Goal: Transaction & Acquisition: Book appointment/travel/reservation

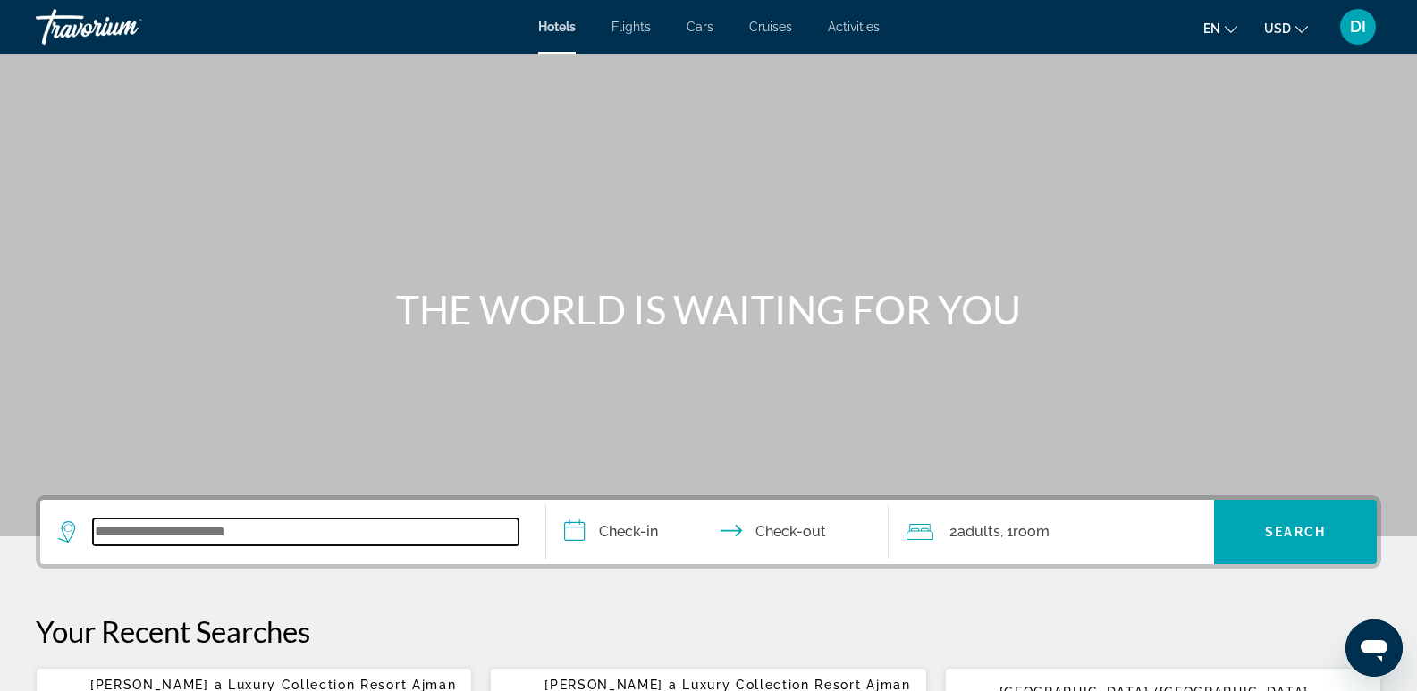
click at [195, 526] on input "Search widget" at bounding box center [306, 532] width 426 height 27
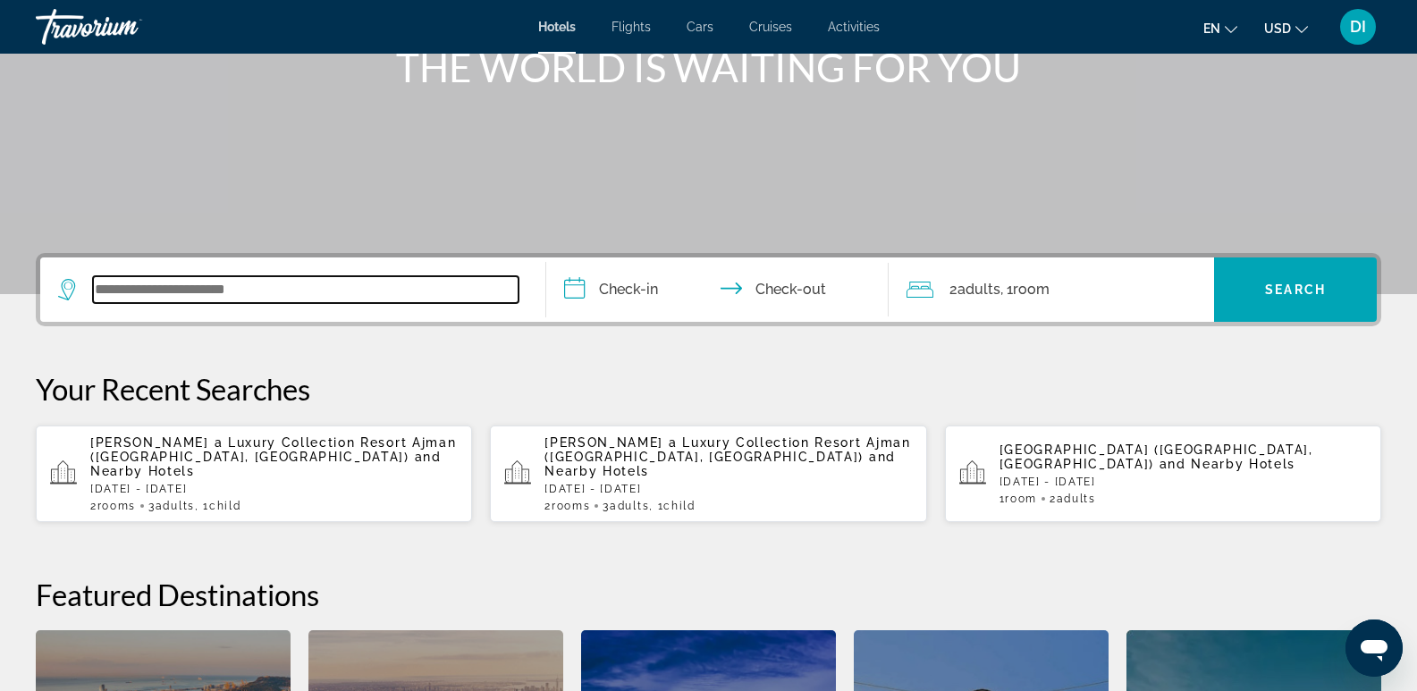
scroll to position [237, 0]
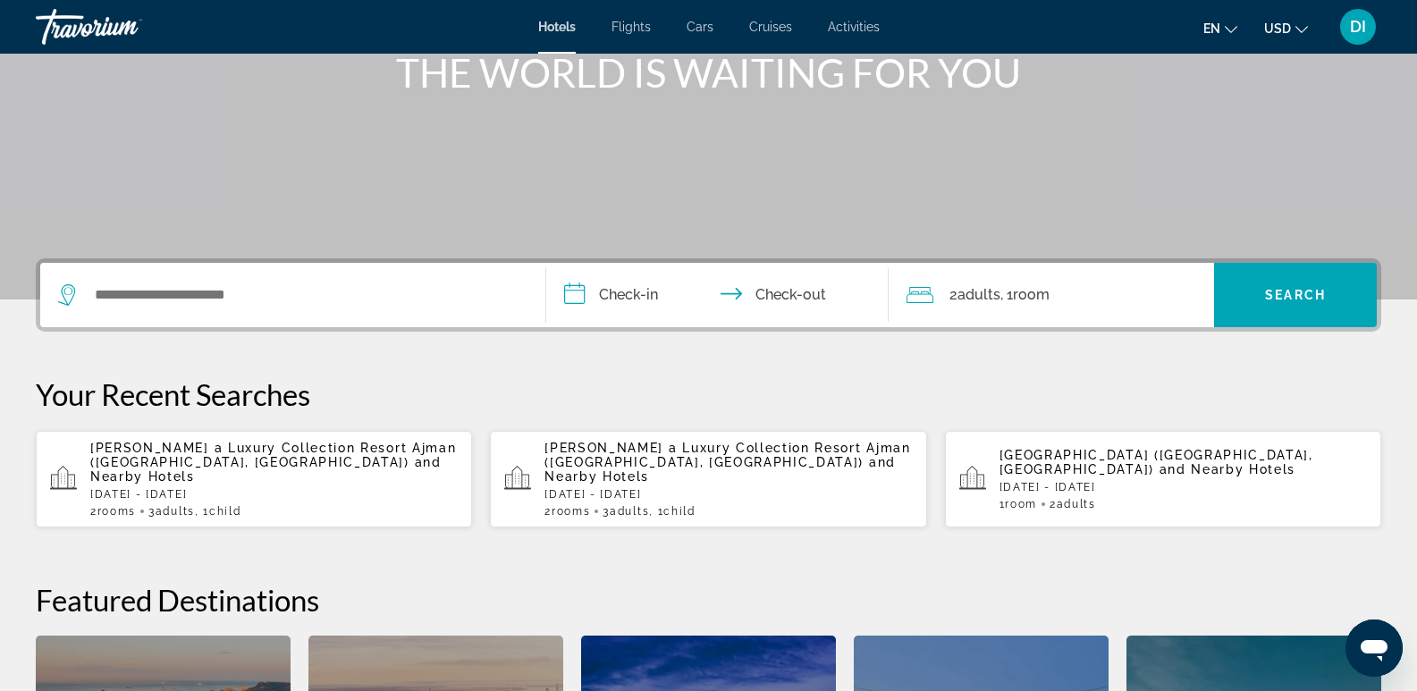
click at [346, 445] on span "[PERSON_NAME] a Luxury Collection Resort Ajman ([GEOGRAPHIC_DATA], [GEOGRAPHIC_…" at bounding box center [273, 455] width 366 height 29
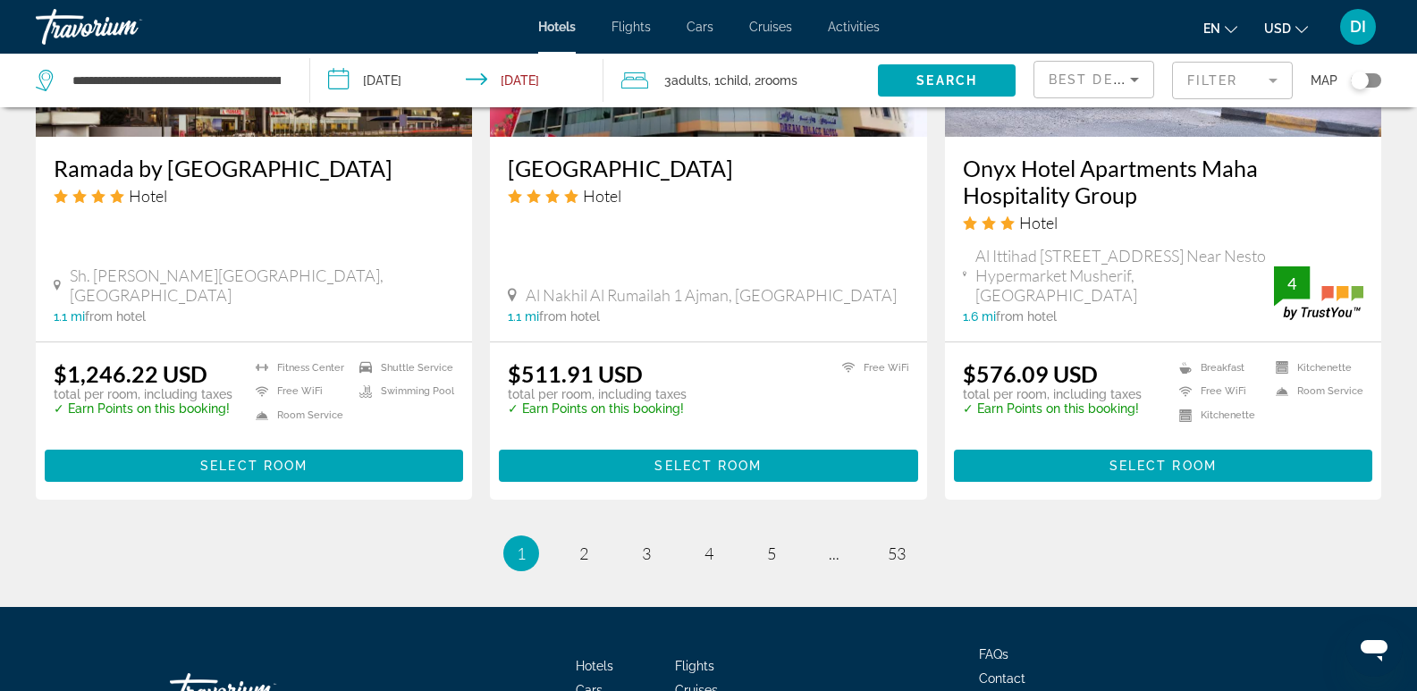
scroll to position [2325, 0]
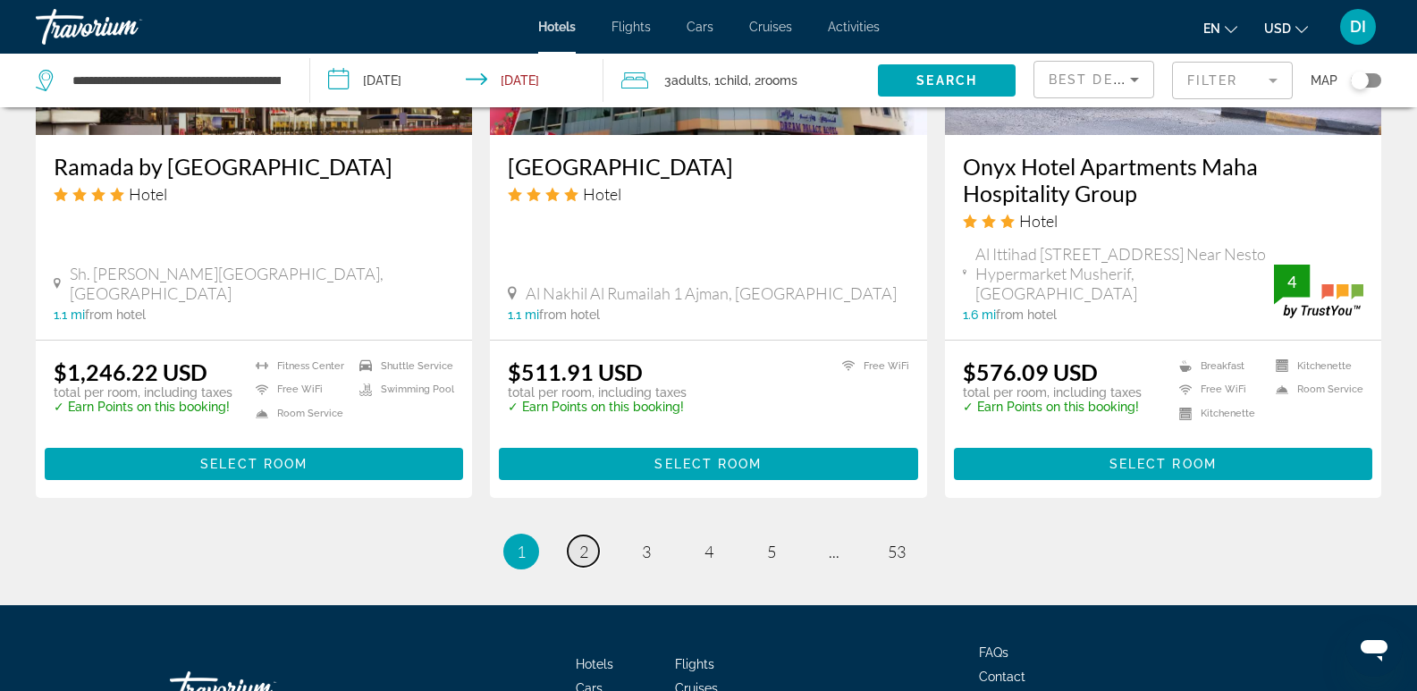
click at [584, 542] on span "2" at bounding box center [583, 552] width 9 height 20
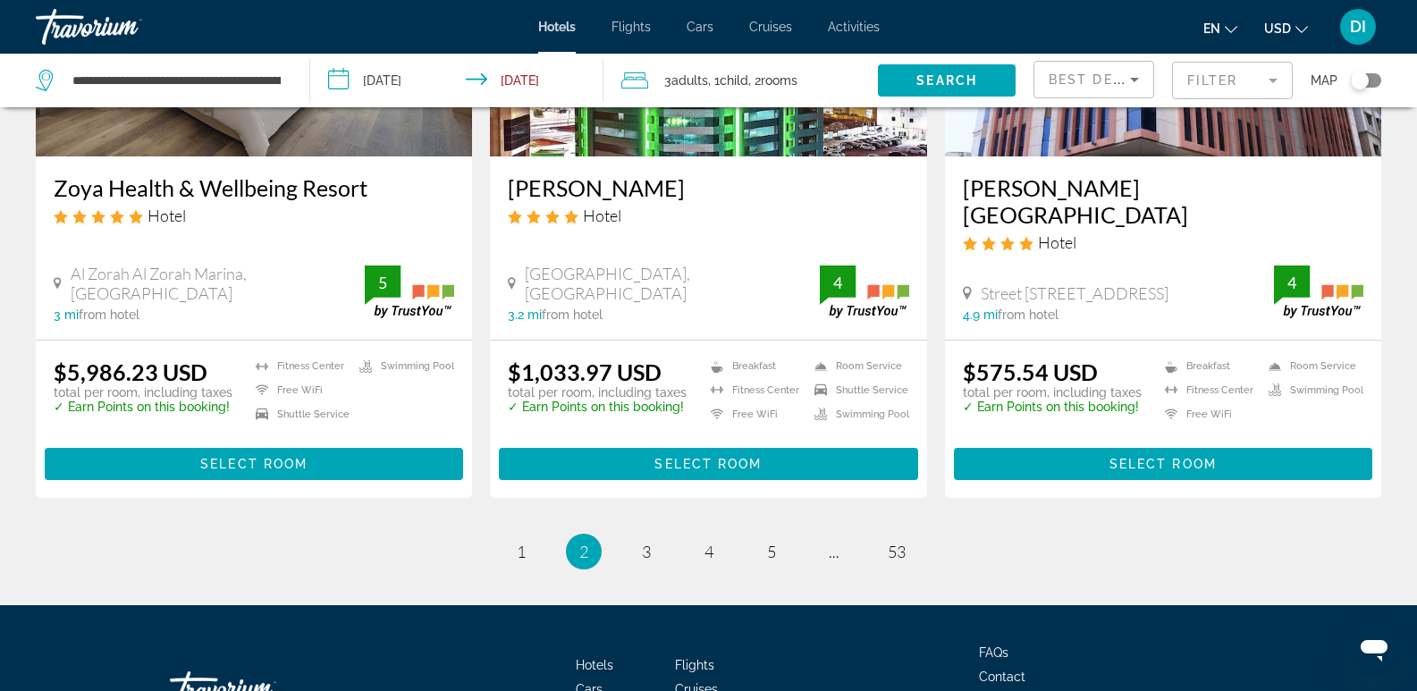
scroll to position [2436, 0]
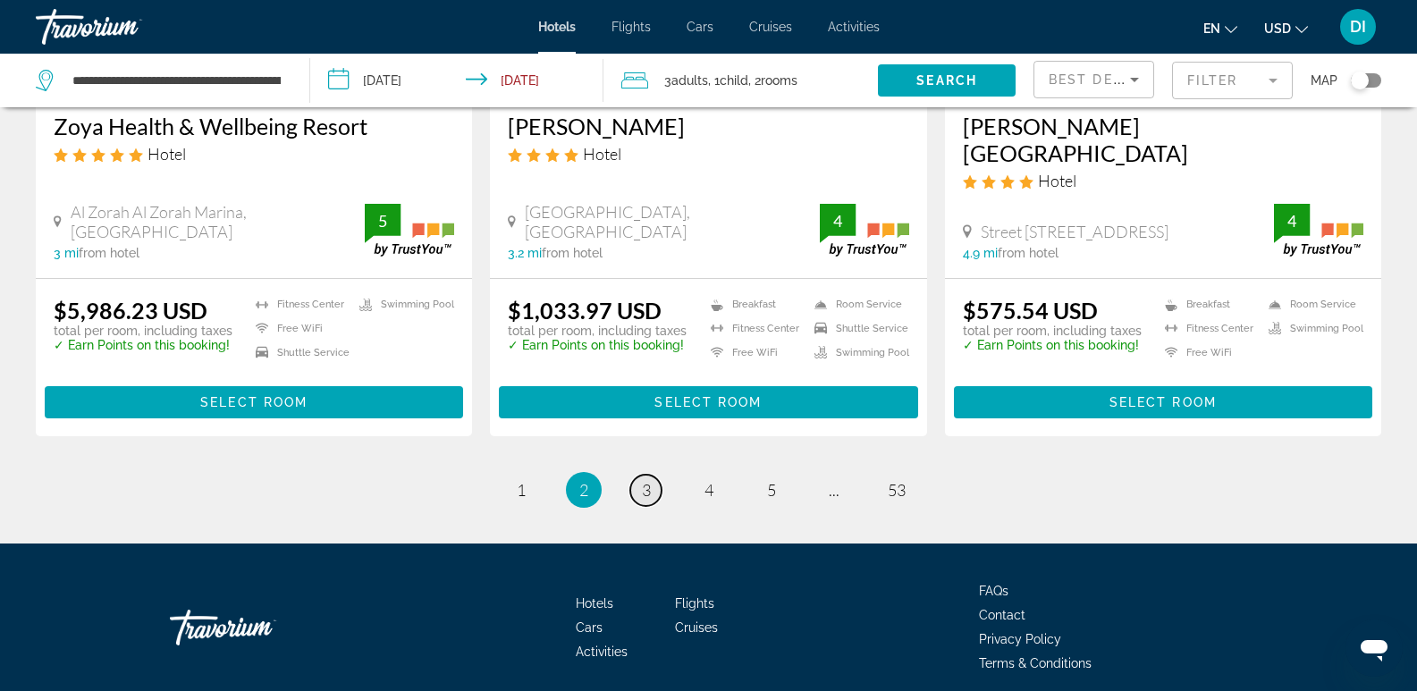
click at [646, 480] on span "3" at bounding box center [646, 490] width 9 height 20
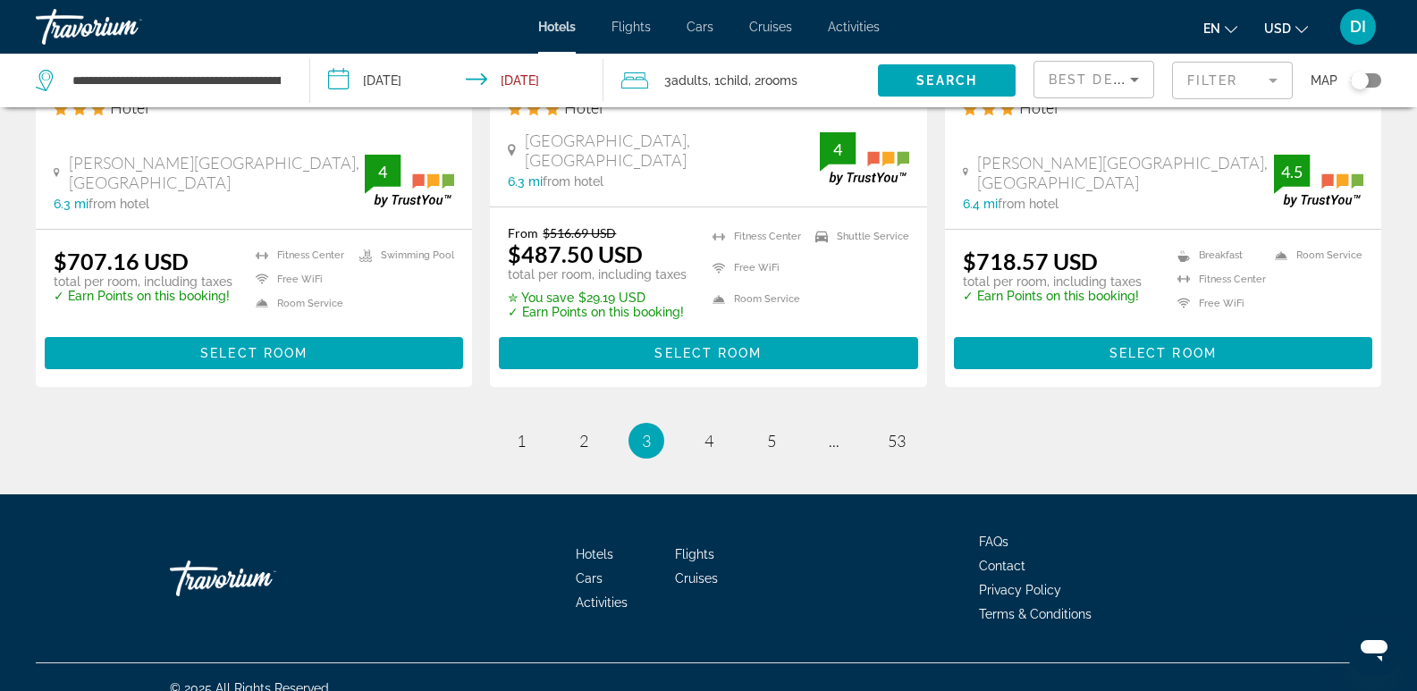
scroll to position [2421, 0]
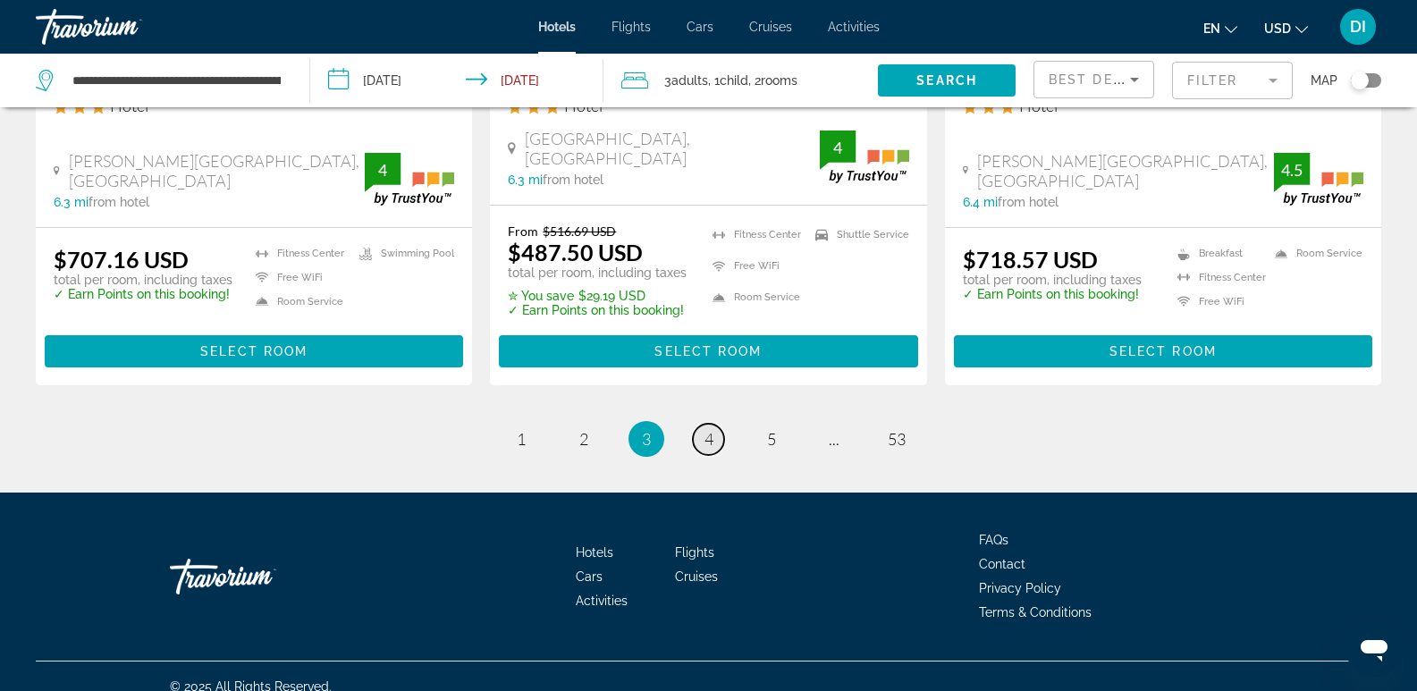
click at [717, 424] on link "page 4" at bounding box center [708, 439] width 31 height 31
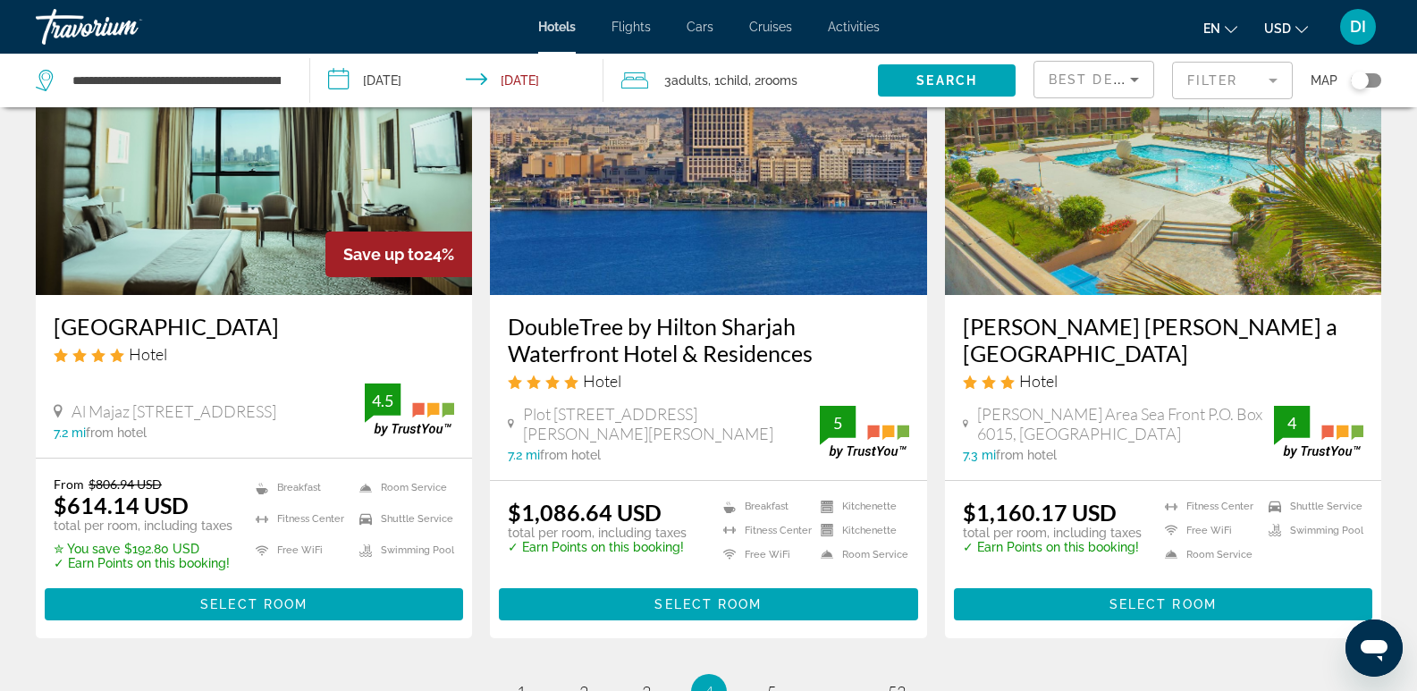
scroll to position [2325, 0]
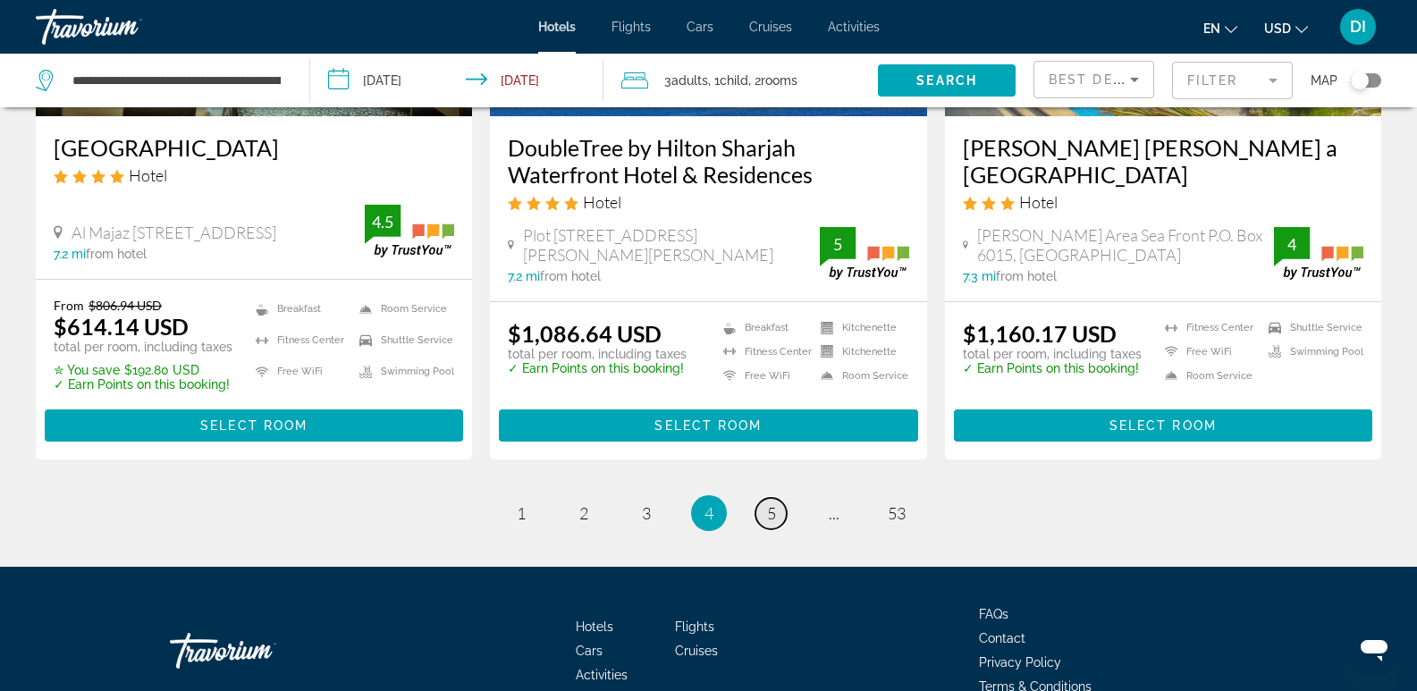
click at [772, 503] on span "5" at bounding box center [771, 513] width 9 height 20
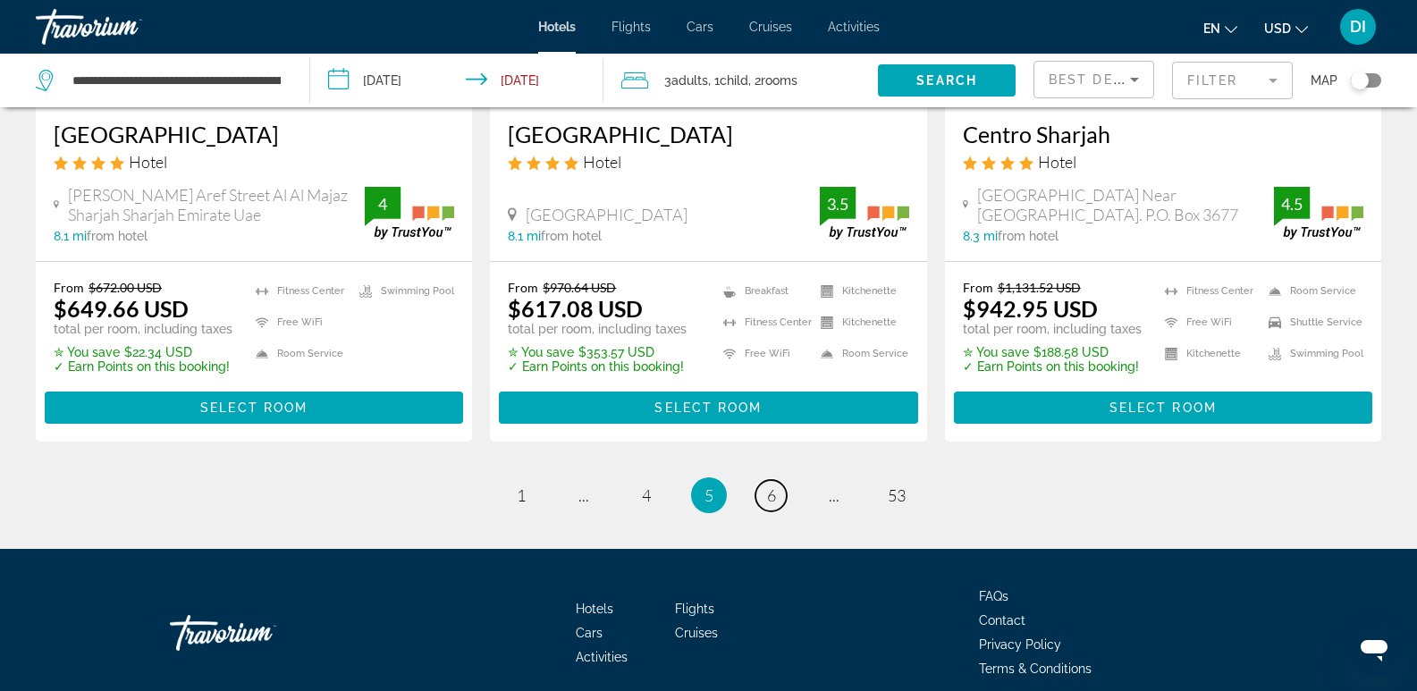
scroll to position [2325, 0]
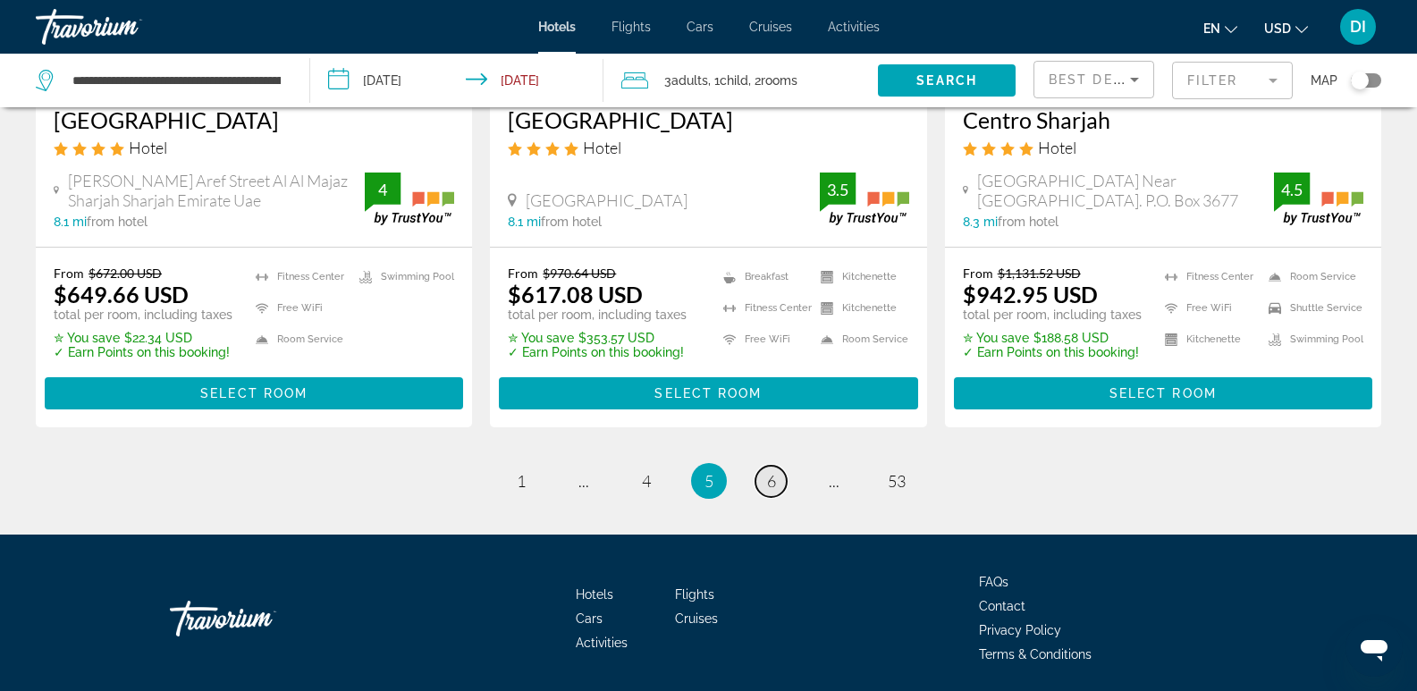
click at [771, 471] on span "6" at bounding box center [771, 481] width 9 height 20
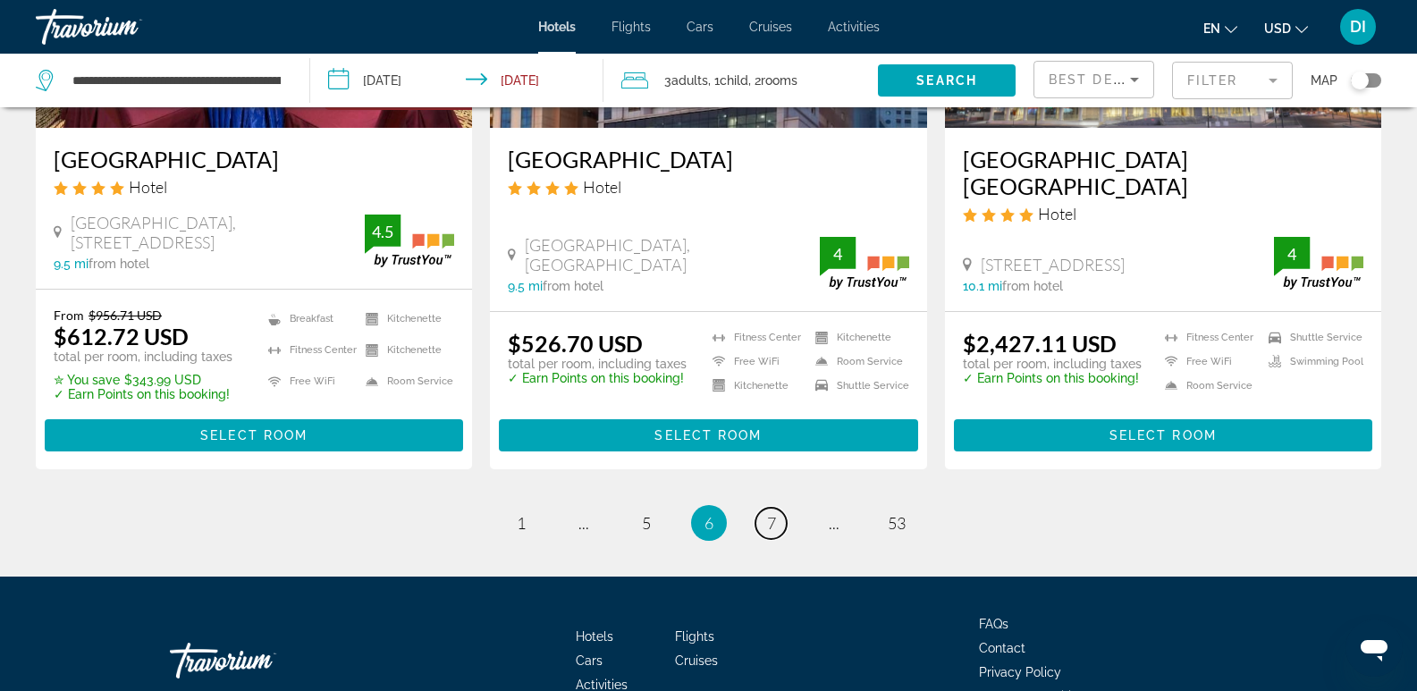
scroll to position [2386, 0]
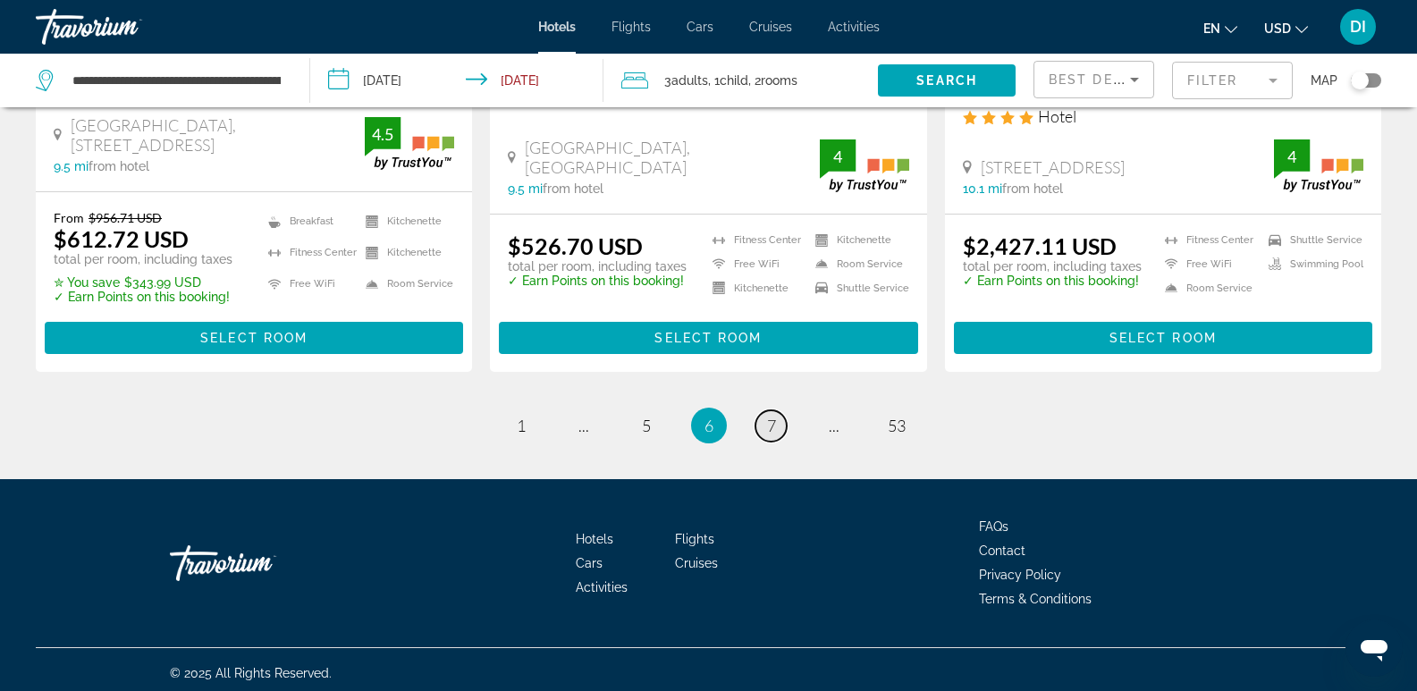
click at [767, 420] on span "7" at bounding box center [771, 426] width 9 height 20
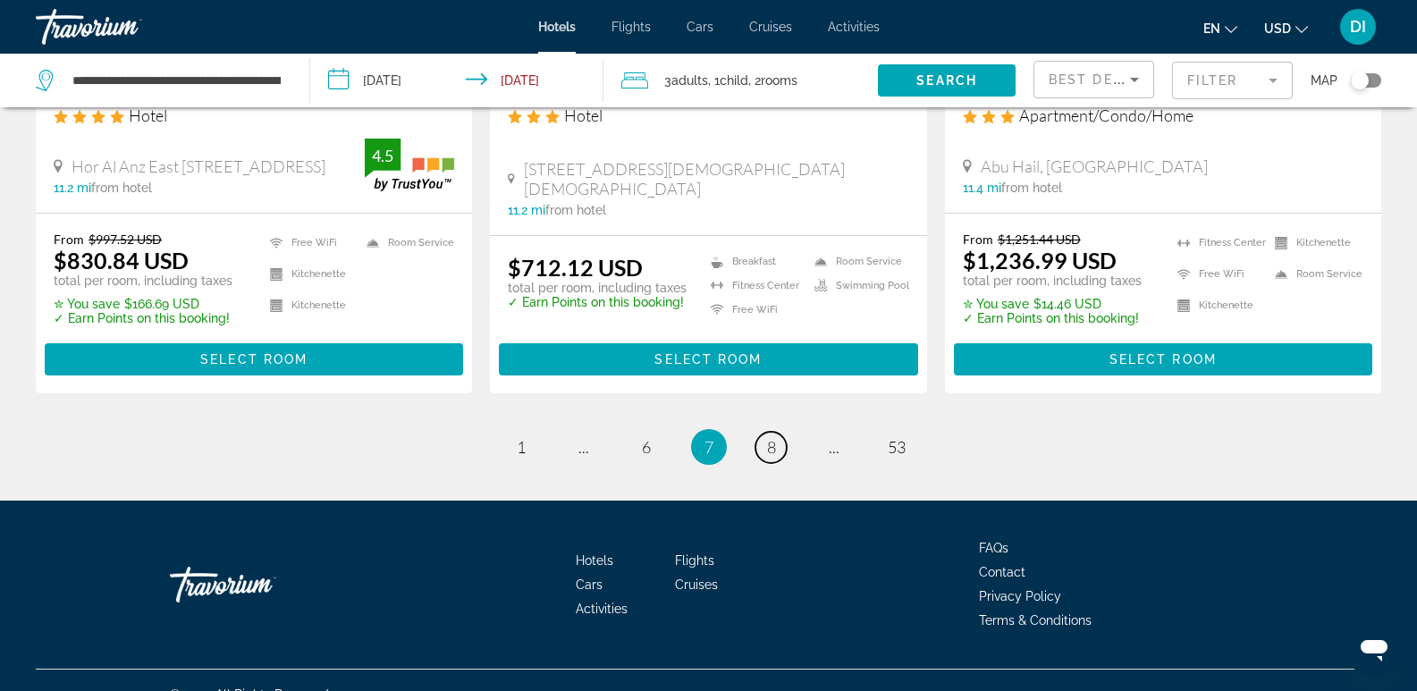
scroll to position [2445, 0]
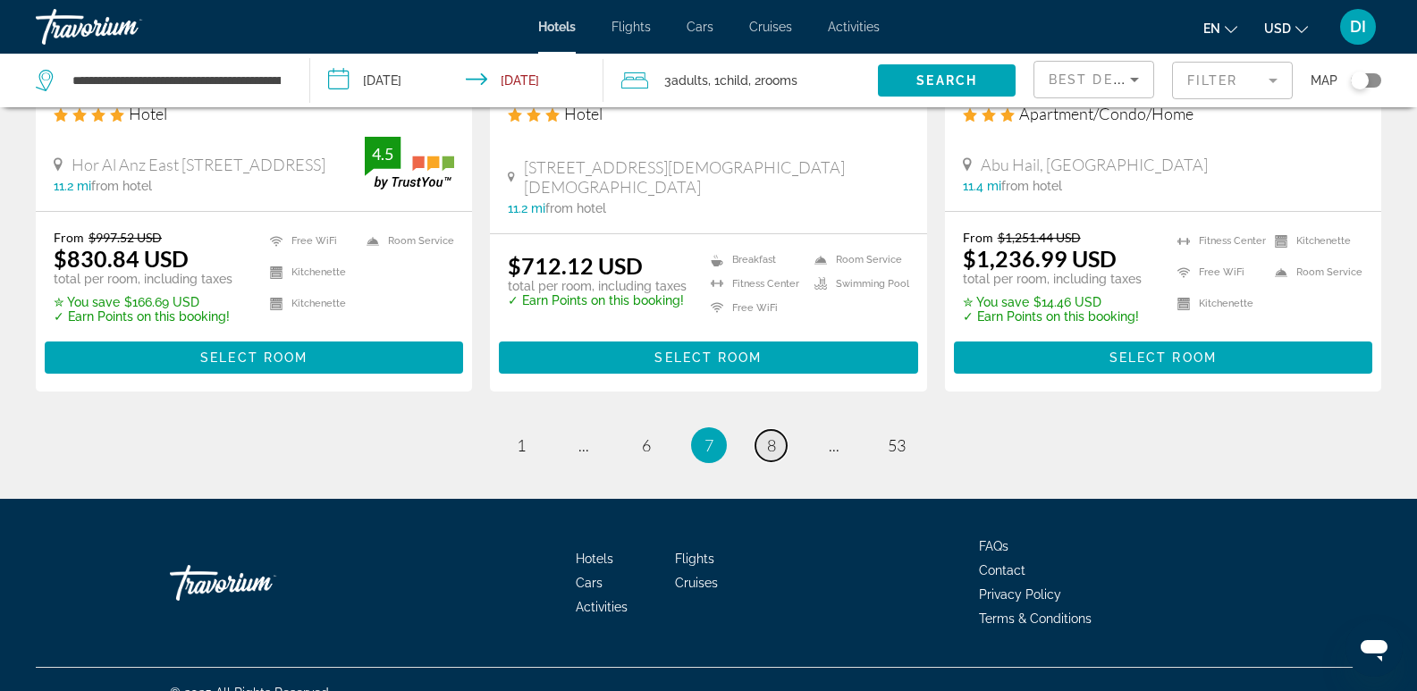
click at [779, 430] on link "page 8" at bounding box center [771, 445] width 31 height 31
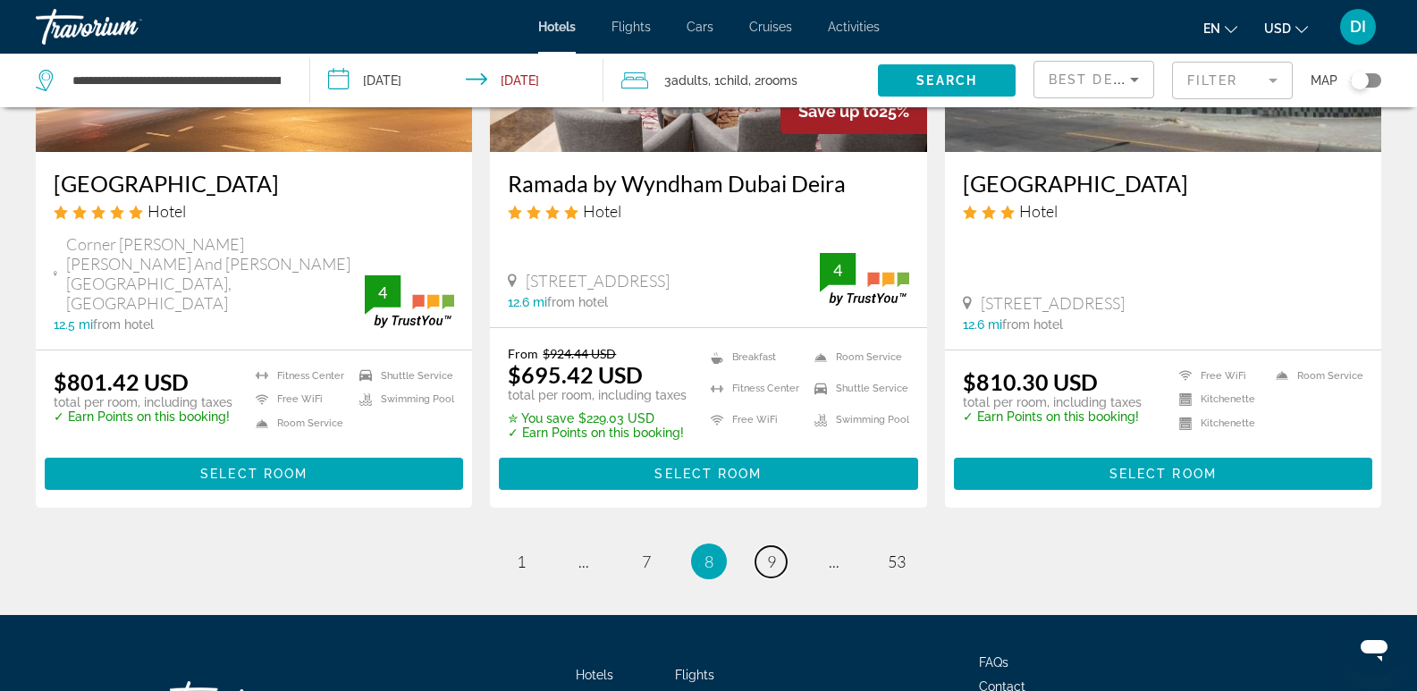
scroll to position [2437, 0]
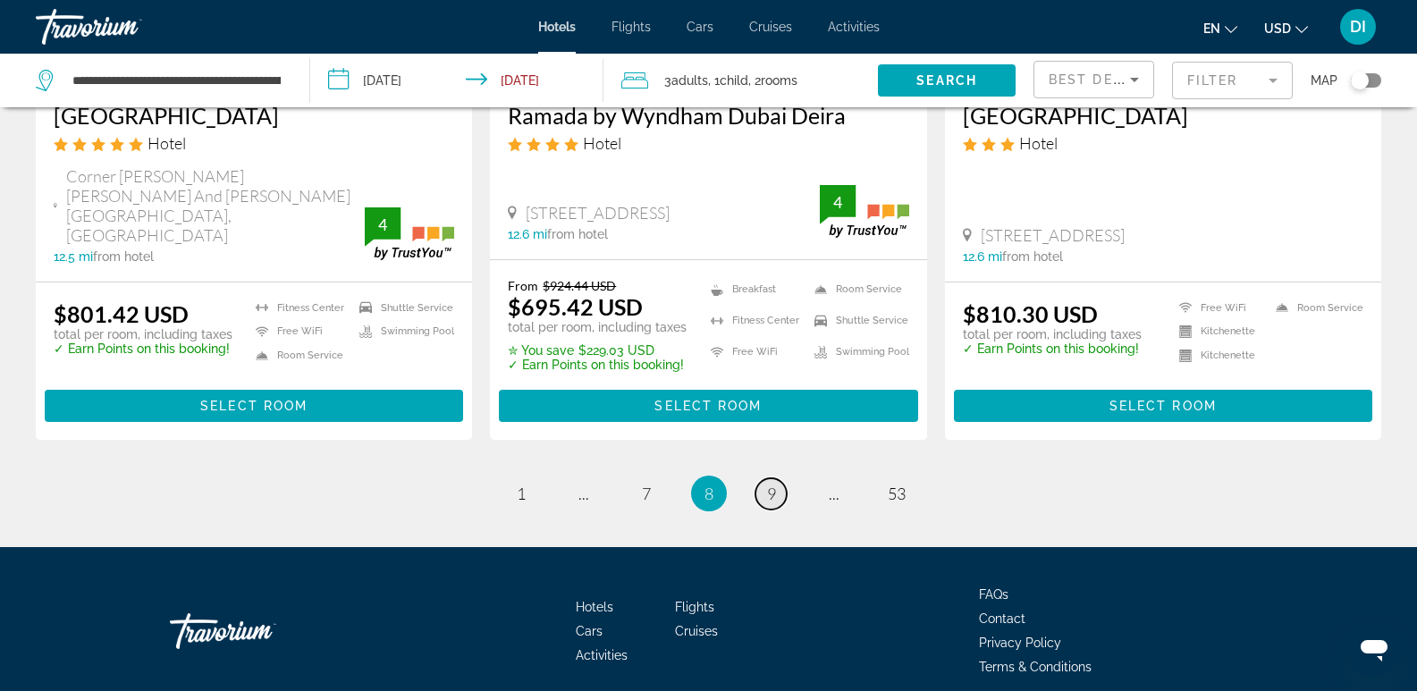
click at [769, 484] on span "9" at bounding box center [771, 494] width 9 height 20
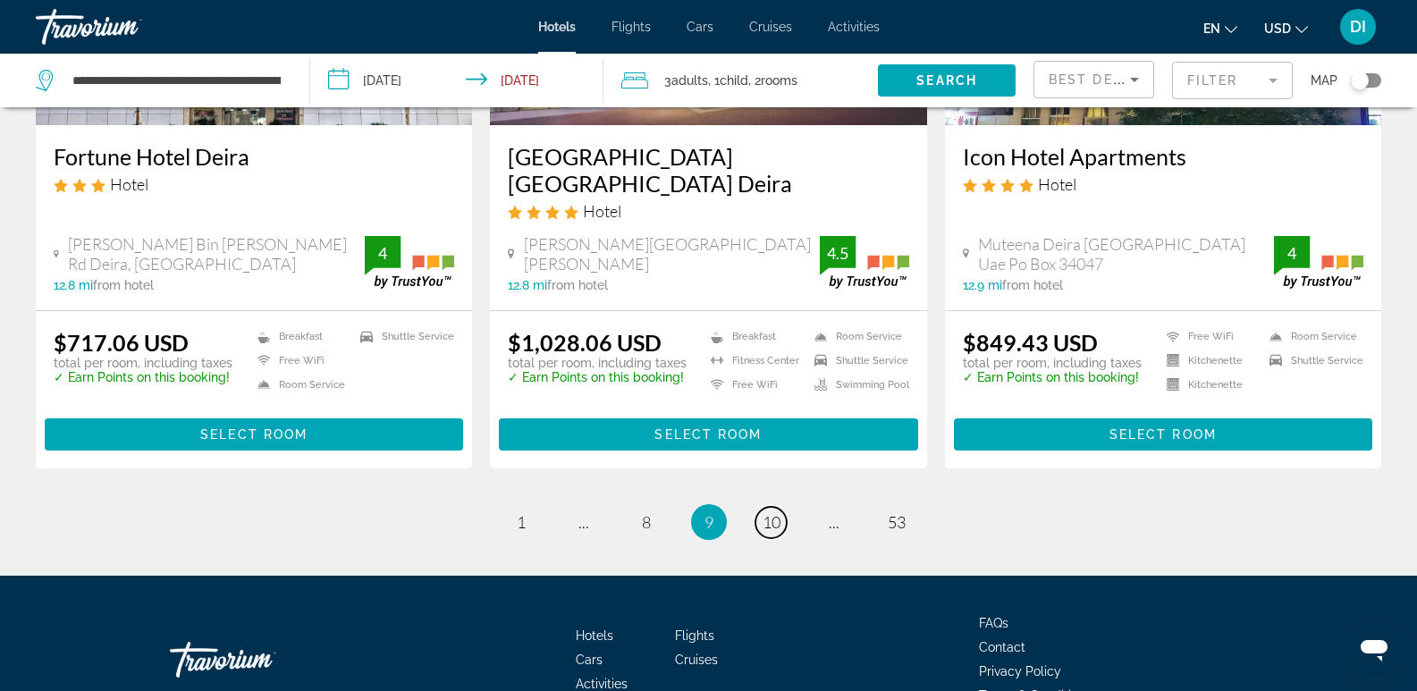
scroll to position [2387, 0]
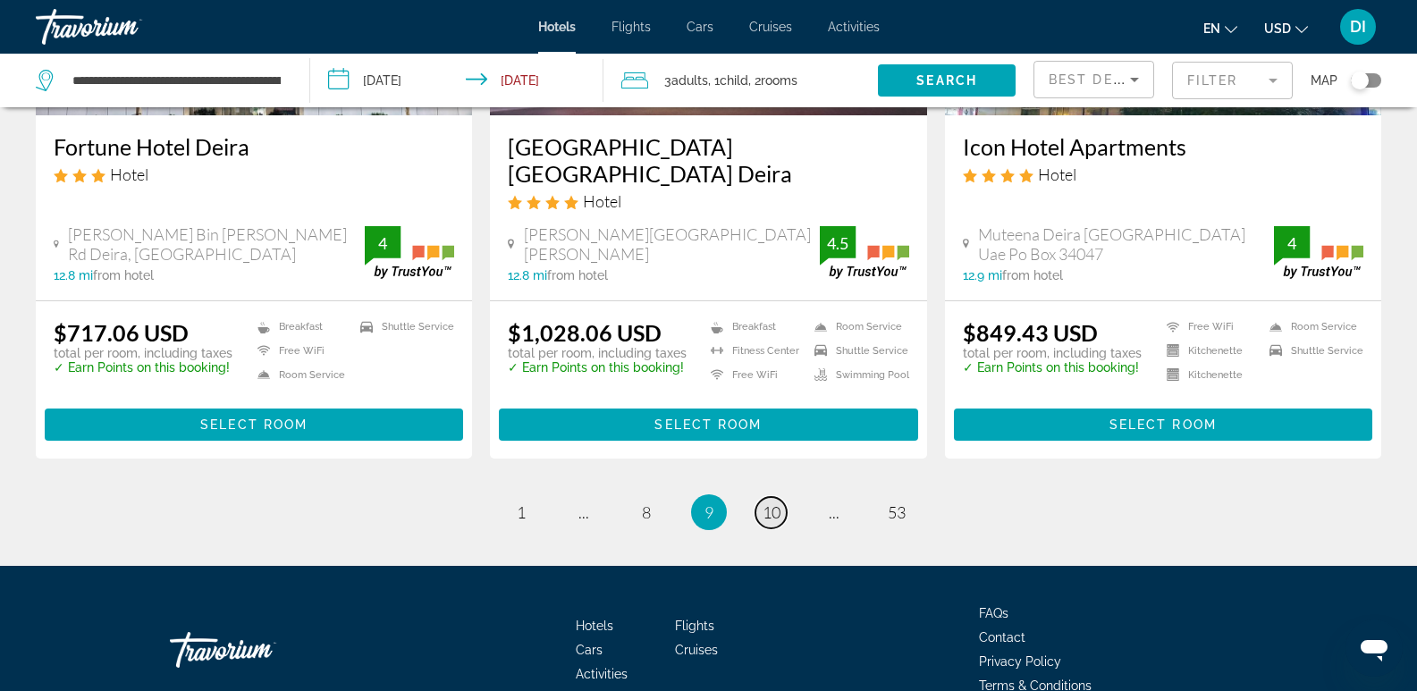
click at [784, 497] on link "page 10" at bounding box center [771, 512] width 31 height 31
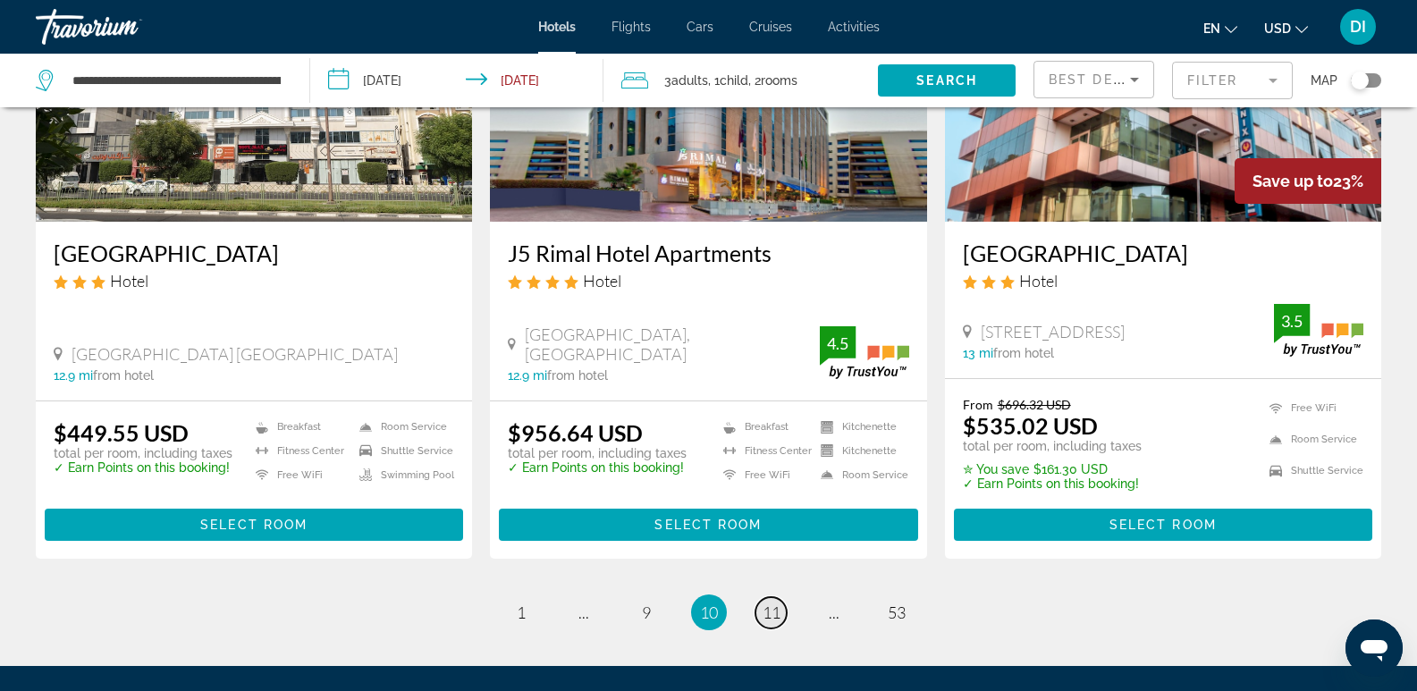
scroll to position [2410, 0]
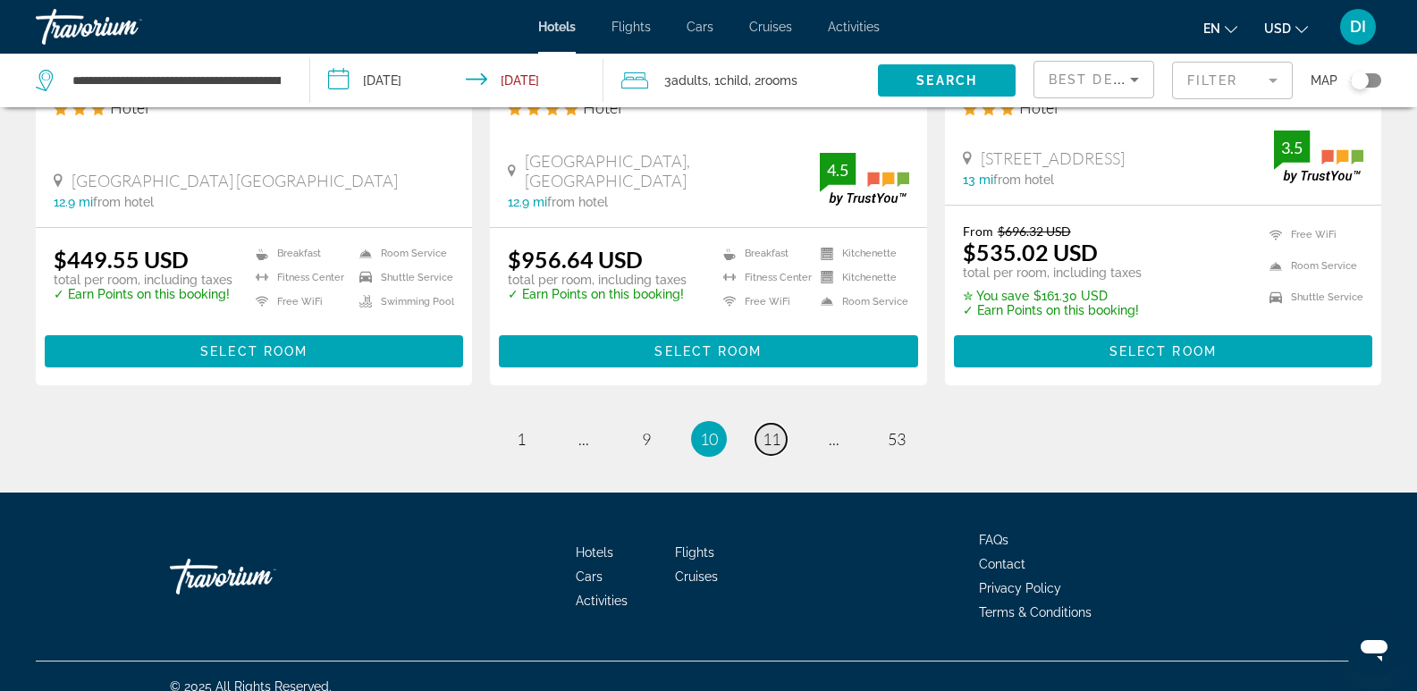
click at [776, 429] on span "11" at bounding box center [772, 439] width 18 height 20
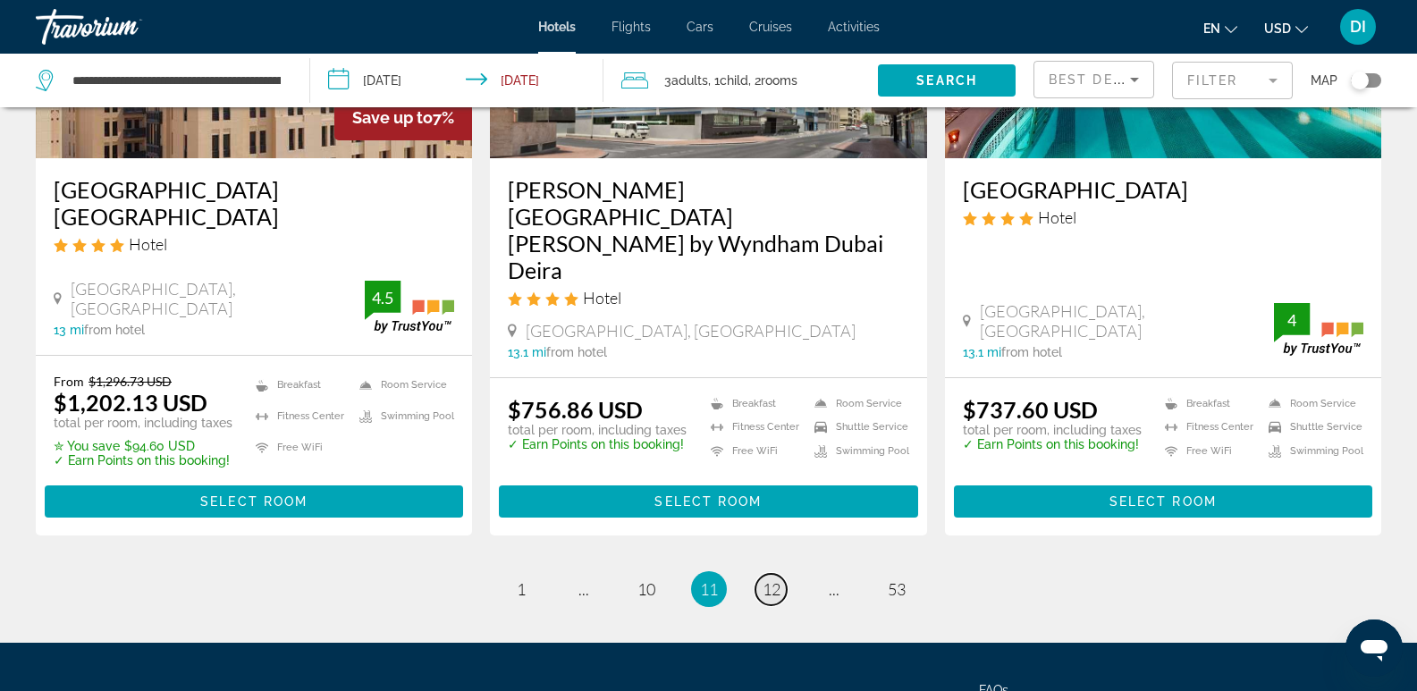
scroll to position [2421, 0]
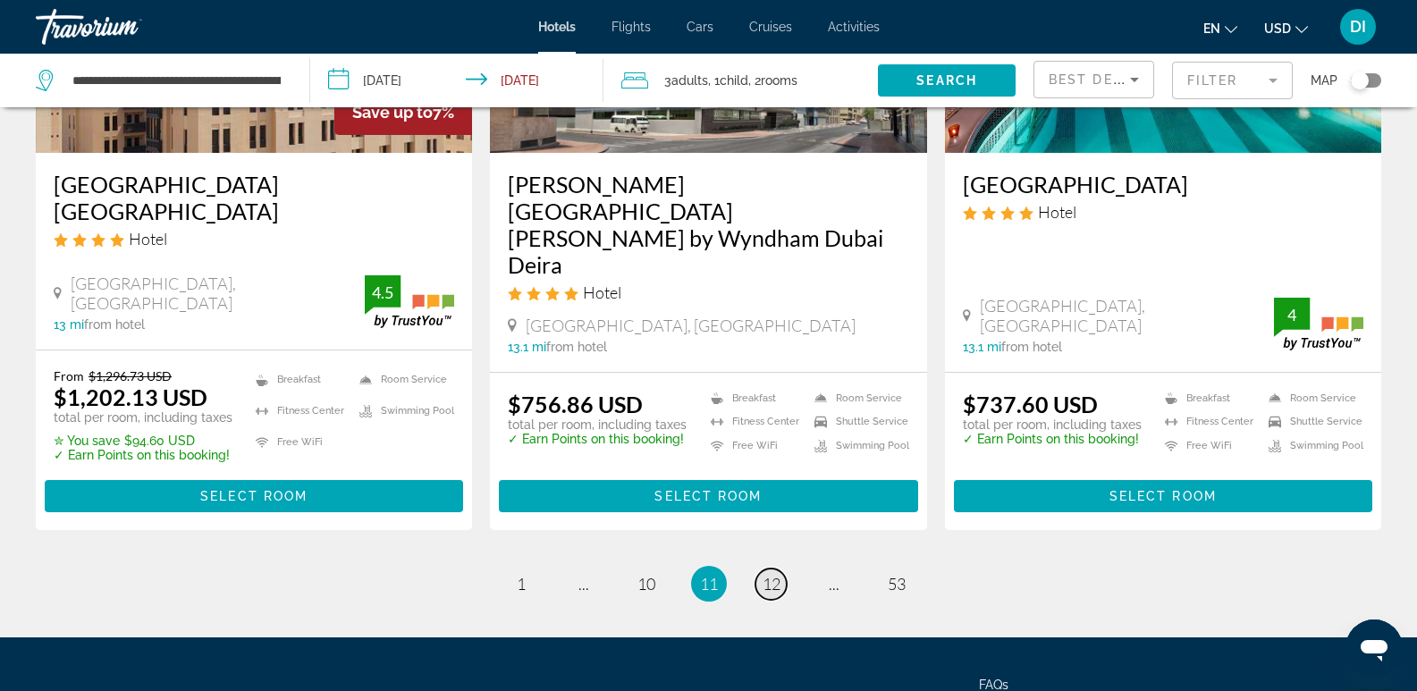
click at [776, 574] on span "12" at bounding box center [772, 584] width 18 height 20
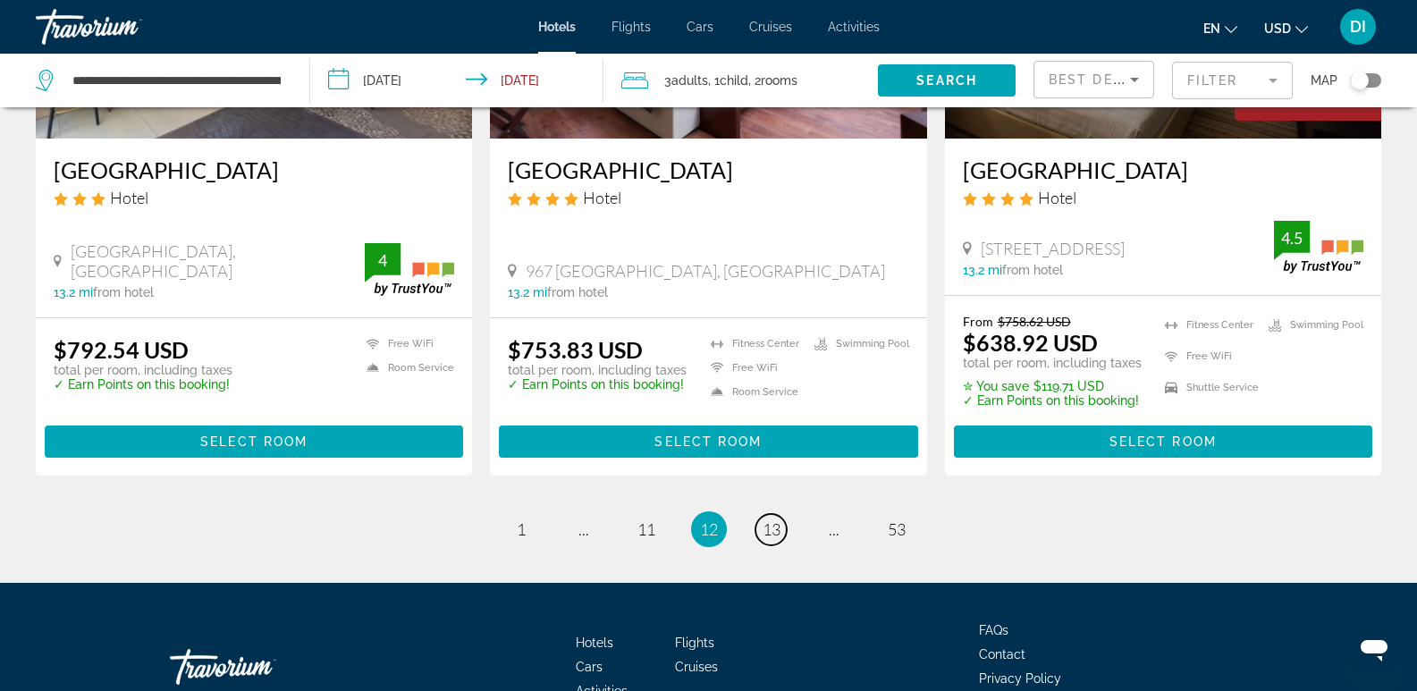
scroll to position [2325, 0]
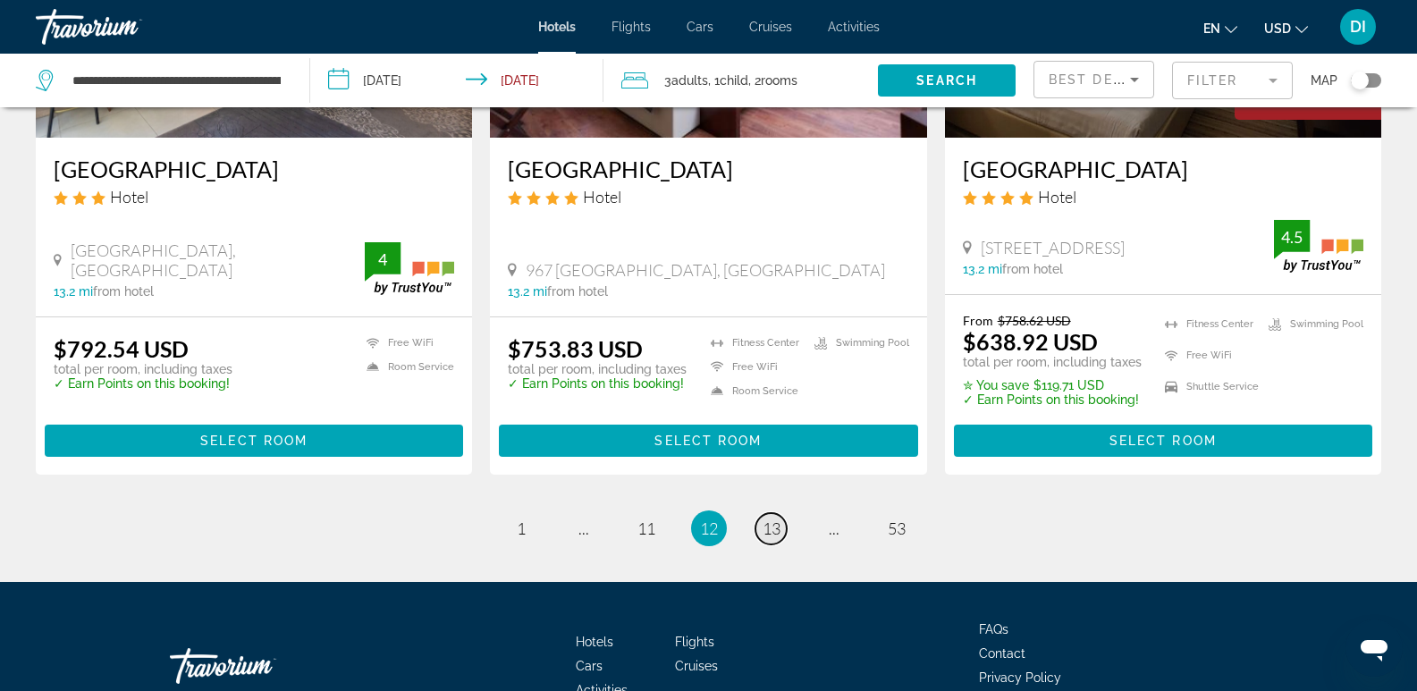
click at [779, 519] on span "13" at bounding box center [772, 529] width 18 height 20
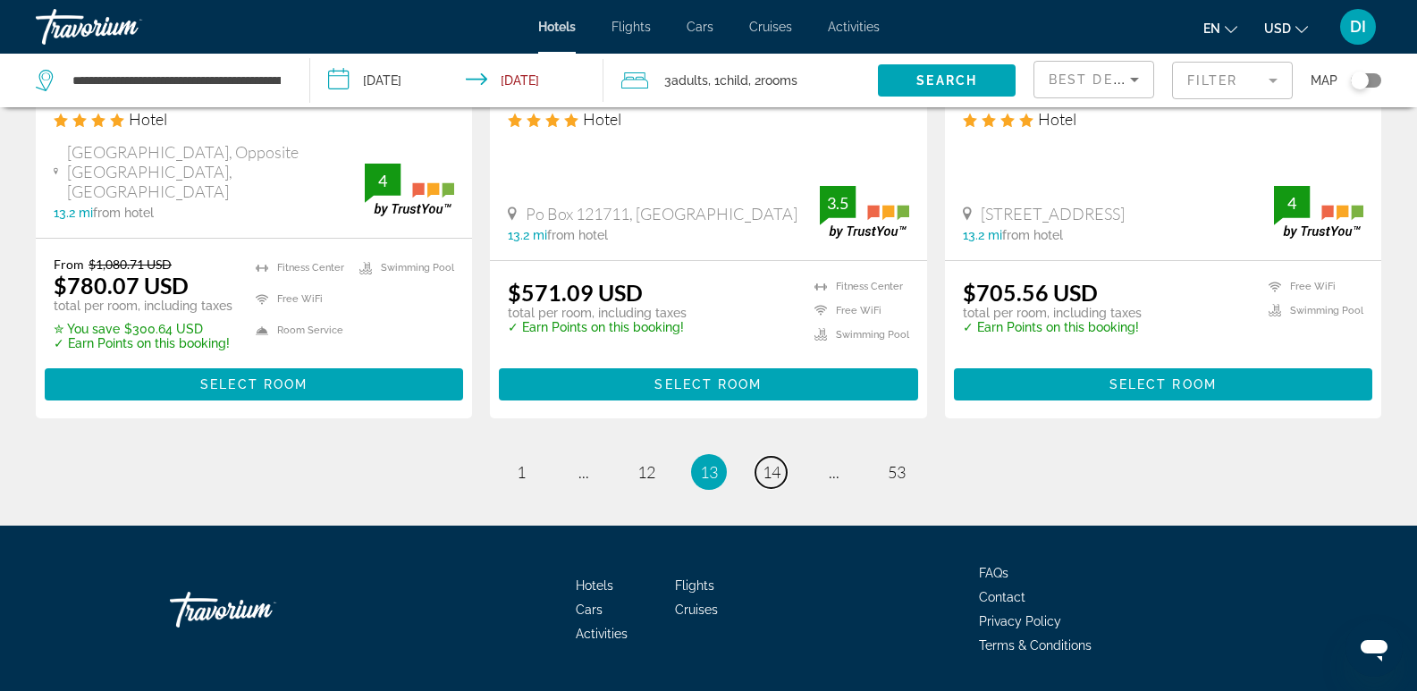
scroll to position [2412, 0]
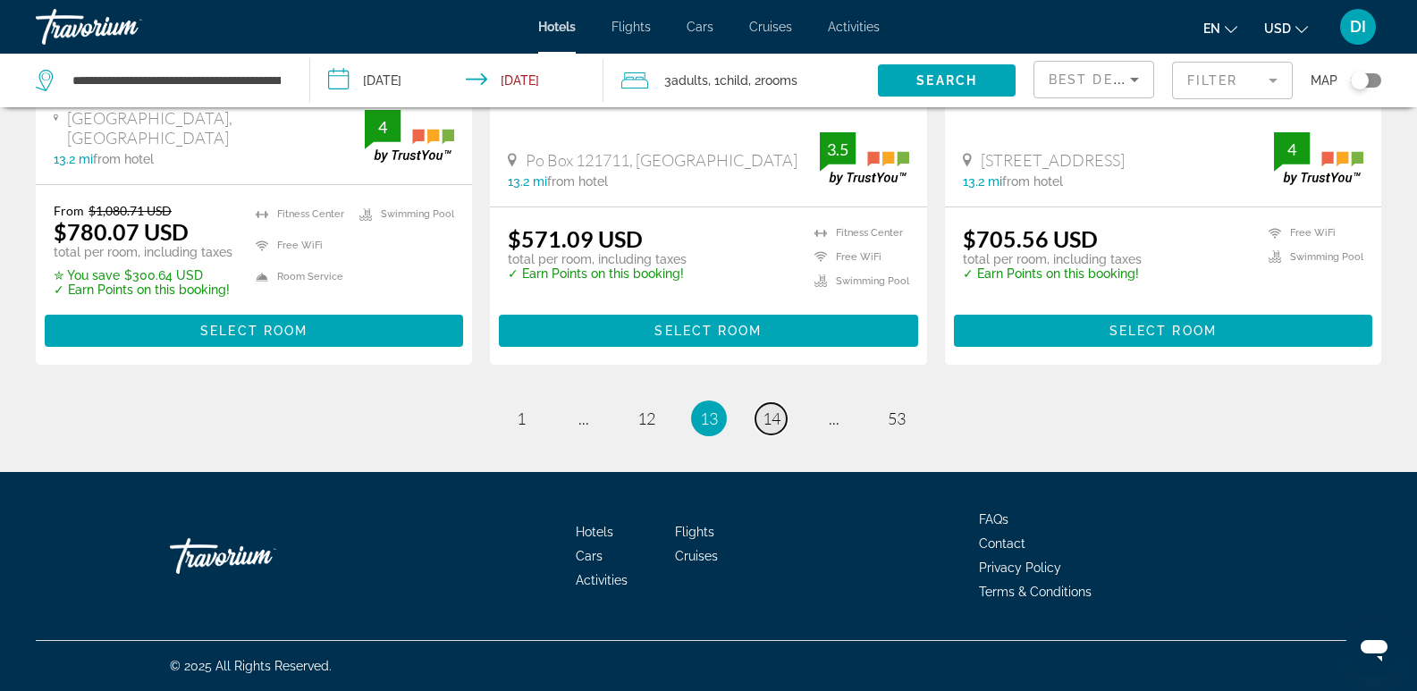
click at [768, 419] on span "14" at bounding box center [772, 419] width 18 height 20
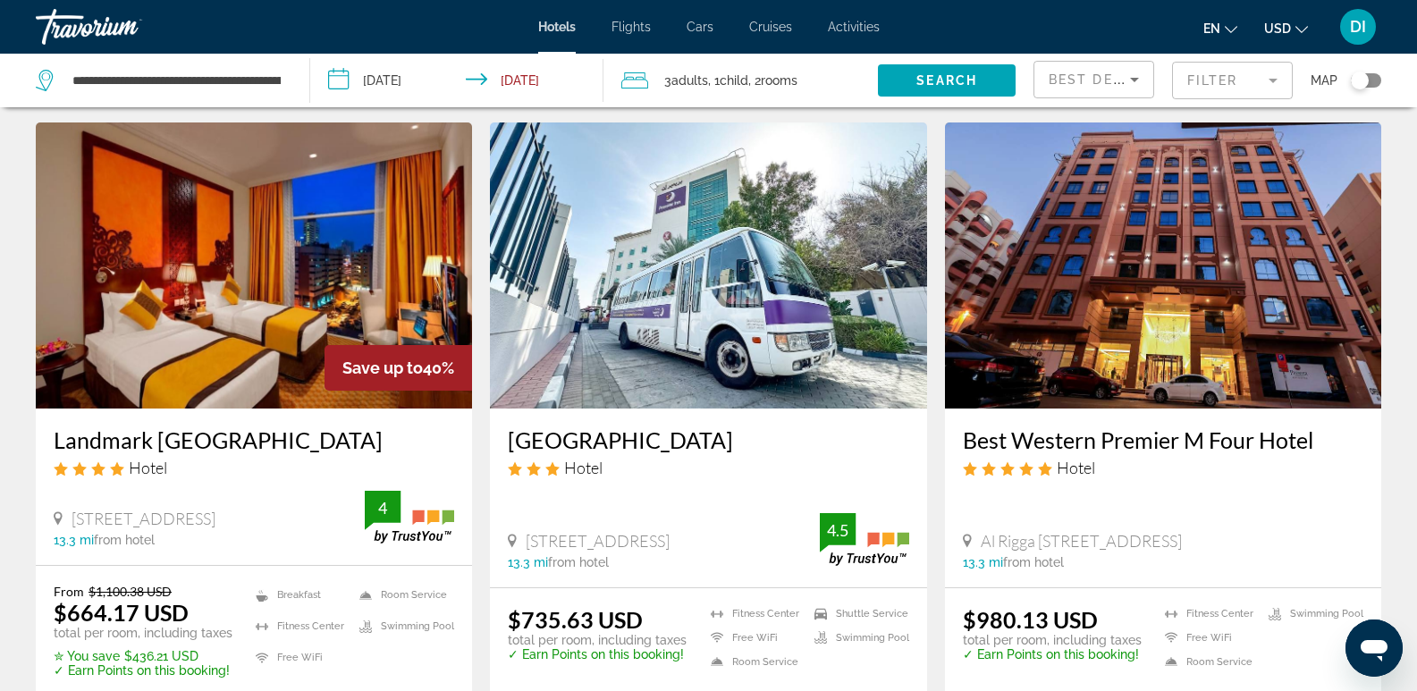
scroll to position [2146, 0]
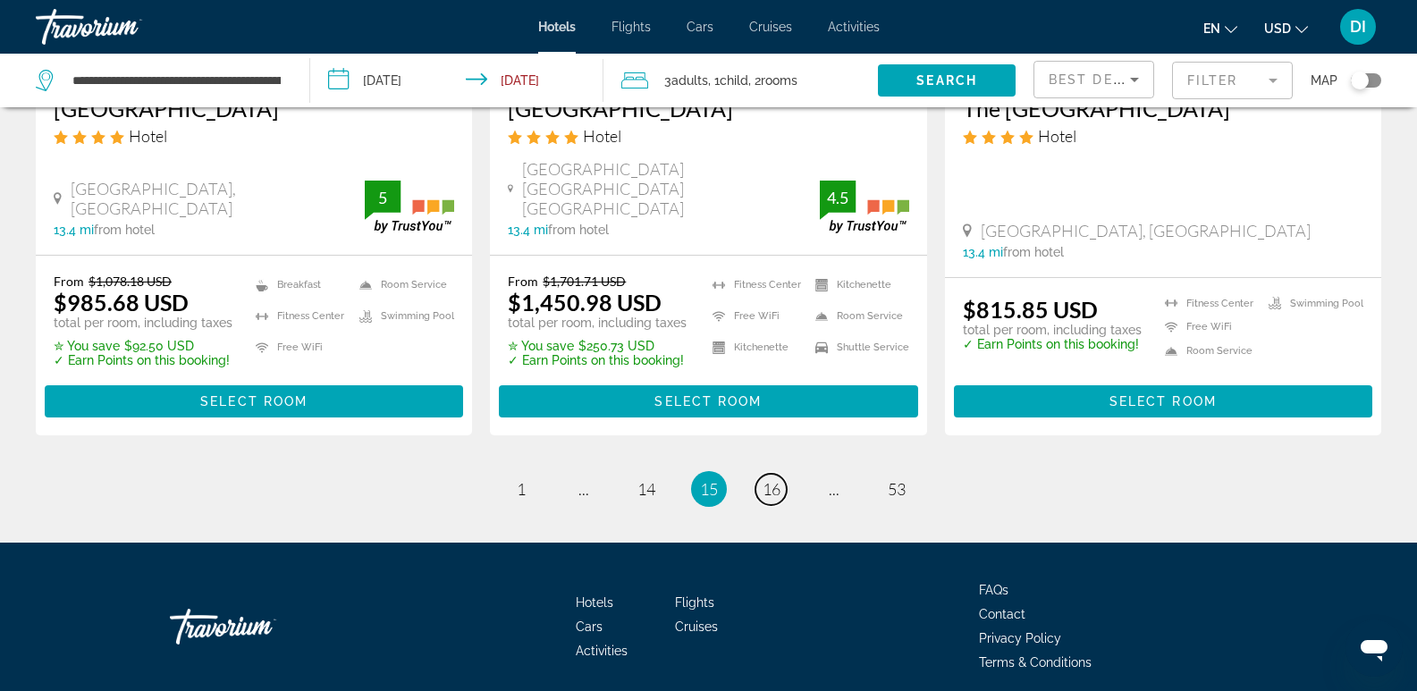
scroll to position [2461, 0]
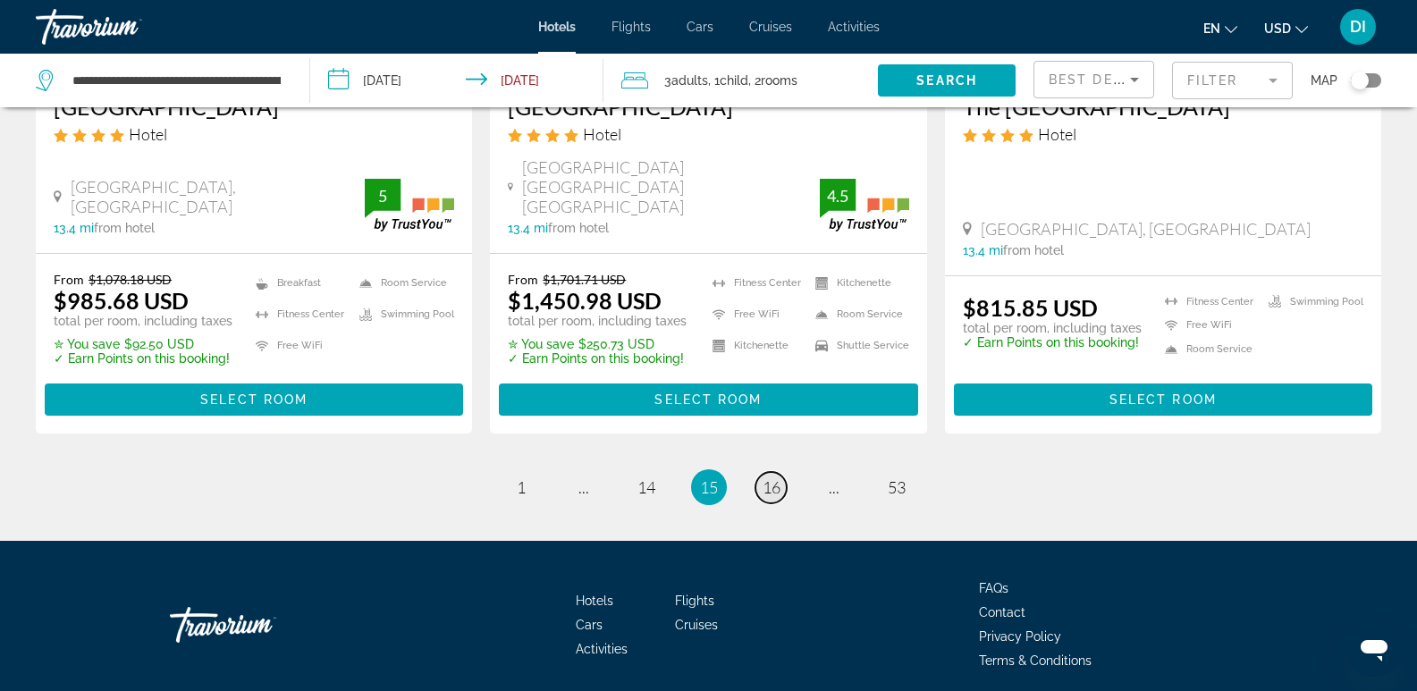
click at [769, 477] on span "16" at bounding box center [772, 487] width 18 height 20
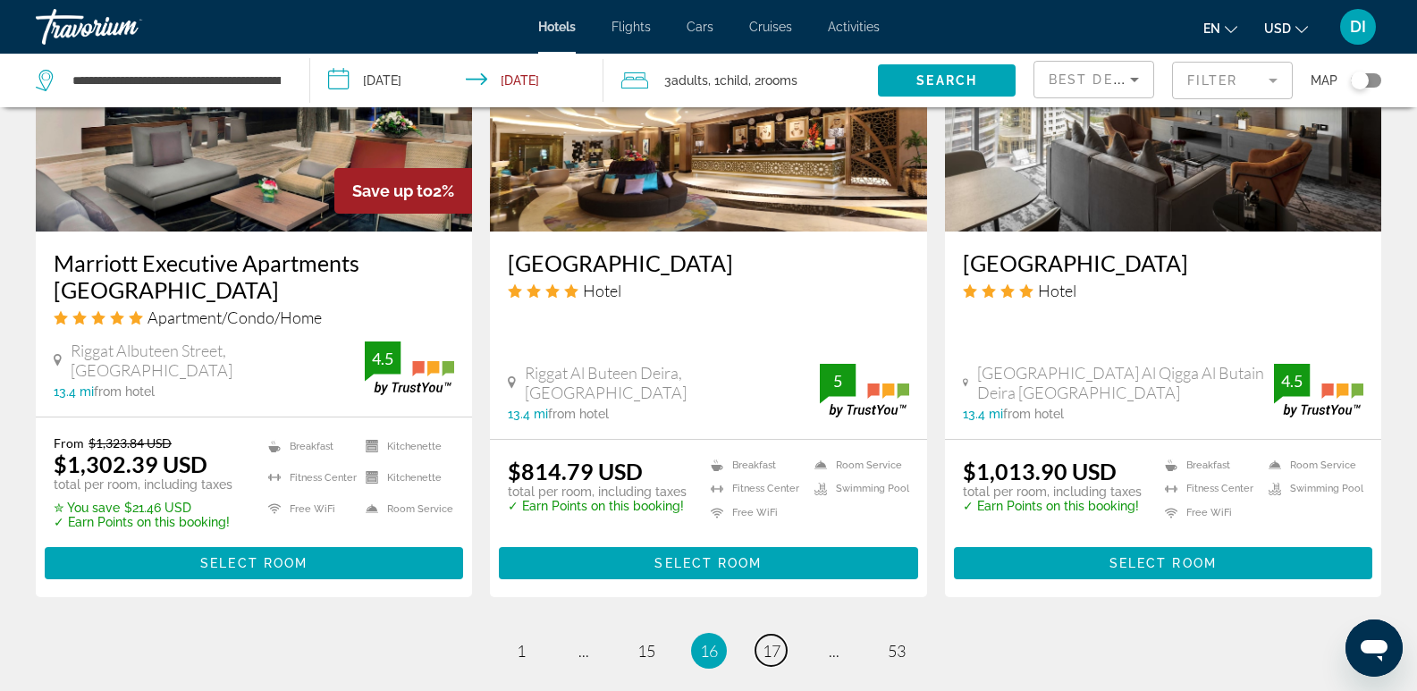
scroll to position [2325, 0]
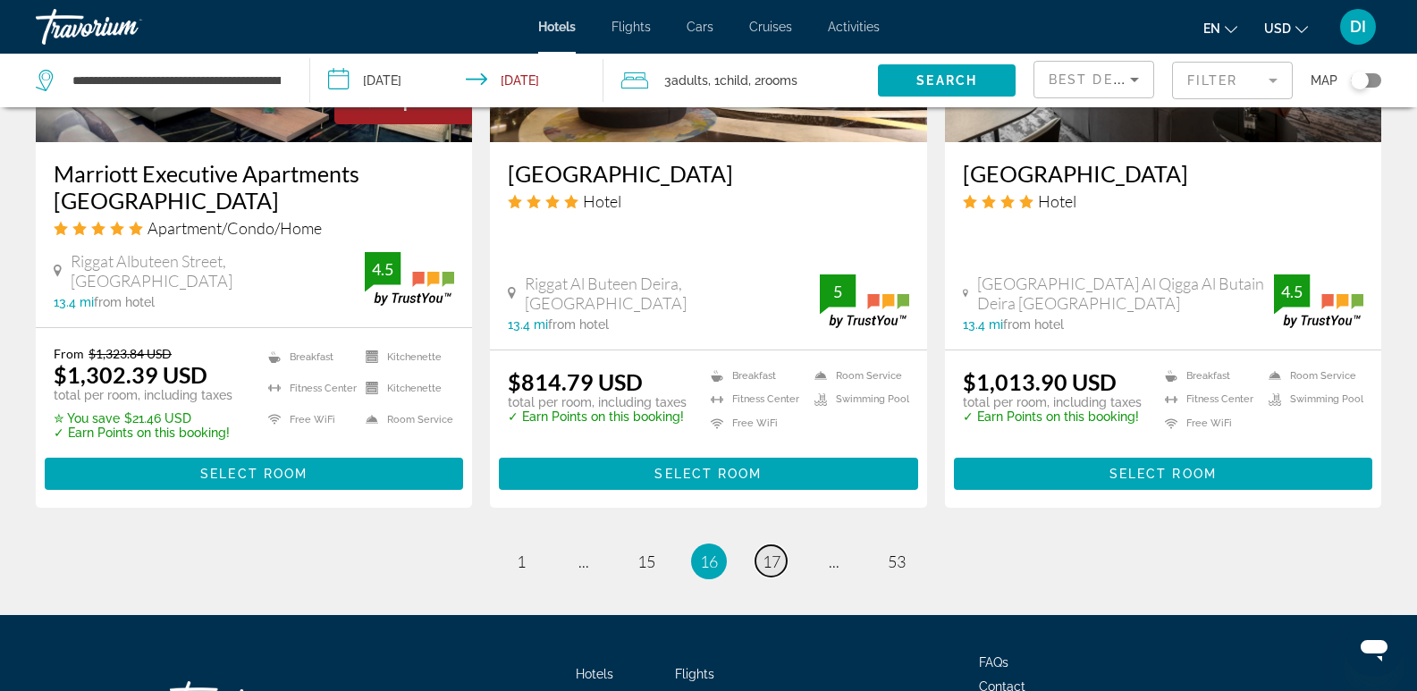
click at [772, 552] on span "17" at bounding box center [772, 562] width 18 height 20
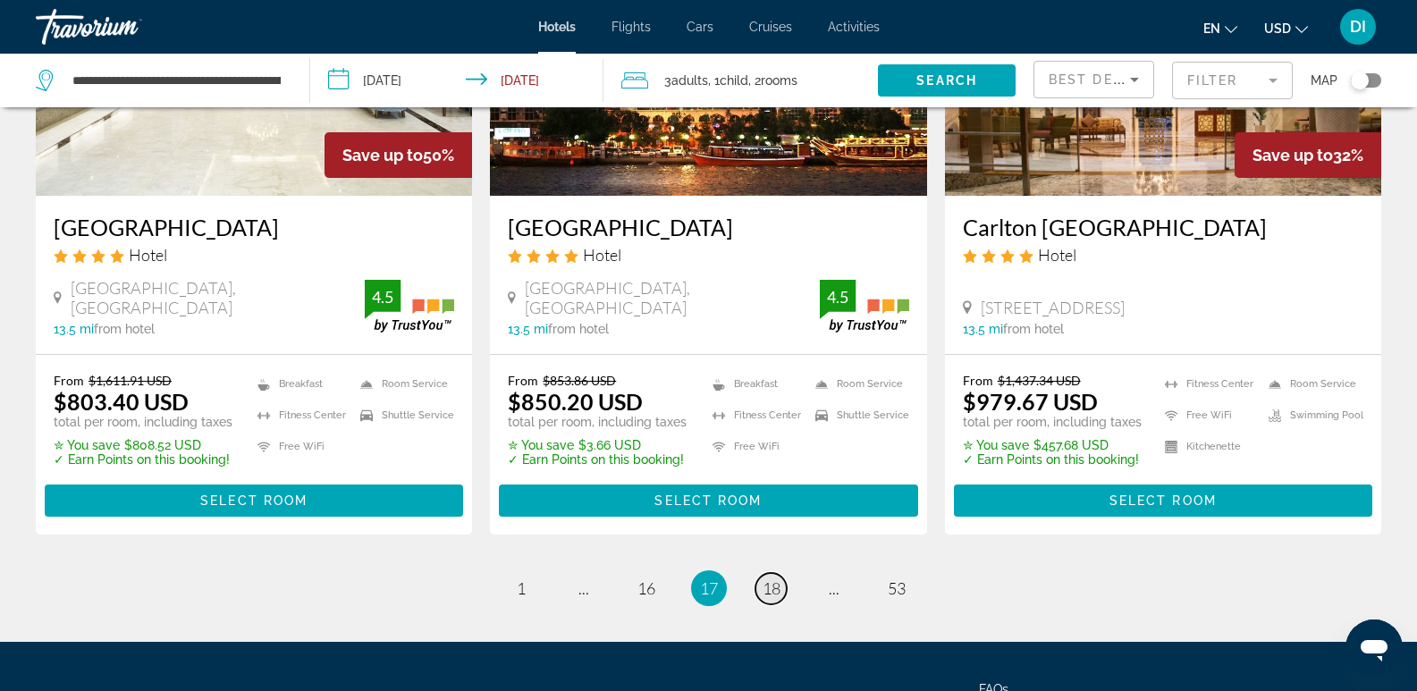
scroll to position [2325, 0]
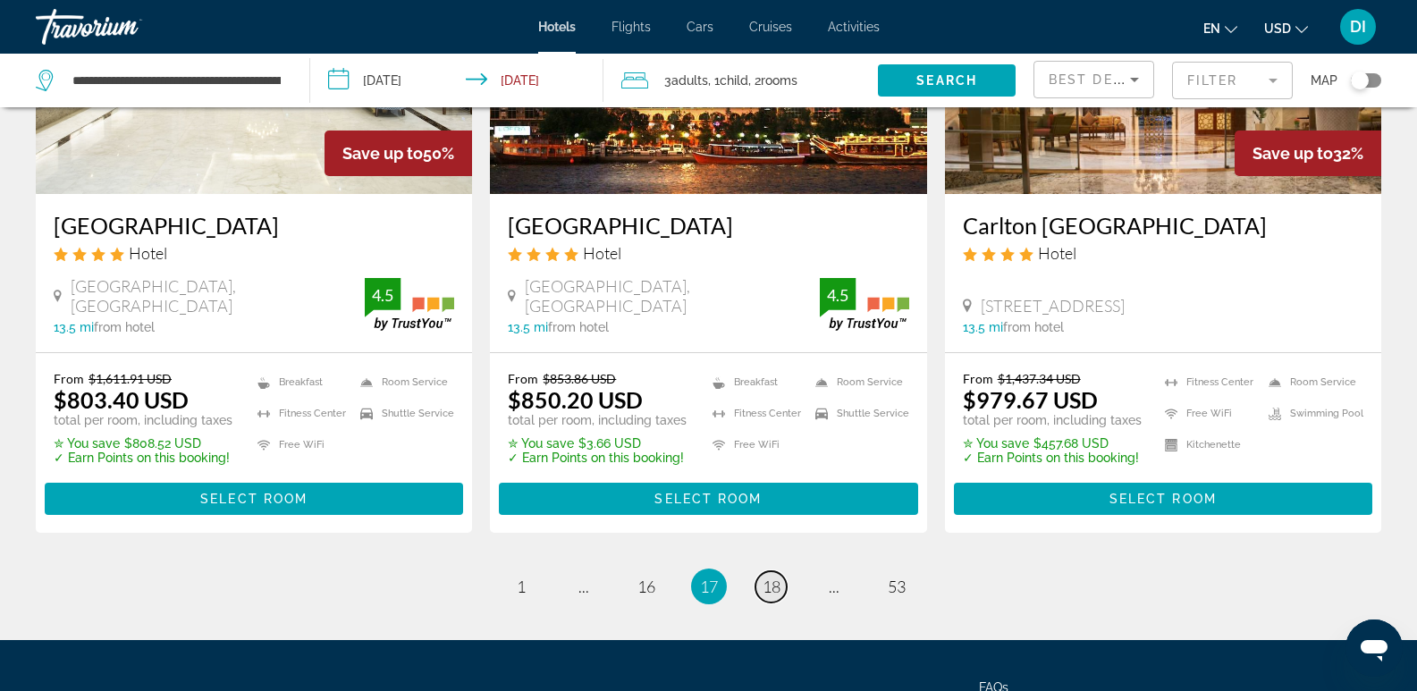
click at [766, 577] on span "18" at bounding box center [772, 587] width 18 height 20
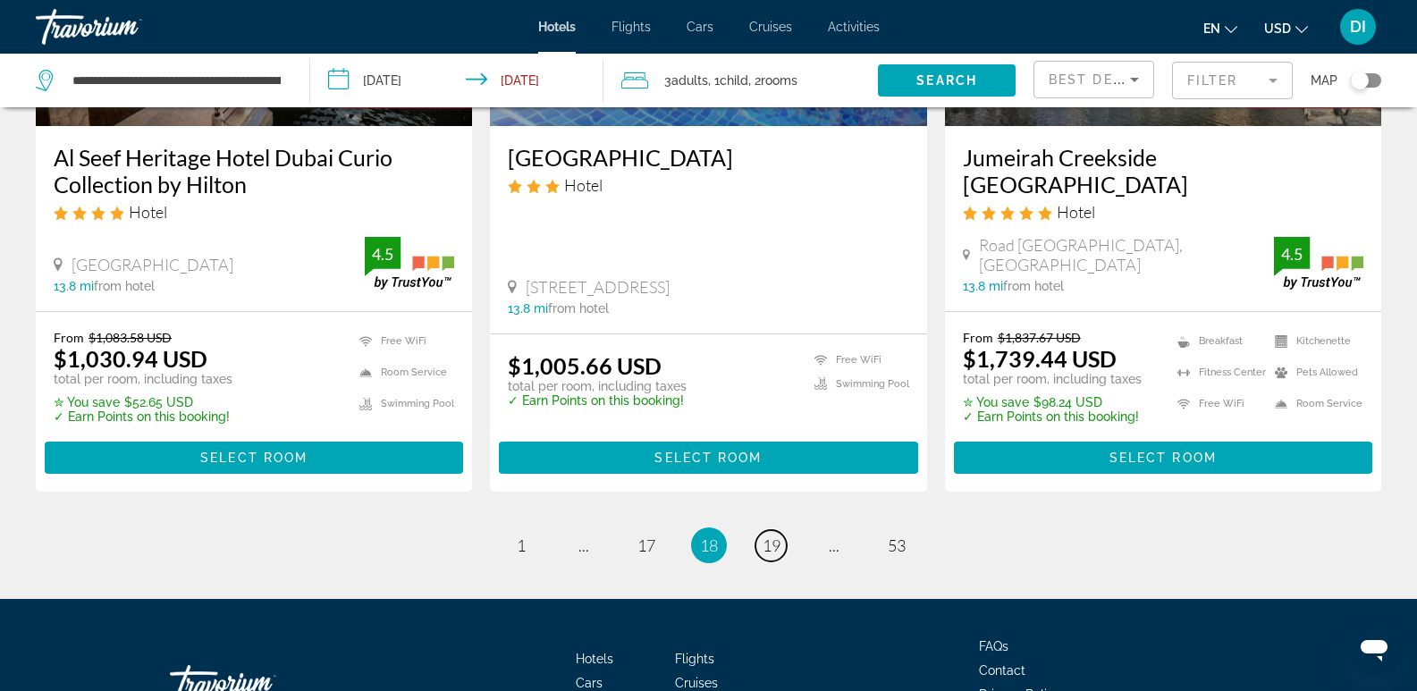
scroll to position [2439, 0]
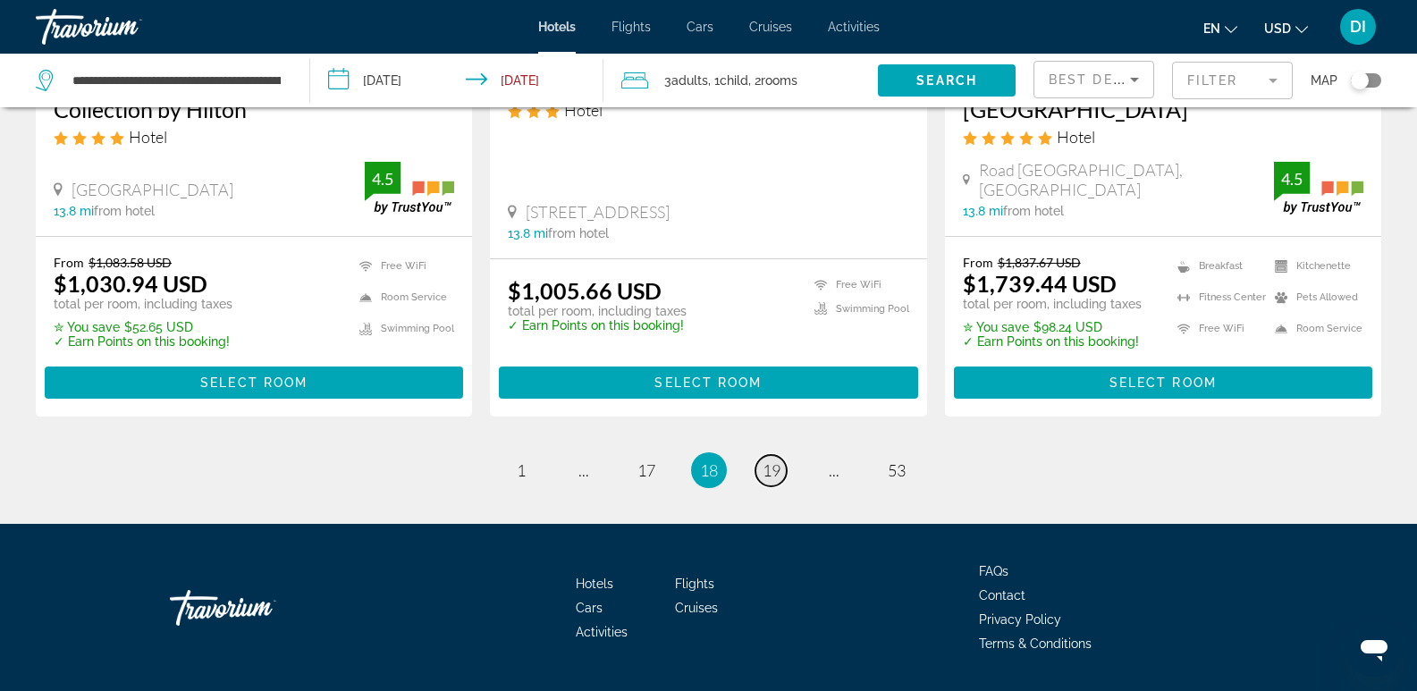
click at [775, 460] on span "19" at bounding box center [772, 470] width 18 height 20
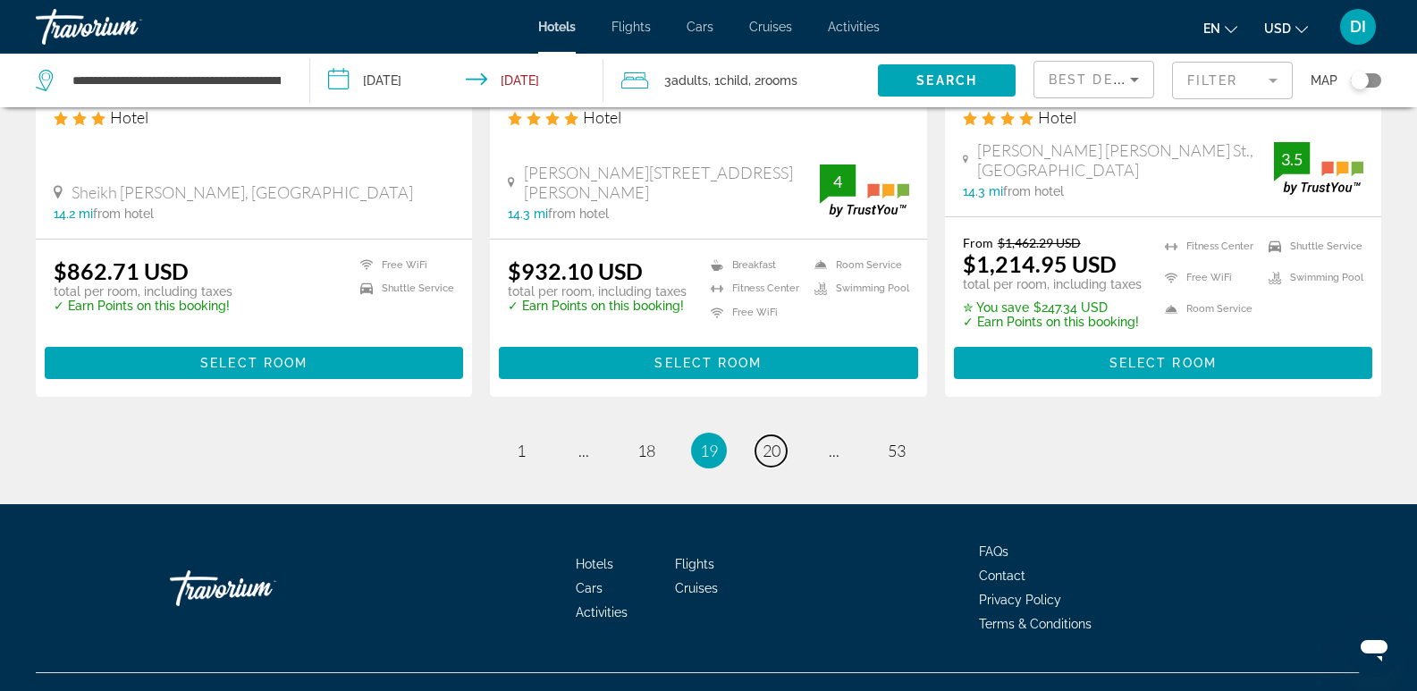
scroll to position [2407, 0]
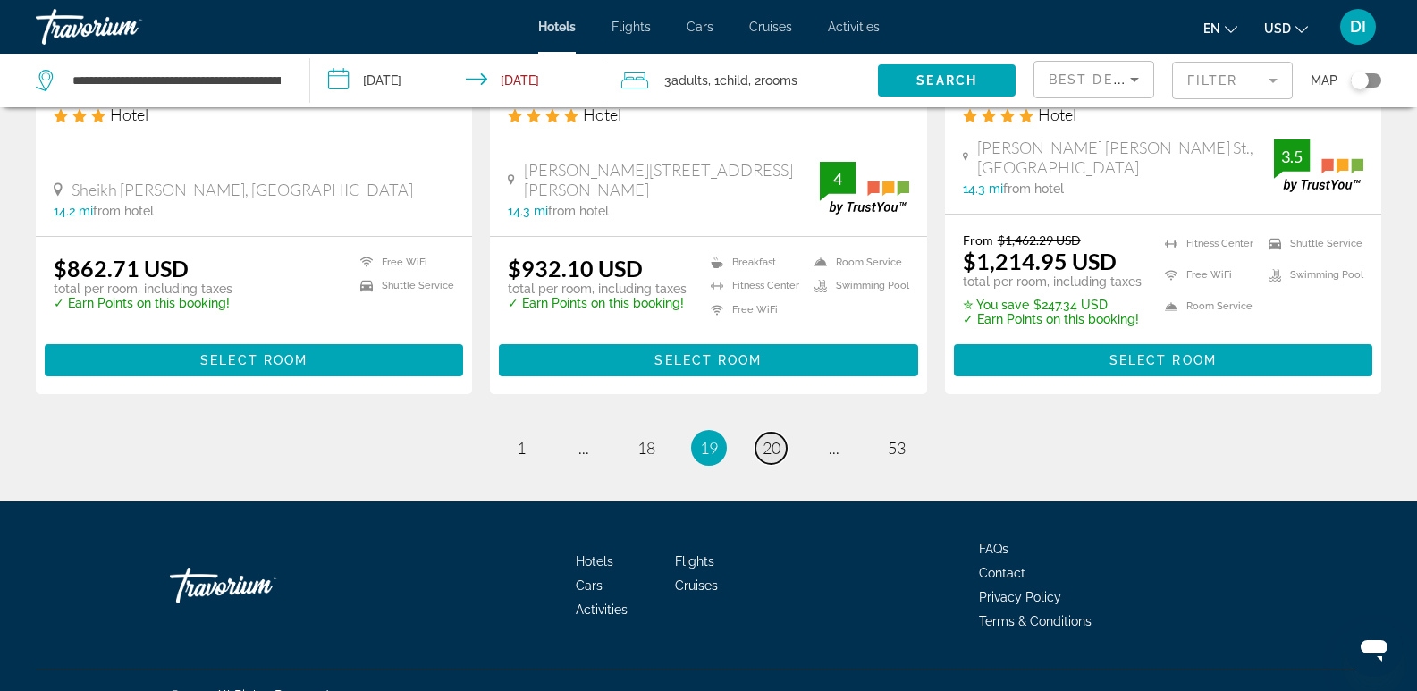
click at [773, 438] on span "20" at bounding box center [772, 448] width 18 height 20
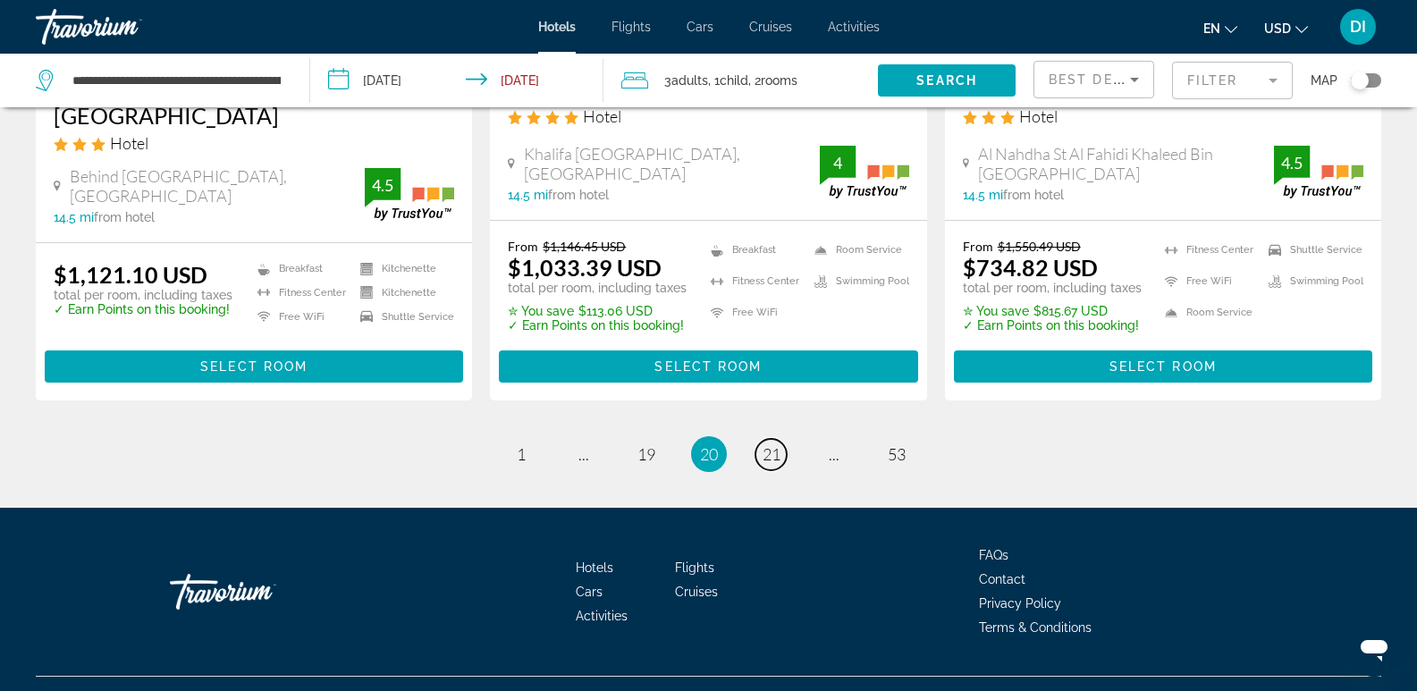
scroll to position [2417, 0]
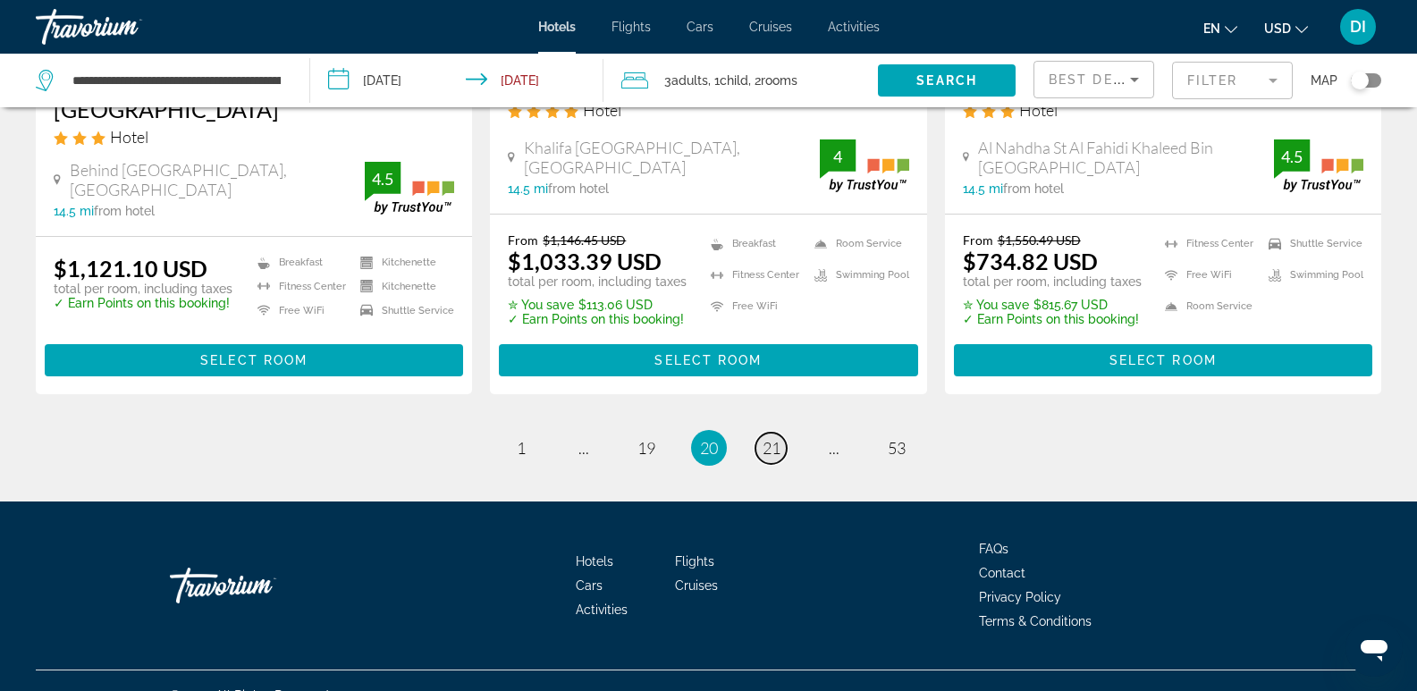
click at [781, 433] on link "page 21" at bounding box center [771, 448] width 31 height 31
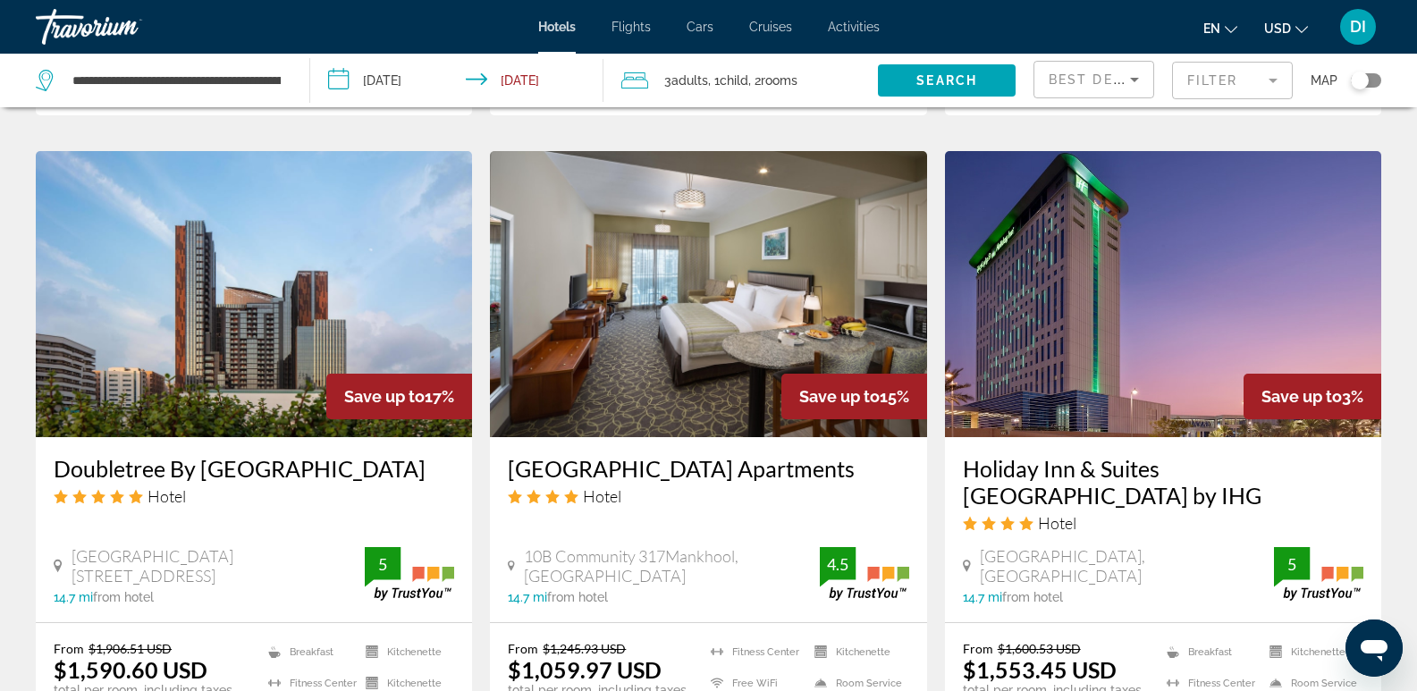
scroll to position [2146, 0]
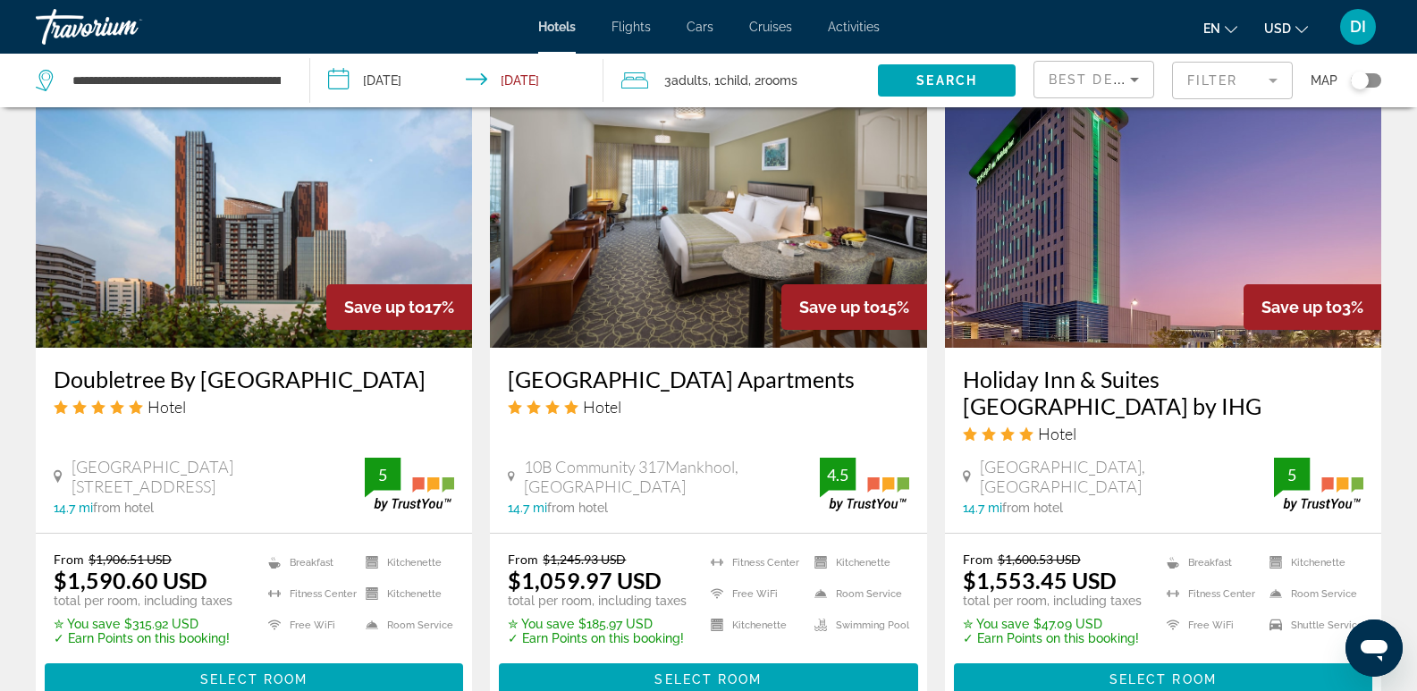
click at [230, 366] on h3 "Doubletree By [GEOGRAPHIC_DATA]" at bounding box center [254, 379] width 401 height 27
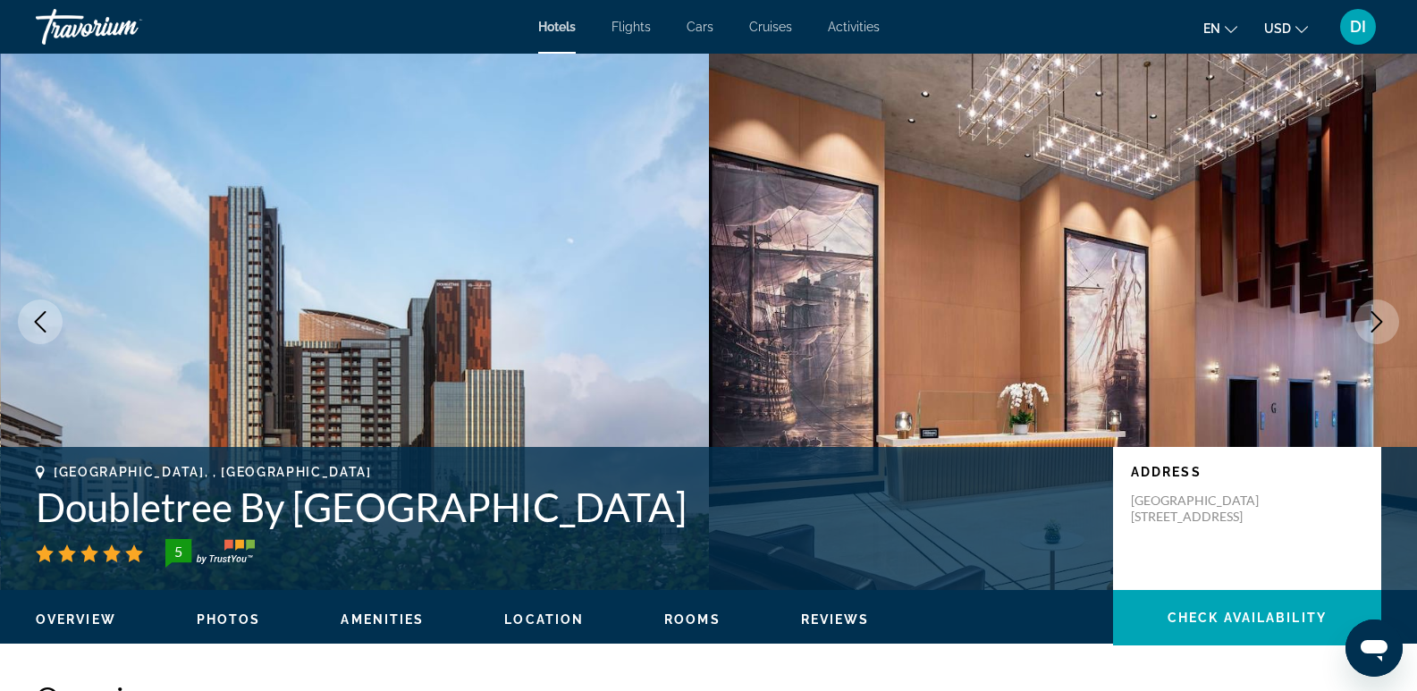
click at [1383, 316] on icon "Next image" at bounding box center [1376, 321] width 21 height 21
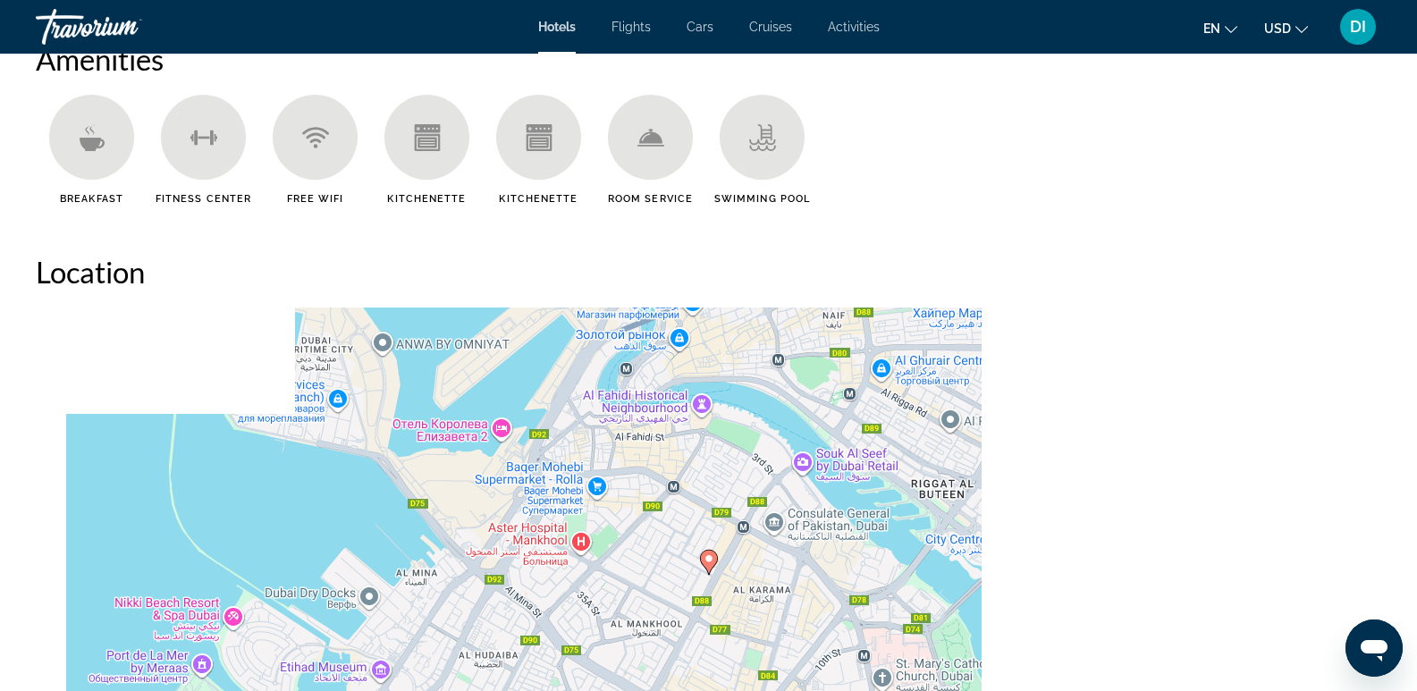
scroll to position [1520, 0]
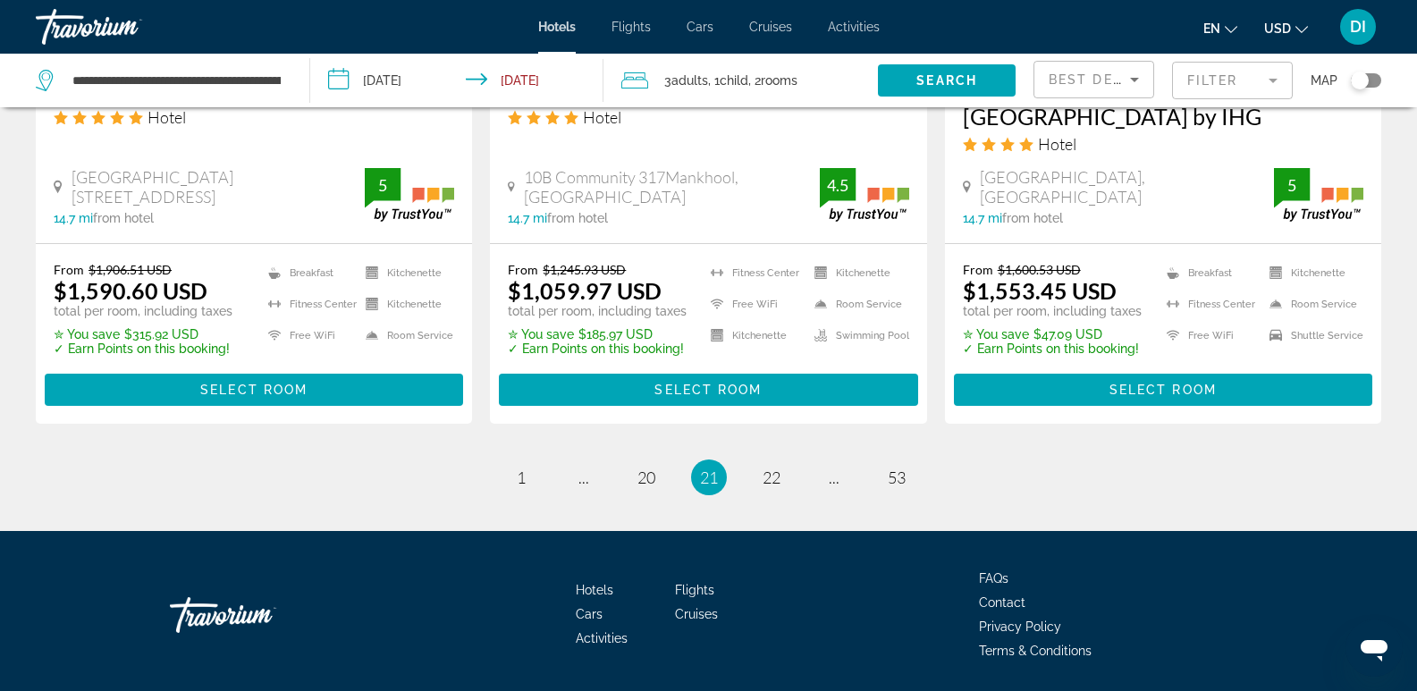
scroll to position [2436, 0]
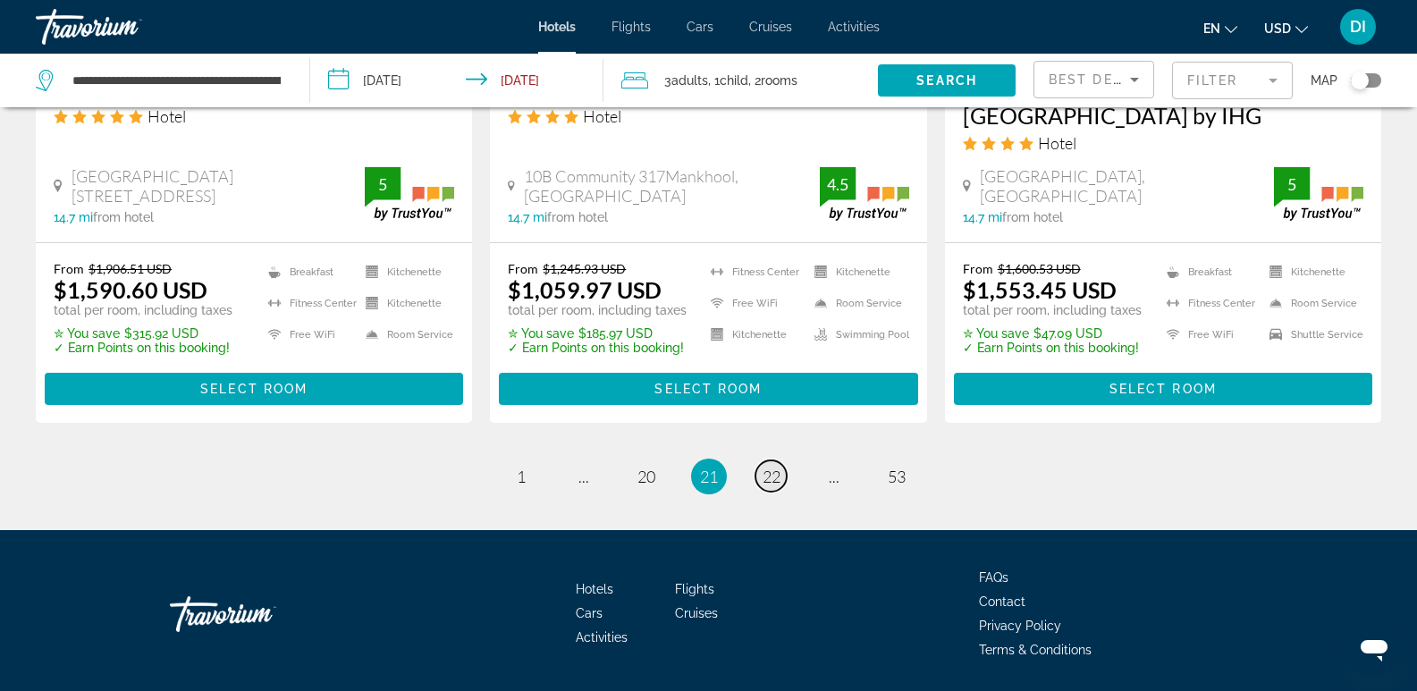
click at [776, 467] on span "22" at bounding box center [772, 477] width 18 height 20
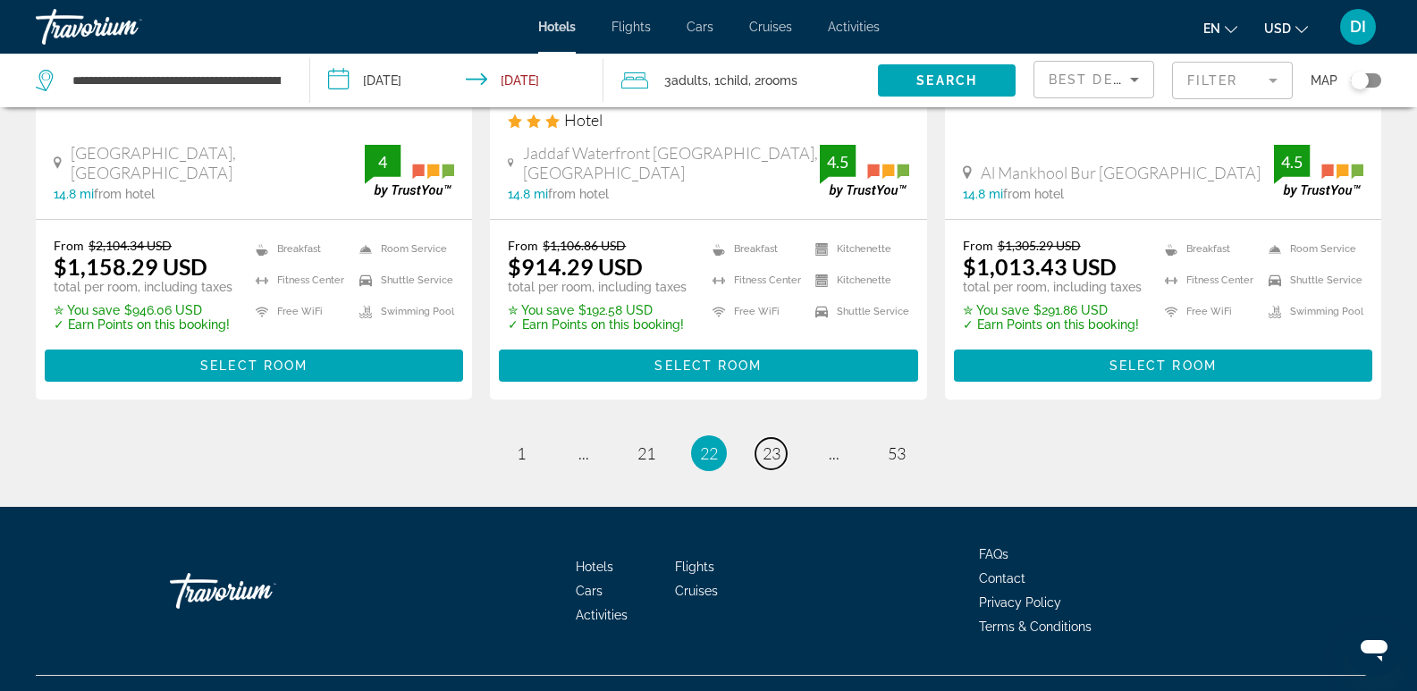
scroll to position [2446, 0]
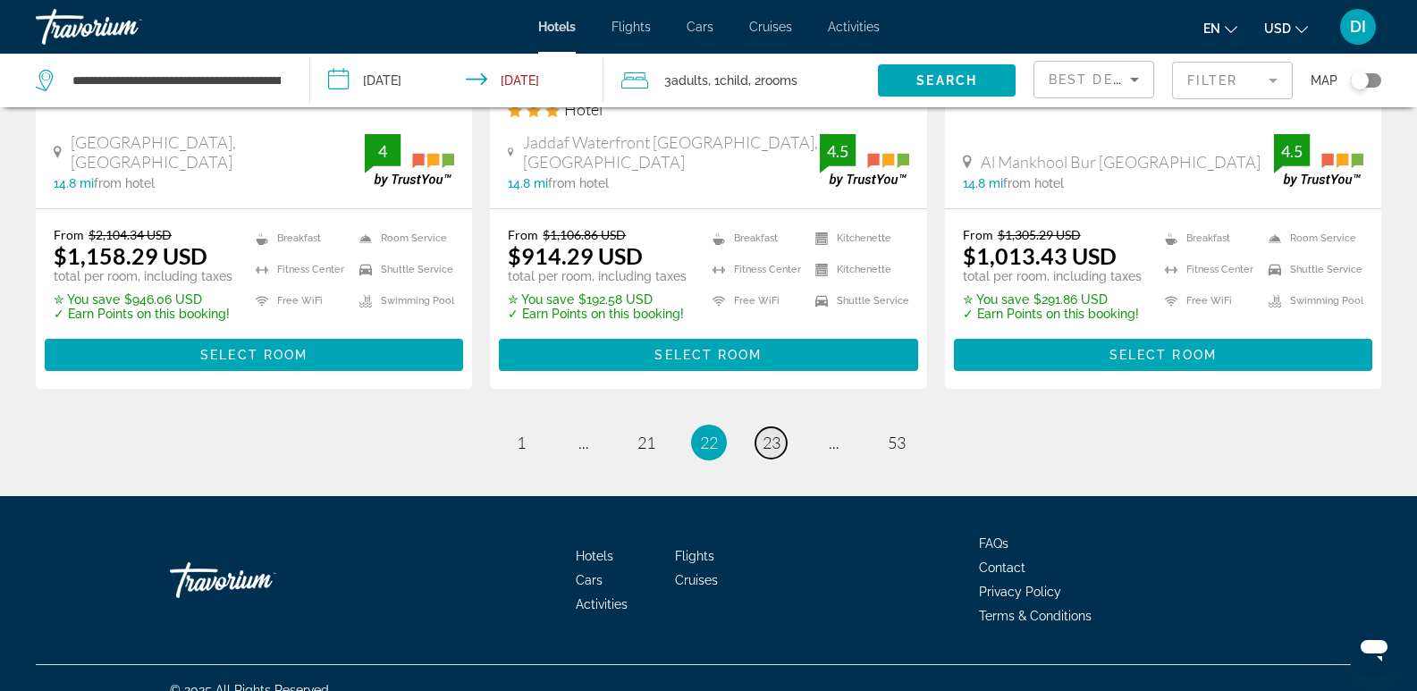
click at [775, 433] on span "23" at bounding box center [772, 443] width 18 height 20
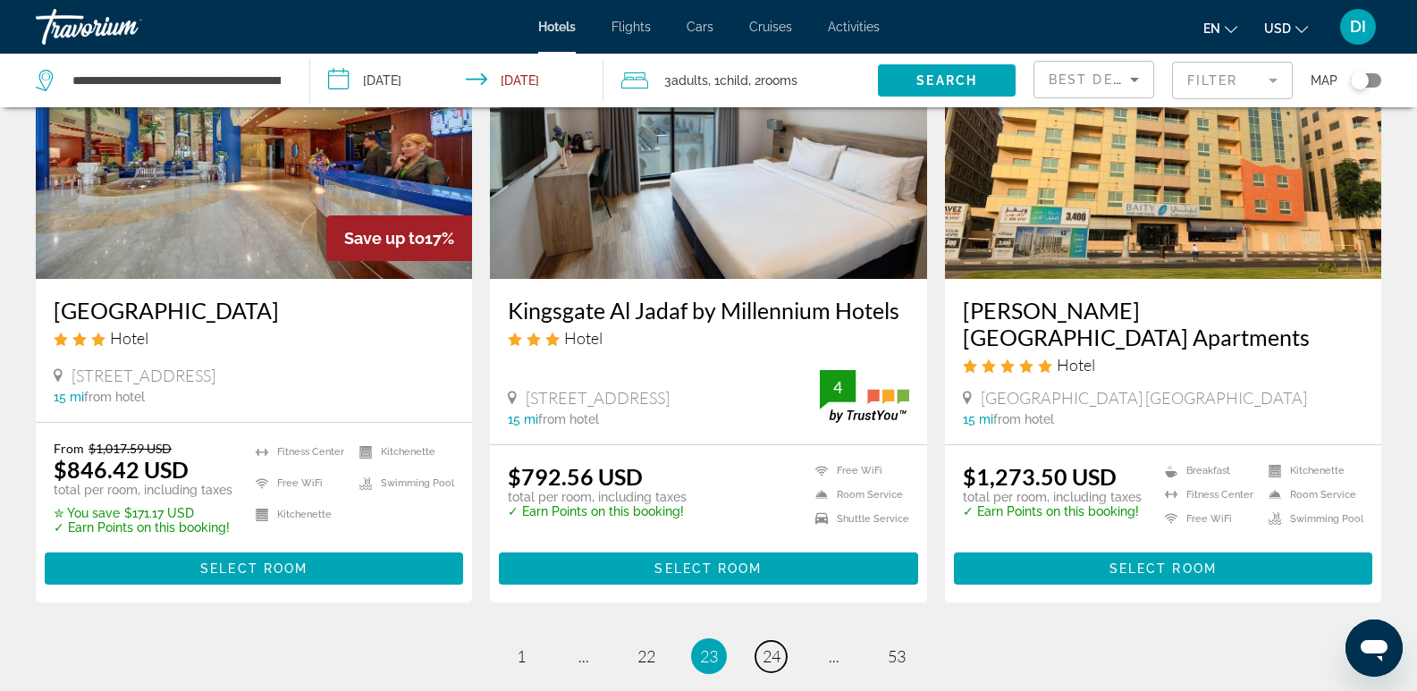
scroll to position [2402, 0]
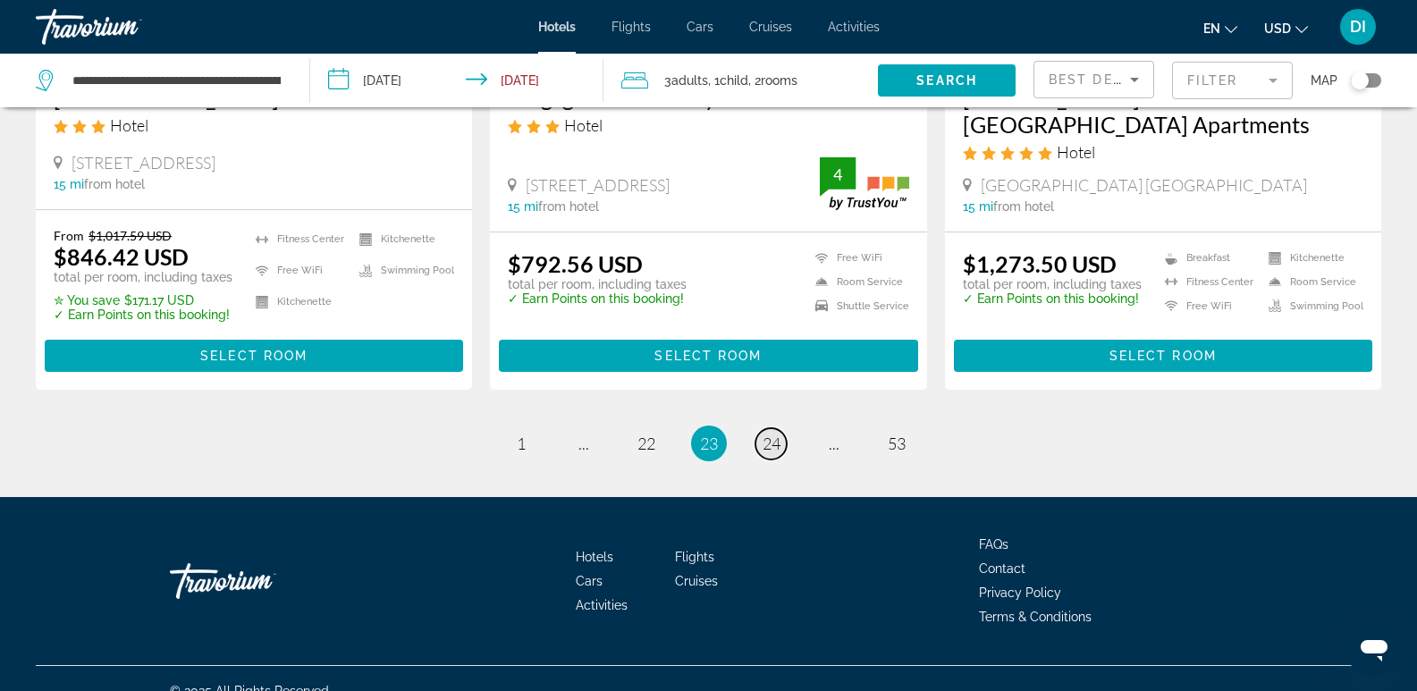
click at [764, 434] on span "24" at bounding box center [772, 444] width 18 height 20
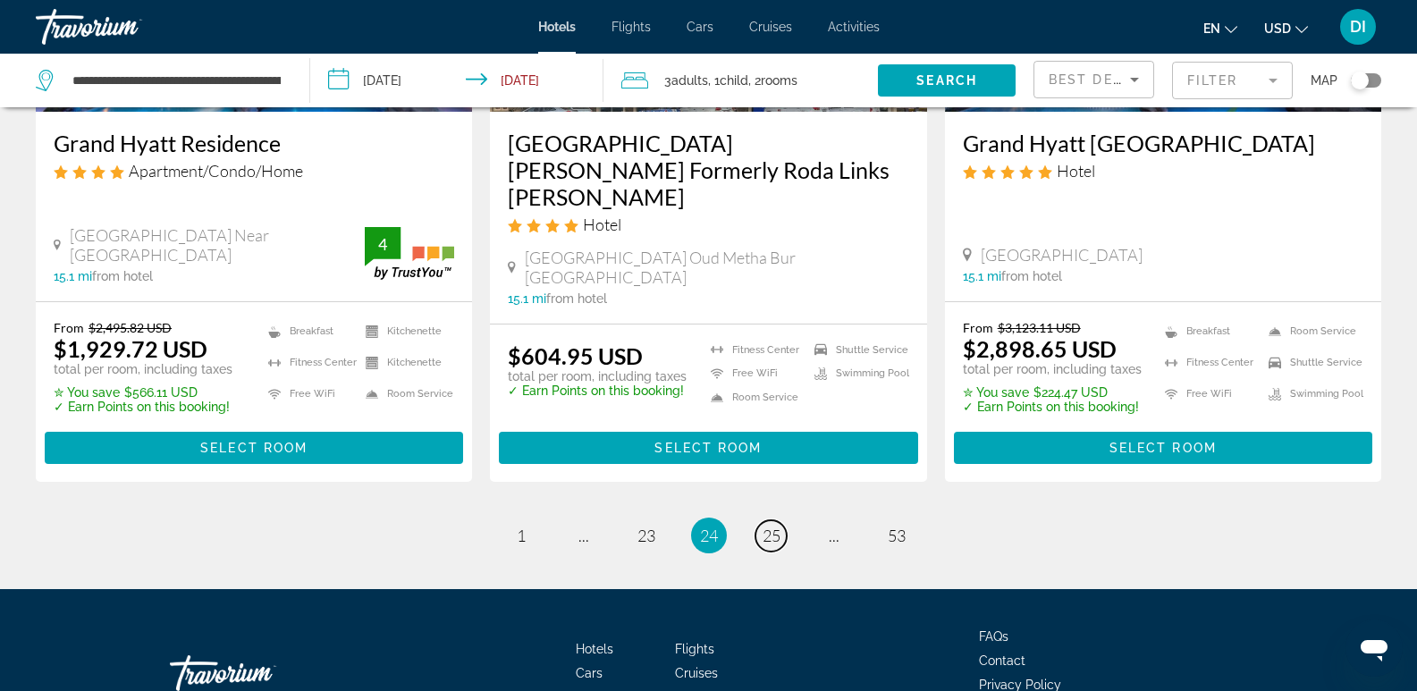
scroll to position [2462, 0]
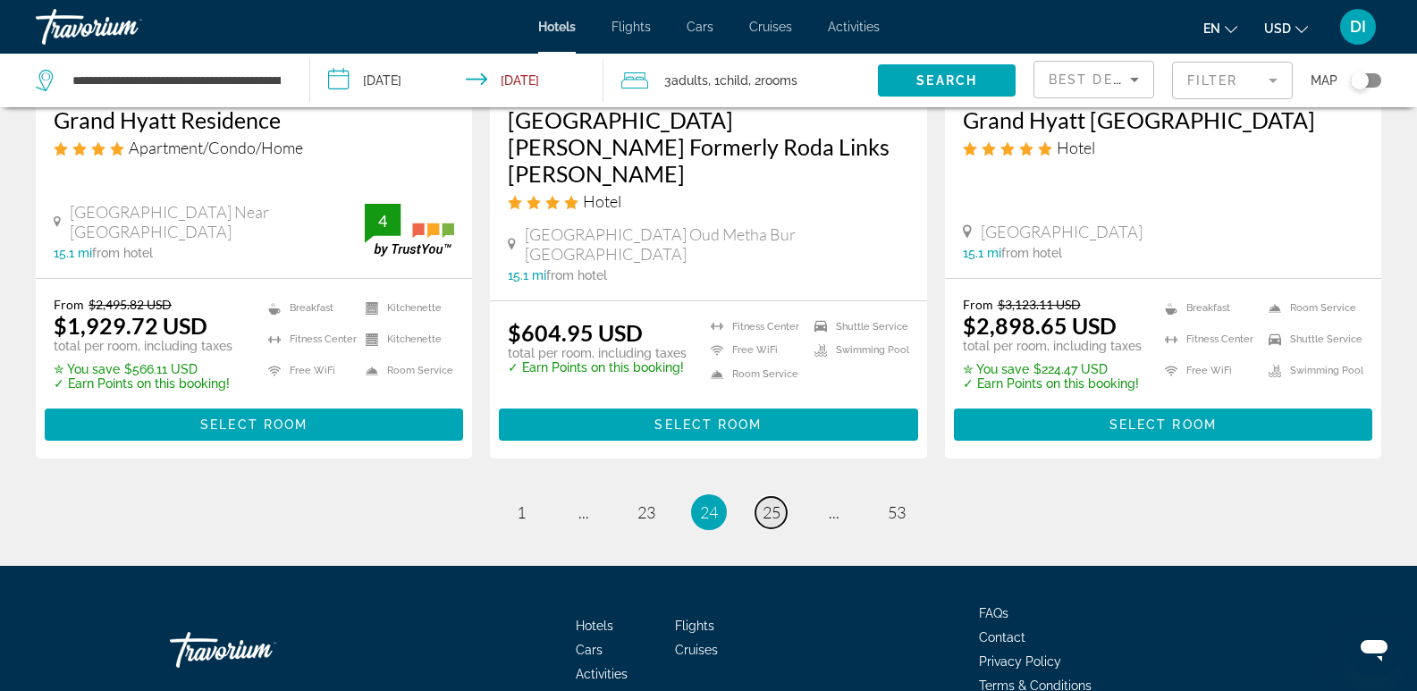
click at [775, 502] on span "25" at bounding box center [772, 512] width 18 height 20
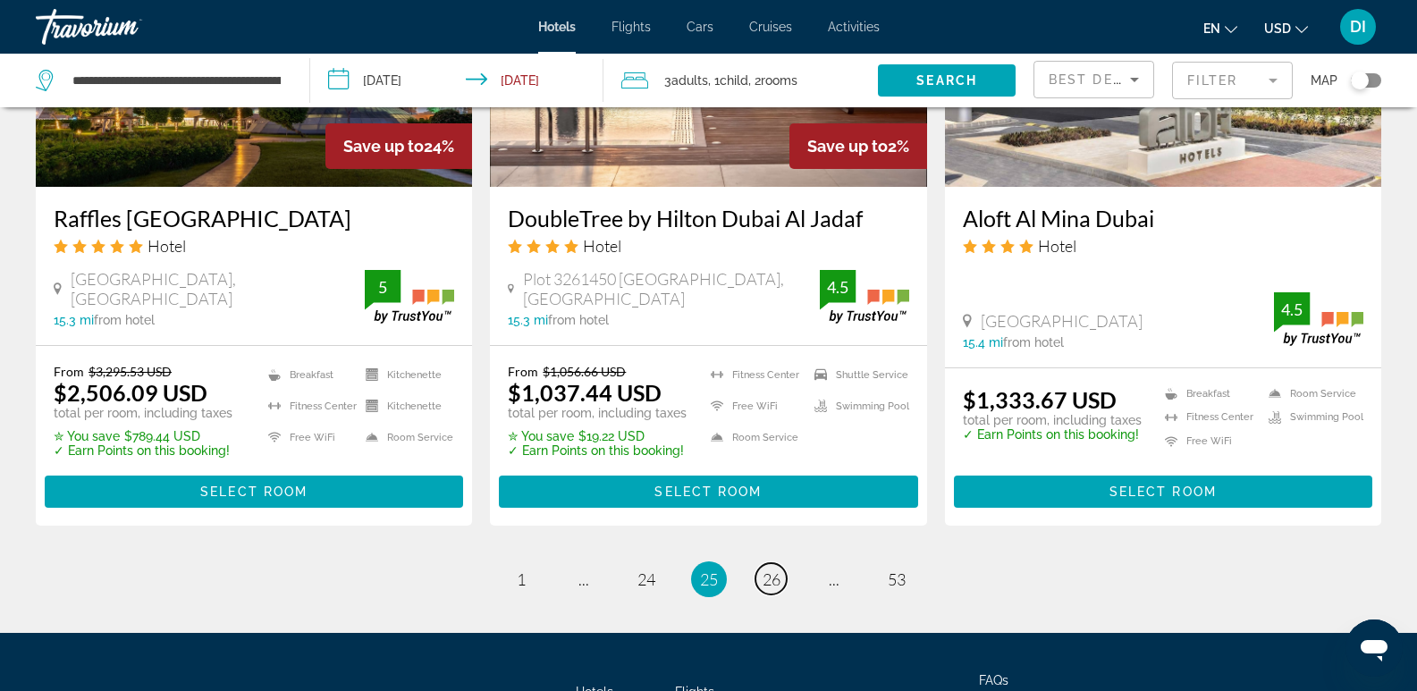
scroll to position [2414, 0]
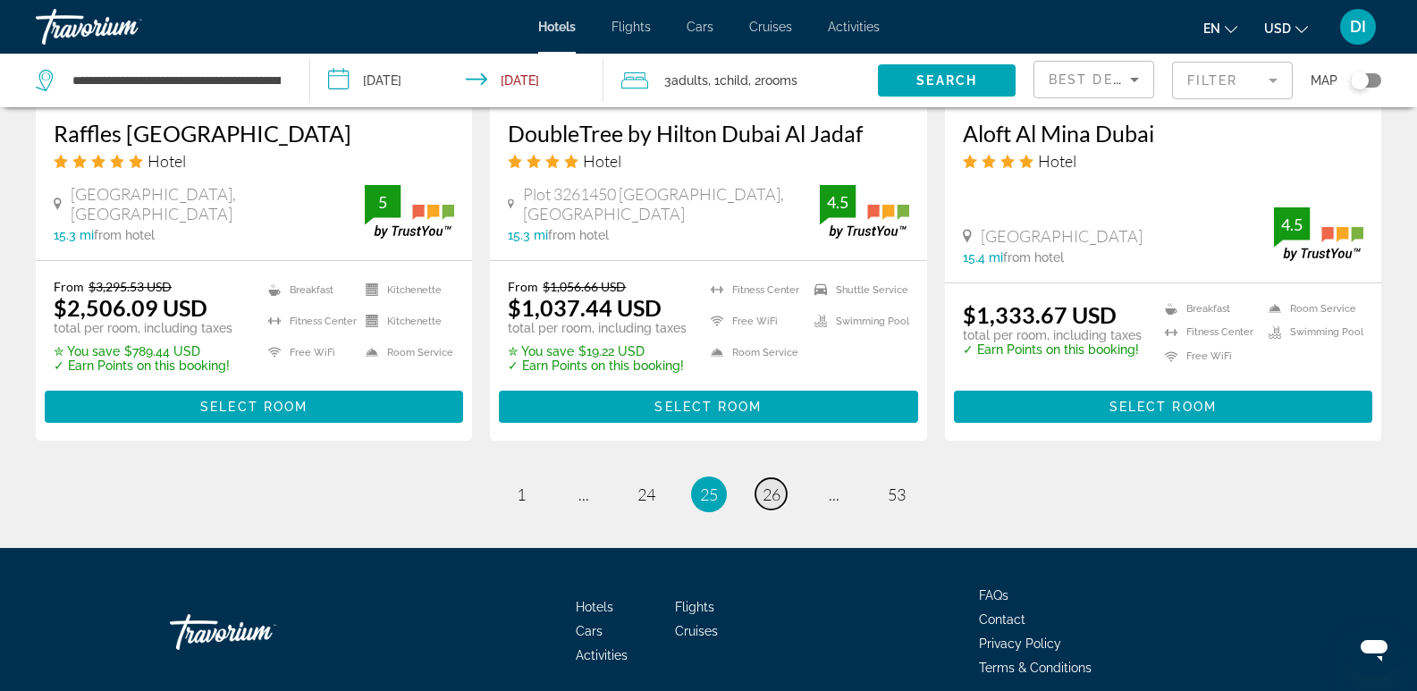
click at [764, 485] on span "26" at bounding box center [772, 495] width 18 height 20
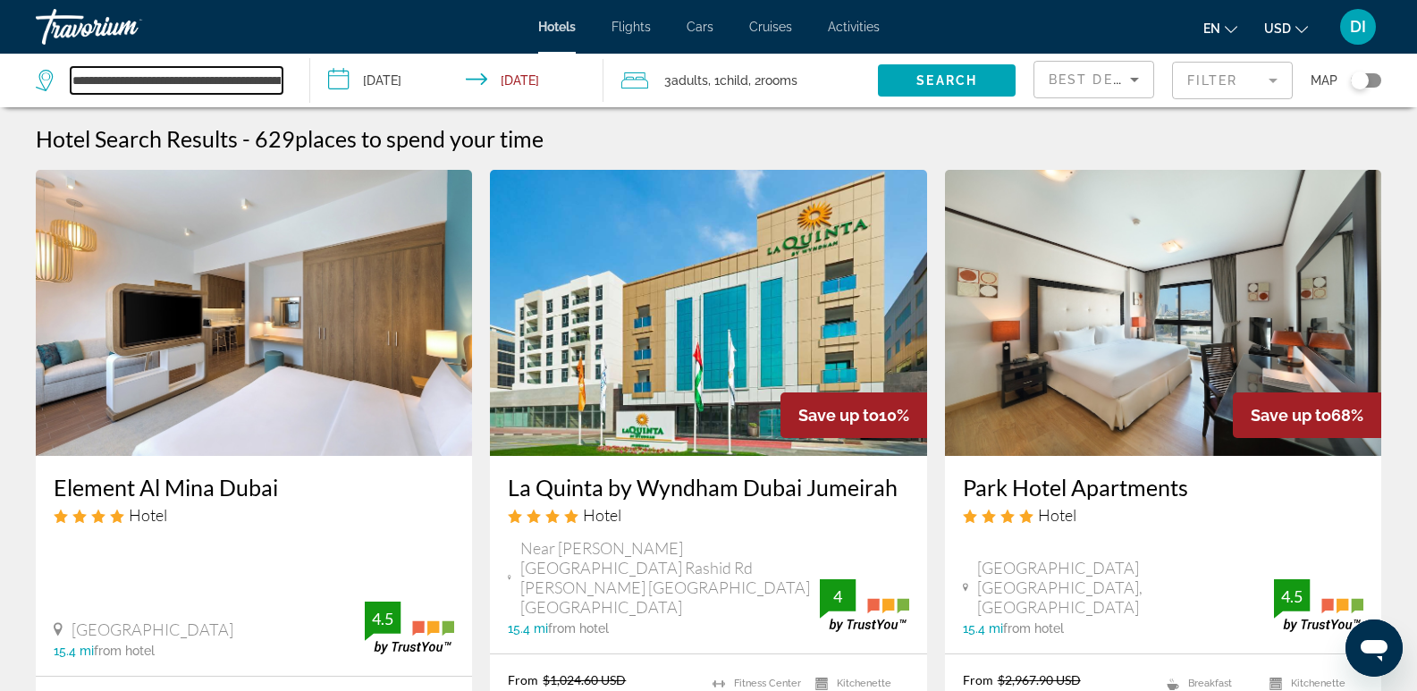
click at [179, 80] on input "**********" at bounding box center [177, 80] width 212 height 27
type input "**********"
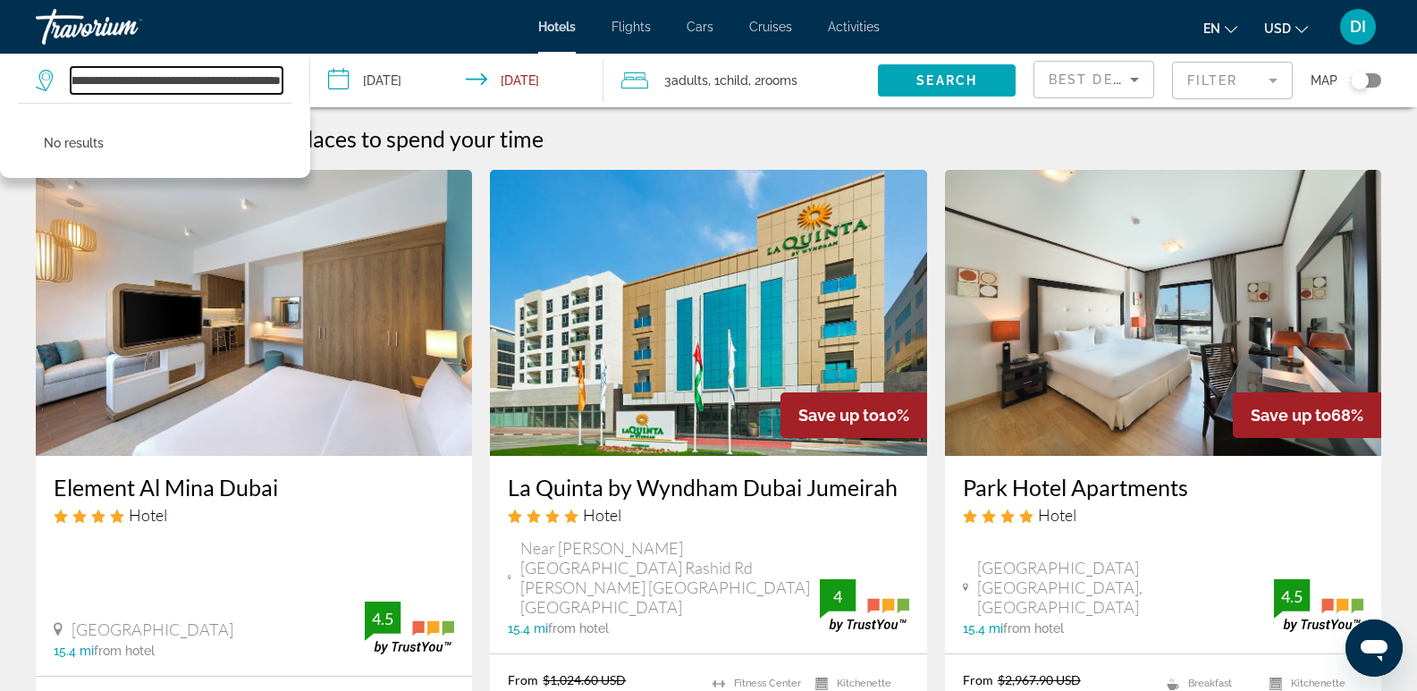
scroll to position [0, 148]
drag, startPoint x: 76, startPoint y: 78, endPoint x: 302, endPoint y: 84, distance: 226.3
click at [302, 84] on app-destination-search "**********" at bounding box center [155, 81] width 310 height 54
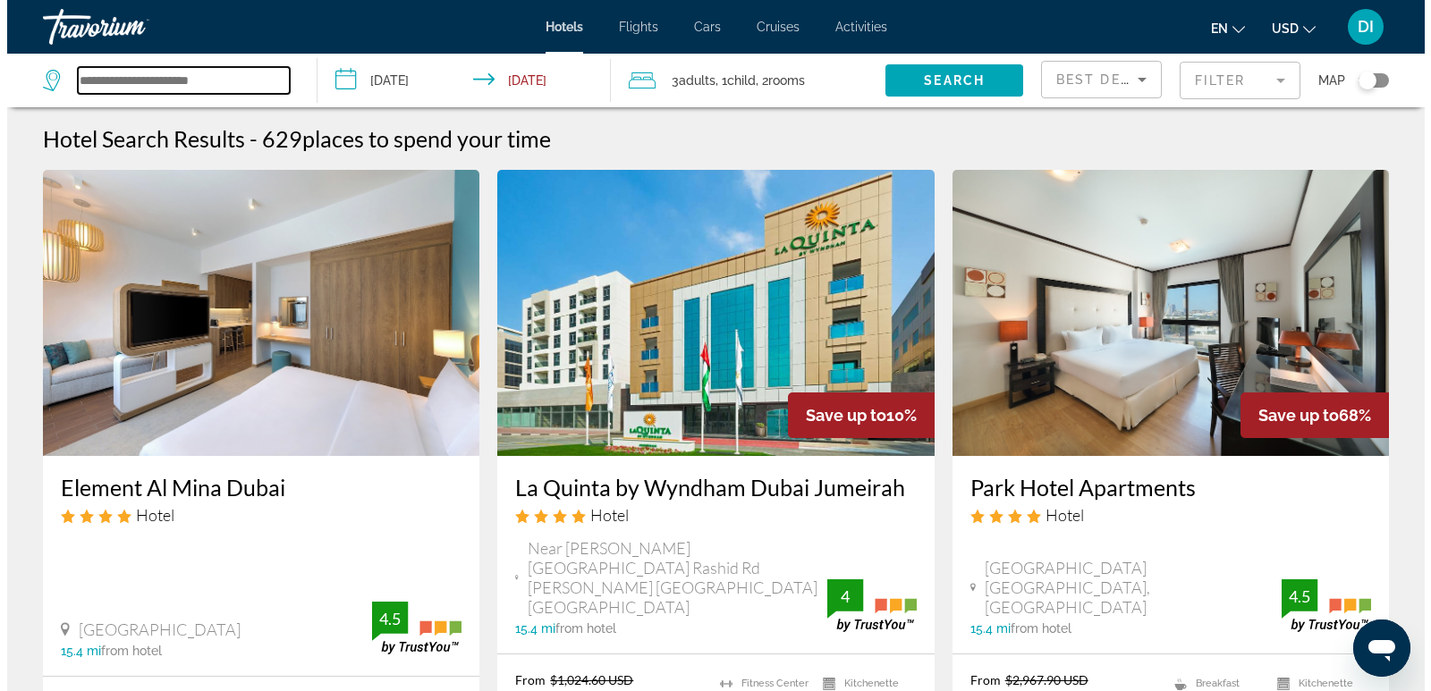
scroll to position [0, 0]
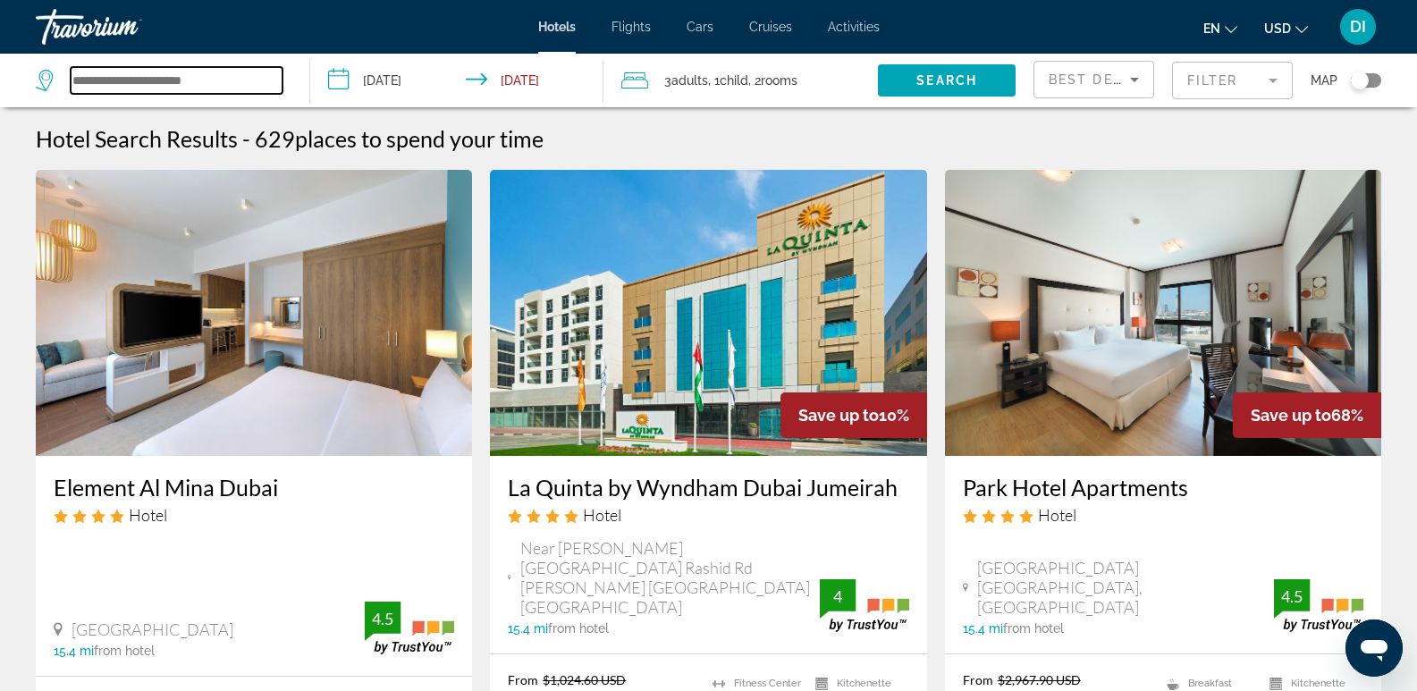
click at [200, 78] on input "Search widget" at bounding box center [177, 80] width 212 height 27
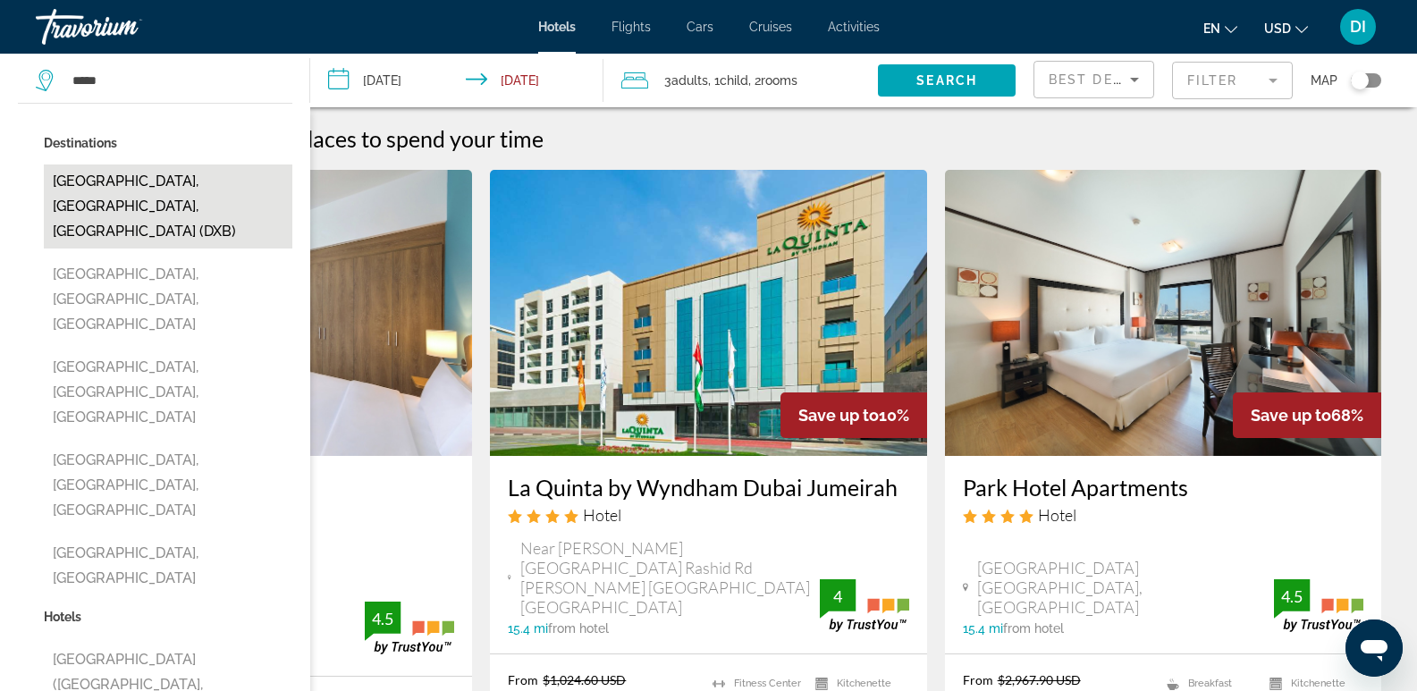
click at [197, 178] on button "[GEOGRAPHIC_DATA], [GEOGRAPHIC_DATA], [GEOGRAPHIC_DATA] (DXB)" at bounding box center [168, 207] width 249 height 84
type input "**********"
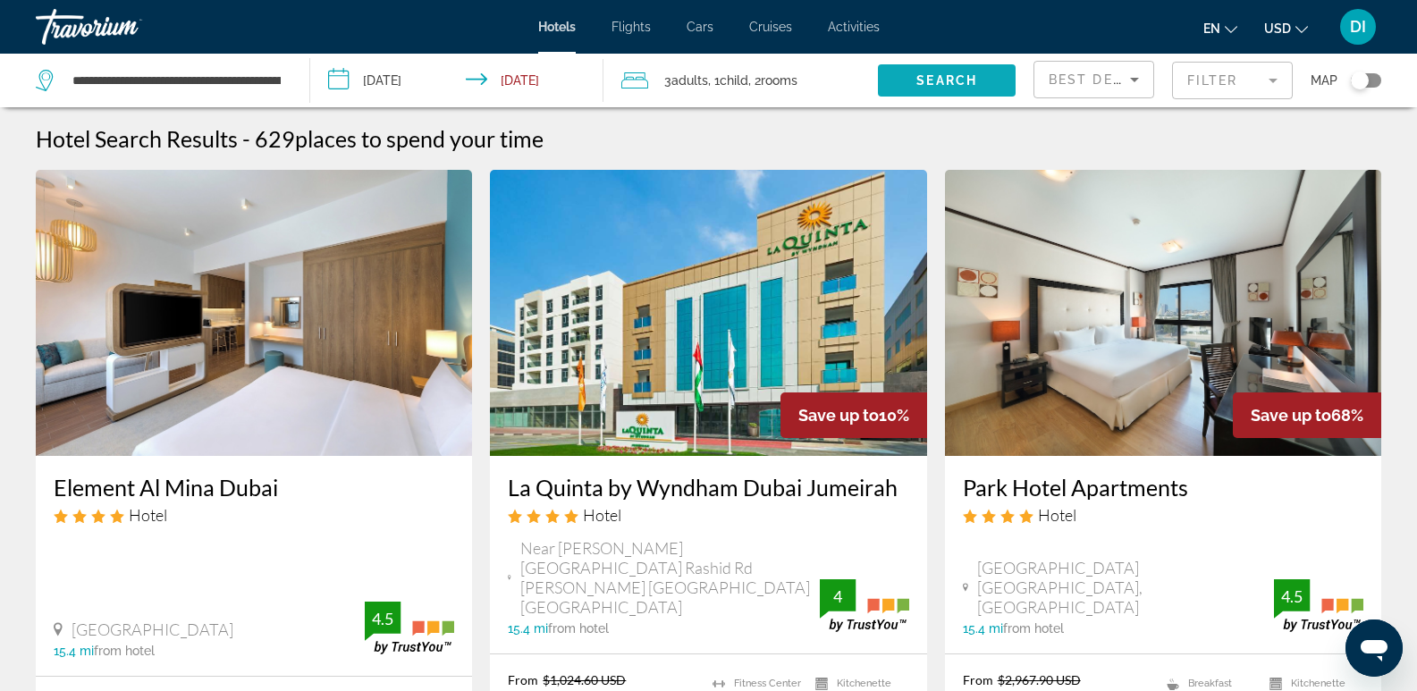
click at [974, 68] on span "Search widget" at bounding box center [947, 80] width 138 height 43
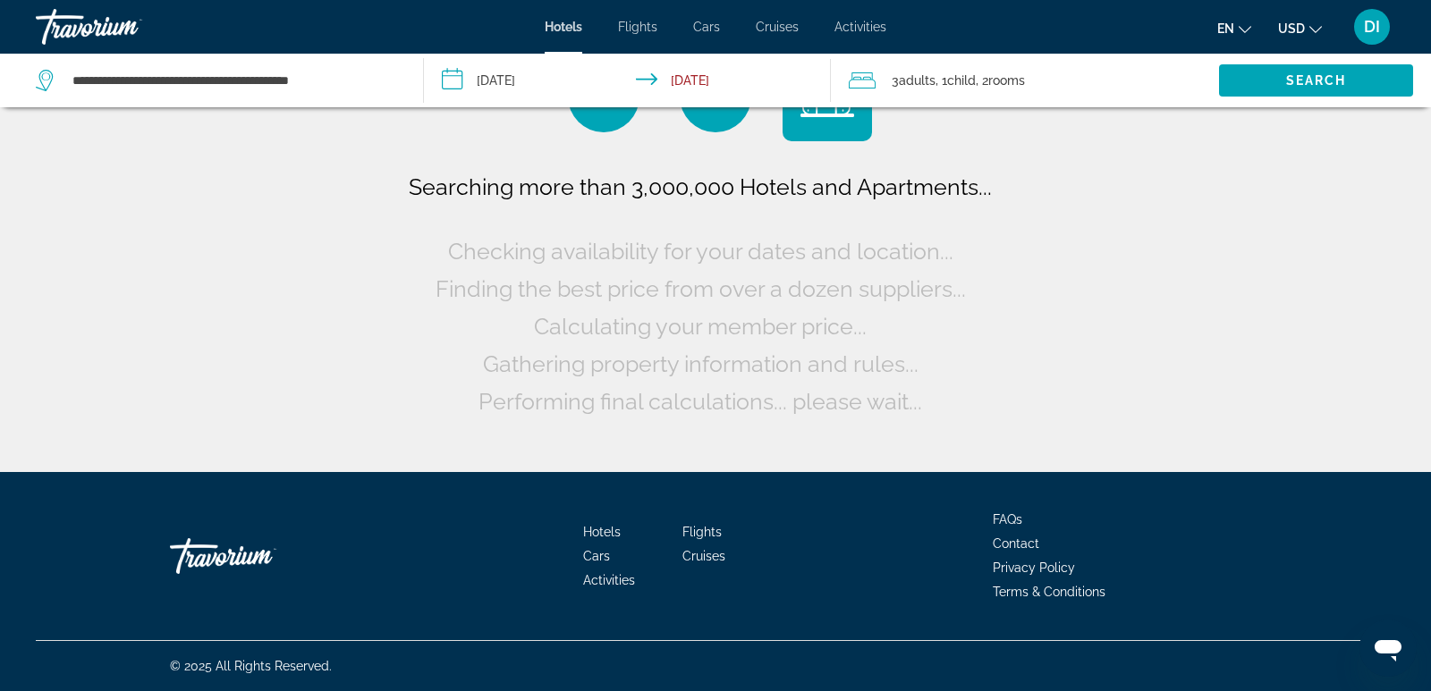
click at [937, 76] on span ", 1 Child Children" at bounding box center [955, 80] width 40 height 25
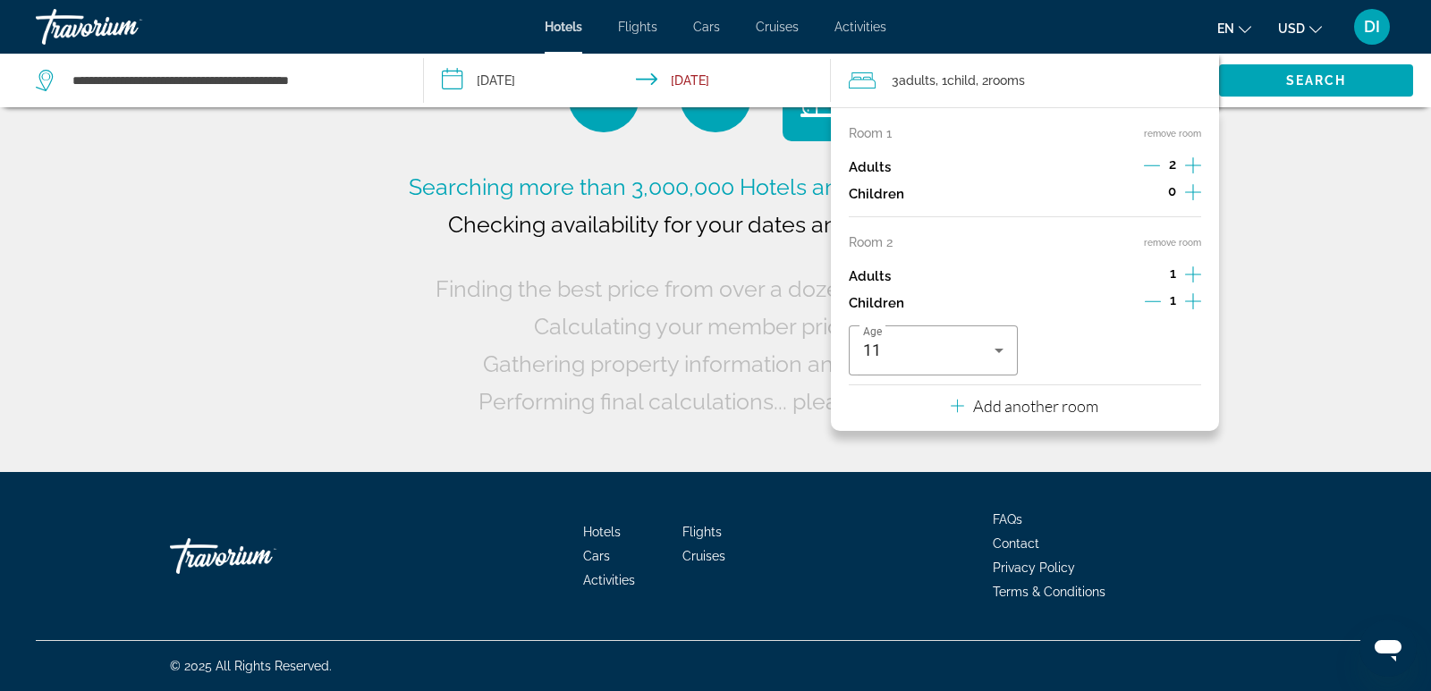
click at [1156, 297] on icon "Decrement children" at bounding box center [1152, 301] width 16 height 16
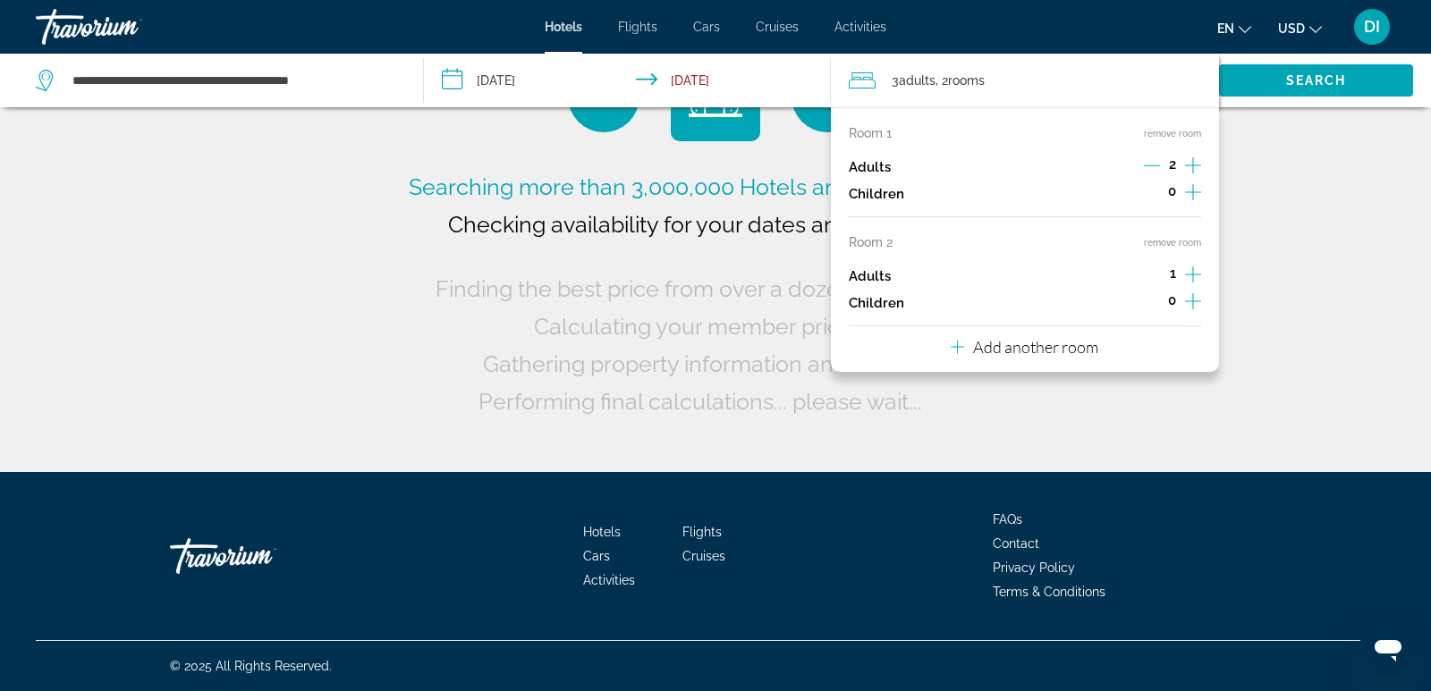
click at [1133, 419] on div "Searching more than 3,000,000 Hotels and Apartments... Checking availability fo…" at bounding box center [715, 236] width 1431 height 472
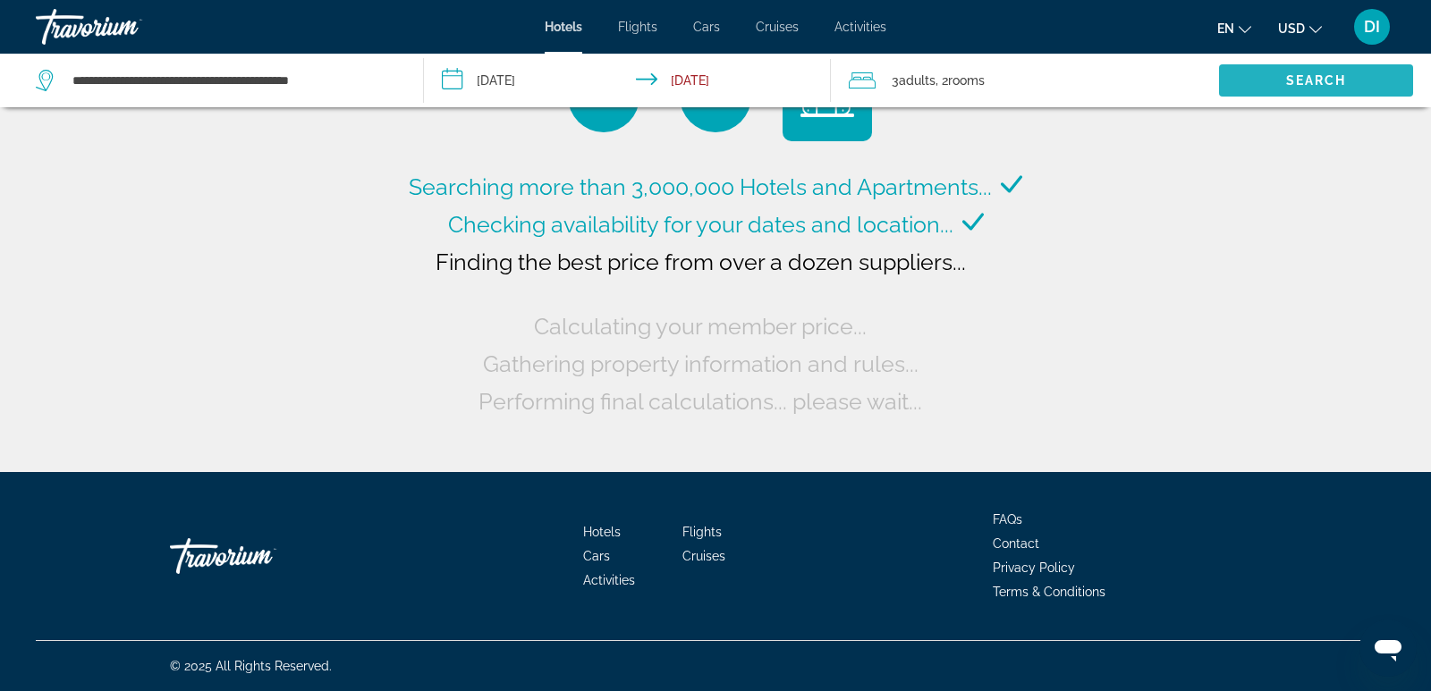
click at [1305, 77] on span "Search" at bounding box center [1316, 80] width 61 height 14
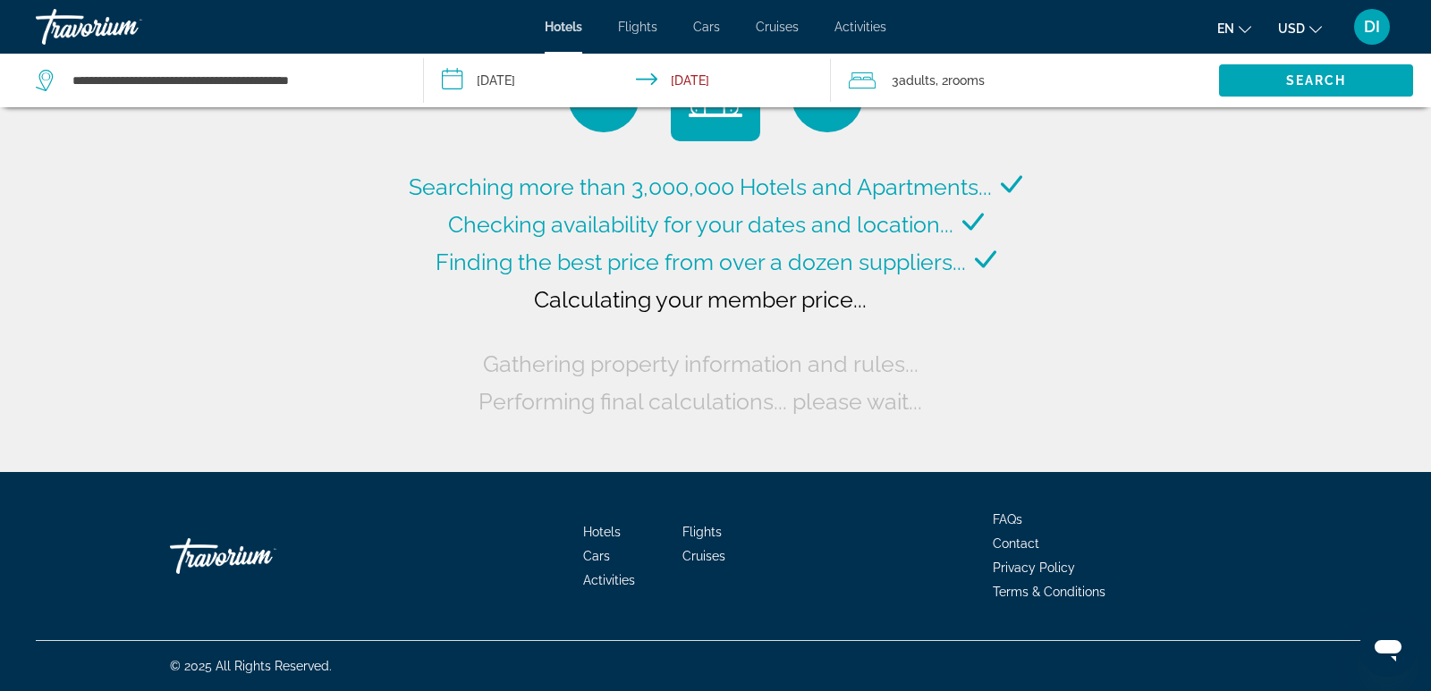
click at [906, 79] on span "Adults" at bounding box center [917, 80] width 37 height 14
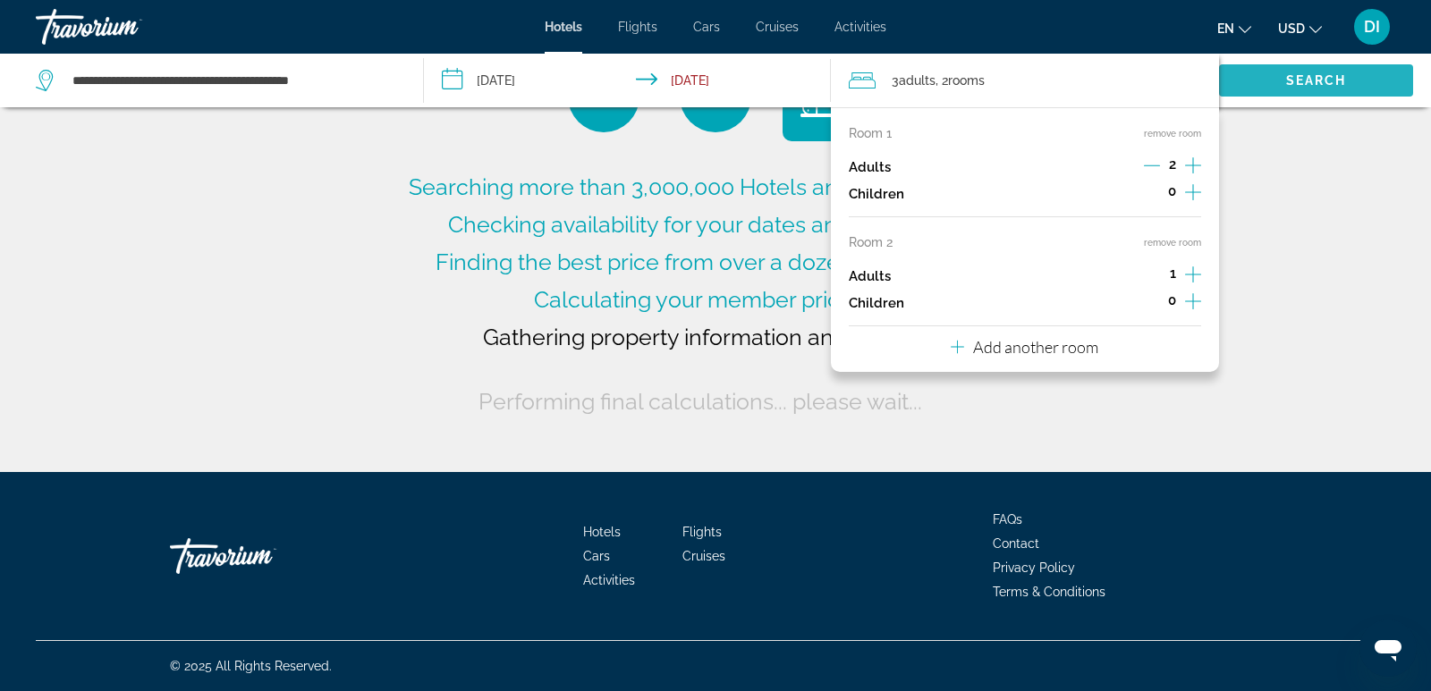
click at [1308, 78] on span "Search" at bounding box center [1316, 80] width 61 height 14
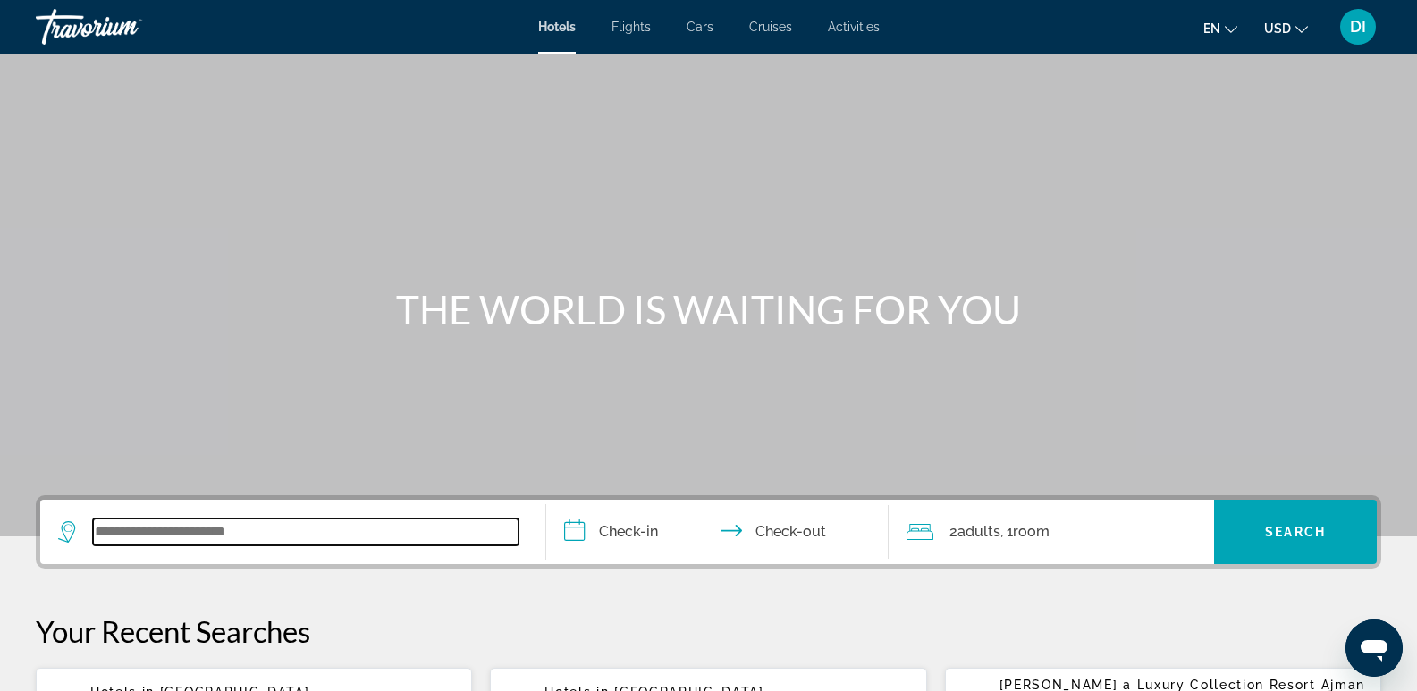
click at [207, 534] on input "Search widget" at bounding box center [306, 532] width 426 height 27
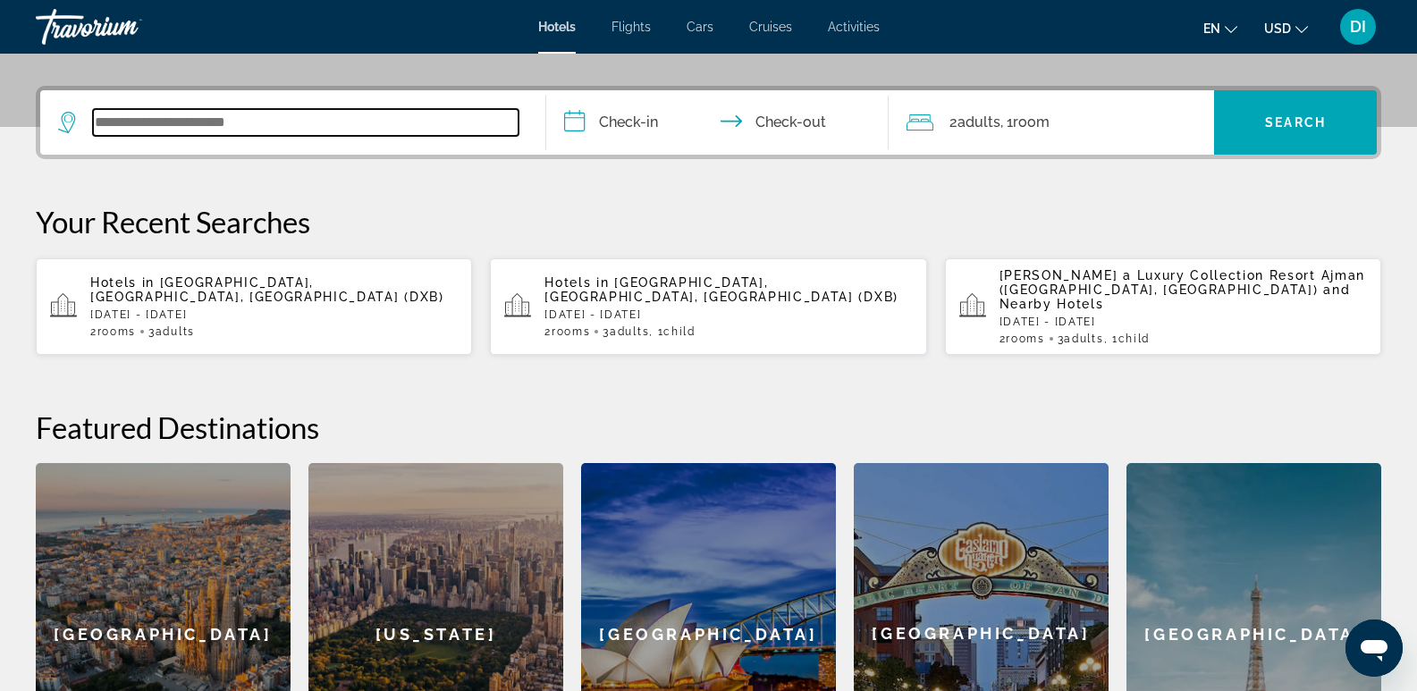
scroll to position [437, 0]
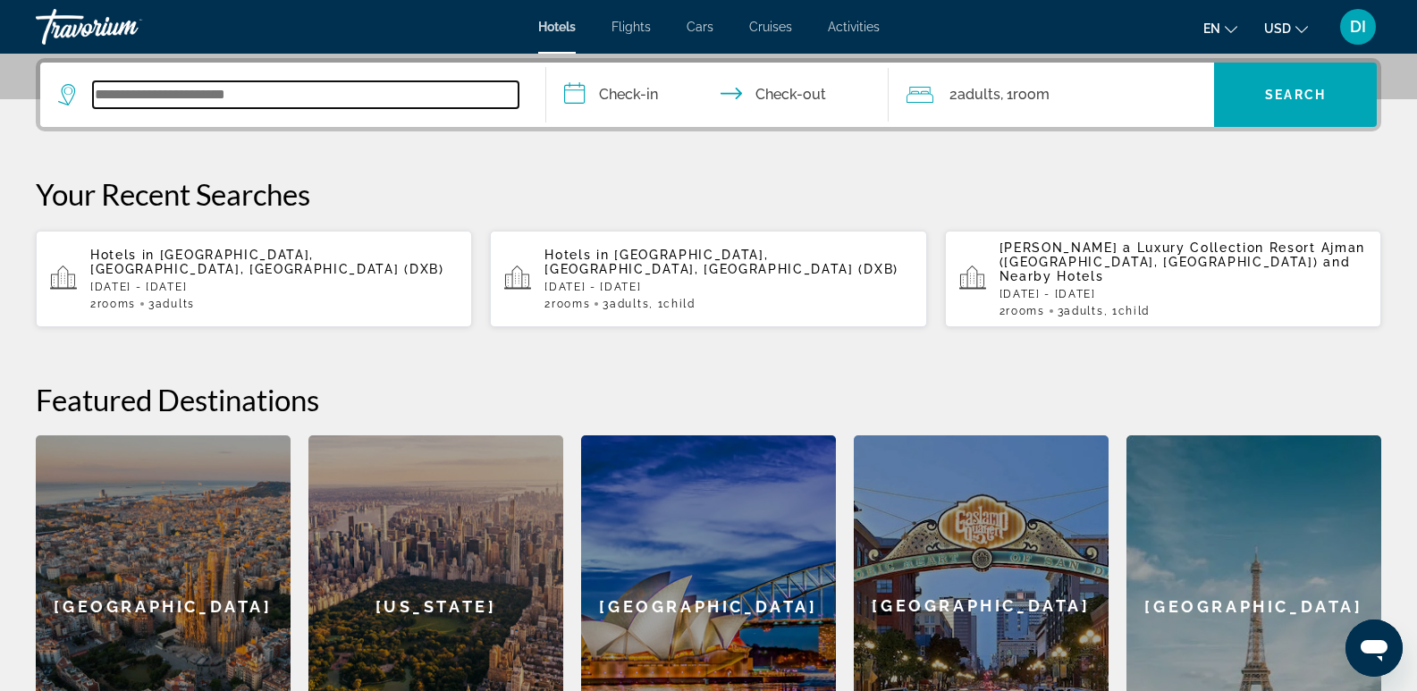
click at [150, 91] on input "Search widget" at bounding box center [306, 94] width 426 height 27
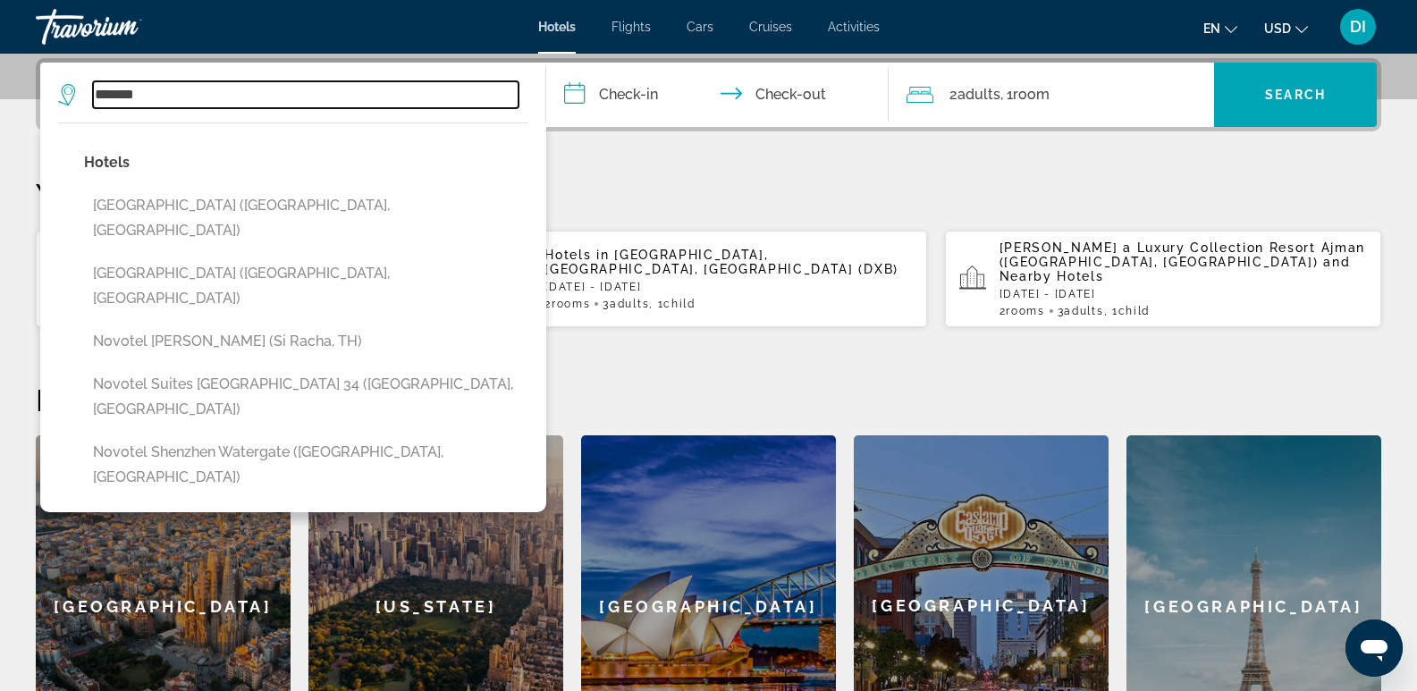
type input "*******"
drag, startPoint x: 150, startPoint y: 94, endPoint x: 95, endPoint y: 90, distance: 55.6
click at [95, 90] on input "*******" at bounding box center [306, 94] width 426 height 27
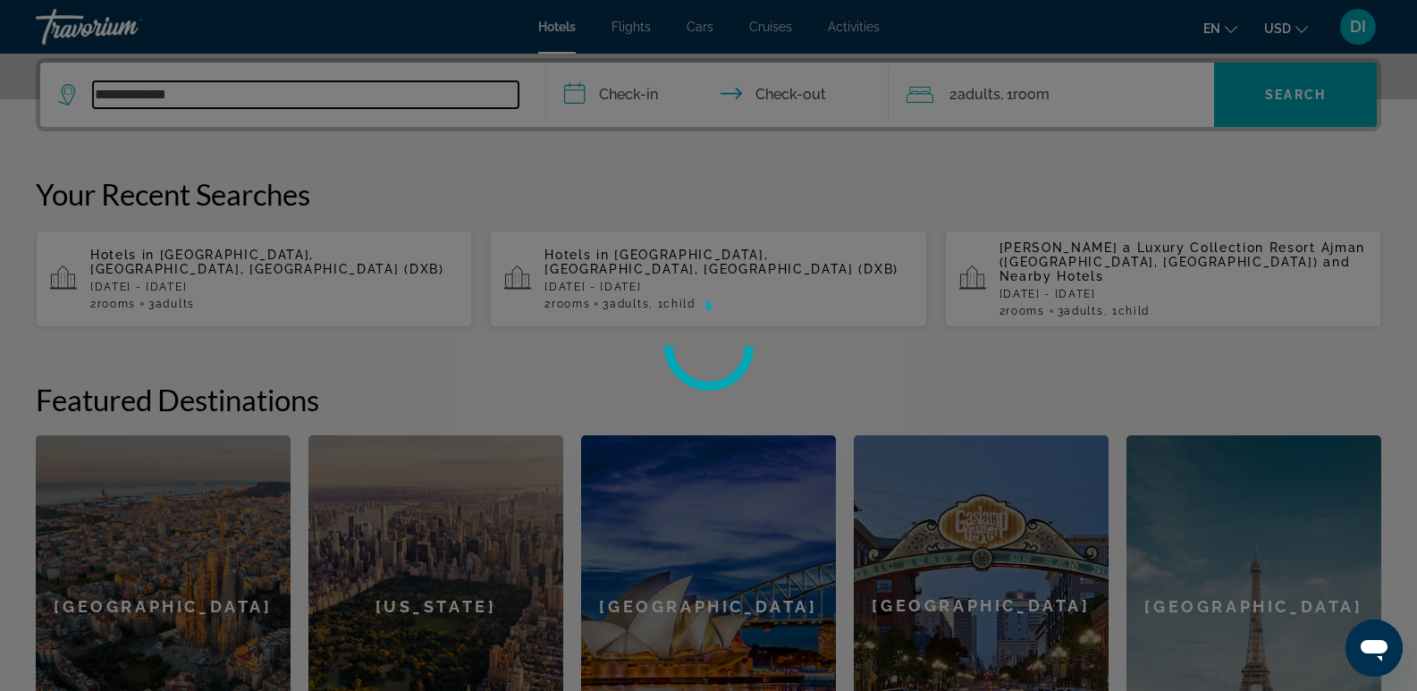
type input "**********"
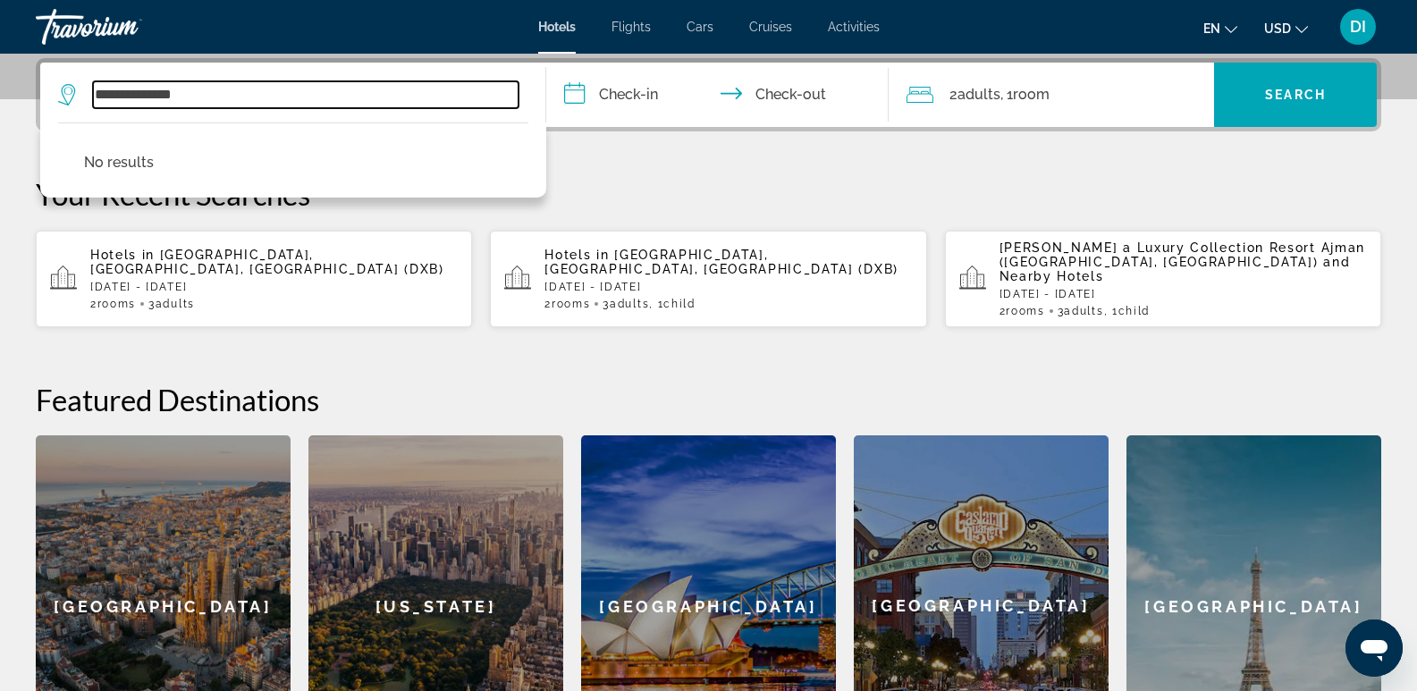
drag, startPoint x: 207, startPoint y: 91, endPoint x: 151, endPoint y: 85, distance: 56.7
click at [151, 85] on input "**********" at bounding box center [306, 94] width 426 height 27
click at [216, 97] on input "**********" at bounding box center [306, 94] width 426 height 27
drag, startPoint x: 214, startPoint y: 96, endPoint x: 92, endPoint y: 88, distance: 121.9
click at [92, 88] on div "**********" at bounding box center [288, 94] width 460 height 27
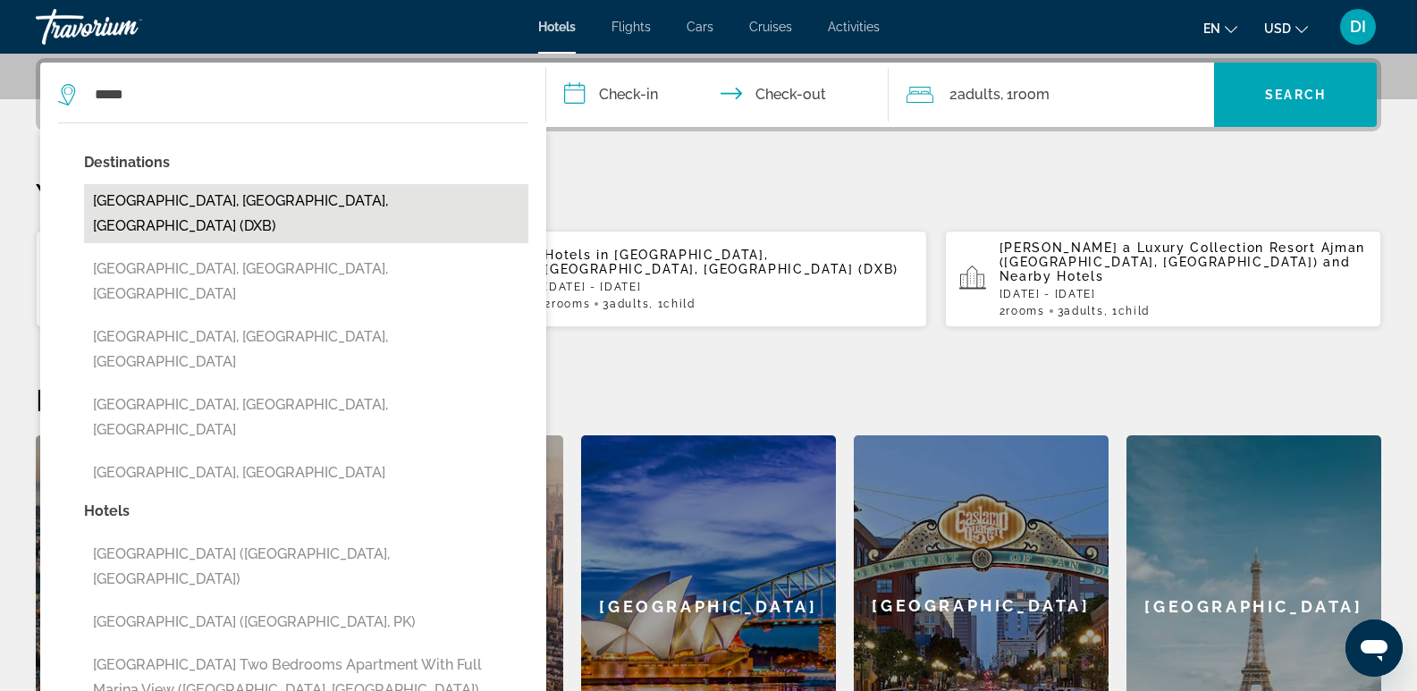
click at [295, 199] on button "[GEOGRAPHIC_DATA], [GEOGRAPHIC_DATA], [GEOGRAPHIC_DATA] (DXB)" at bounding box center [306, 213] width 444 height 59
type input "**********"
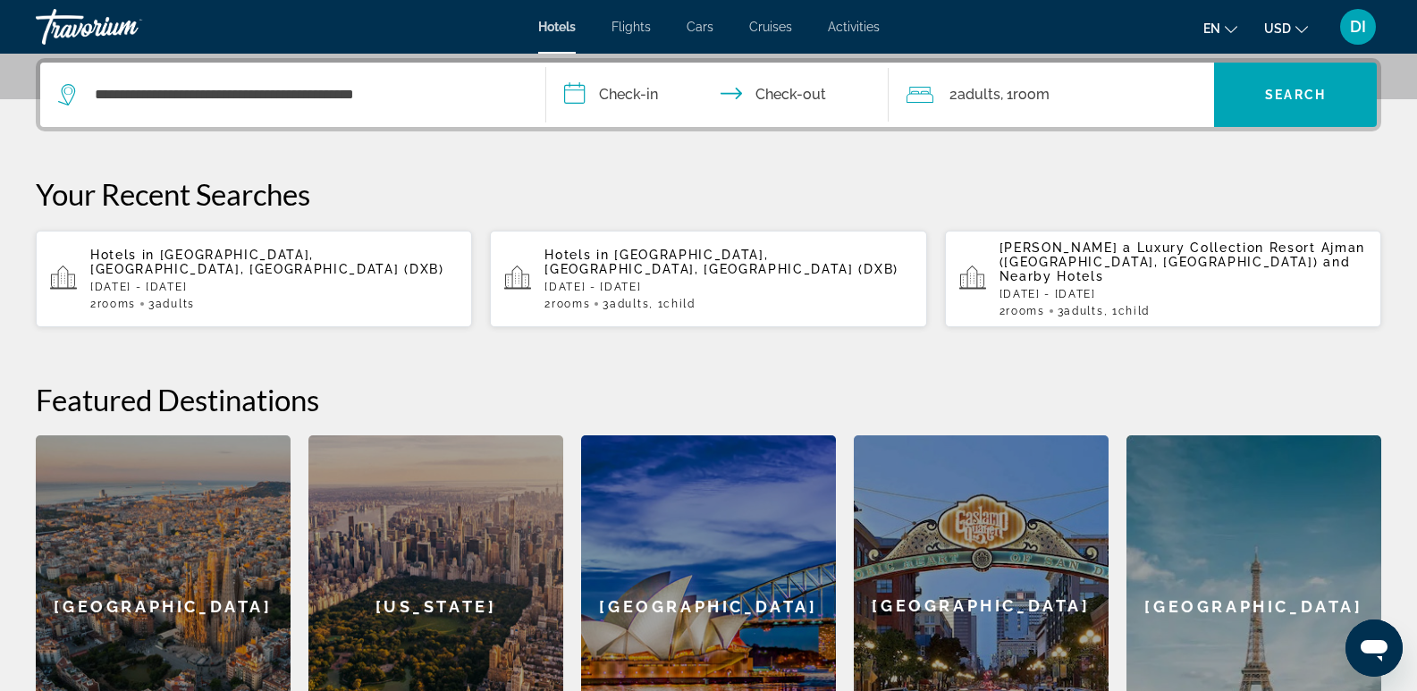
click at [621, 90] on input "**********" at bounding box center [721, 98] width 350 height 70
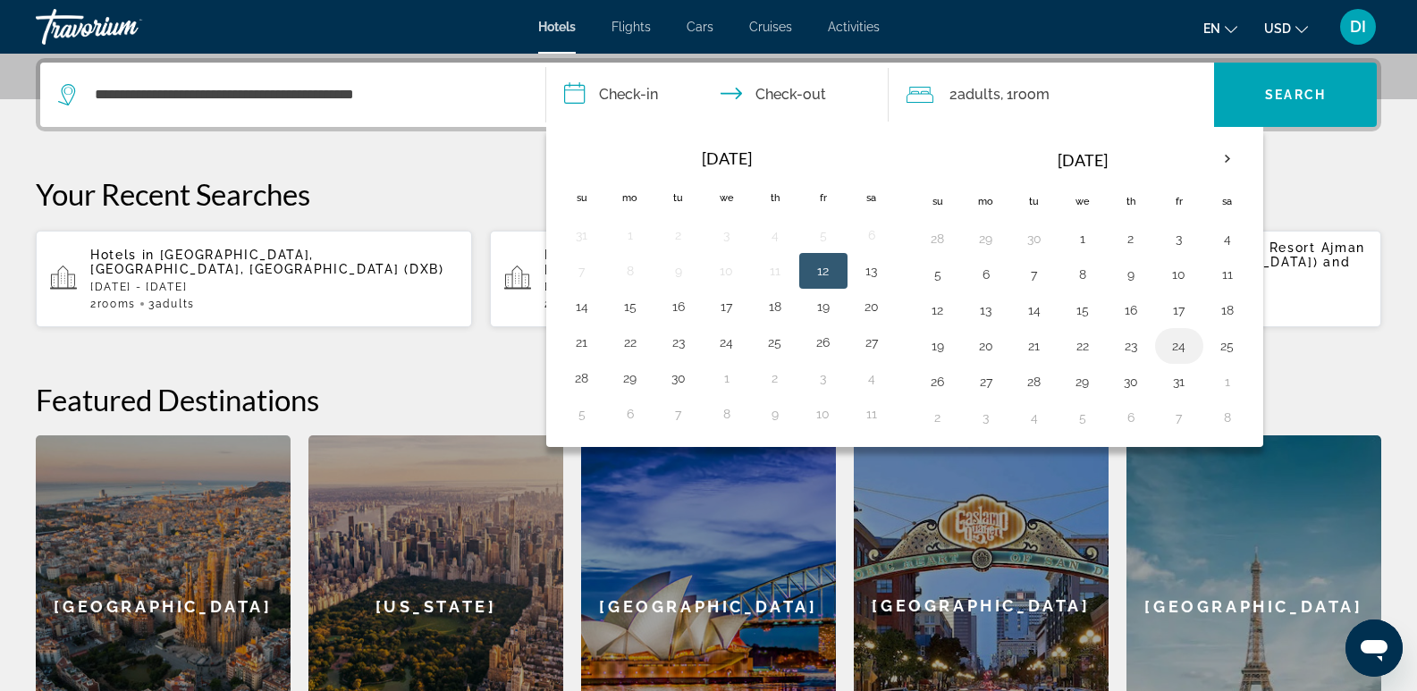
click at [1178, 348] on button "24" at bounding box center [1179, 346] width 29 height 25
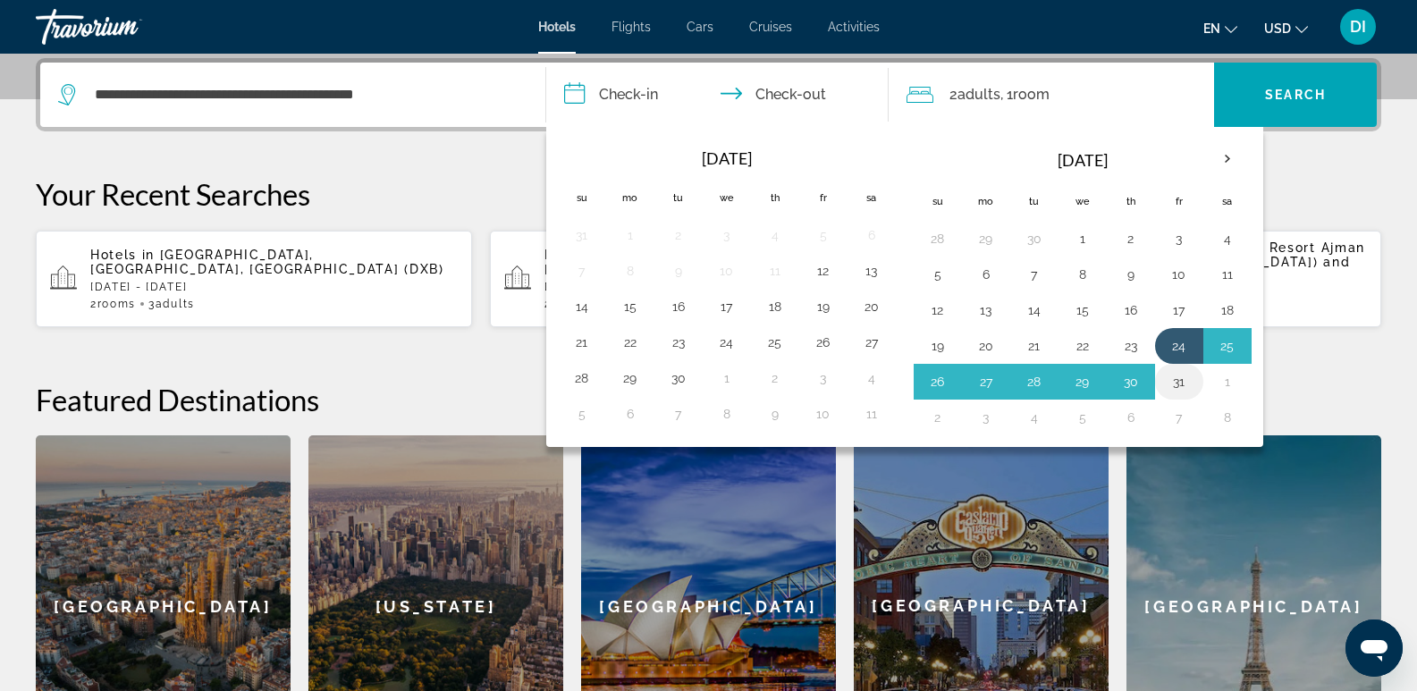
click at [1180, 376] on button "31" at bounding box center [1179, 381] width 29 height 25
type input "**********"
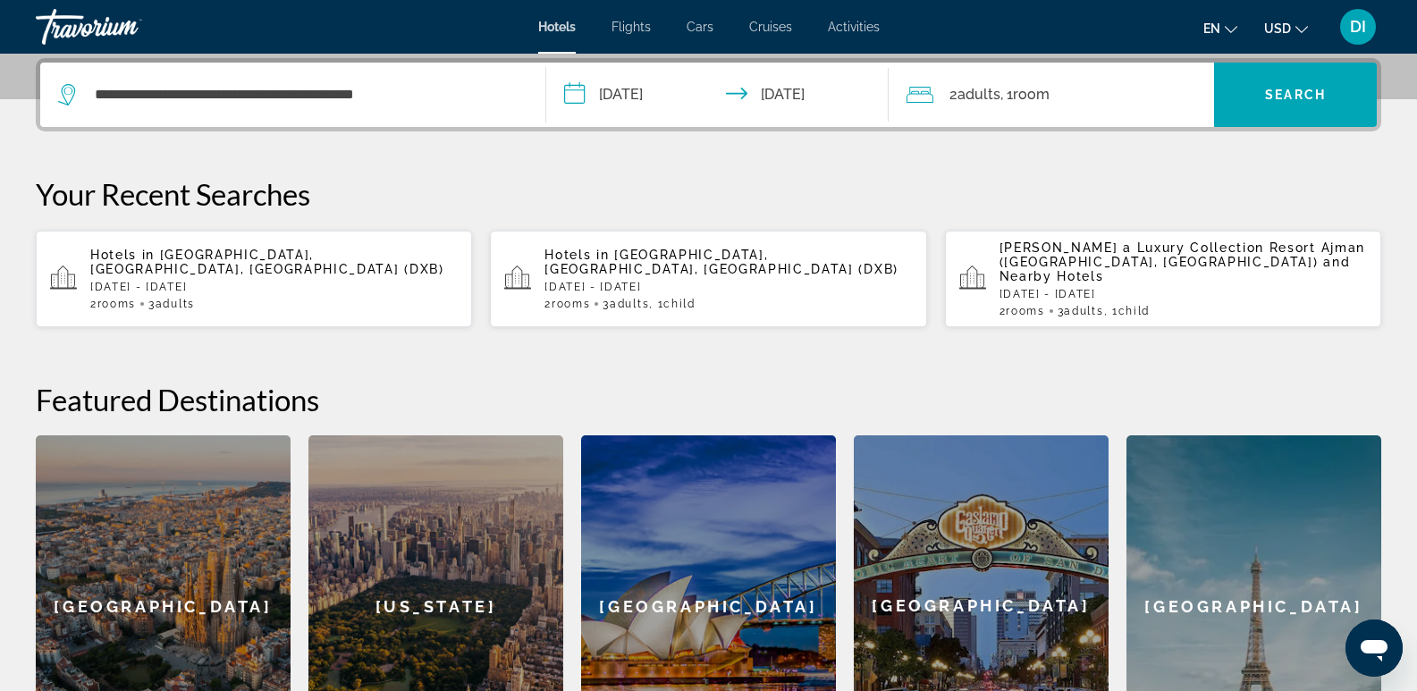
click at [964, 89] on span "Adults" at bounding box center [979, 94] width 43 height 17
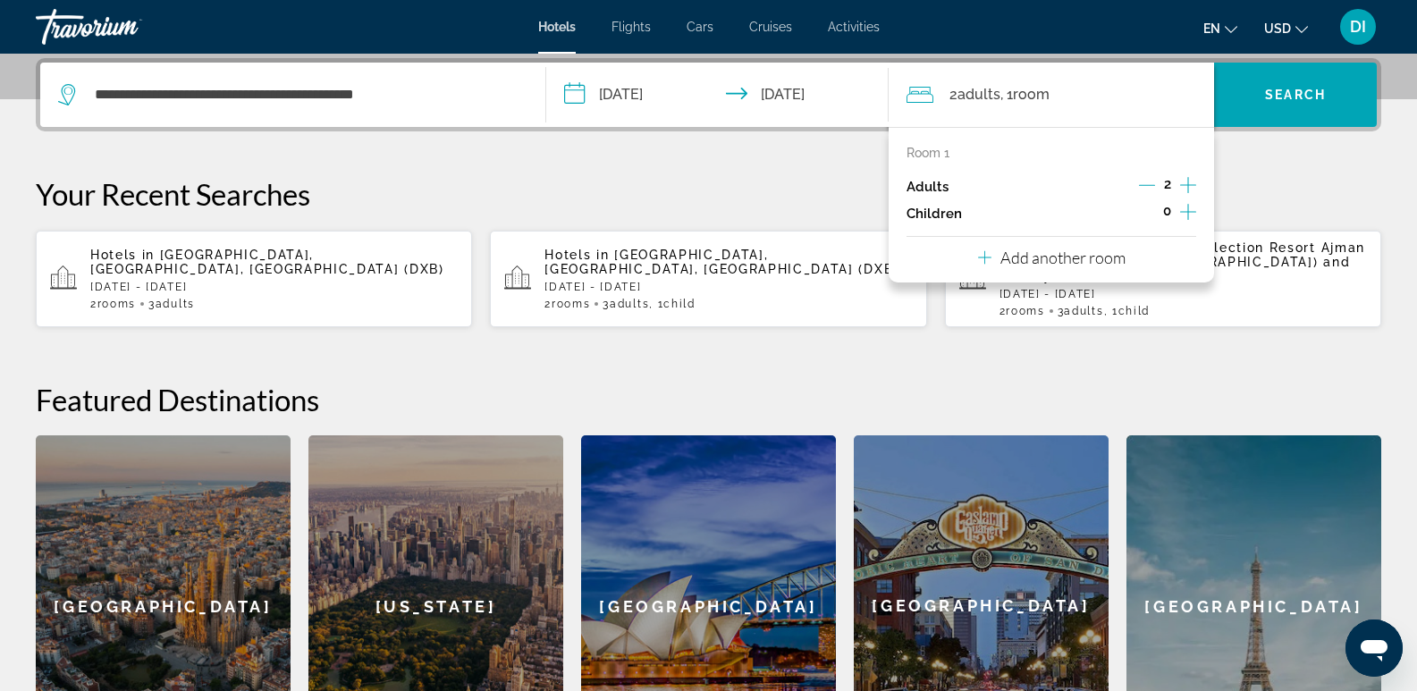
click at [1184, 206] on icon "Increment children" at bounding box center [1188, 211] width 16 height 21
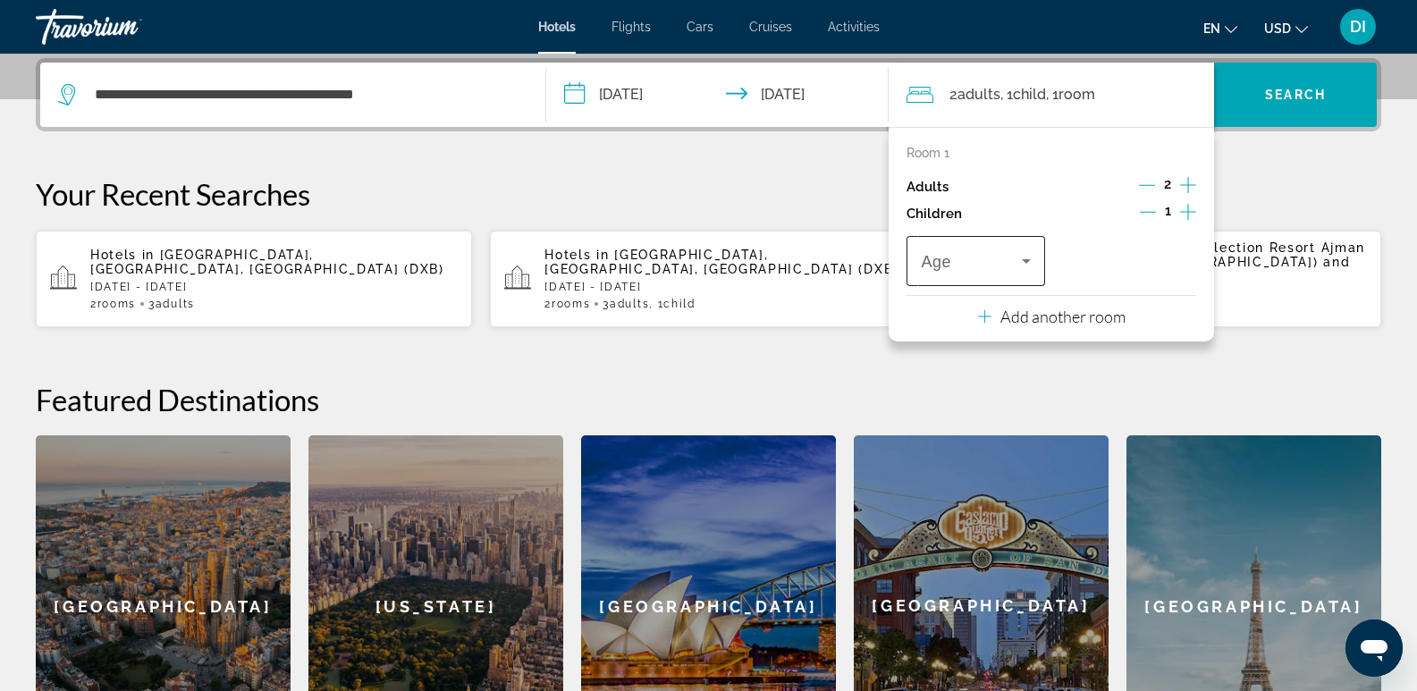
click at [957, 263] on span "Travelers: 2 adults, 1 child" at bounding box center [971, 260] width 100 height 21
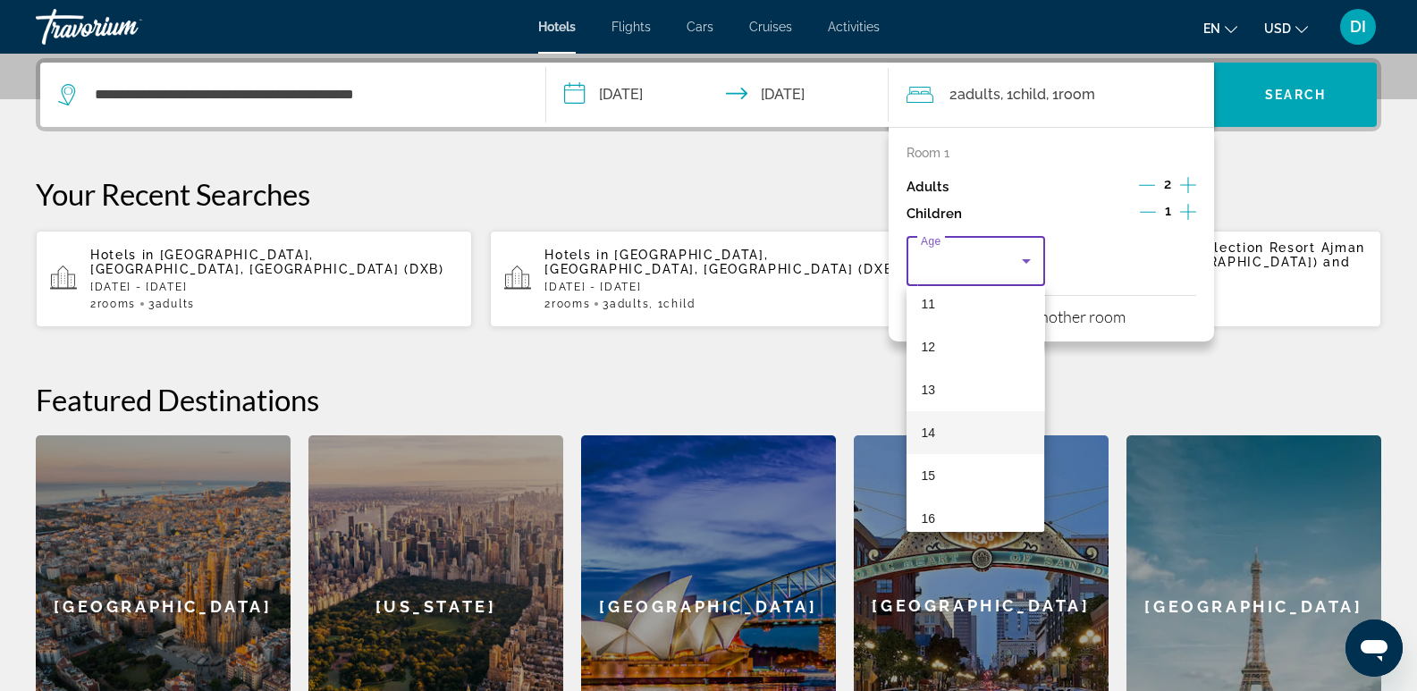
scroll to position [452, 0]
click at [942, 334] on mat-option "11" at bounding box center [976, 335] width 138 height 43
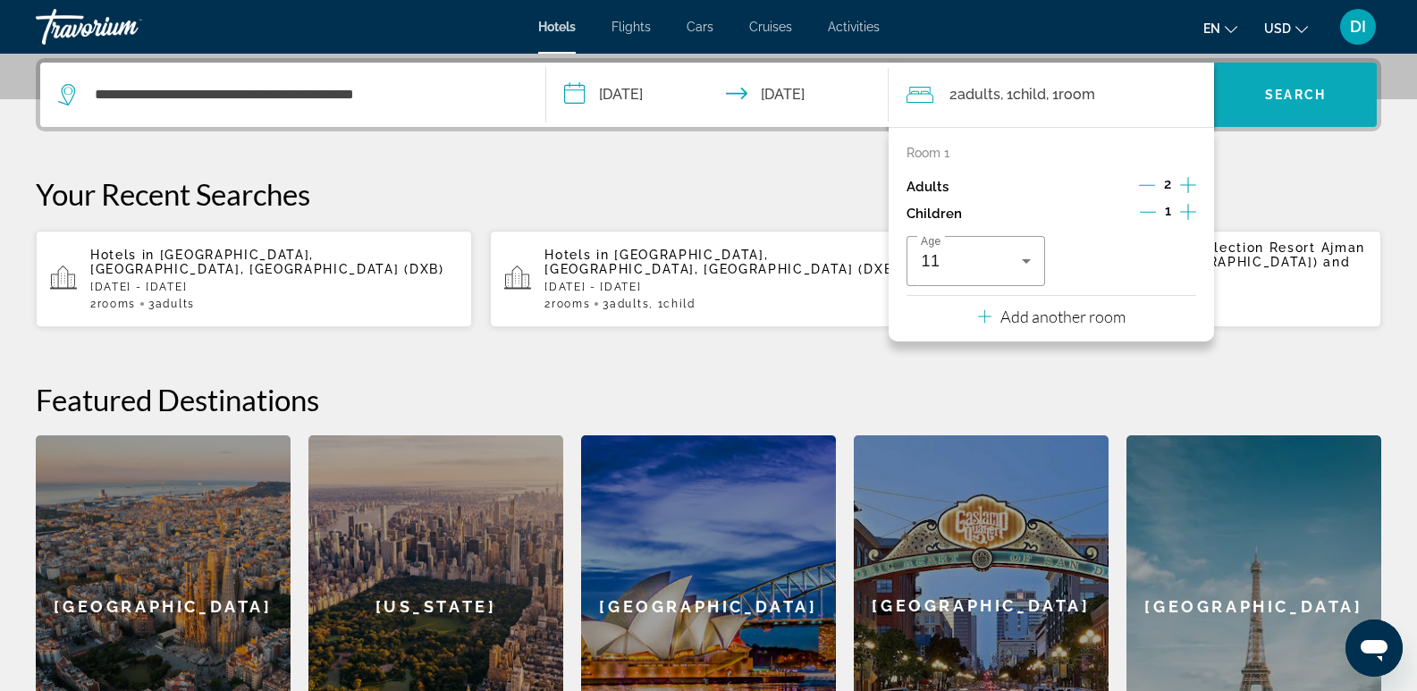
click at [1292, 91] on span "Search" at bounding box center [1295, 95] width 61 height 14
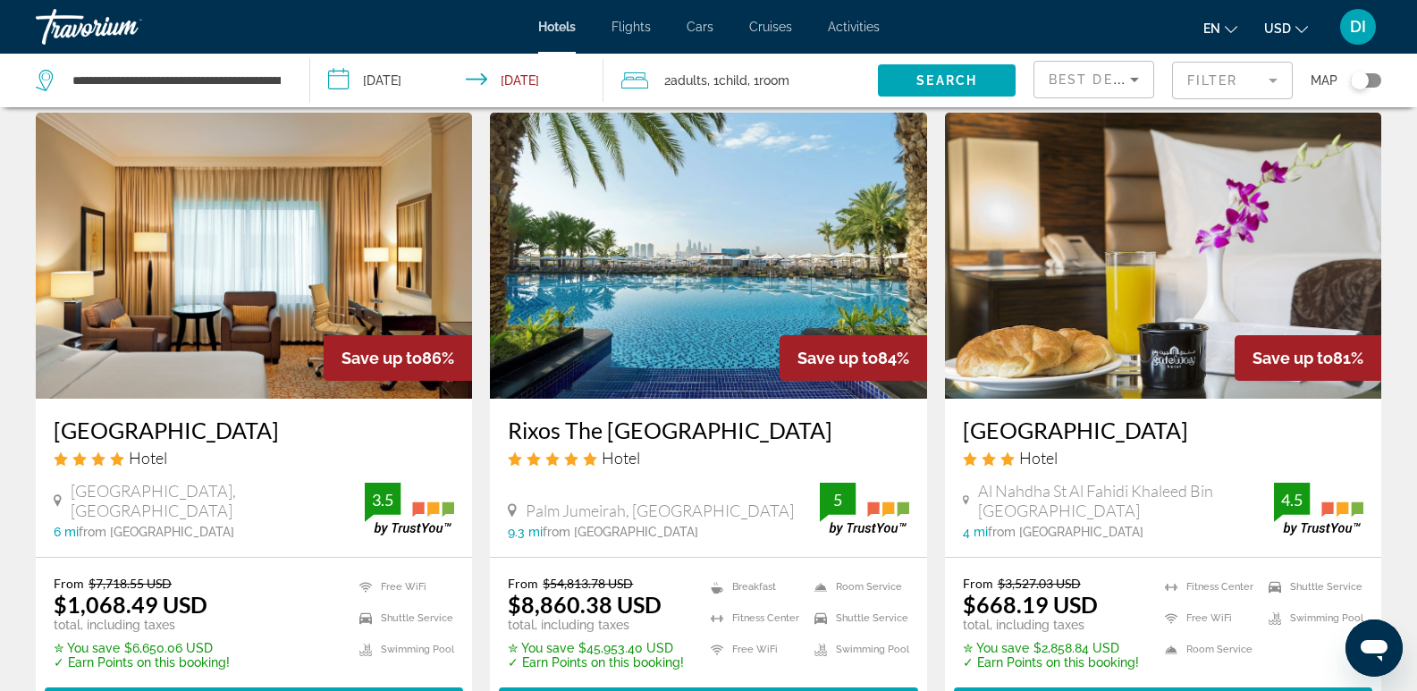
scroll to position [89, 0]
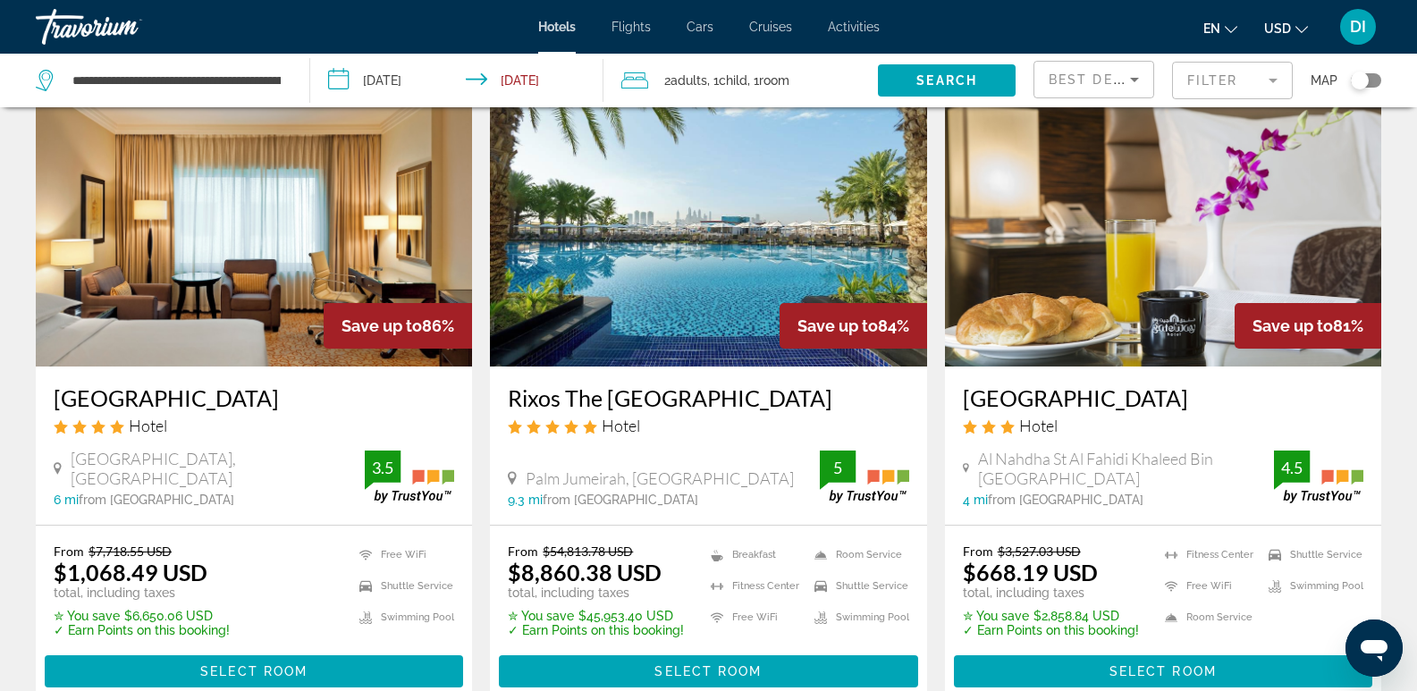
click at [660, 393] on h3 "Rixos The [GEOGRAPHIC_DATA]" at bounding box center [708, 397] width 401 height 27
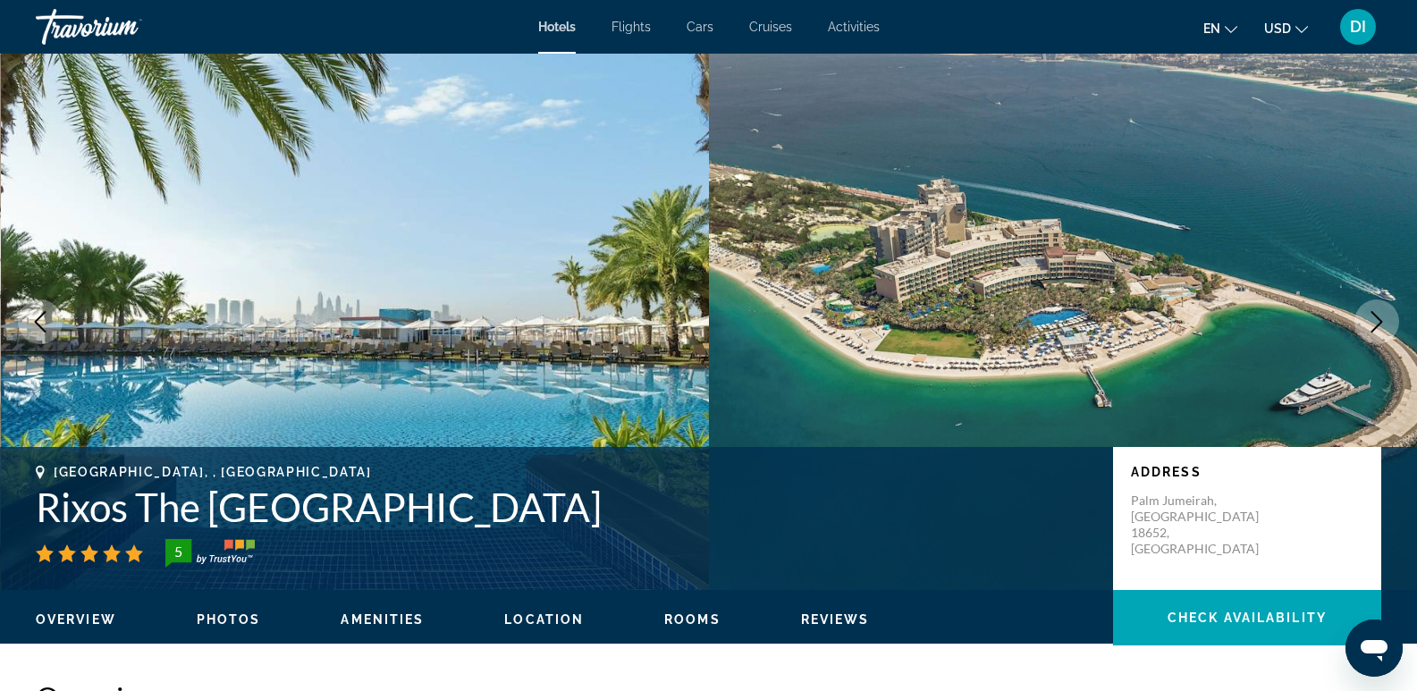
click at [1378, 317] on icon "Next image" at bounding box center [1378, 321] width 12 height 21
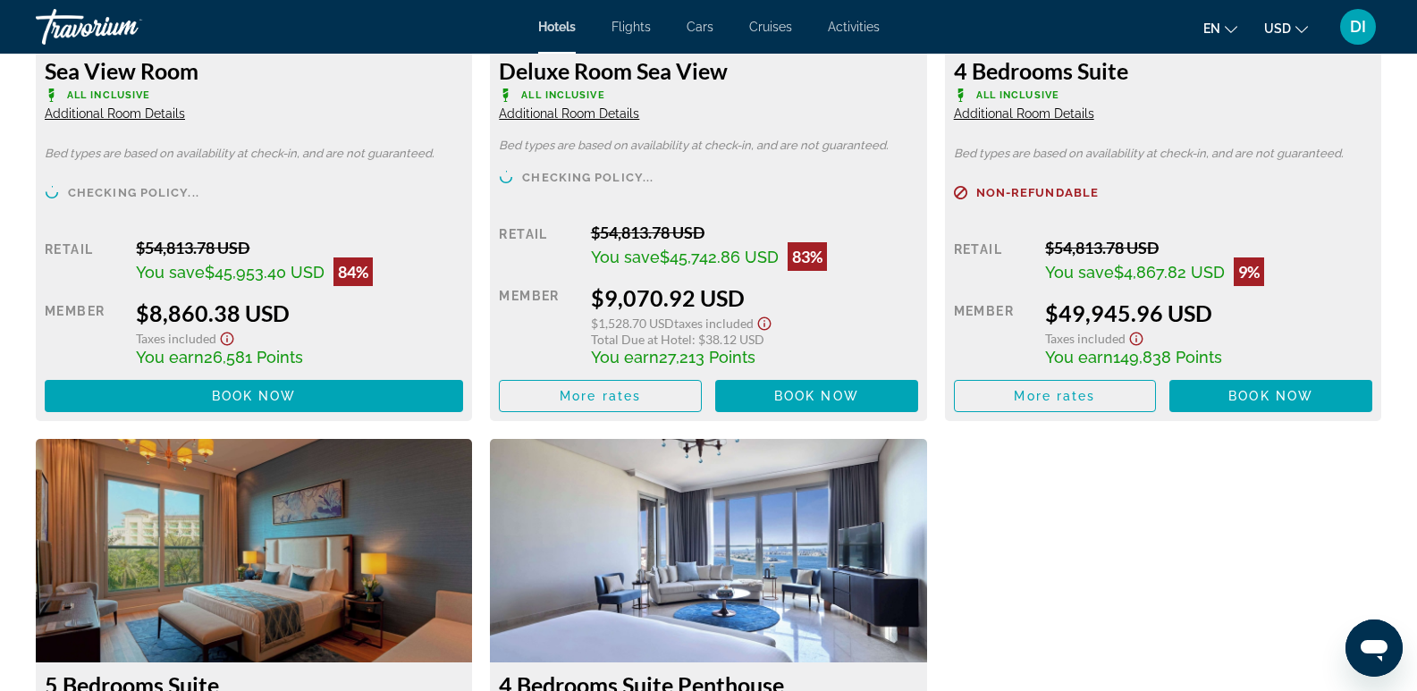
scroll to position [2619, 0]
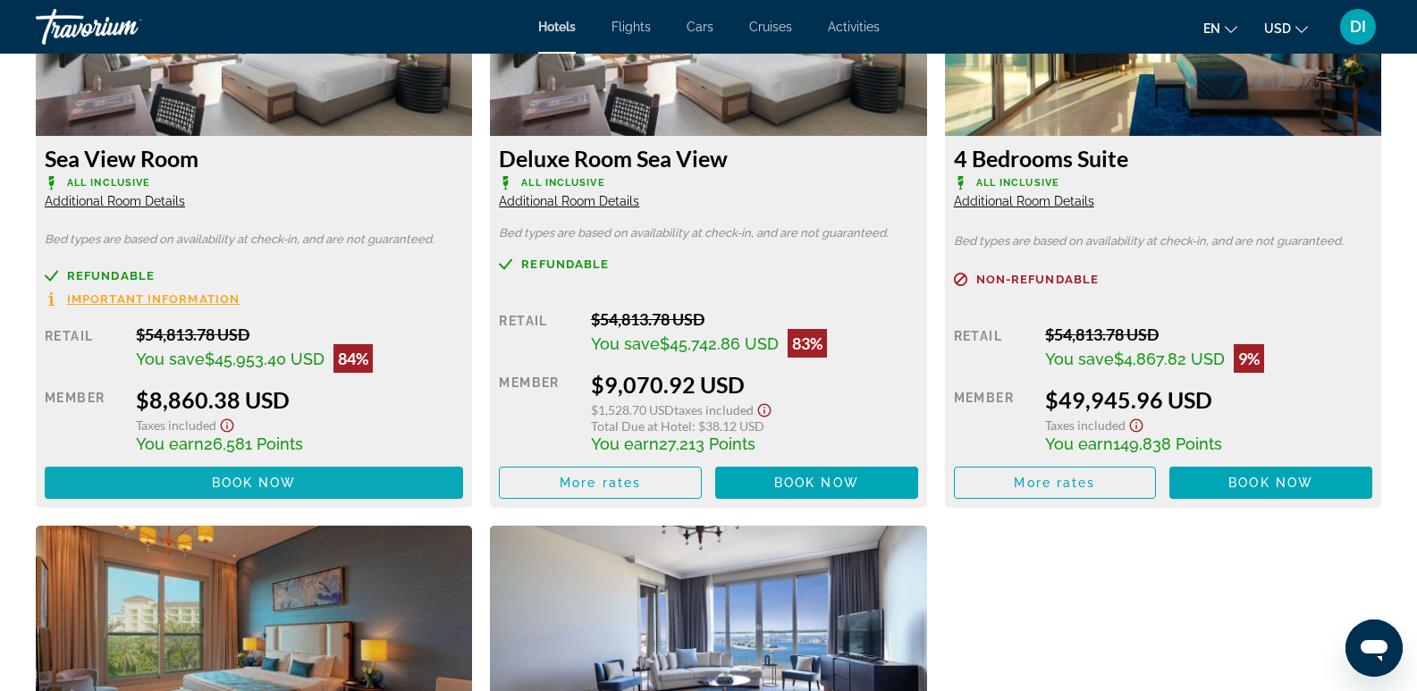
click at [261, 473] on span "Main content" at bounding box center [254, 482] width 418 height 43
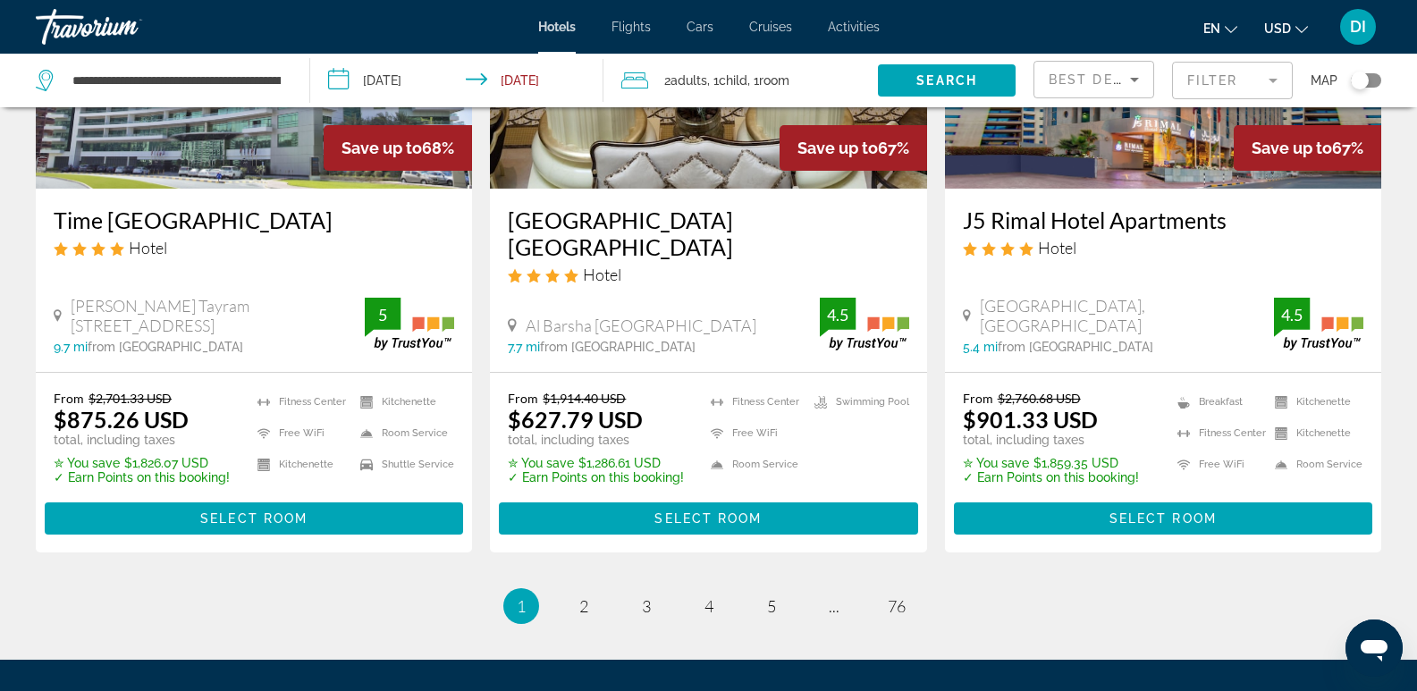
scroll to position [2414, 0]
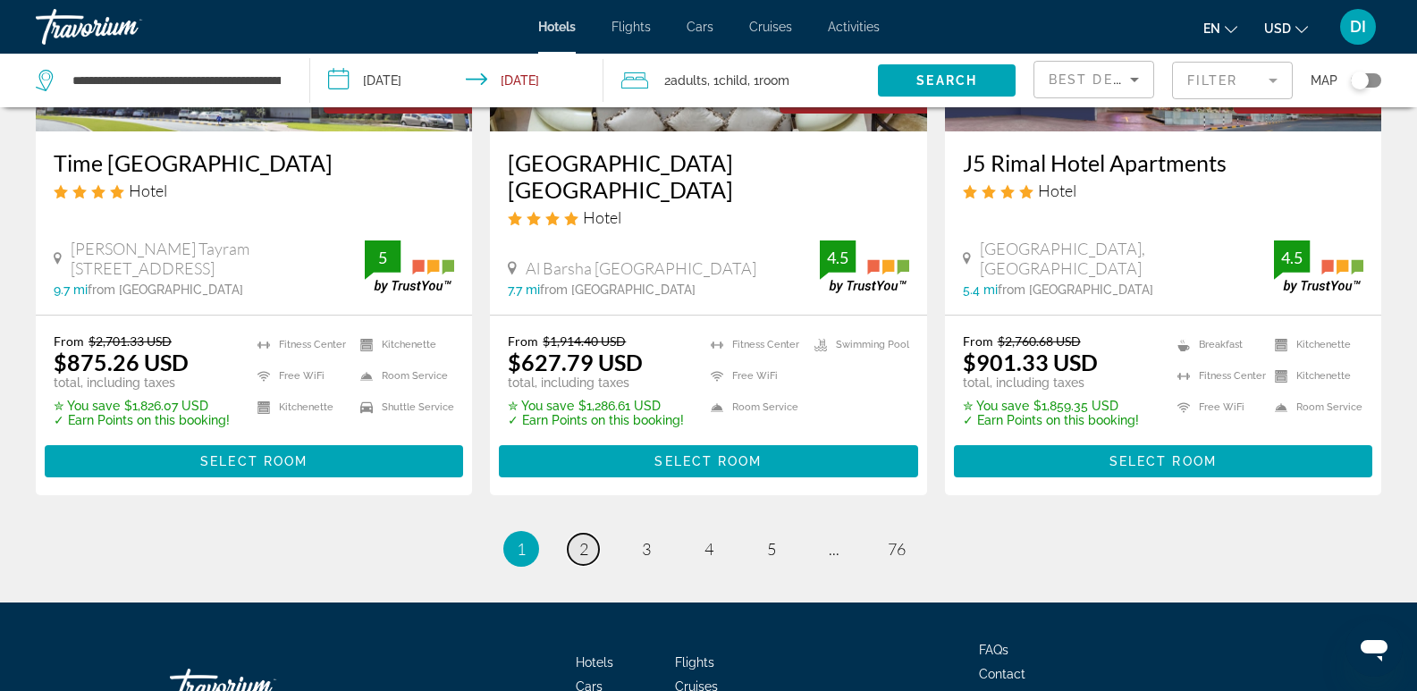
click at [585, 539] on span "2" at bounding box center [583, 549] width 9 height 20
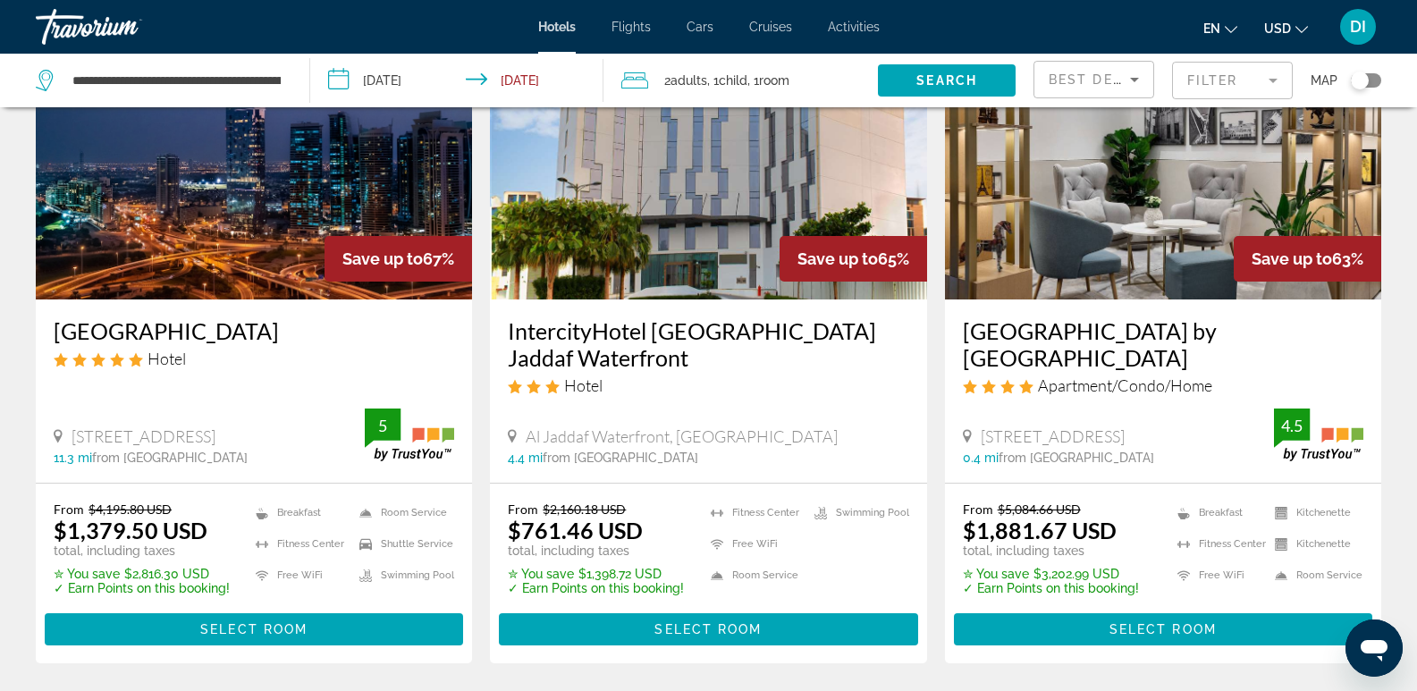
scroll to position [179, 0]
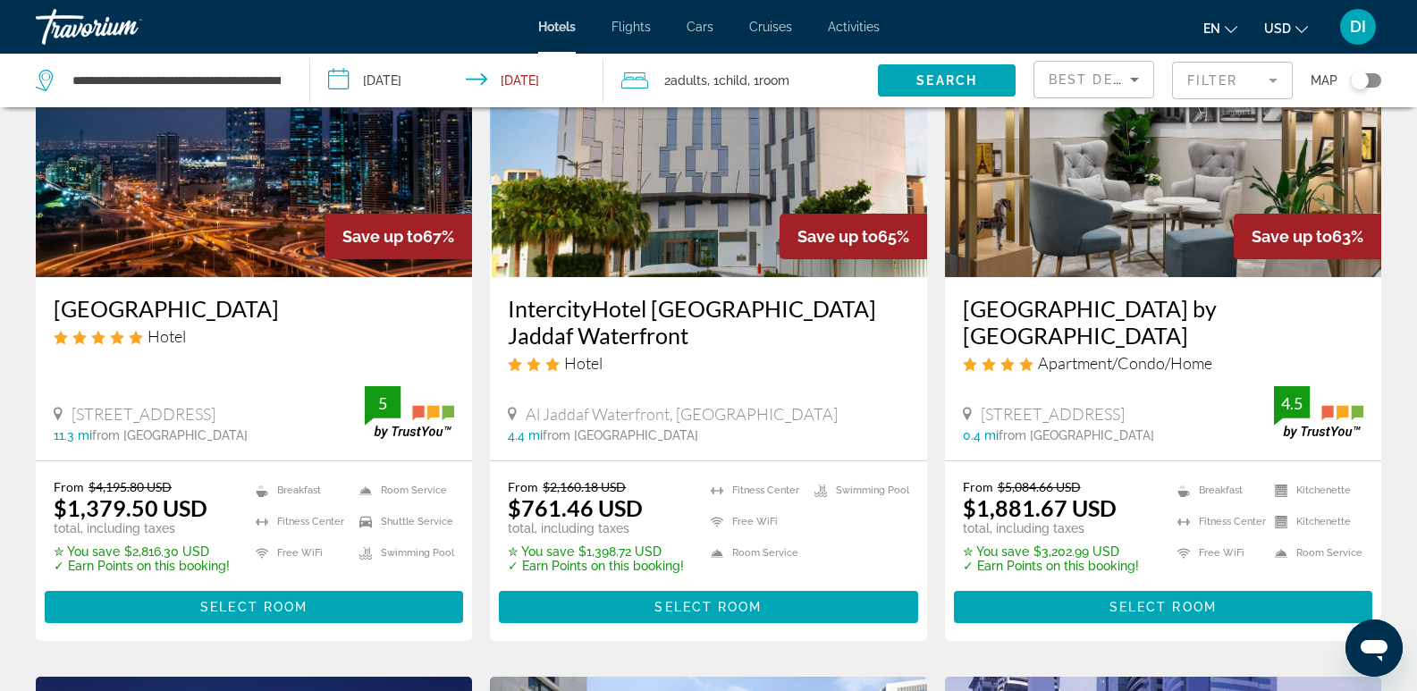
click at [1096, 312] on h3 "[GEOGRAPHIC_DATA] by [GEOGRAPHIC_DATA]" at bounding box center [1163, 322] width 401 height 54
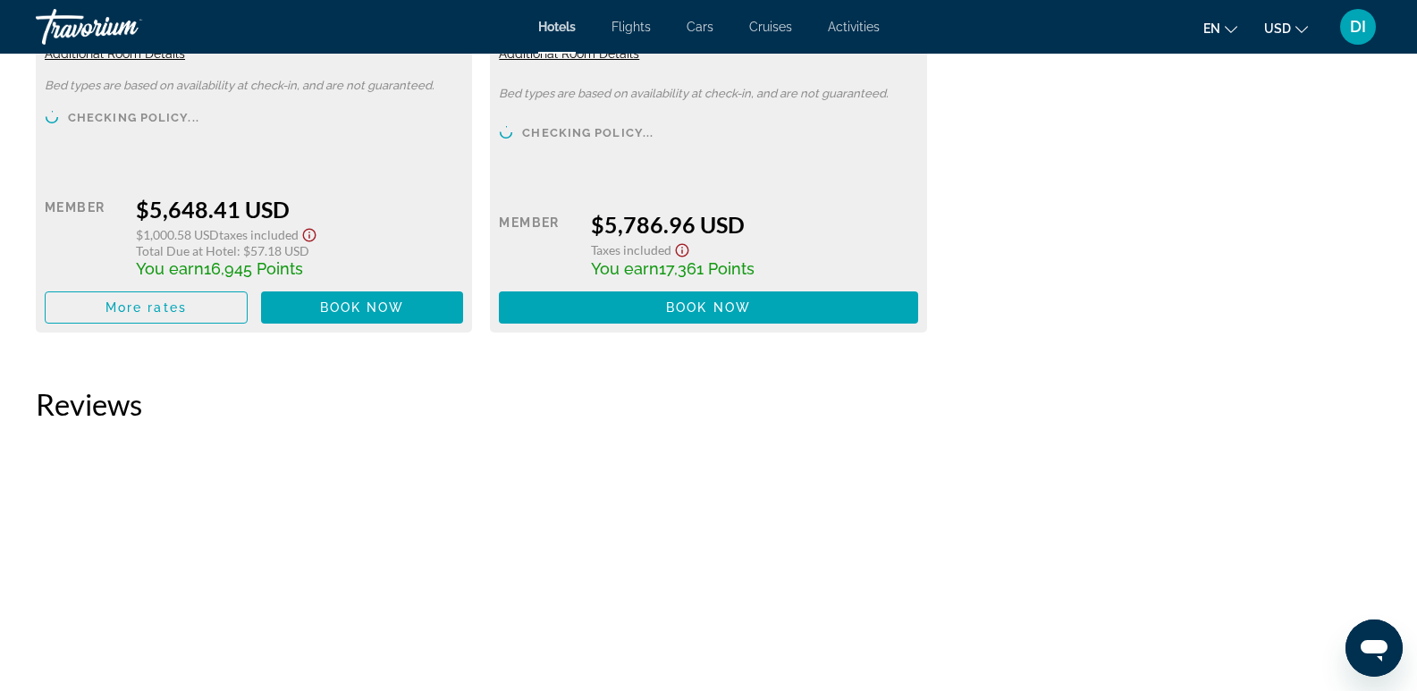
scroll to position [5275, 0]
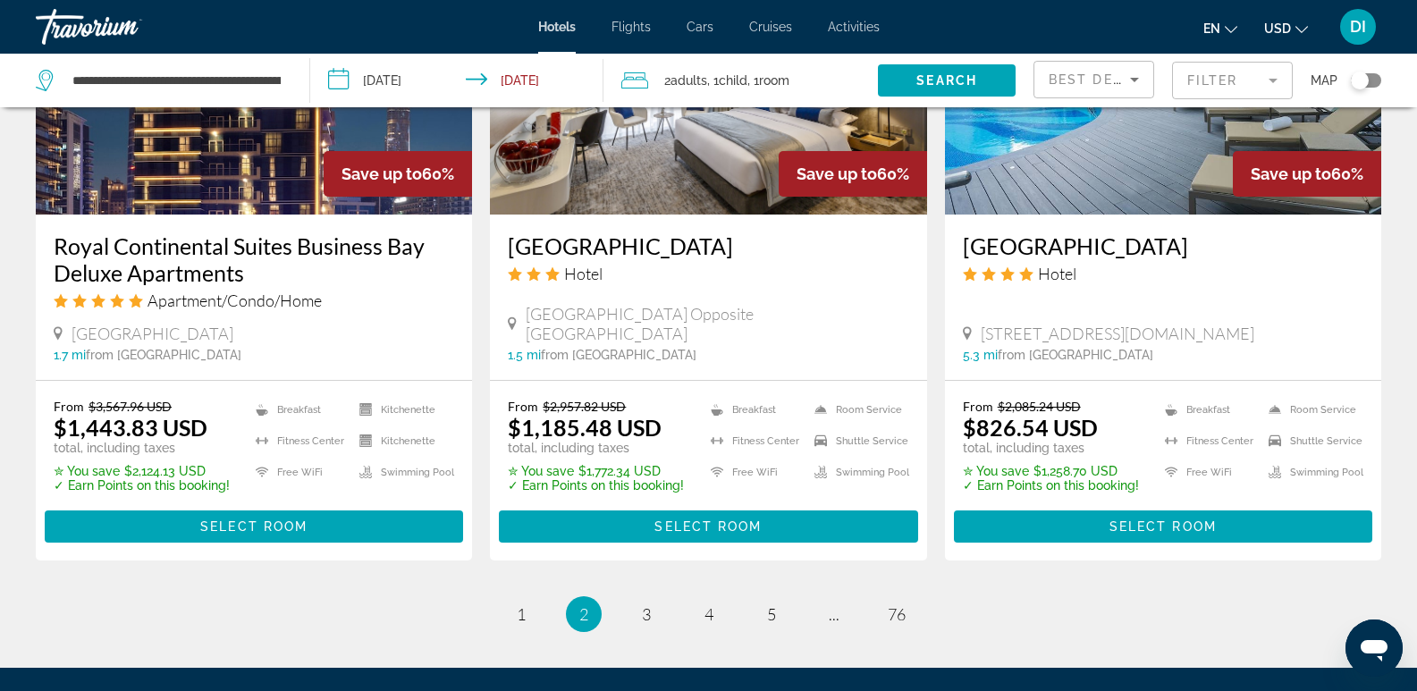
scroll to position [2414, 0]
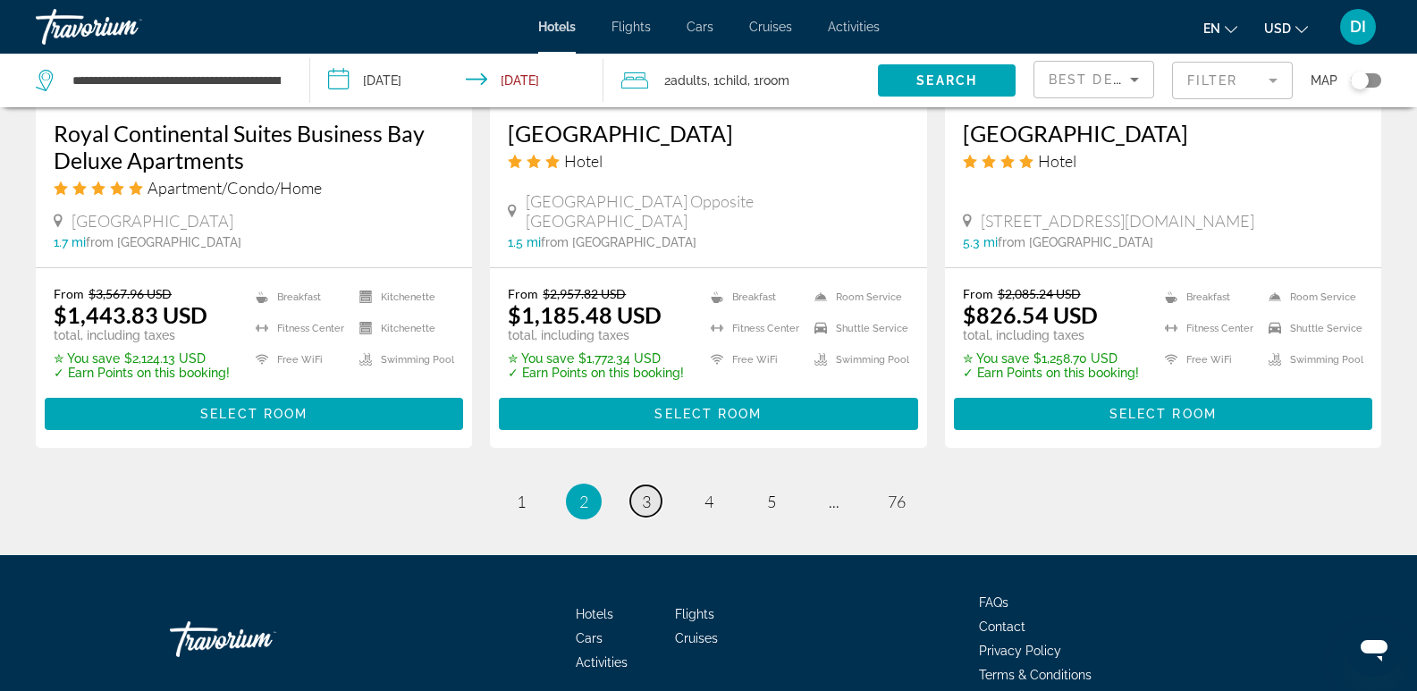
click at [643, 492] on span "3" at bounding box center [646, 502] width 9 height 20
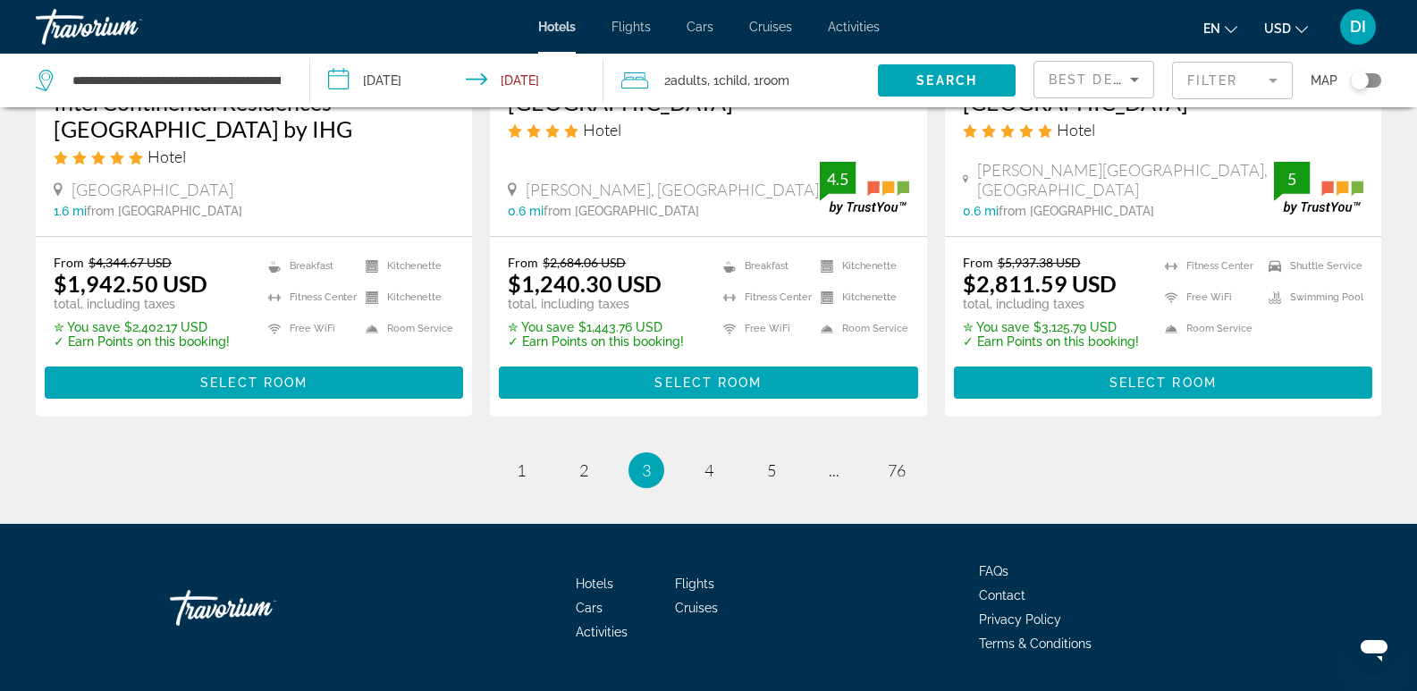
scroll to position [2444, 0]
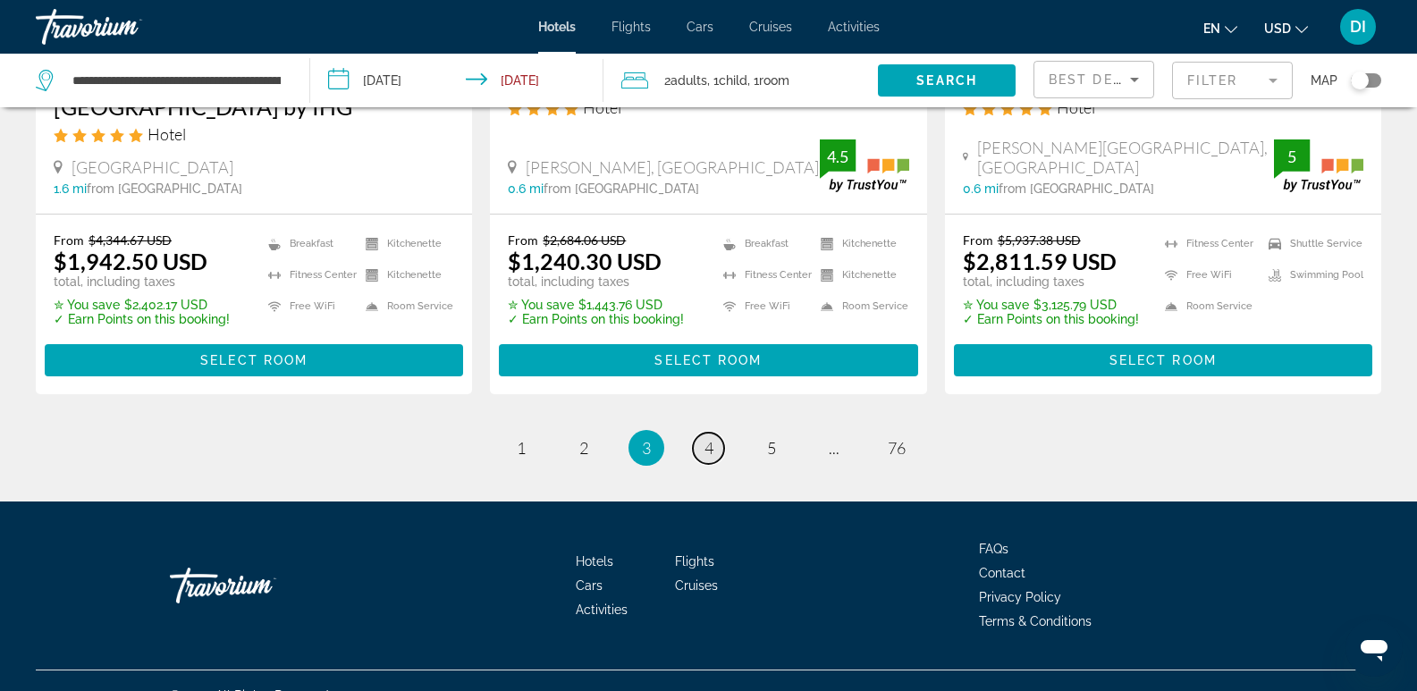
click at [714, 433] on link "page 4" at bounding box center [708, 448] width 31 height 31
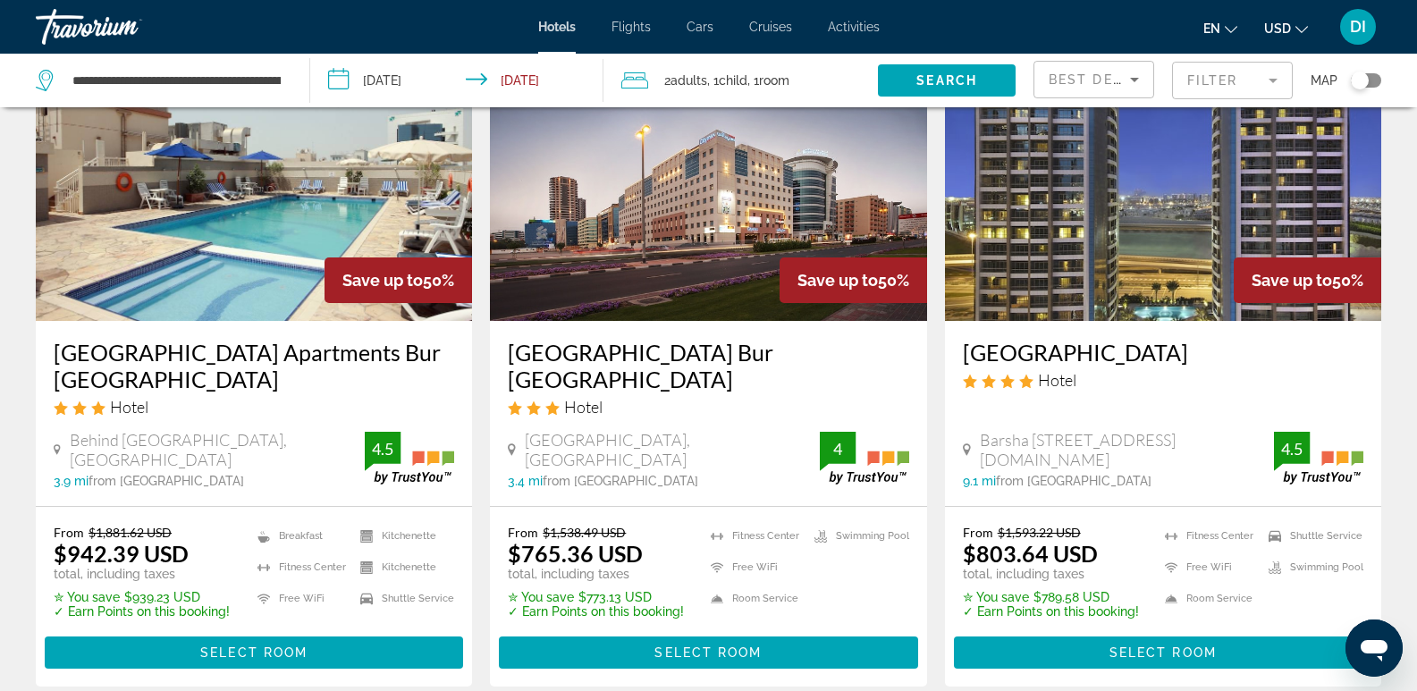
scroll to position [2488, 0]
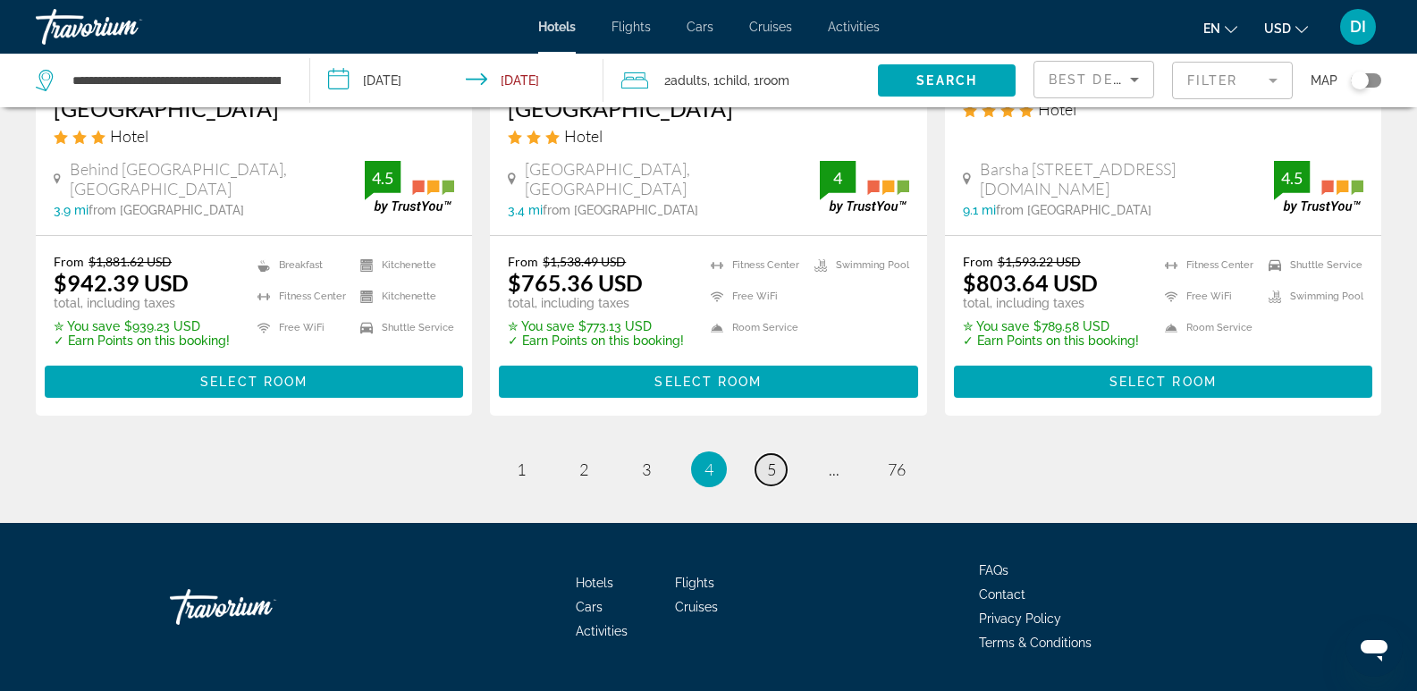
click at [771, 460] on span "5" at bounding box center [771, 470] width 9 height 20
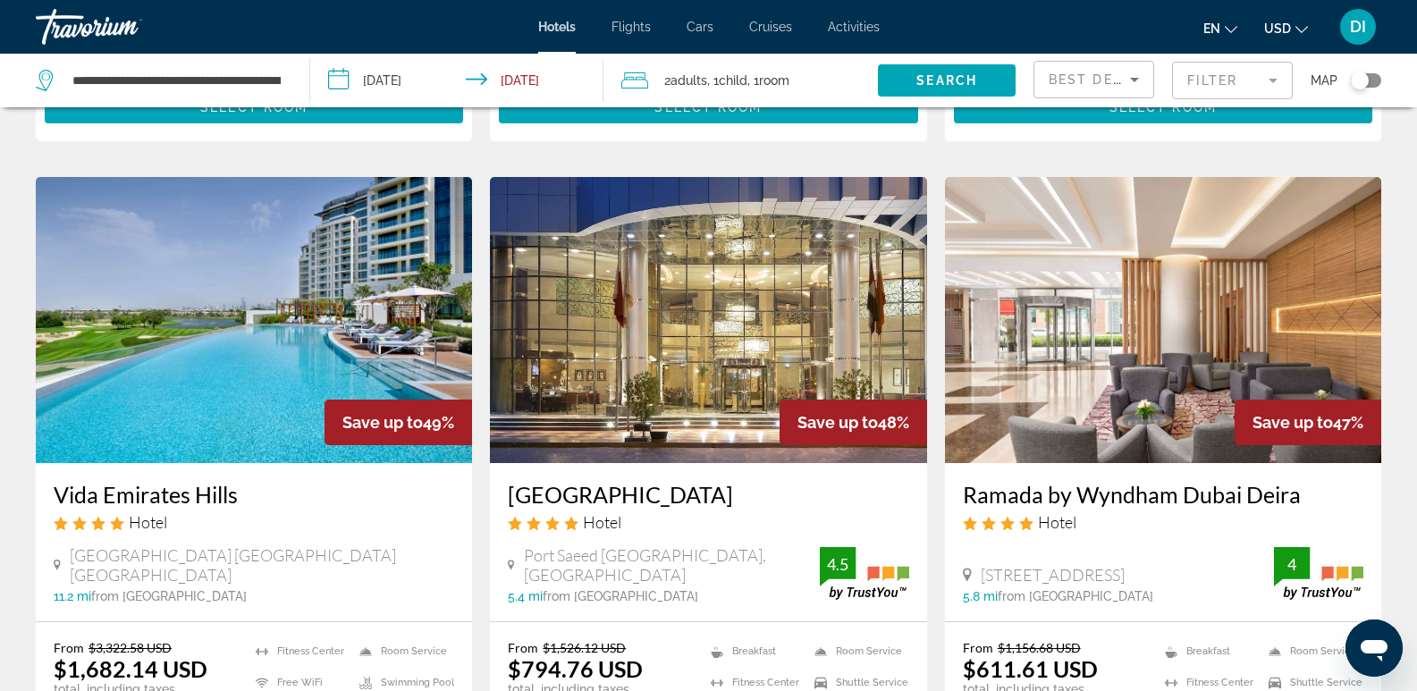
scroll to position [1431, 0]
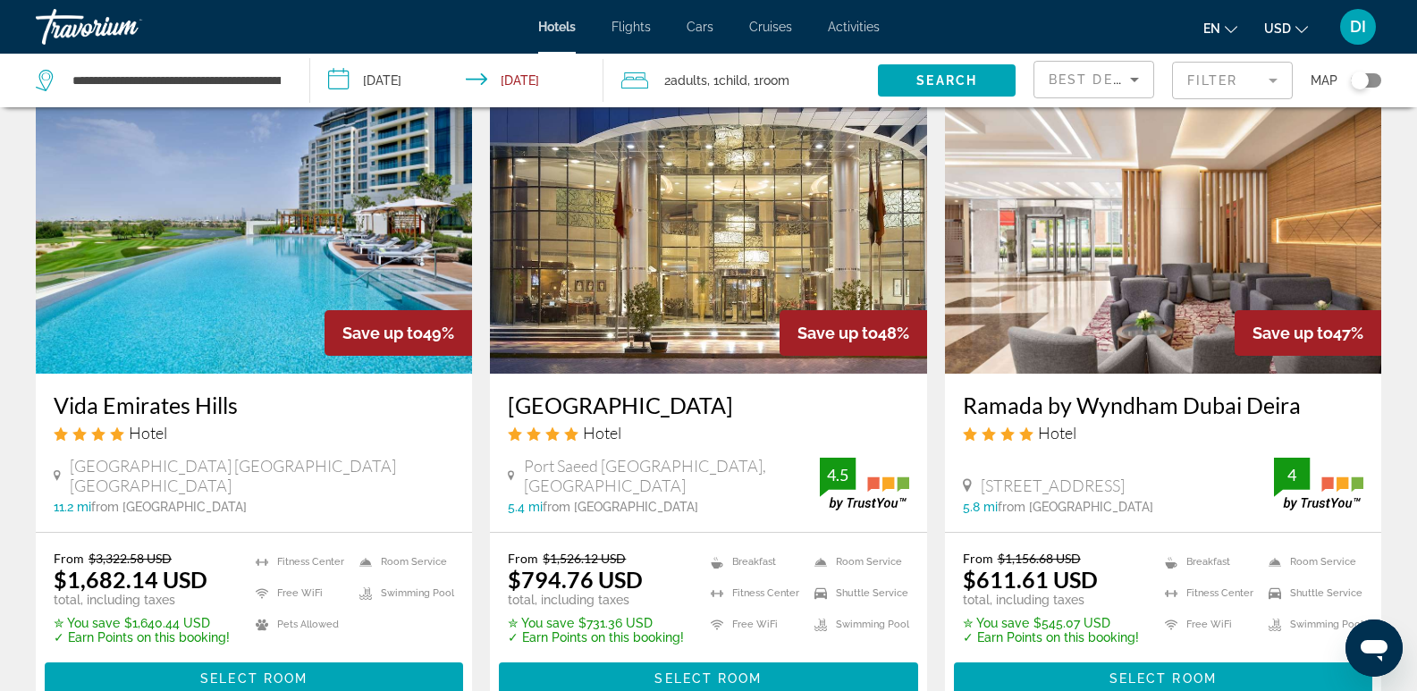
click at [205, 404] on h3 "Vida Emirates Hills" at bounding box center [254, 405] width 401 height 27
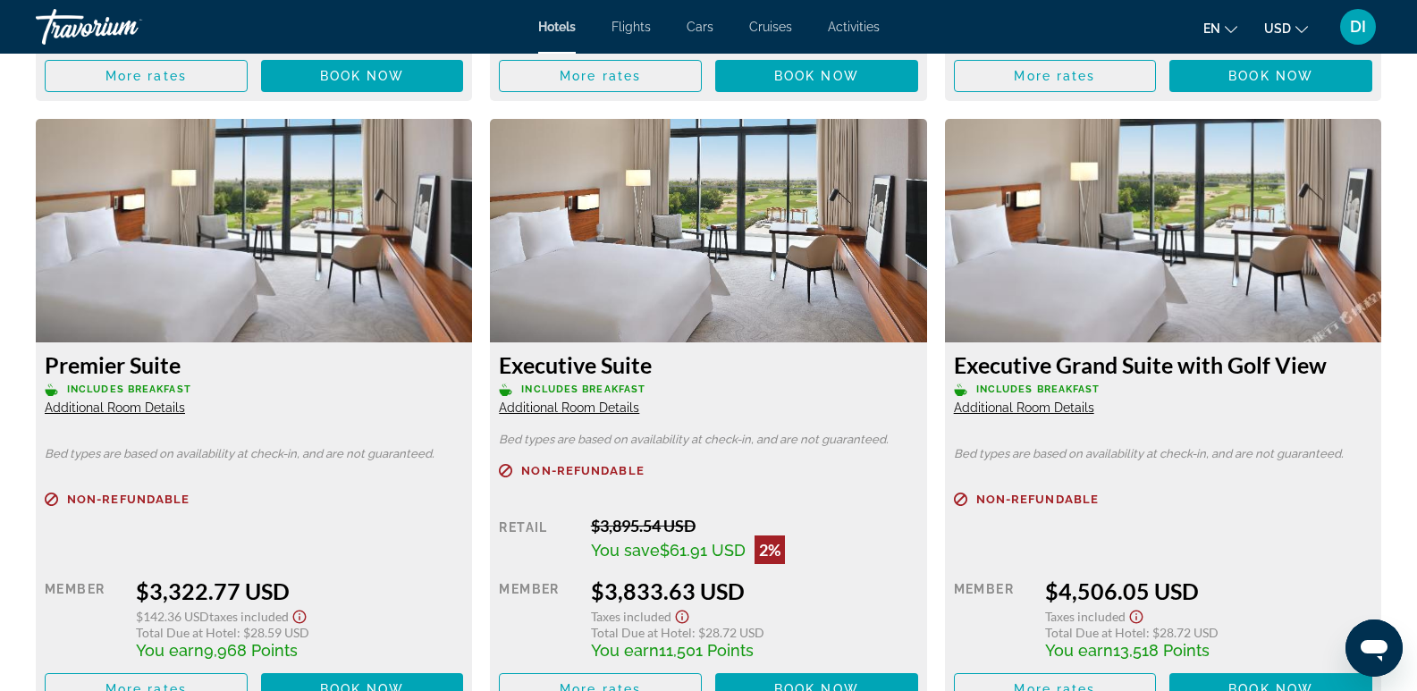
scroll to position [3737, 0]
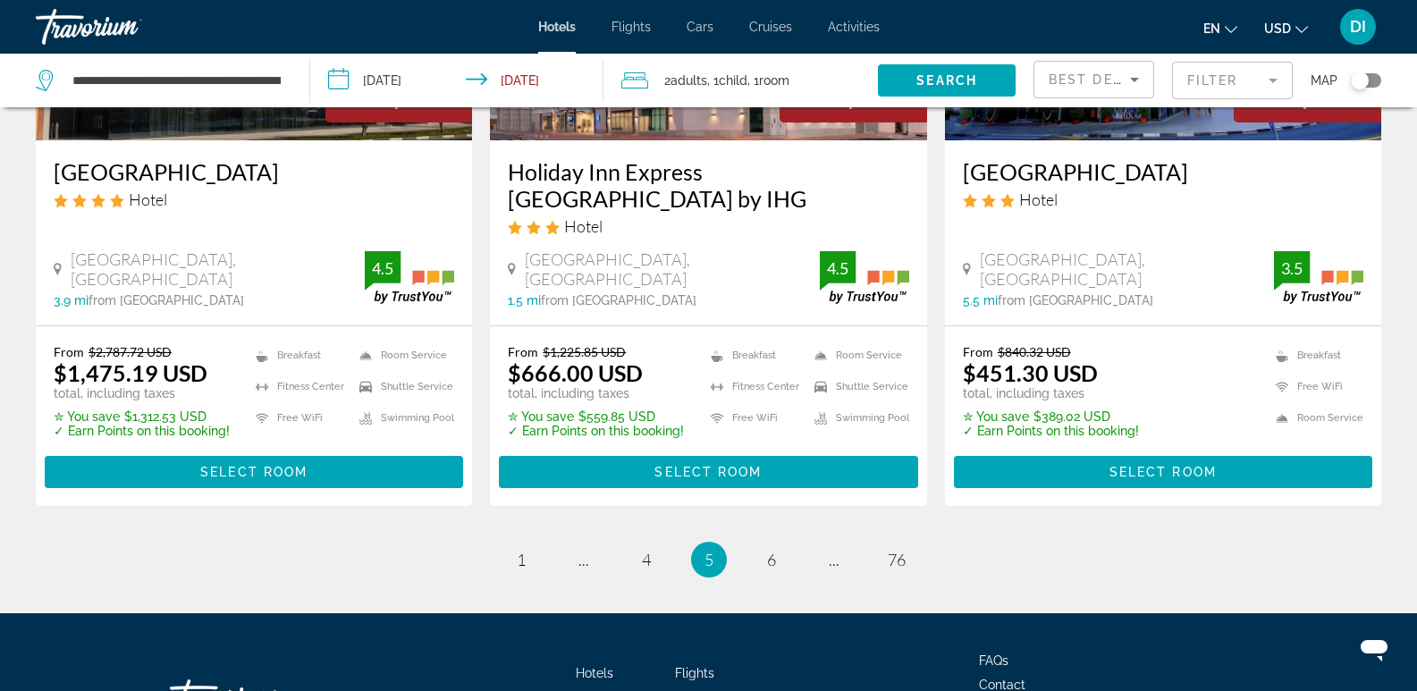
scroll to position [2461, 0]
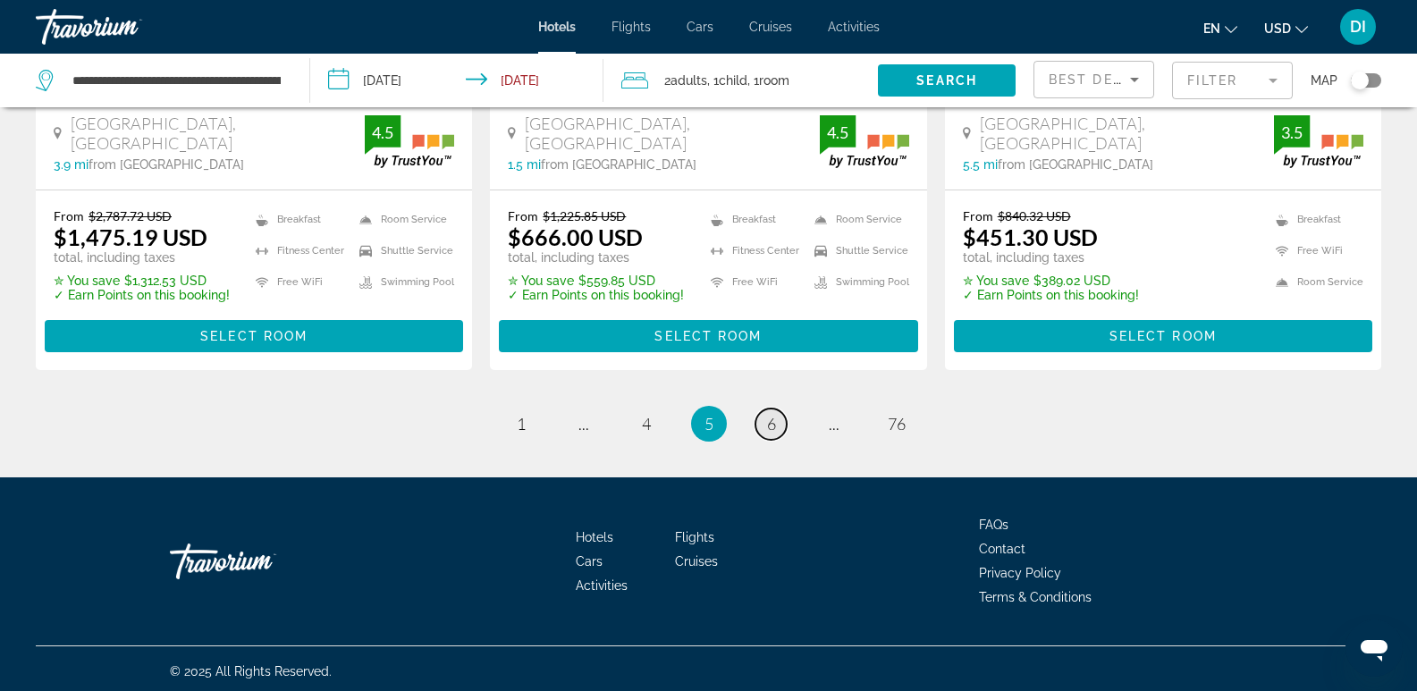
click at [769, 418] on span "6" at bounding box center [771, 424] width 9 height 20
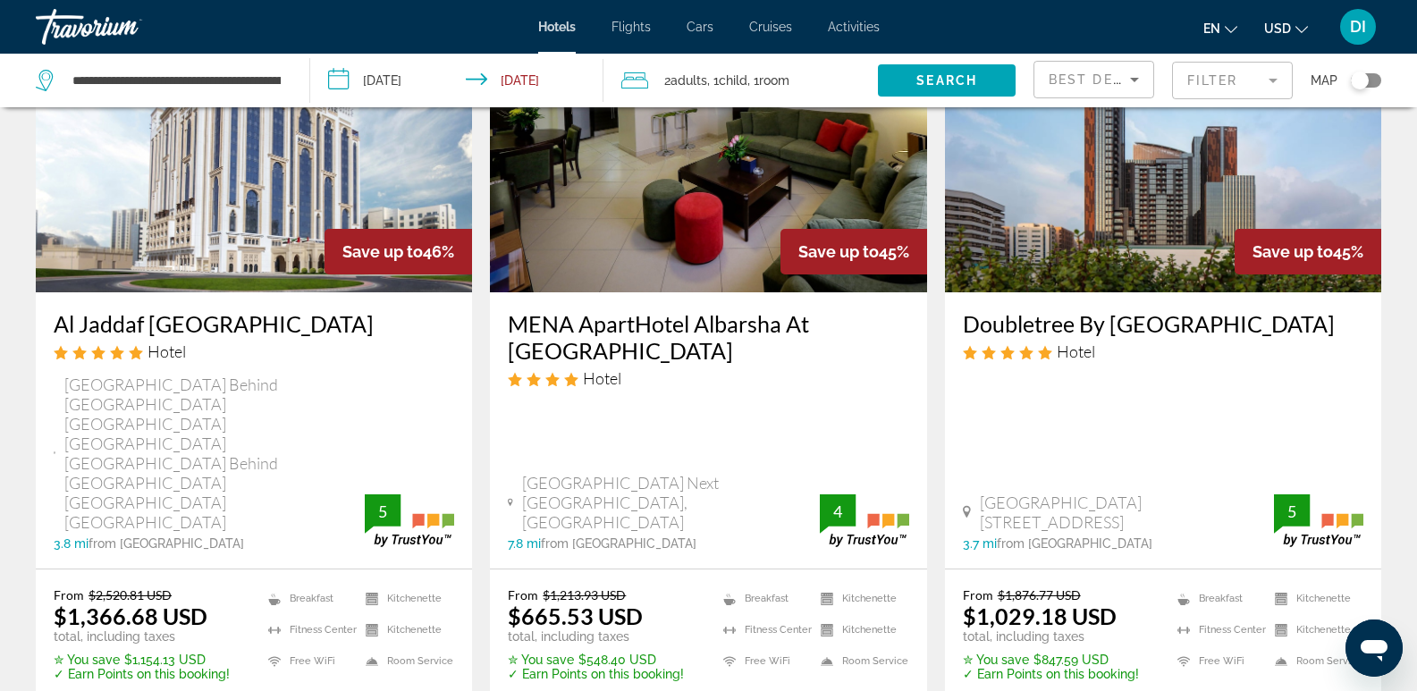
scroll to position [179, 0]
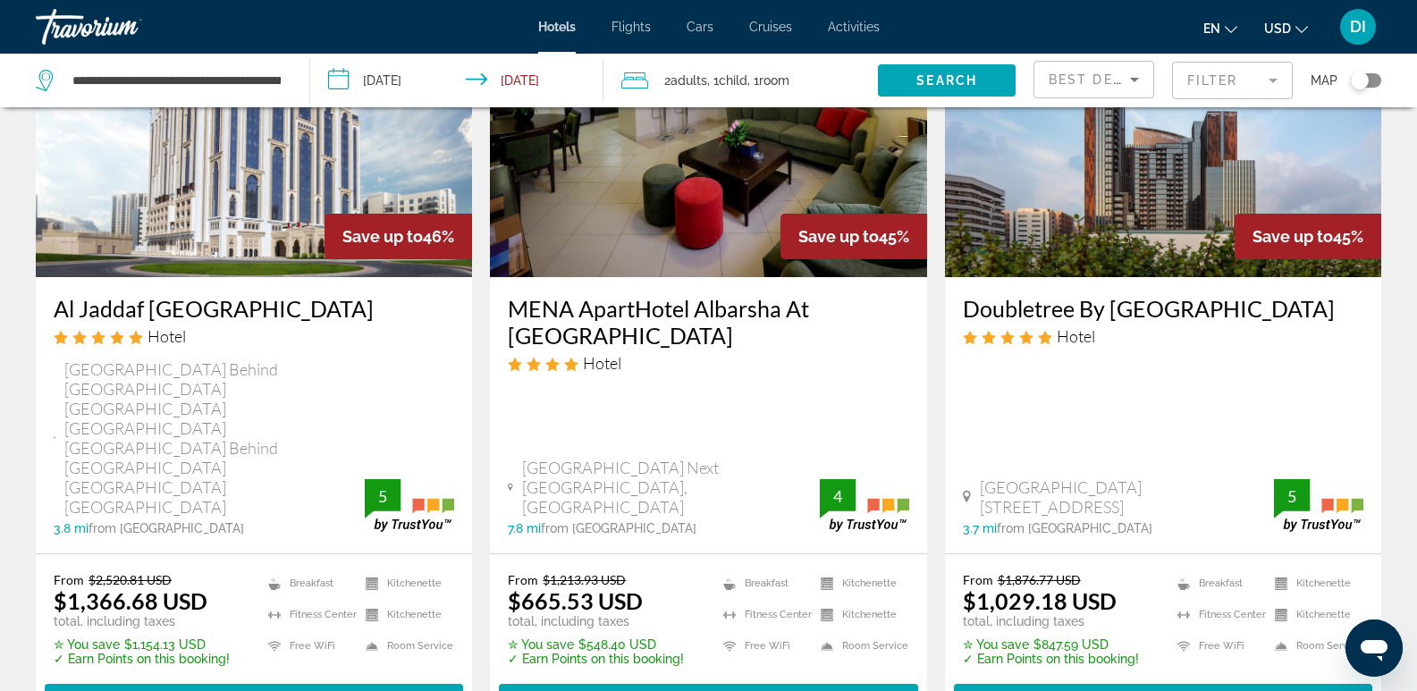
click at [1114, 312] on h3 "Doubletree By [GEOGRAPHIC_DATA]" at bounding box center [1163, 308] width 401 height 27
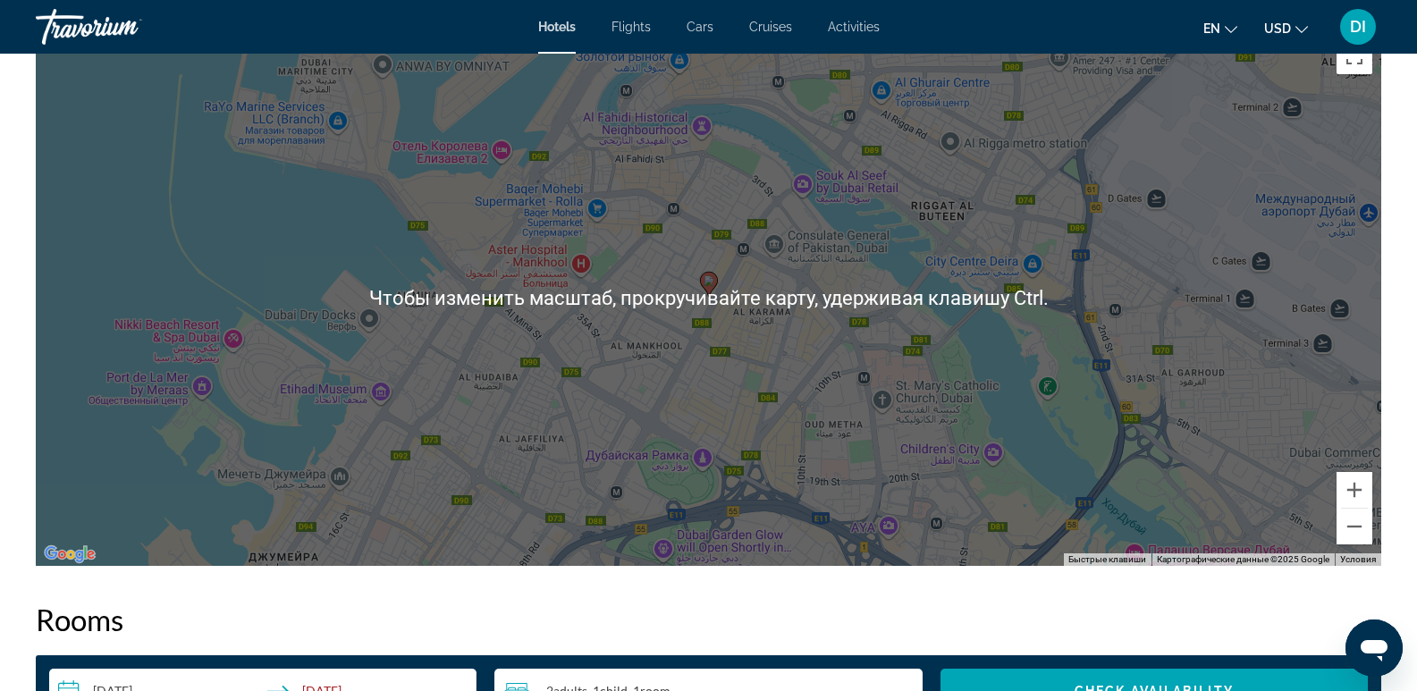
scroll to position [1788, 0]
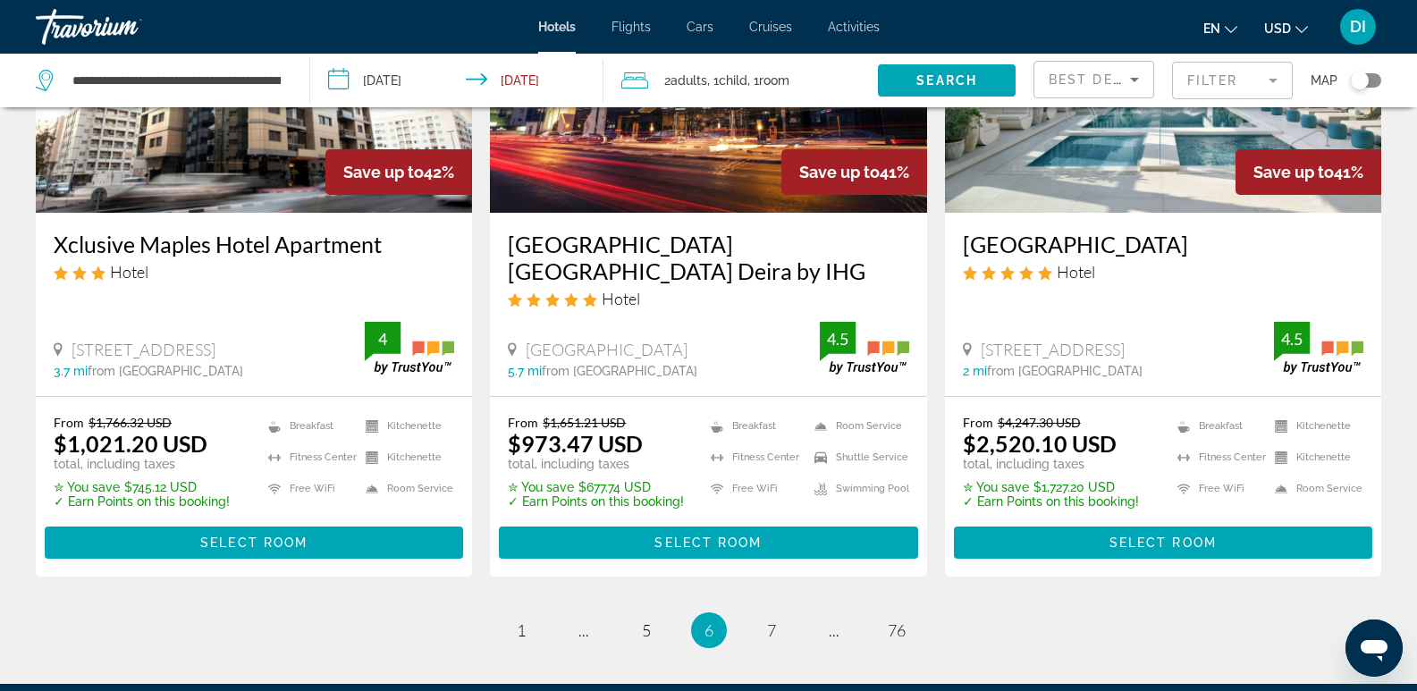
scroll to position [2488, 0]
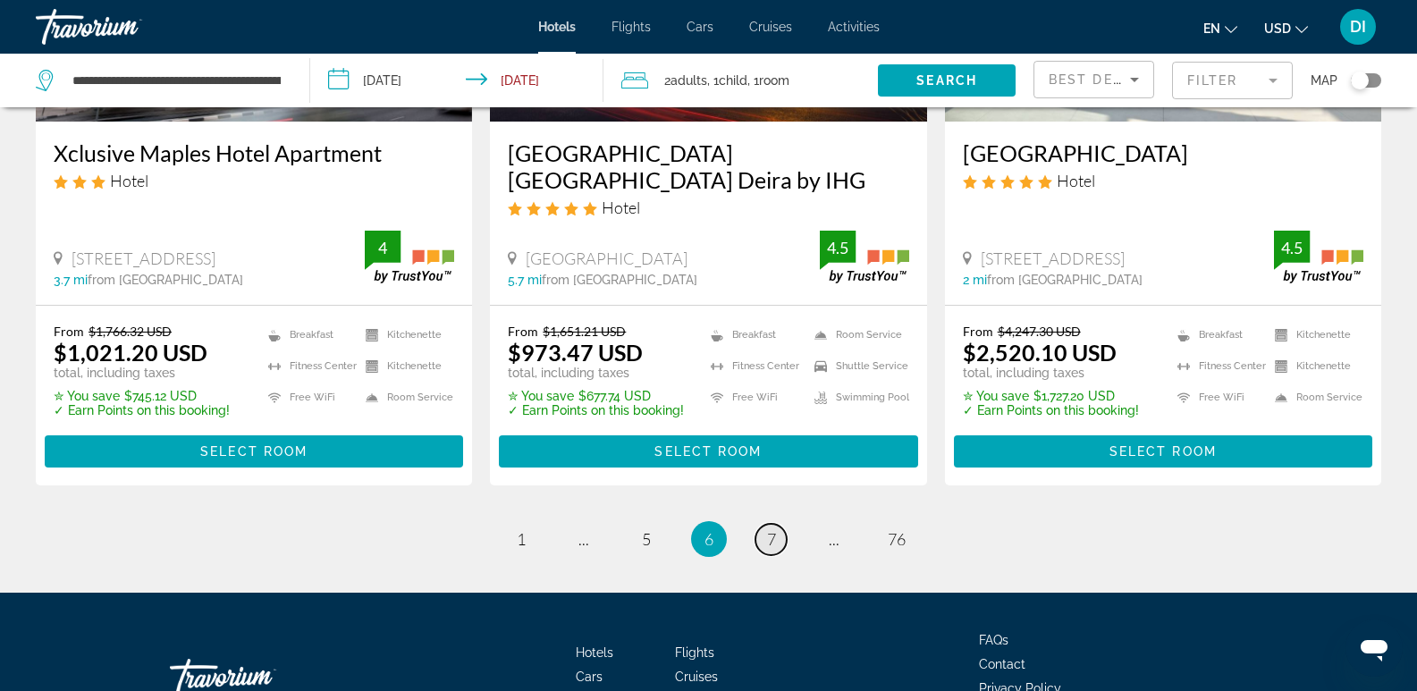
click at [773, 529] on span "7" at bounding box center [771, 539] width 9 height 20
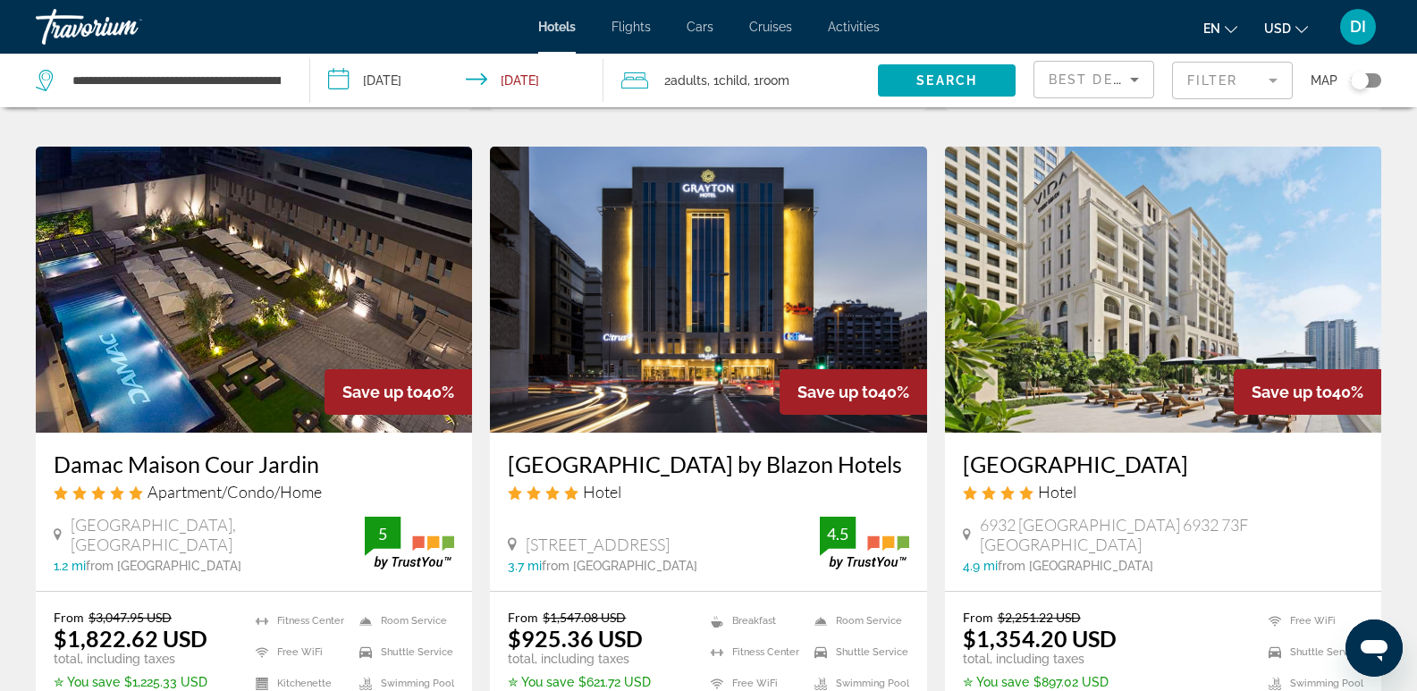
scroll to position [715, 0]
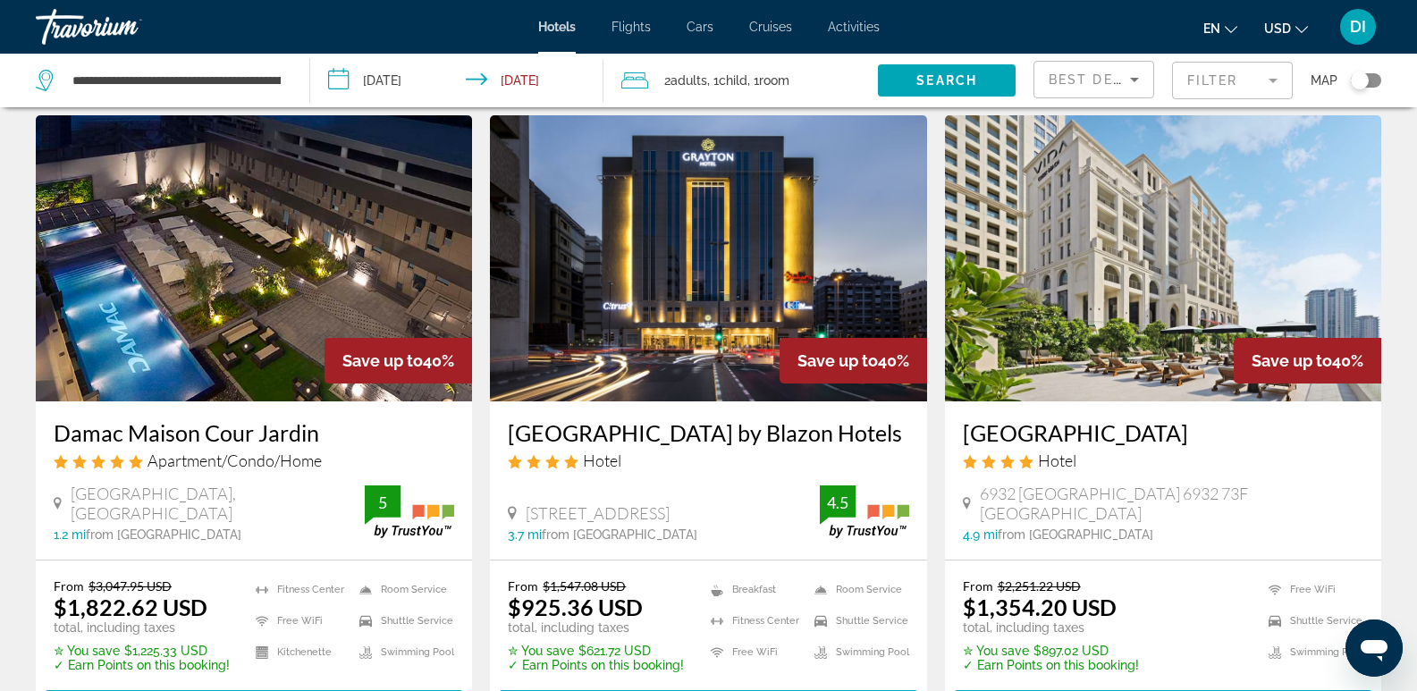
click at [1172, 435] on h3 "[GEOGRAPHIC_DATA]" at bounding box center [1163, 432] width 401 height 27
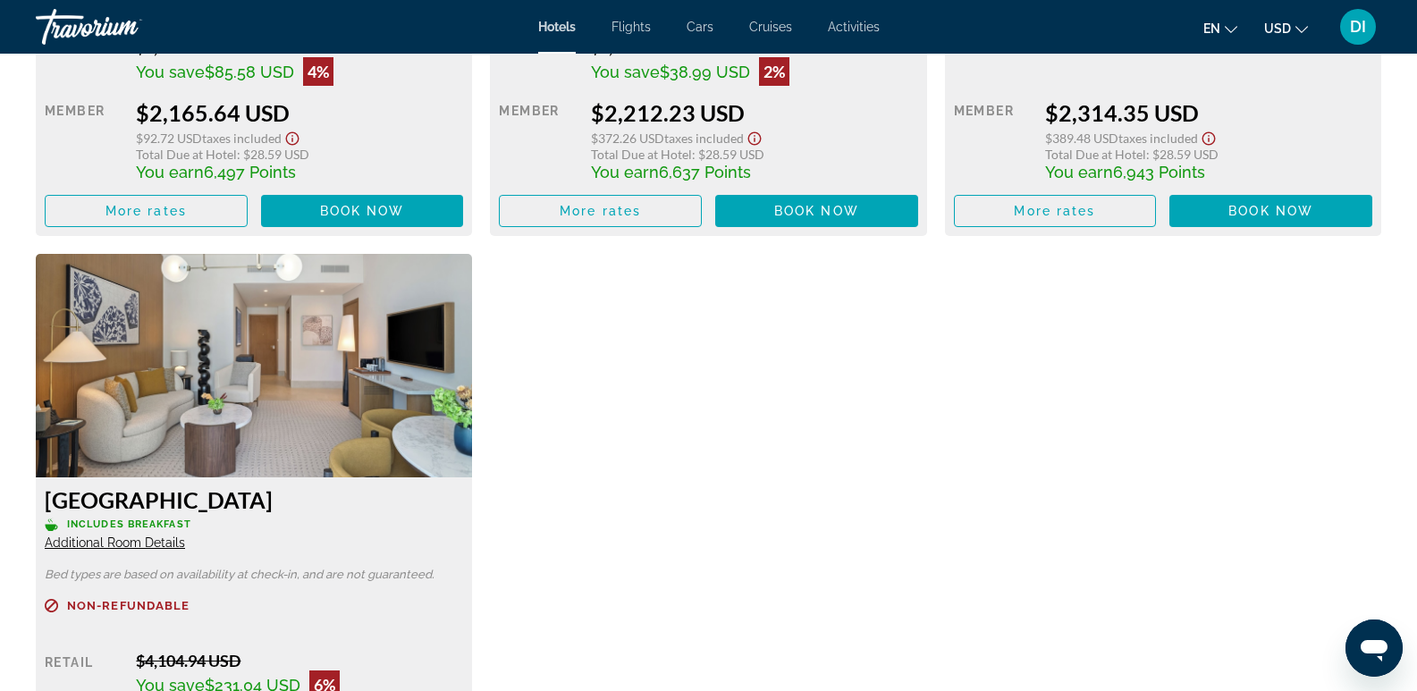
scroll to position [3647, 0]
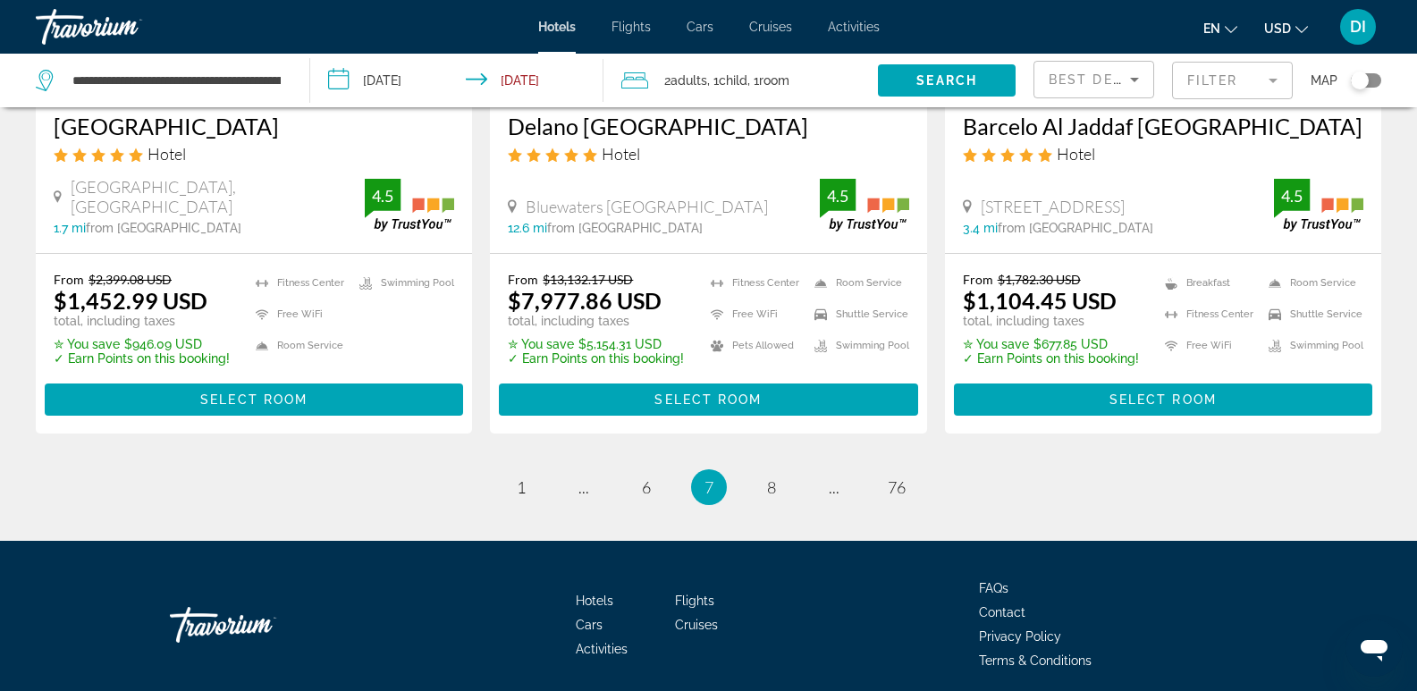
scroll to position [2411, 0]
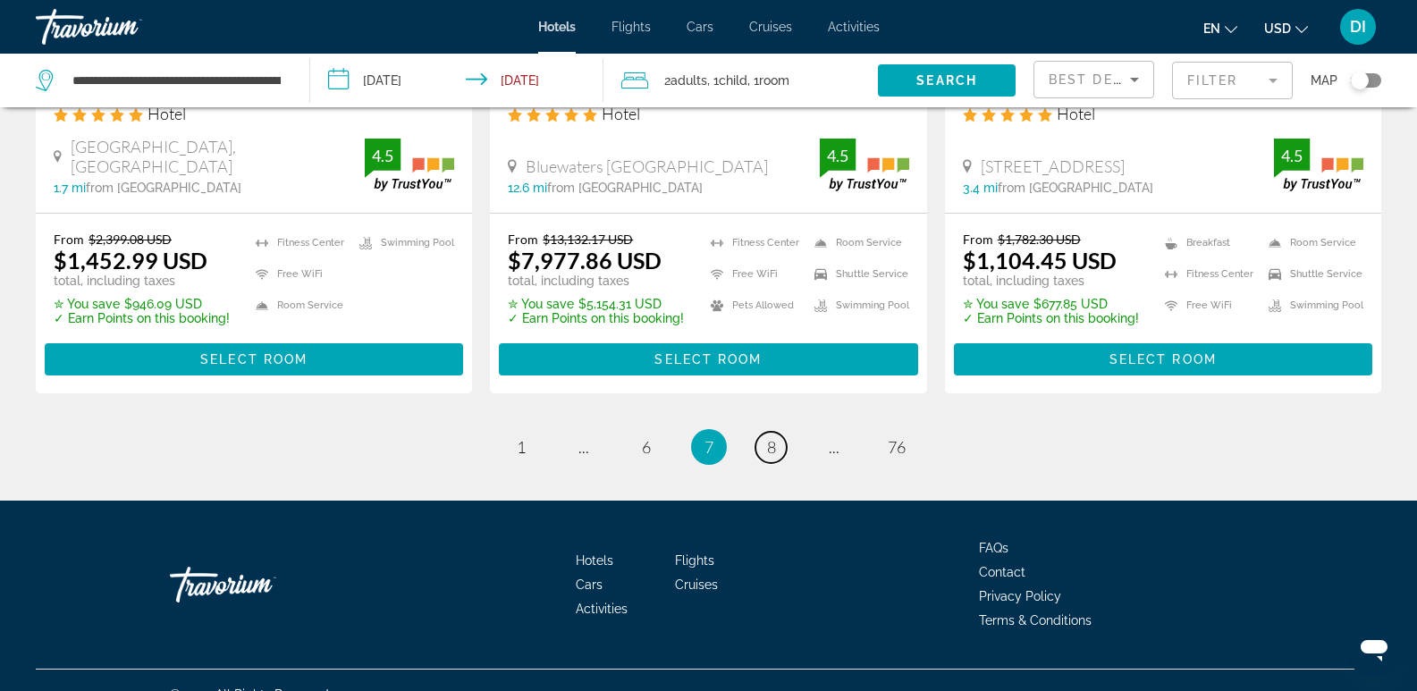
click at [775, 437] on span "8" at bounding box center [771, 447] width 9 height 20
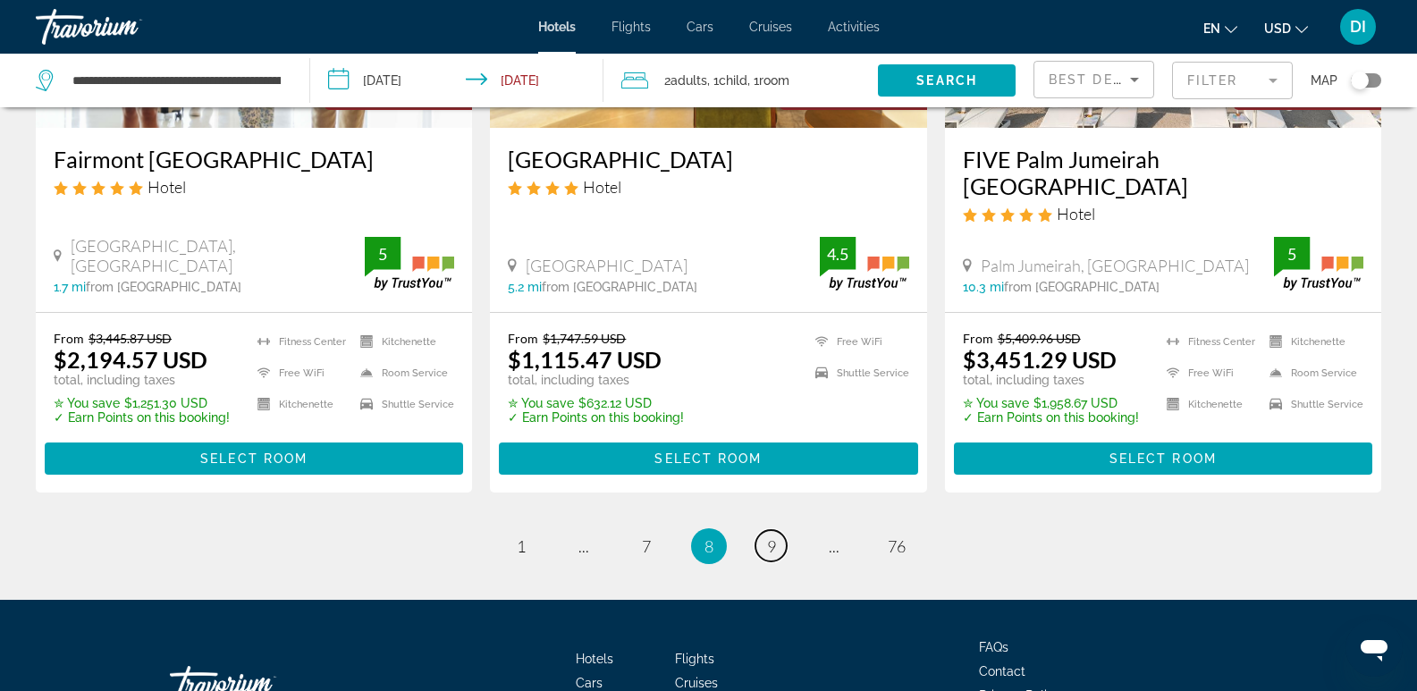
scroll to position [2435, 0]
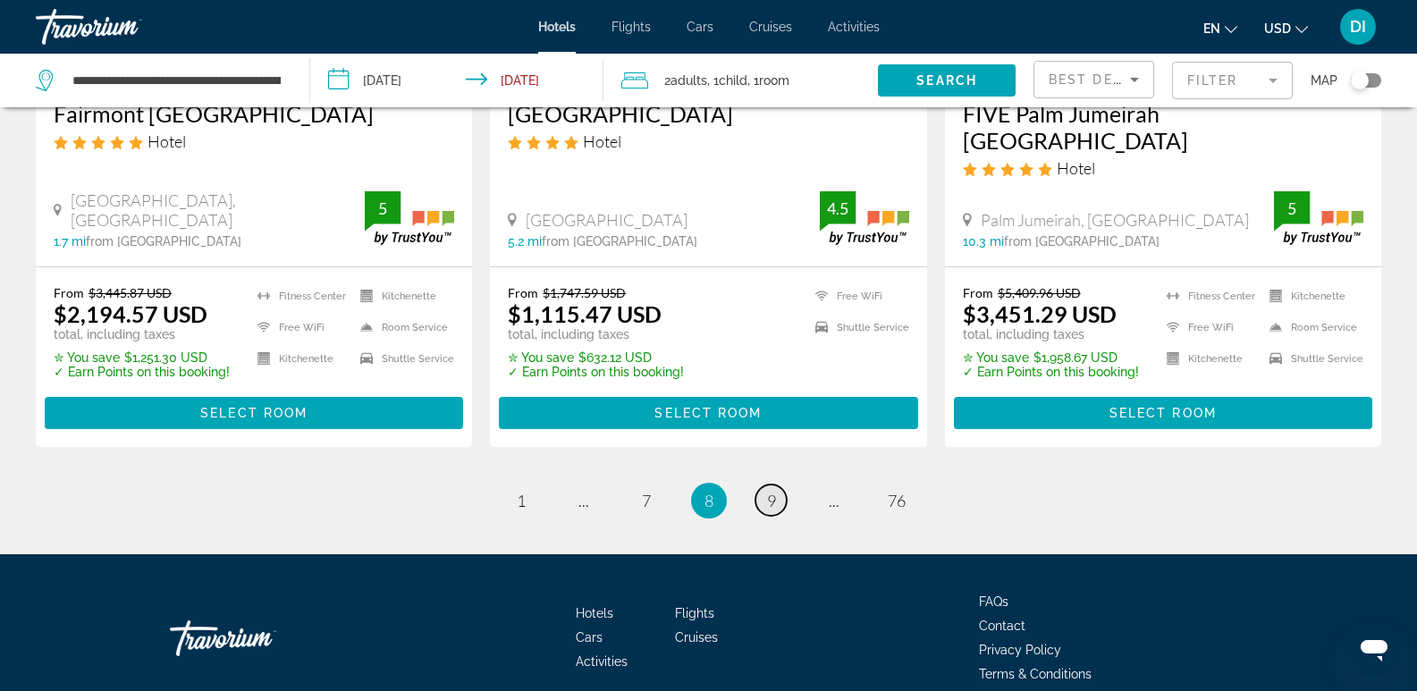
click at [775, 491] on span "9" at bounding box center [771, 501] width 9 height 20
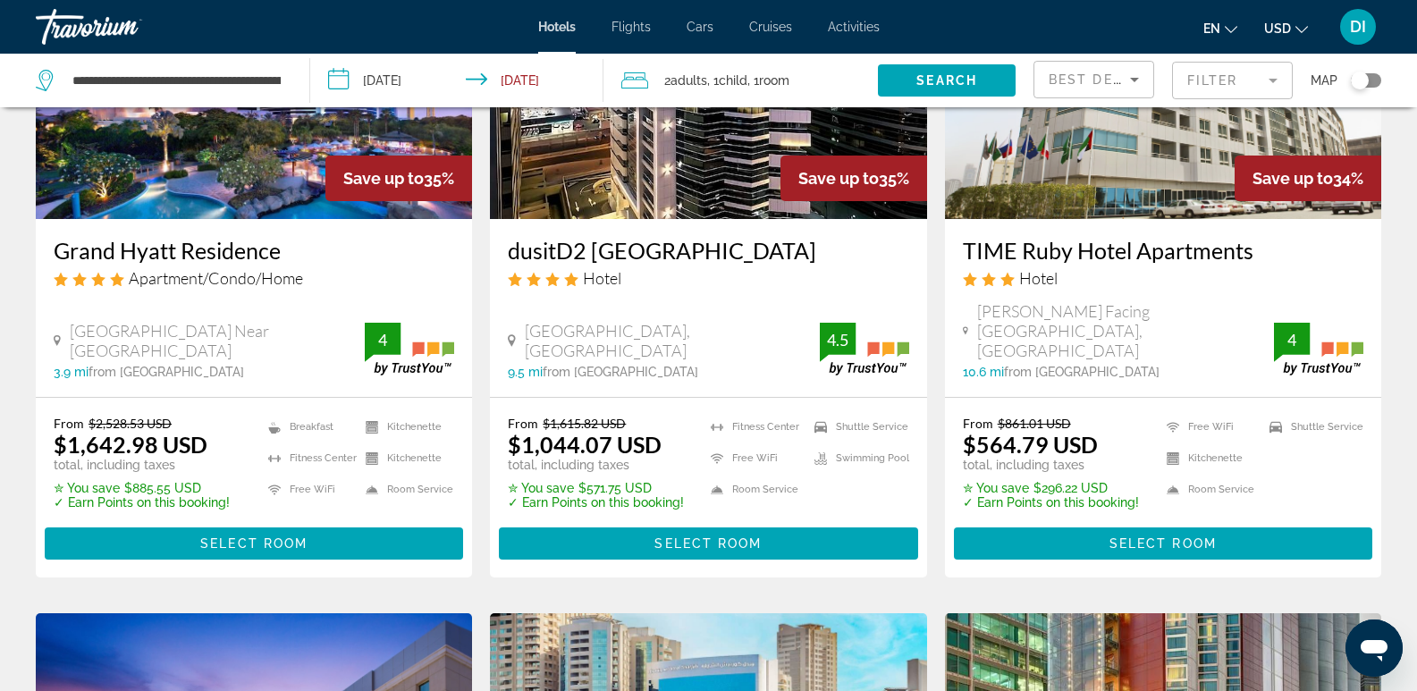
scroll to position [984, 0]
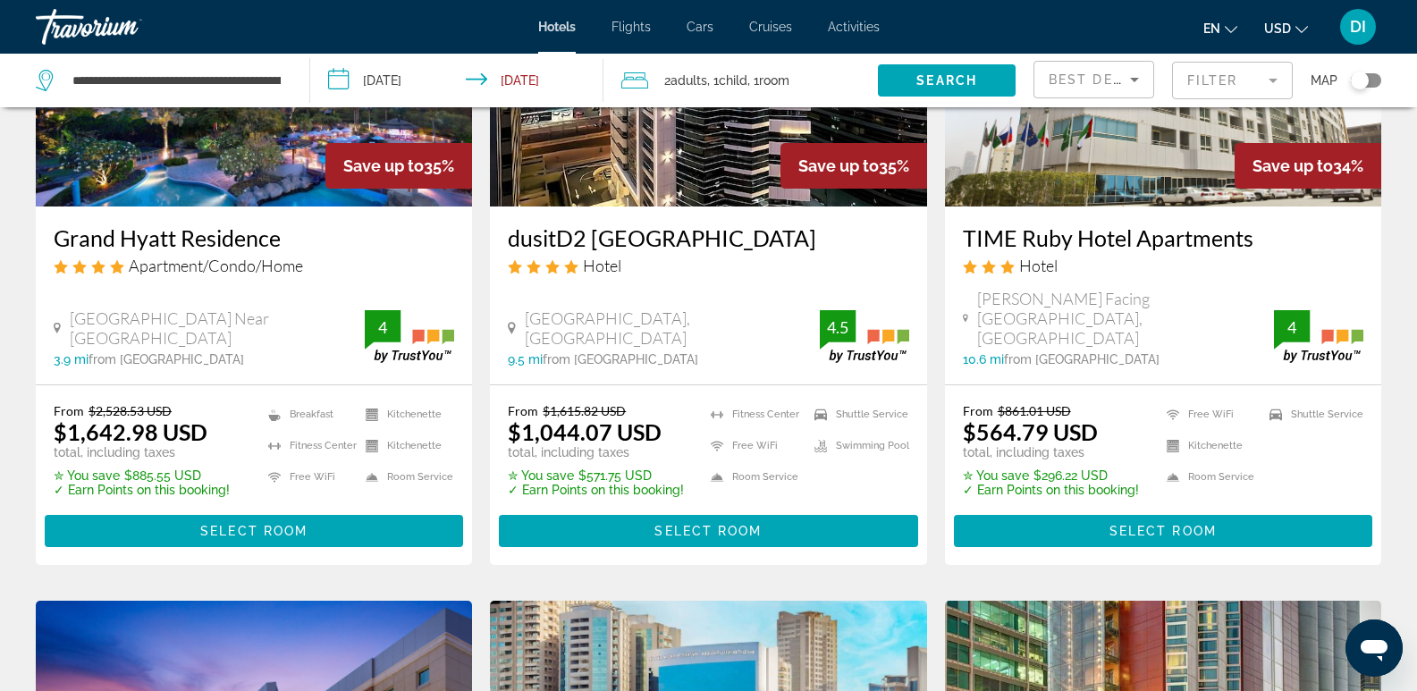
click at [241, 224] on h3 "Grand Hyatt Residence" at bounding box center [254, 237] width 401 height 27
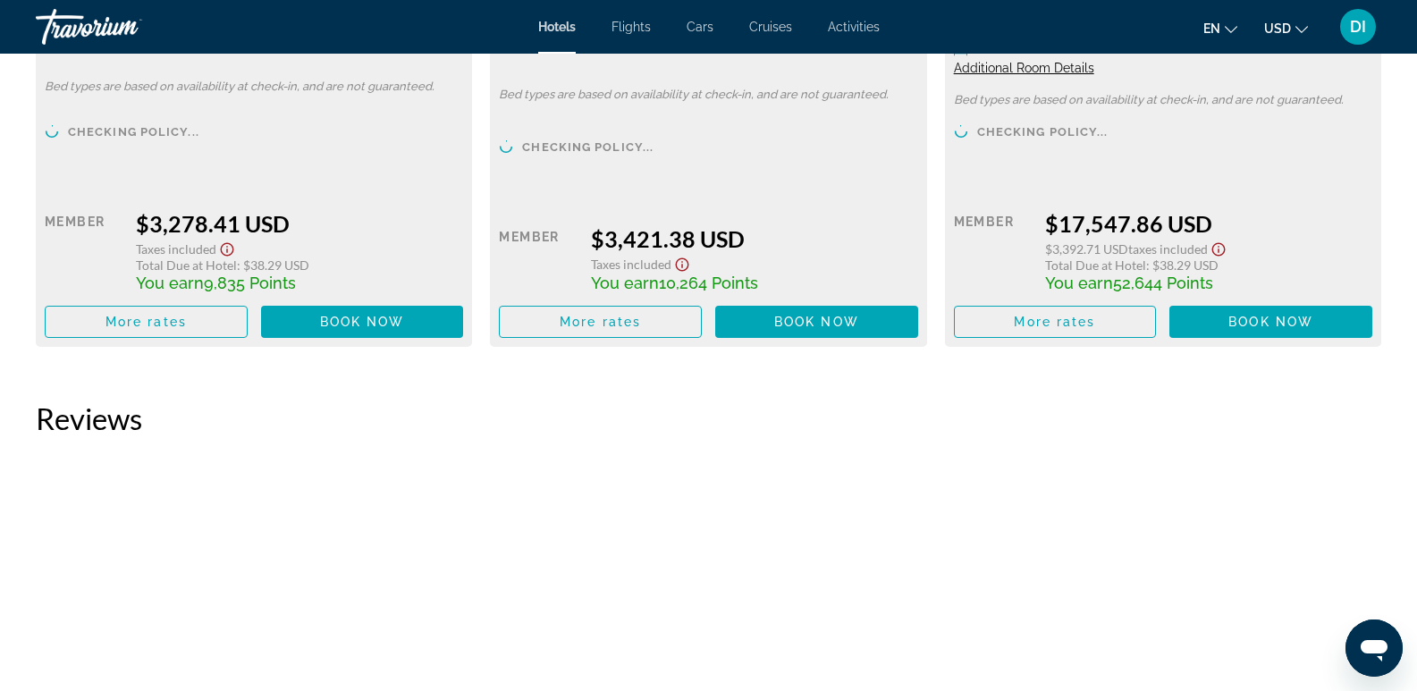
scroll to position [4113, 0]
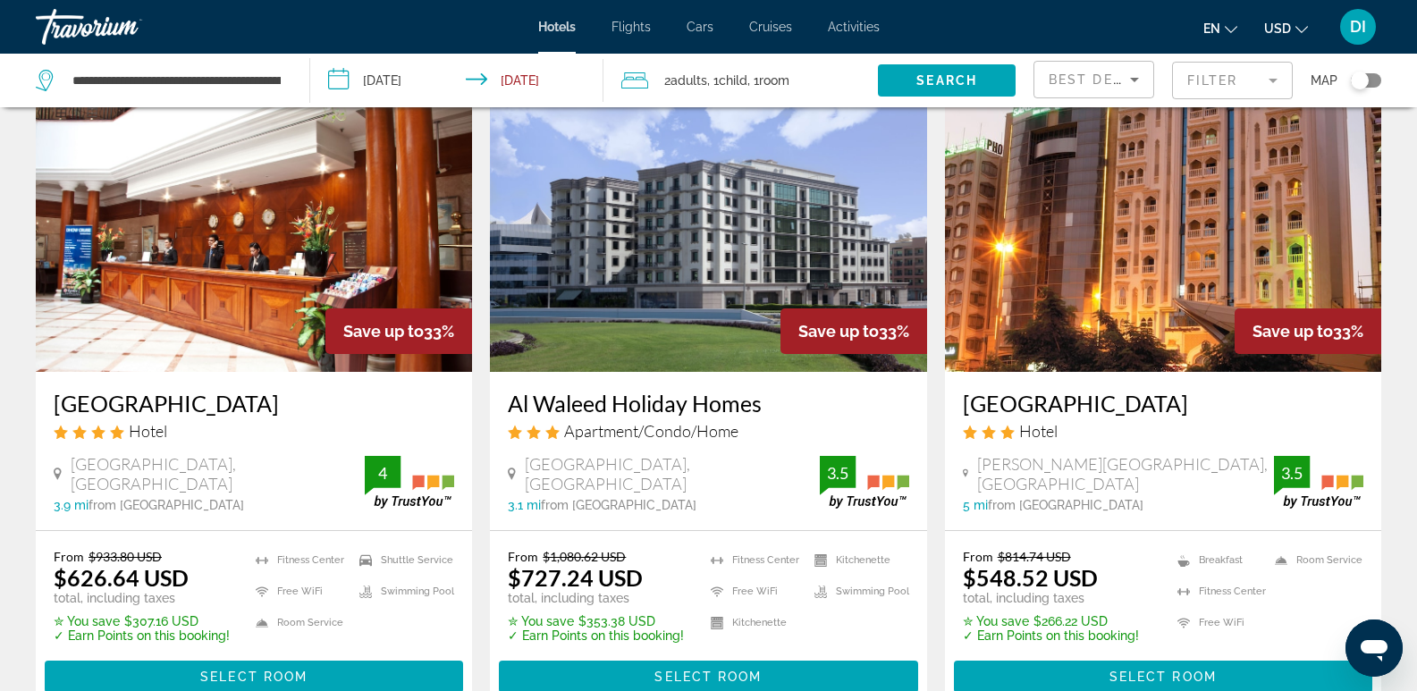
scroll to position [2235, 0]
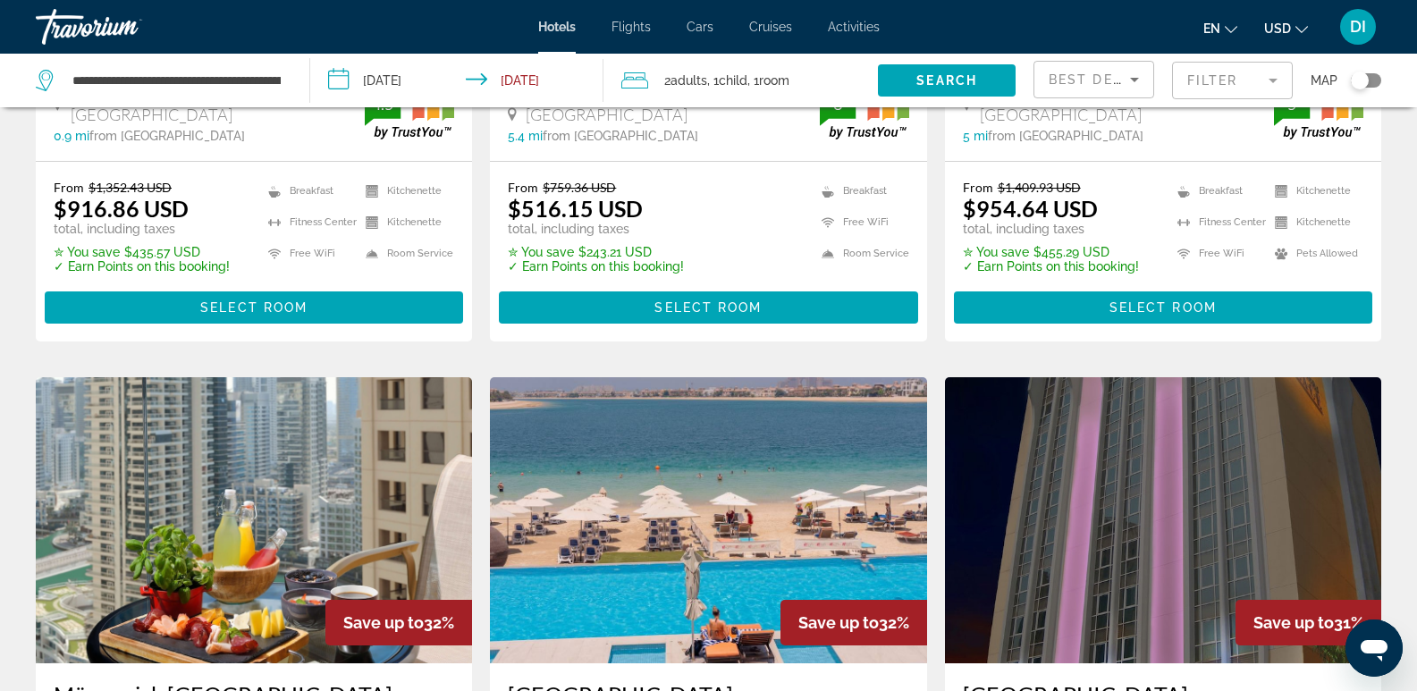
scroll to position [1341, 0]
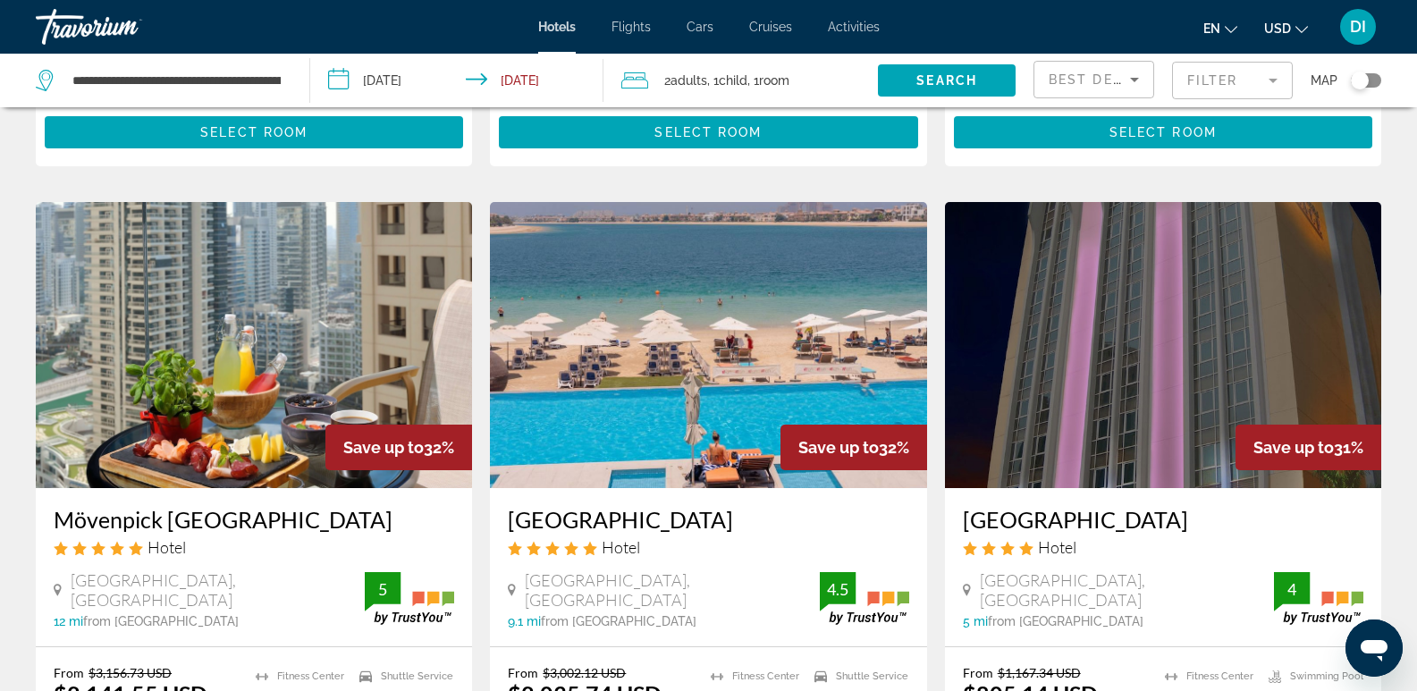
click at [704, 506] on h3 "[GEOGRAPHIC_DATA]" at bounding box center [708, 519] width 401 height 27
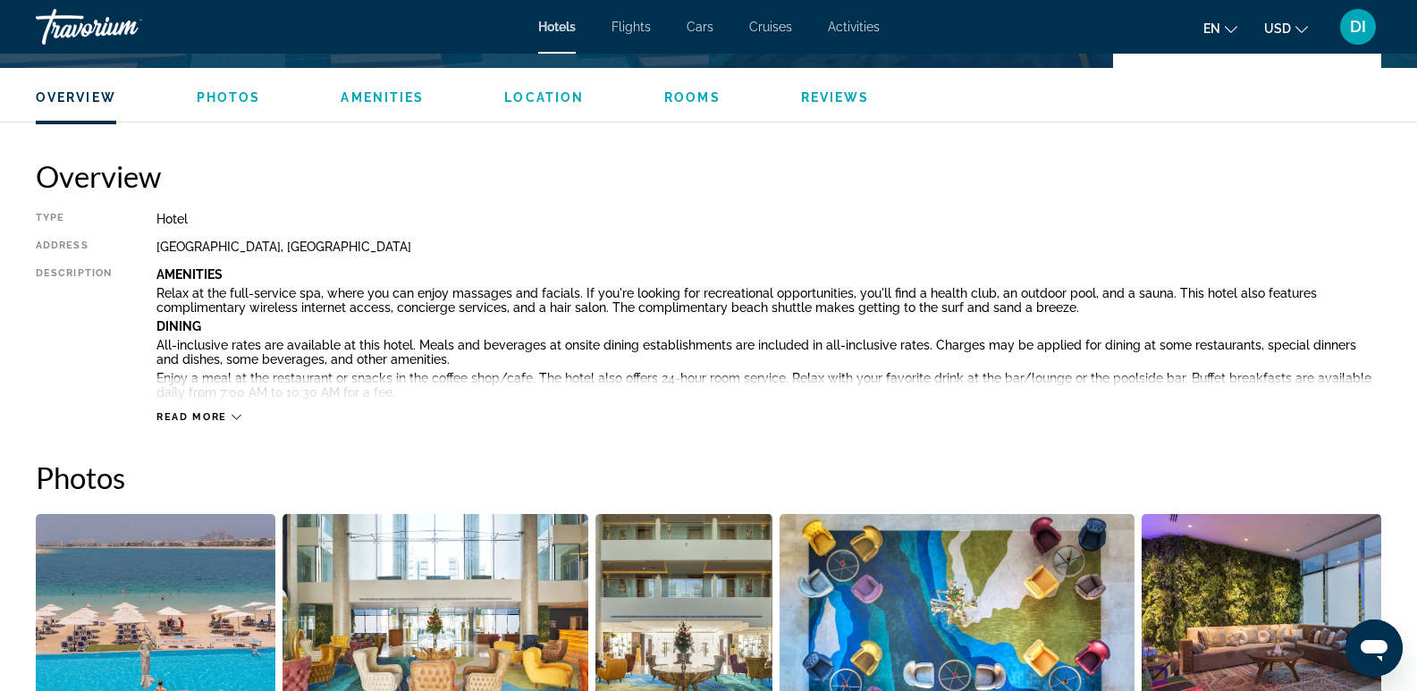
scroll to position [536, 0]
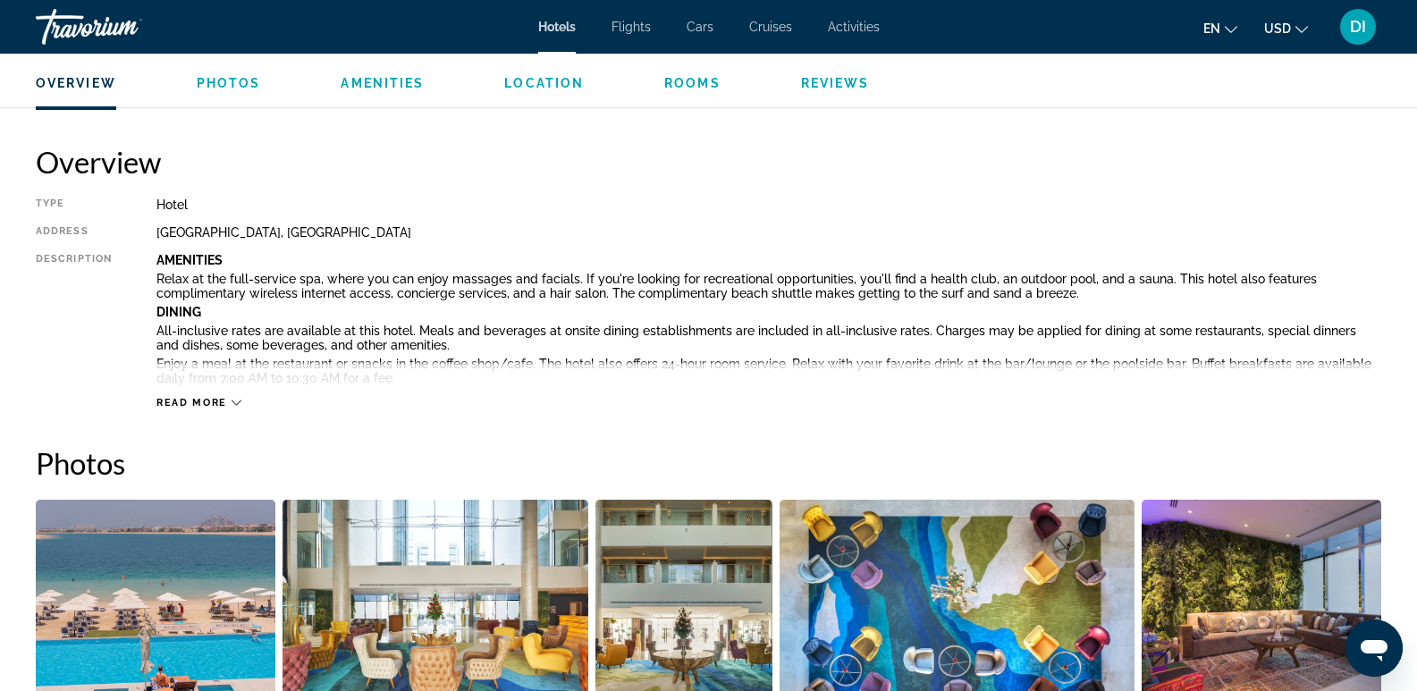
click at [213, 403] on span "Read more" at bounding box center [191, 403] width 71 height 12
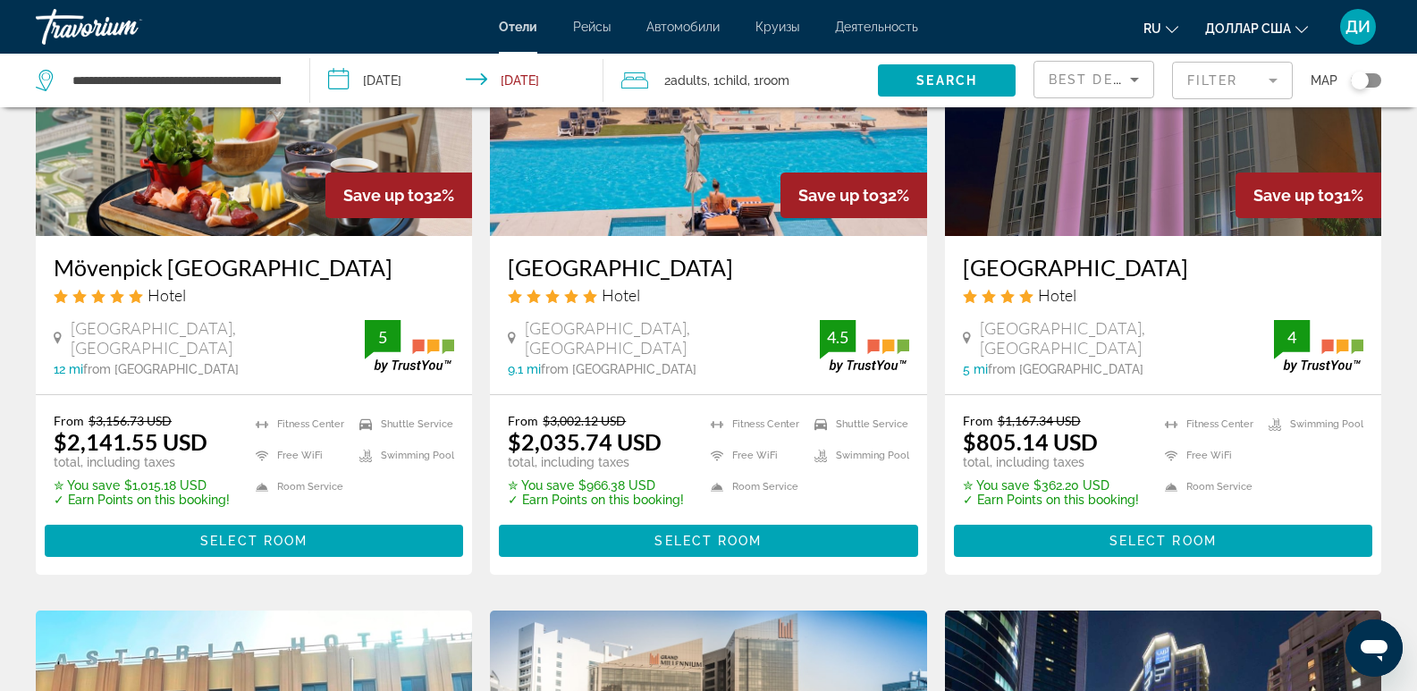
scroll to position [1609, 0]
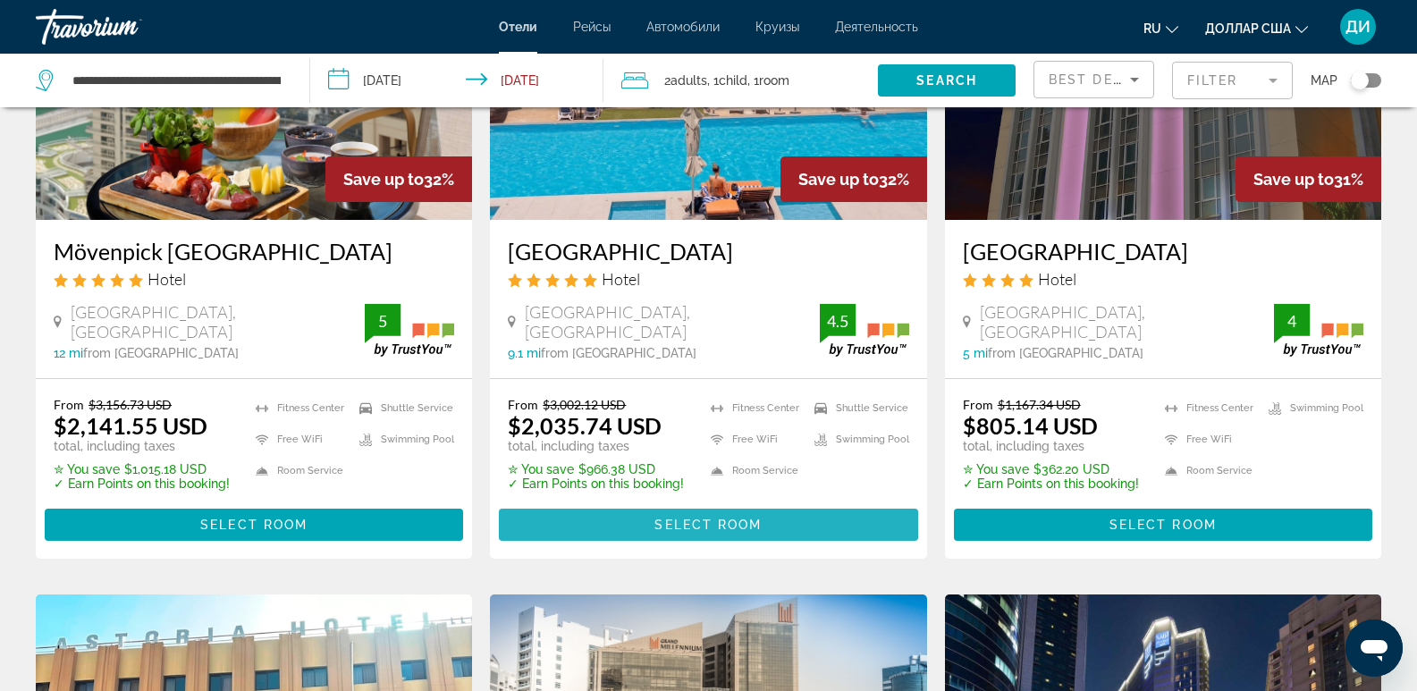
click at [704, 518] on span "Select Room" at bounding box center [707, 525] width 107 height 14
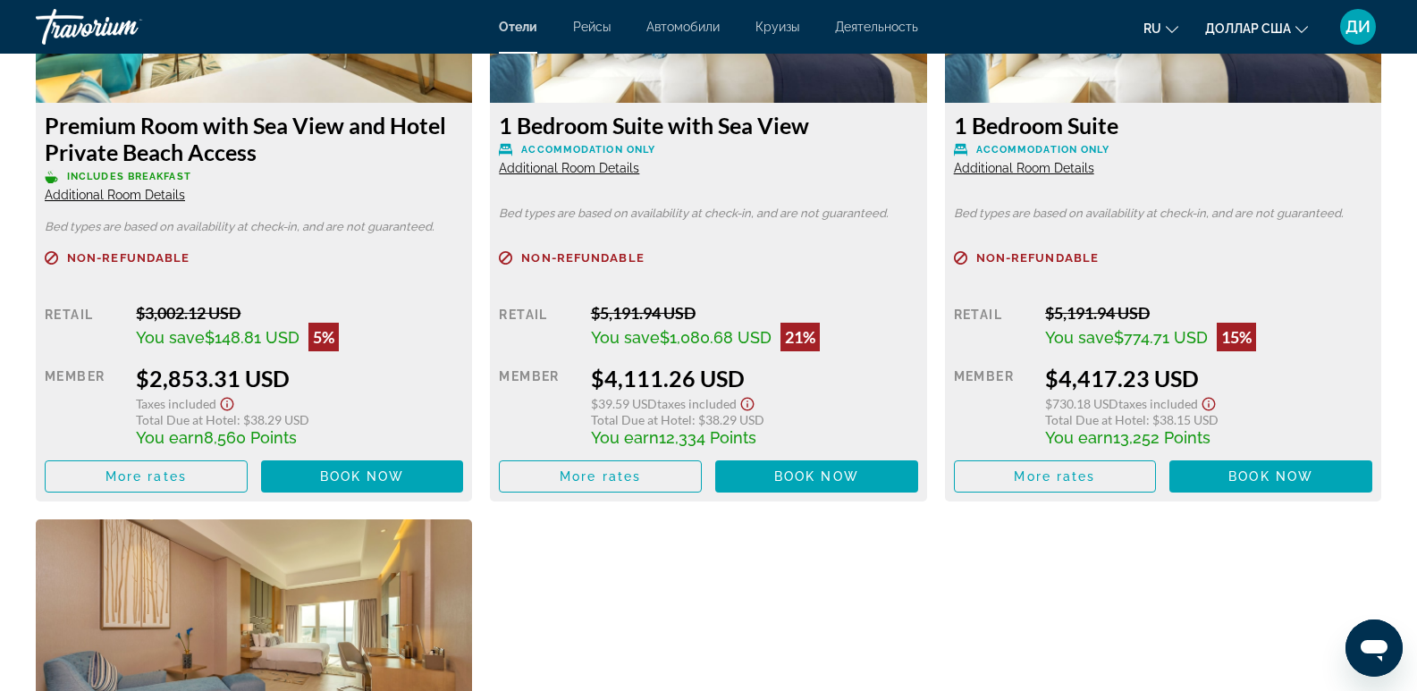
scroll to position [3874, 0]
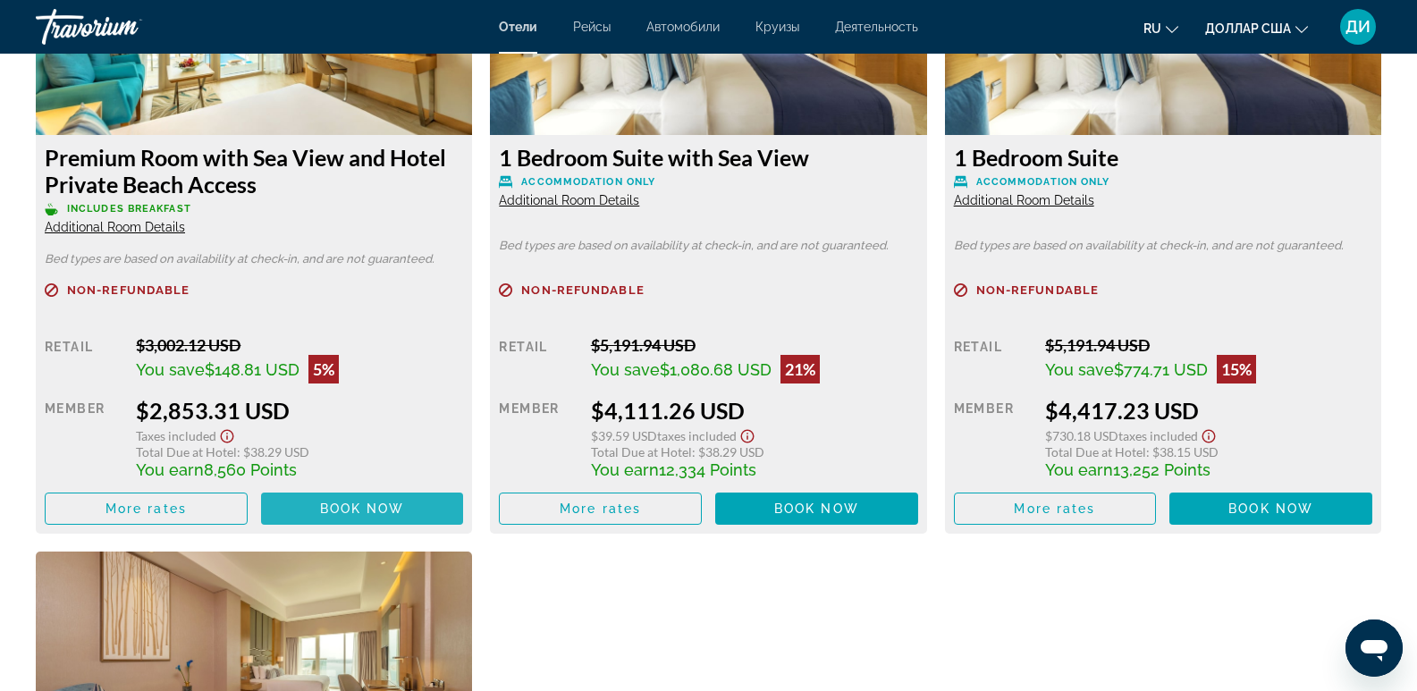
click at [375, 502] on span "Book now" at bounding box center [362, 509] width 85 height 14
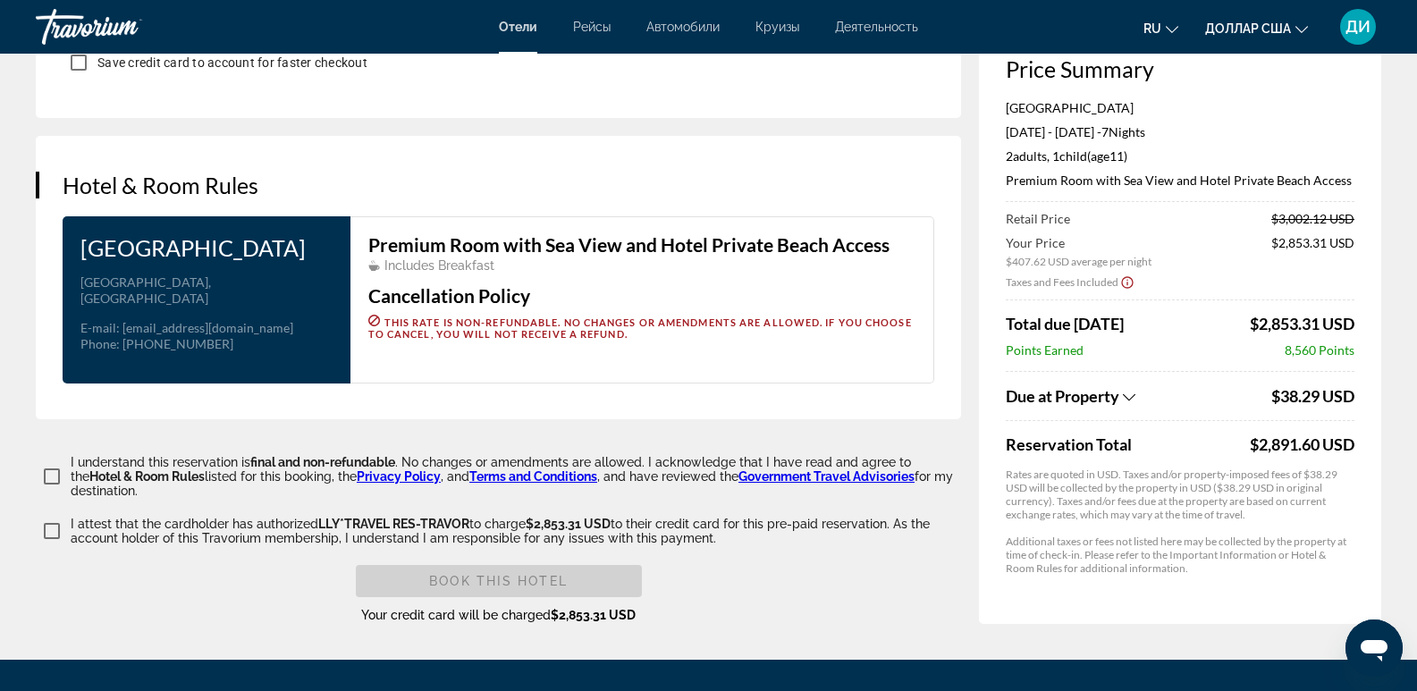
scroll to position [2325, 0]
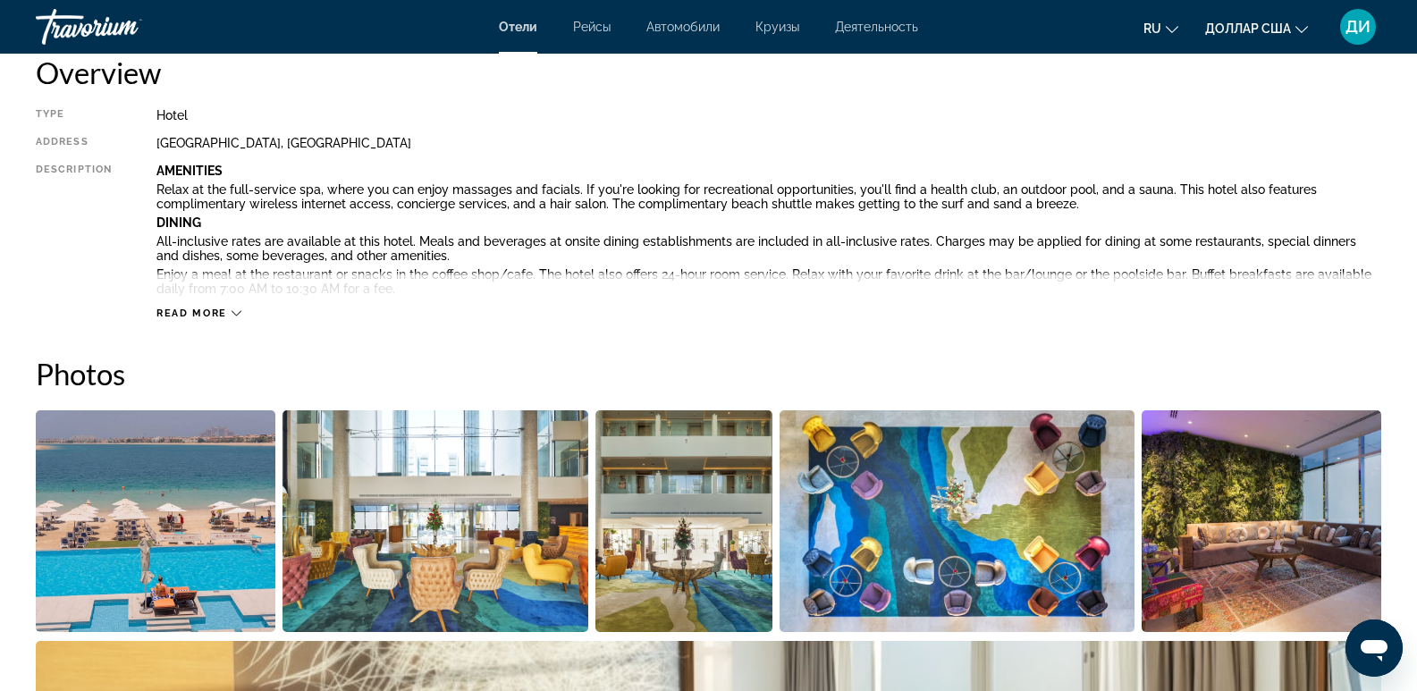
scroll to position [626, 0]
click at [201, 530] on img "Open full-screen image slider" at bounding box center [156, 521] width 240 height 222
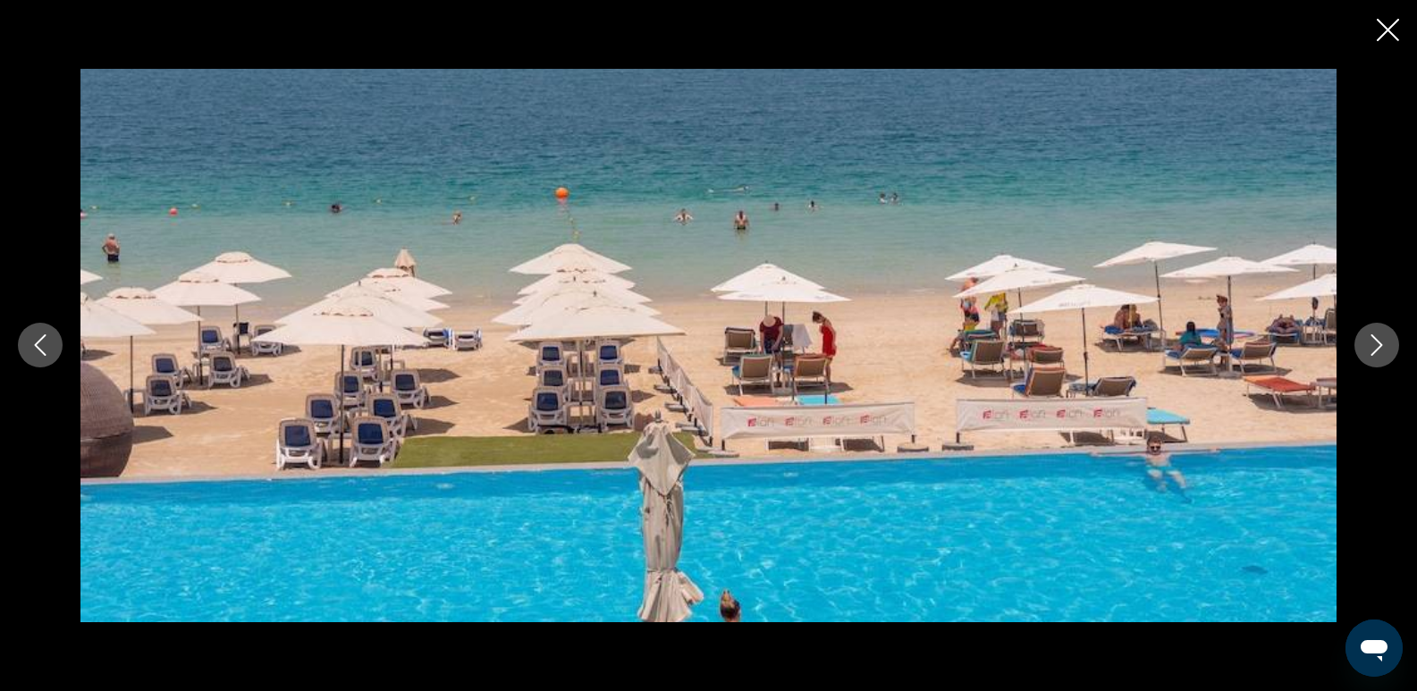
click at [1382, 346] on icon "Next image" at bounding box center [1378, 345] width 12 height 21
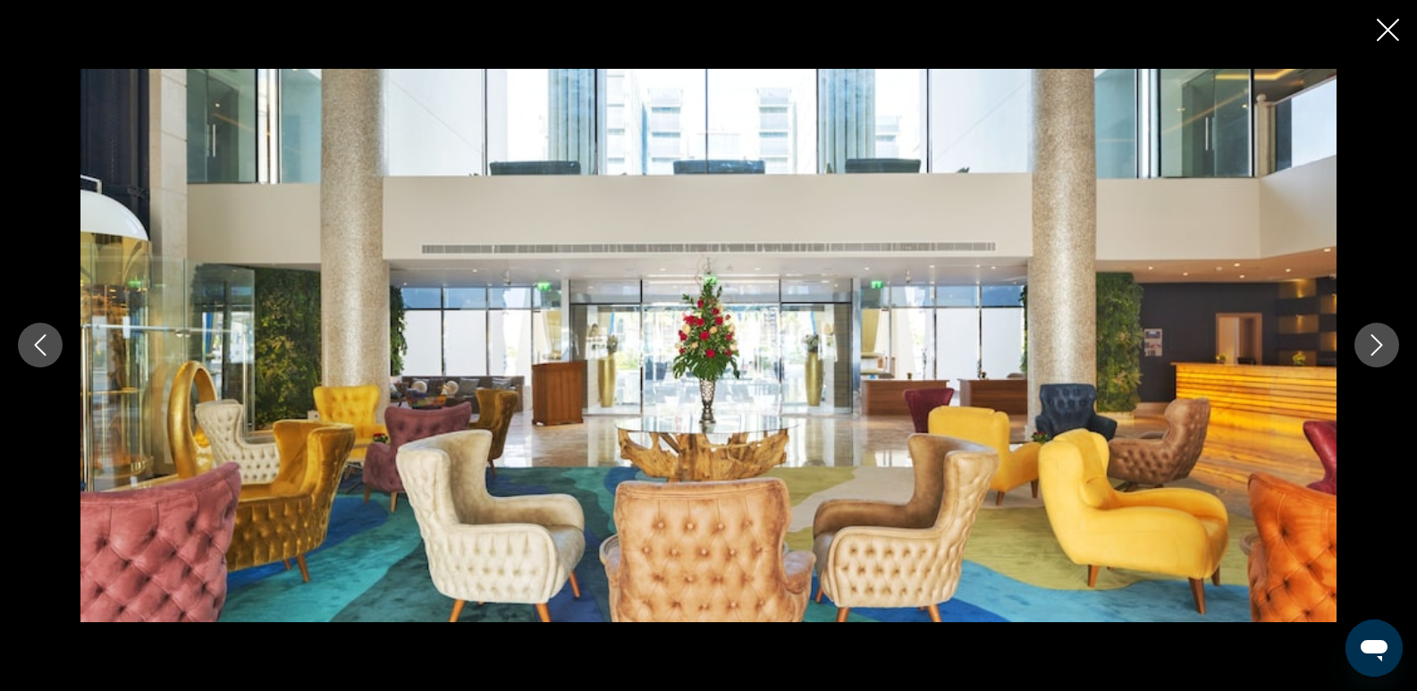
click at [1382, 346] on icon "Next image" at bounding box center [1378, 345] width 12 height 21
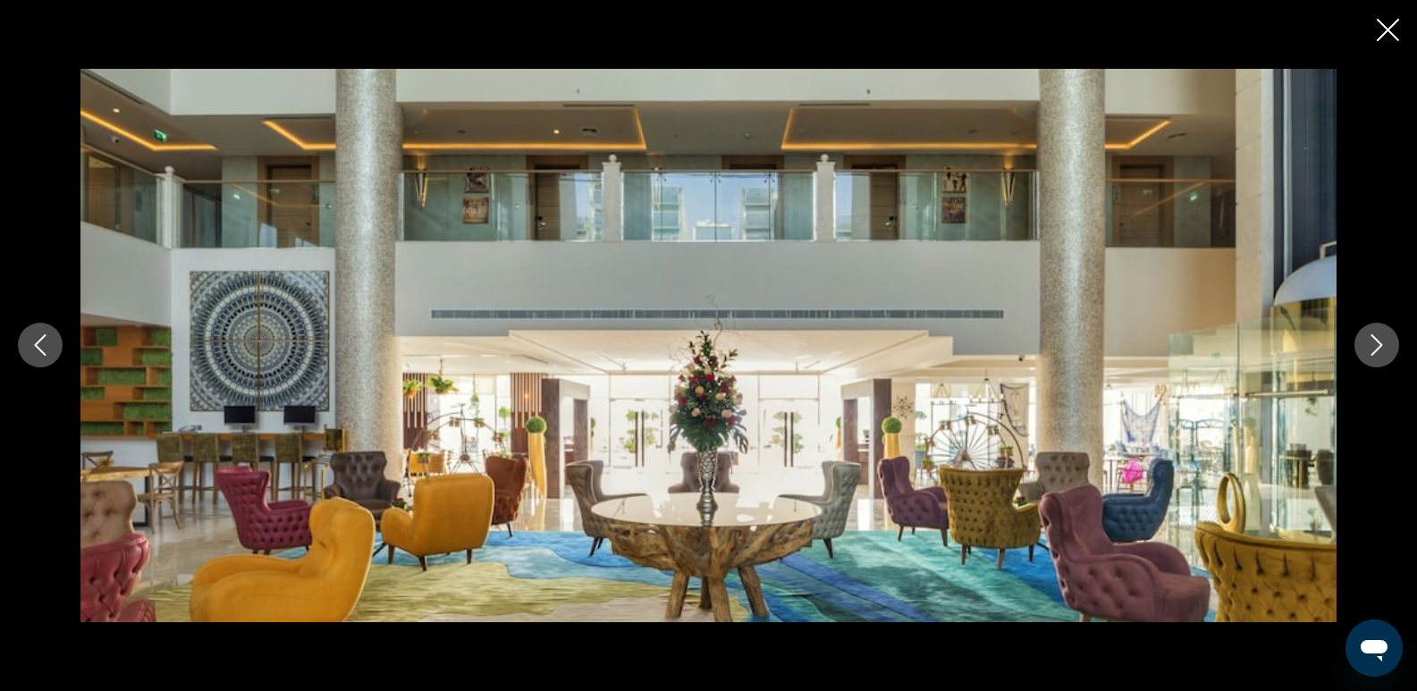
click at [1382, 346] on icon "Next image" at bounding box center [1378, 345] width 12 height 21
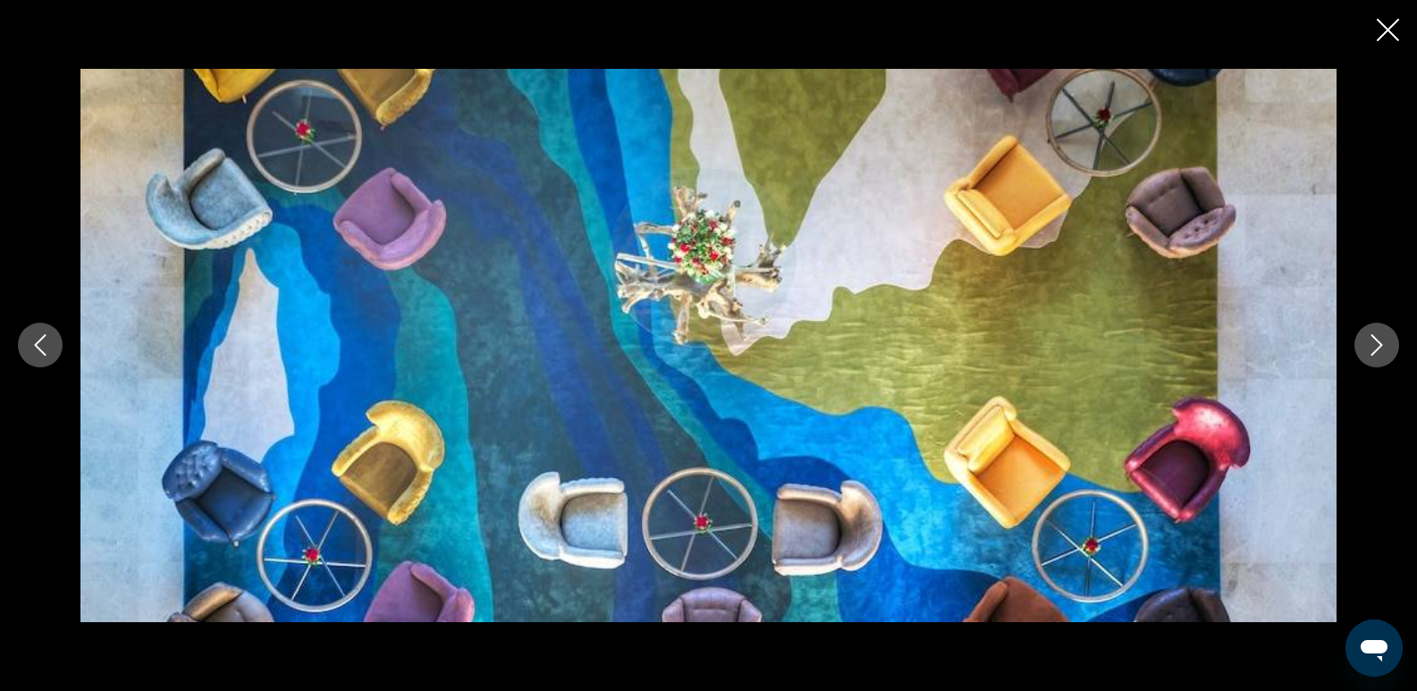
click at [1382, 346] on icon "Next image" at bounding box center [1378, 345] width 12 height 21
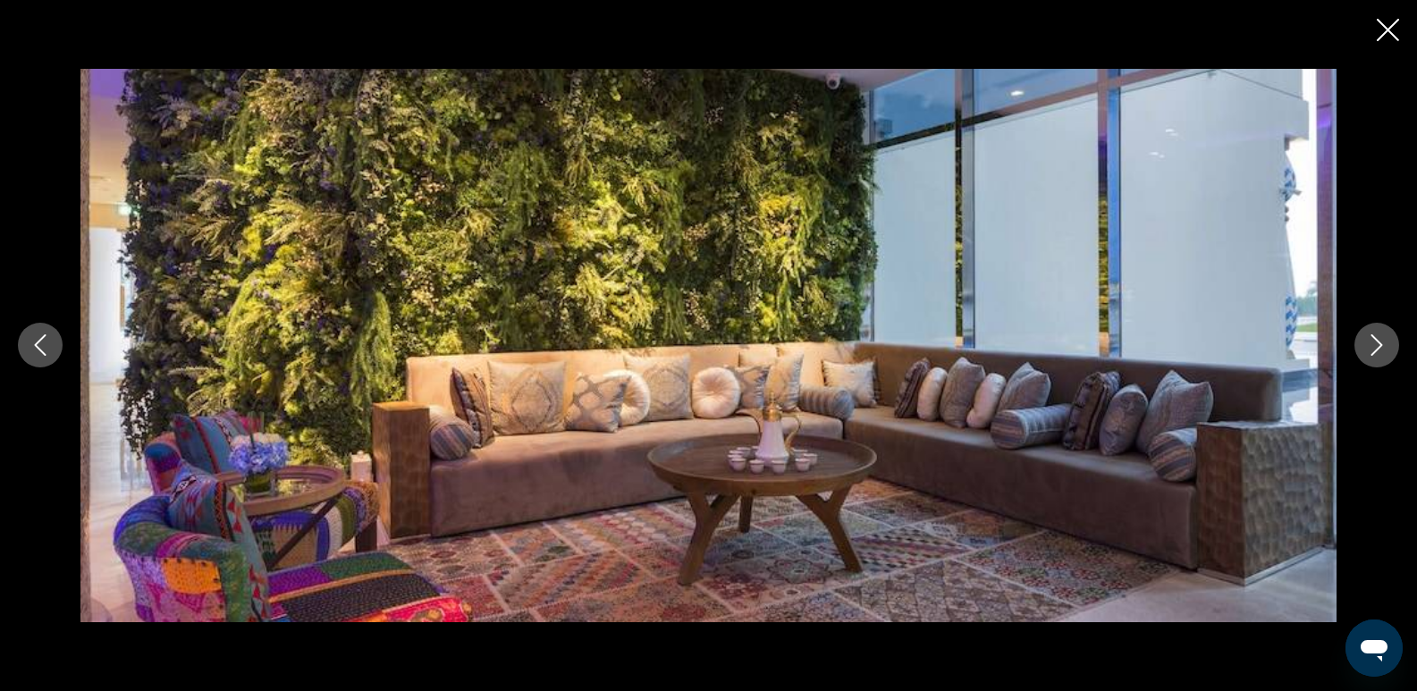
click at [1382, 346] on icon "Next image" at bounding box center [1378, 345] width 12 height 21
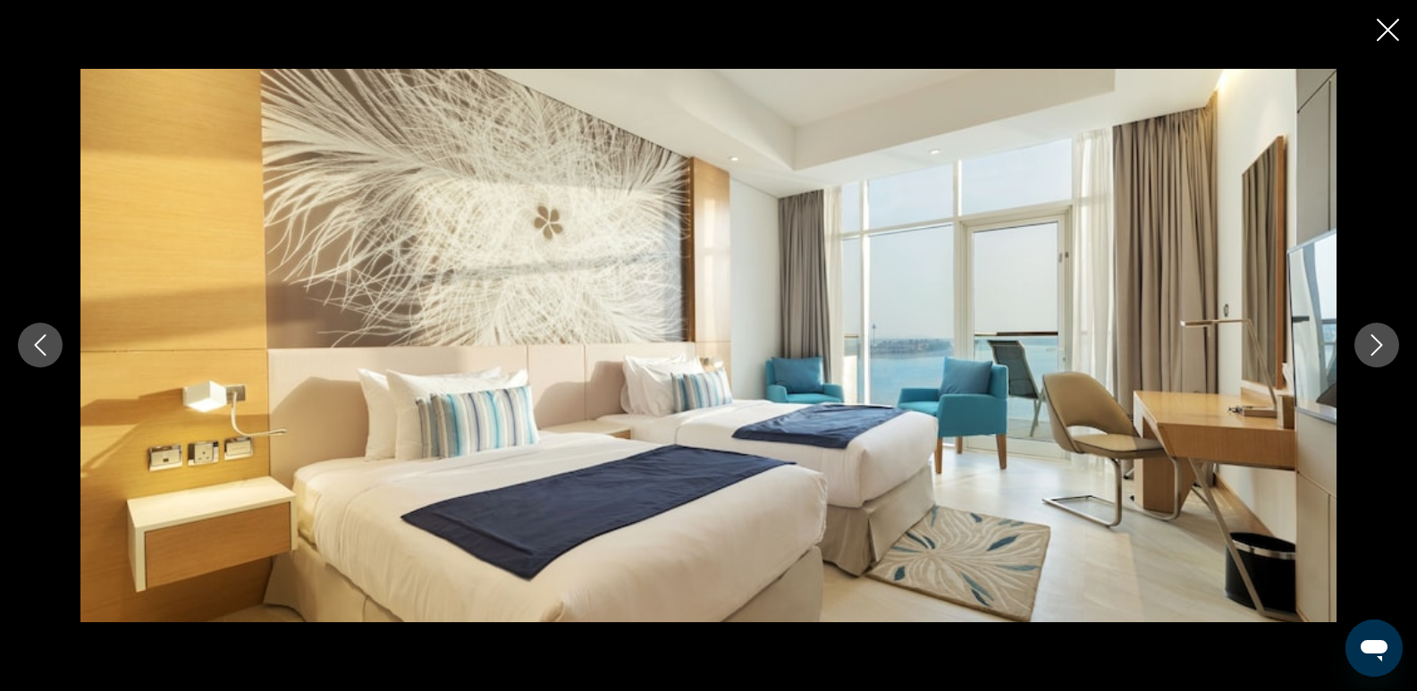
click at [1382, 346] on icon "Next image" at bounding box center [1378, 345] width 12 height 21
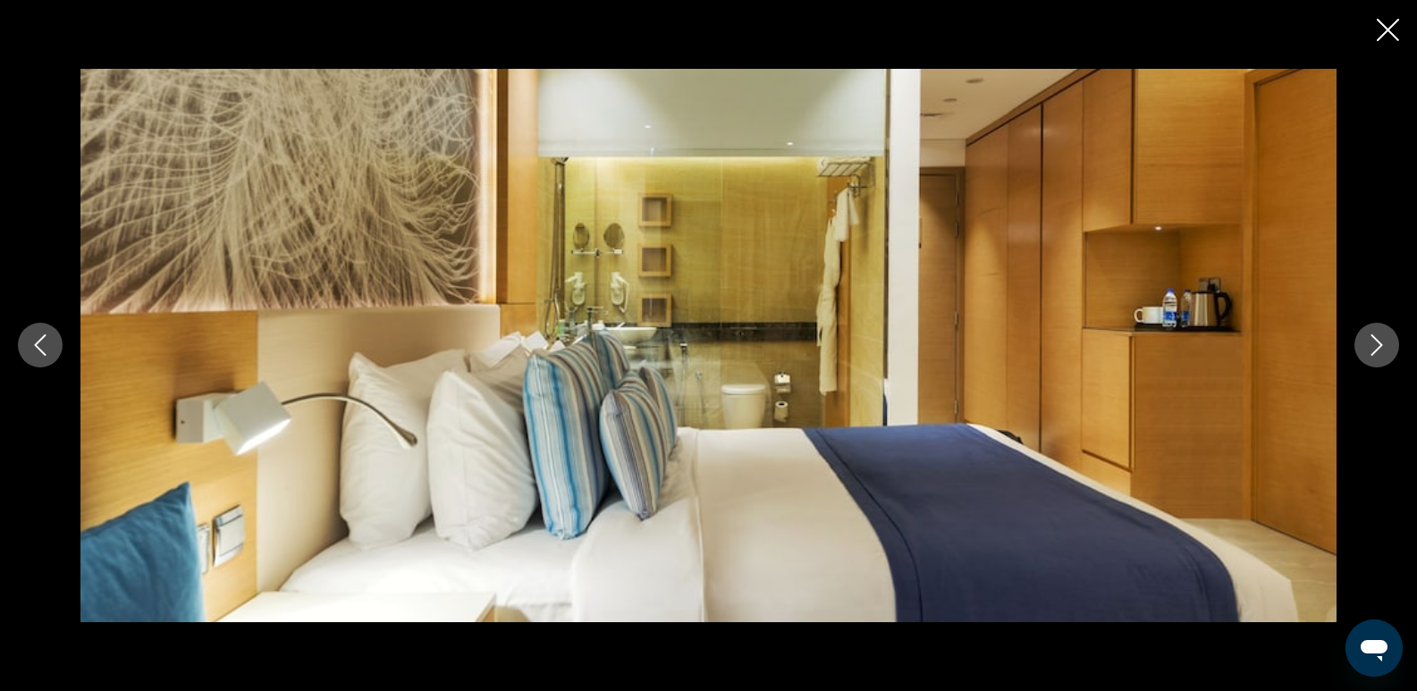
click at [1382, 346] on icon "Next image" at bounding box center [1378, 345] width 12 height 21
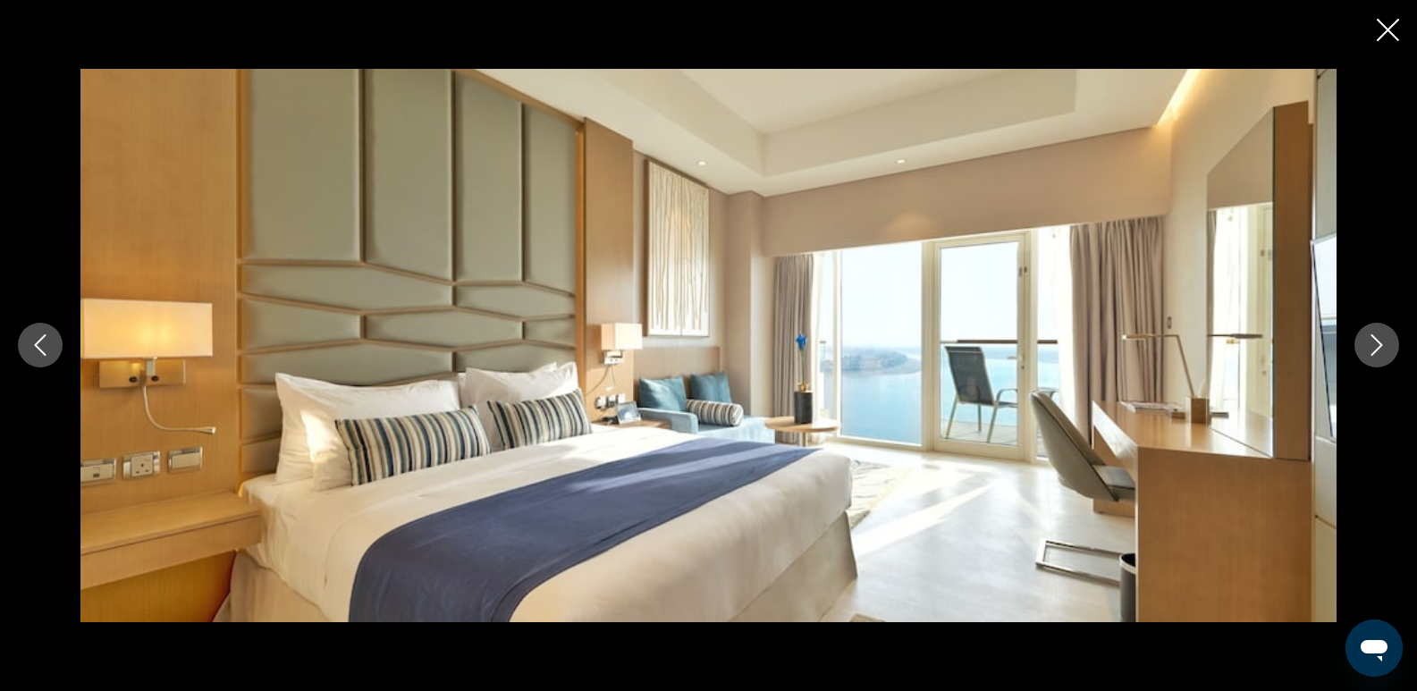
click at [1382, 346] on icon "Next image" at bounding box center [1378, 345] width 12 height 21
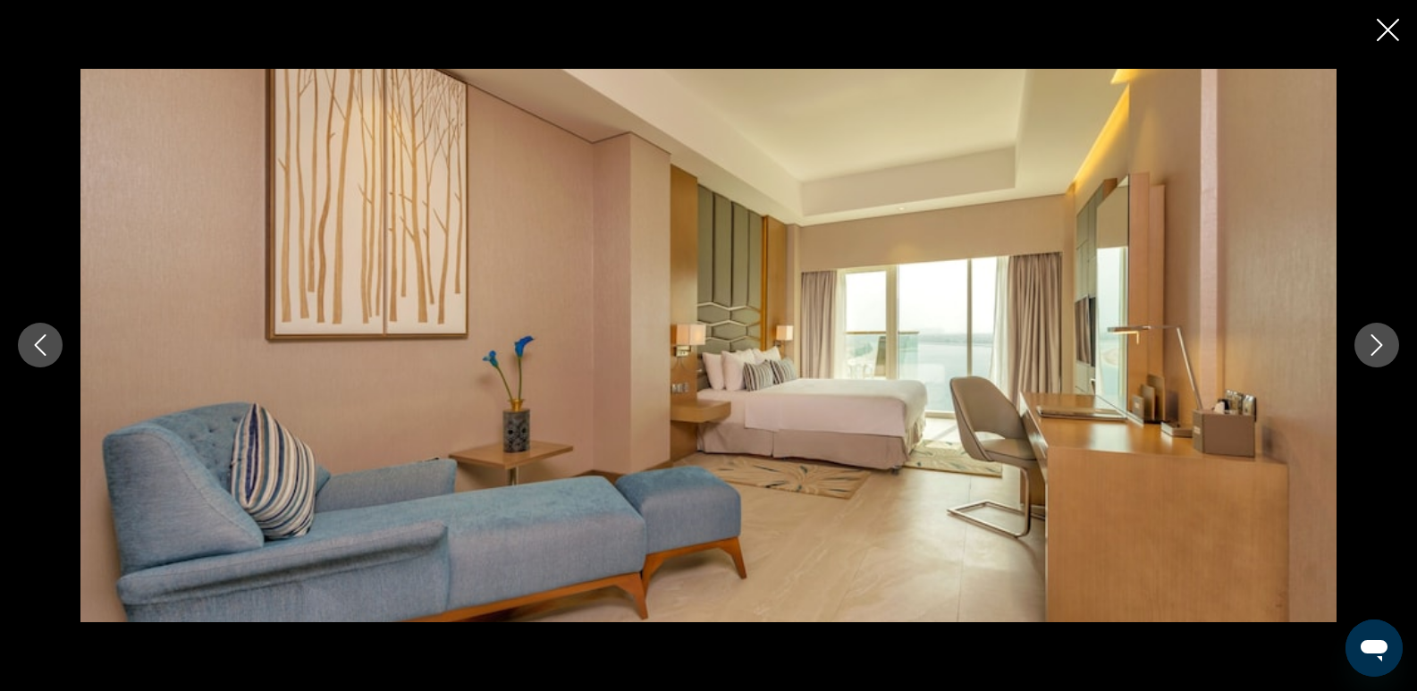
click at [1382, 346] on icon "Next image" at bounding box center [1378, 345] width 12 height 21
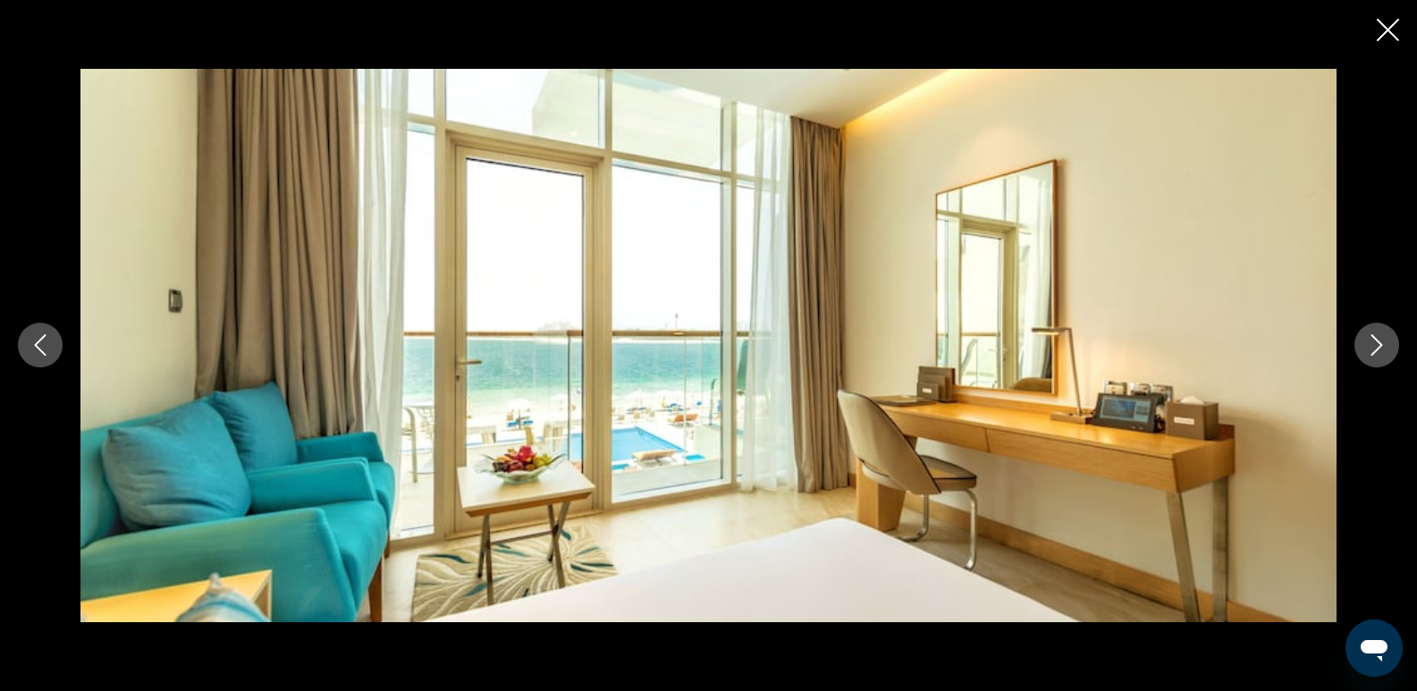
click at [1382, 346] on icon "Next image" at bounding box center [1378, 345] width 12 height 21
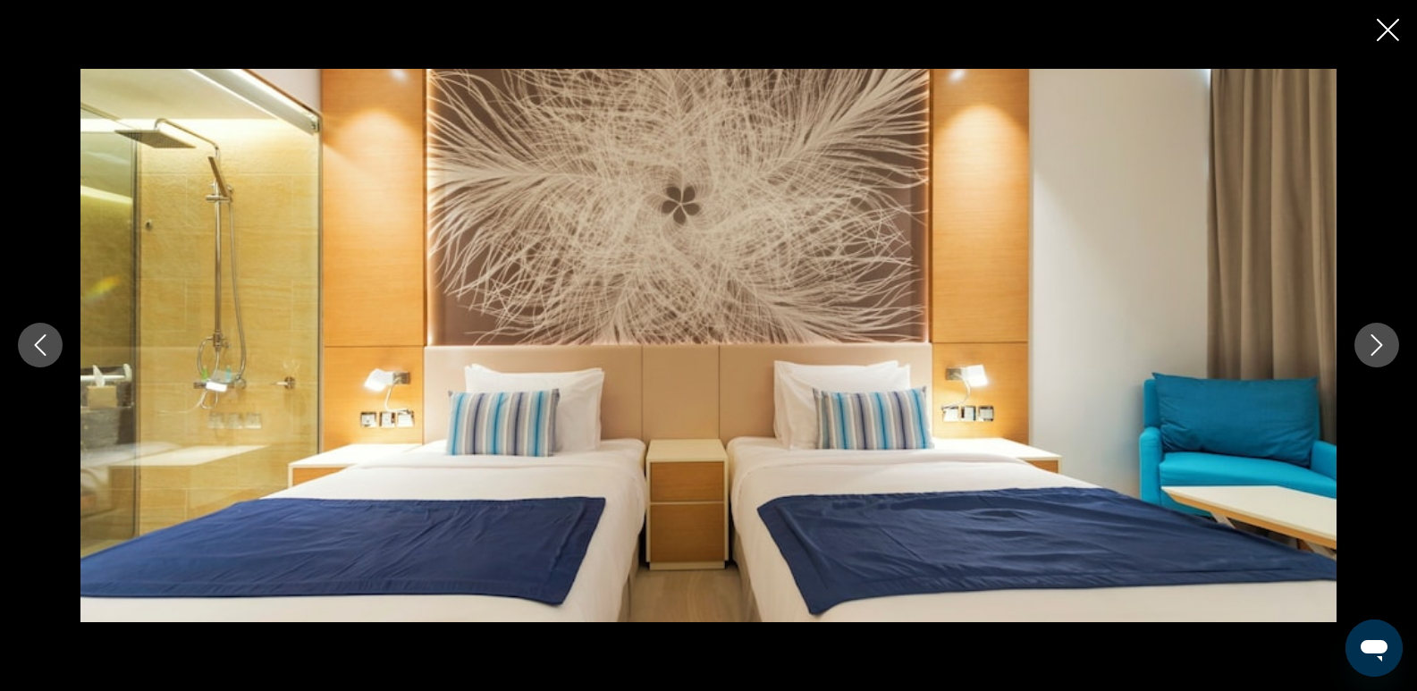
click at [1382, 346] on icon "Next image" at bounding box center [1378, 345] width 12 height 21
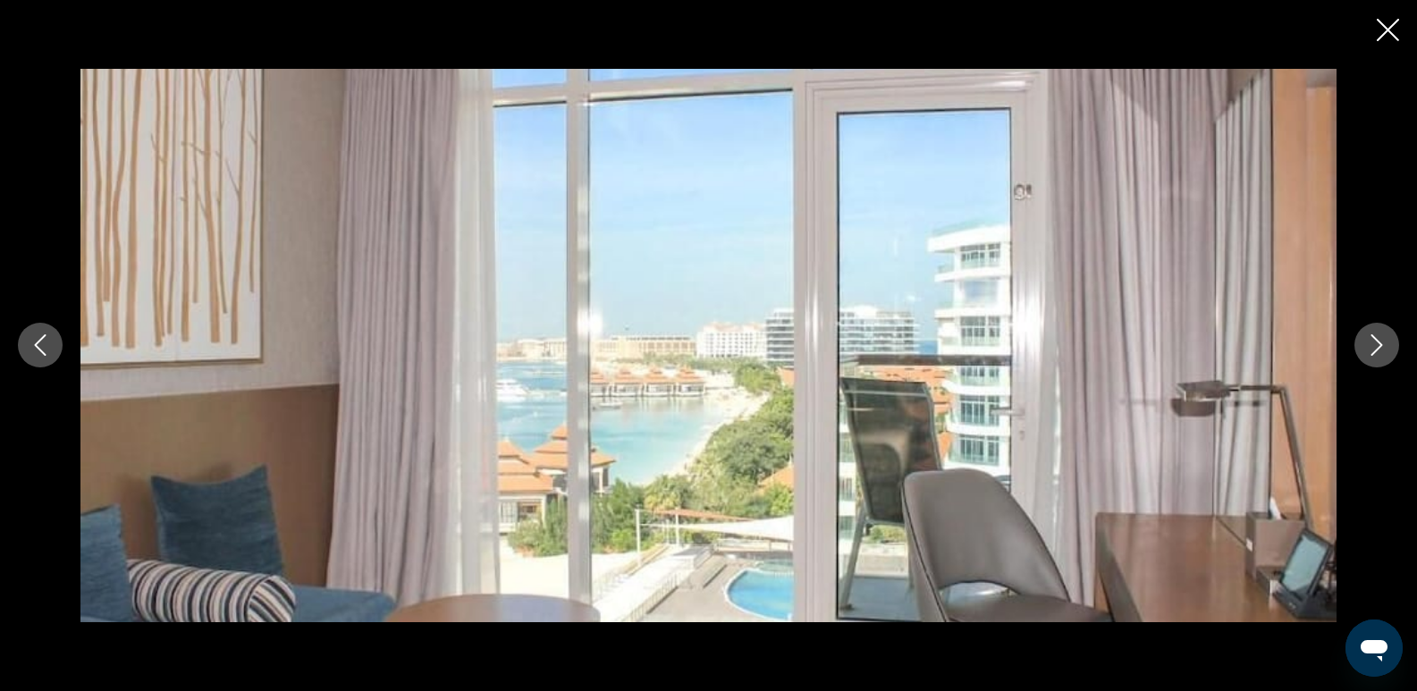
click at [1382, 346] on icon "Next image" at bounding box center [1378, 345] width 12 height 21
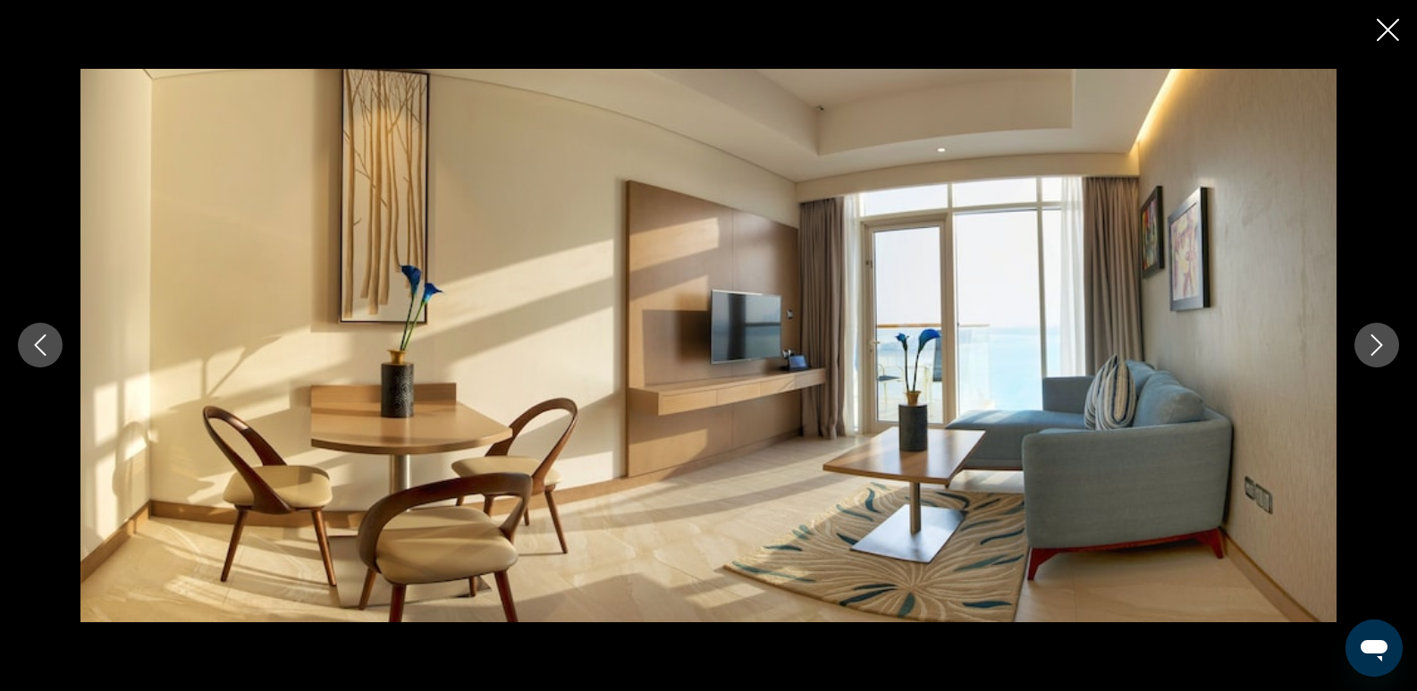
click at [1382, 346] on icon "Next image" at bounding box center [1378, 345] width 12 height 21
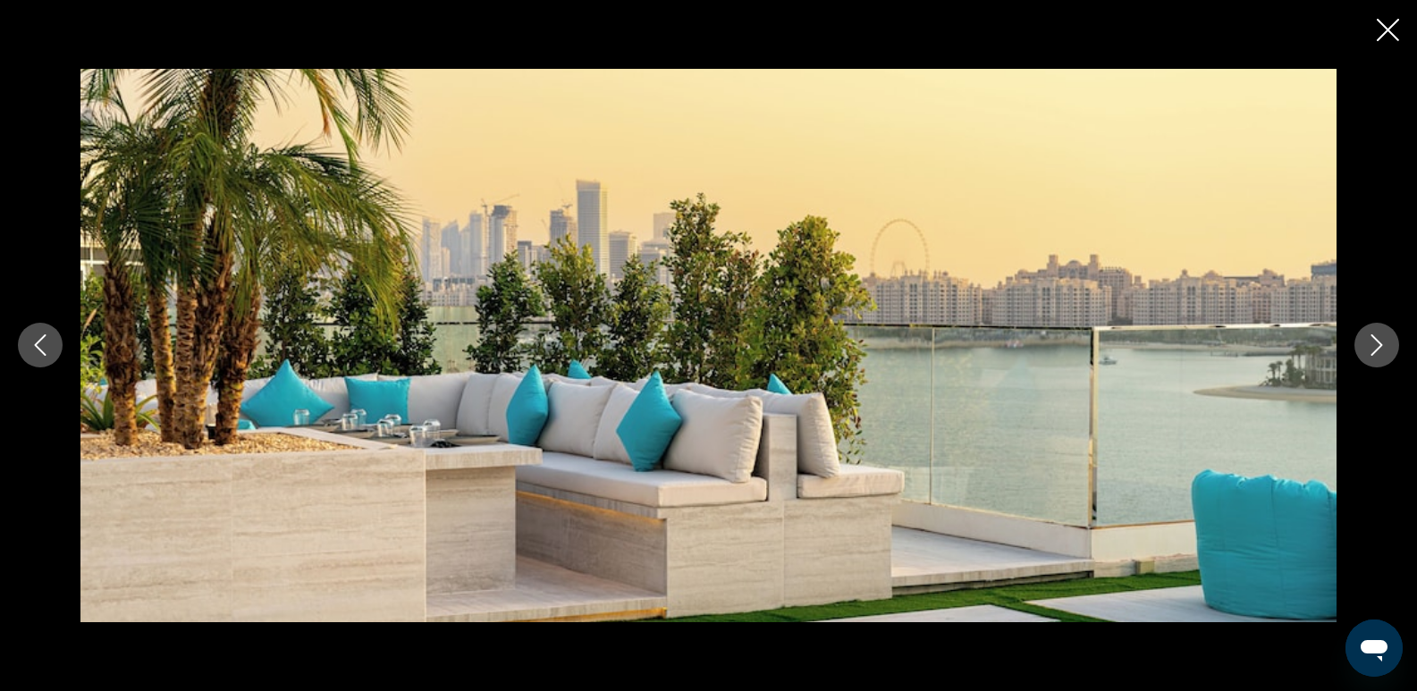
click at [1382, 346] on icon "Next image" at bounding box center [1378, 345] width 12 height 21
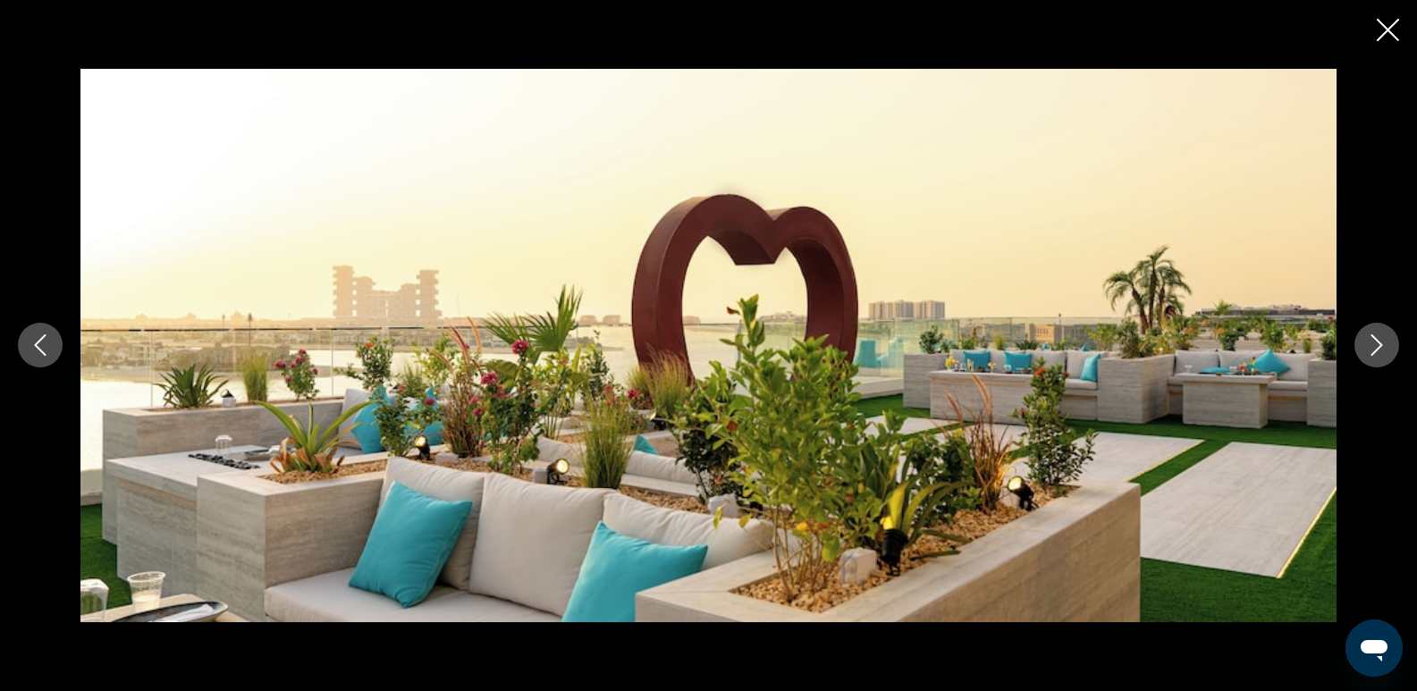
click at [1382, 346] on icon "Next image" at bounding box center [1378, 345] width 12 height 21
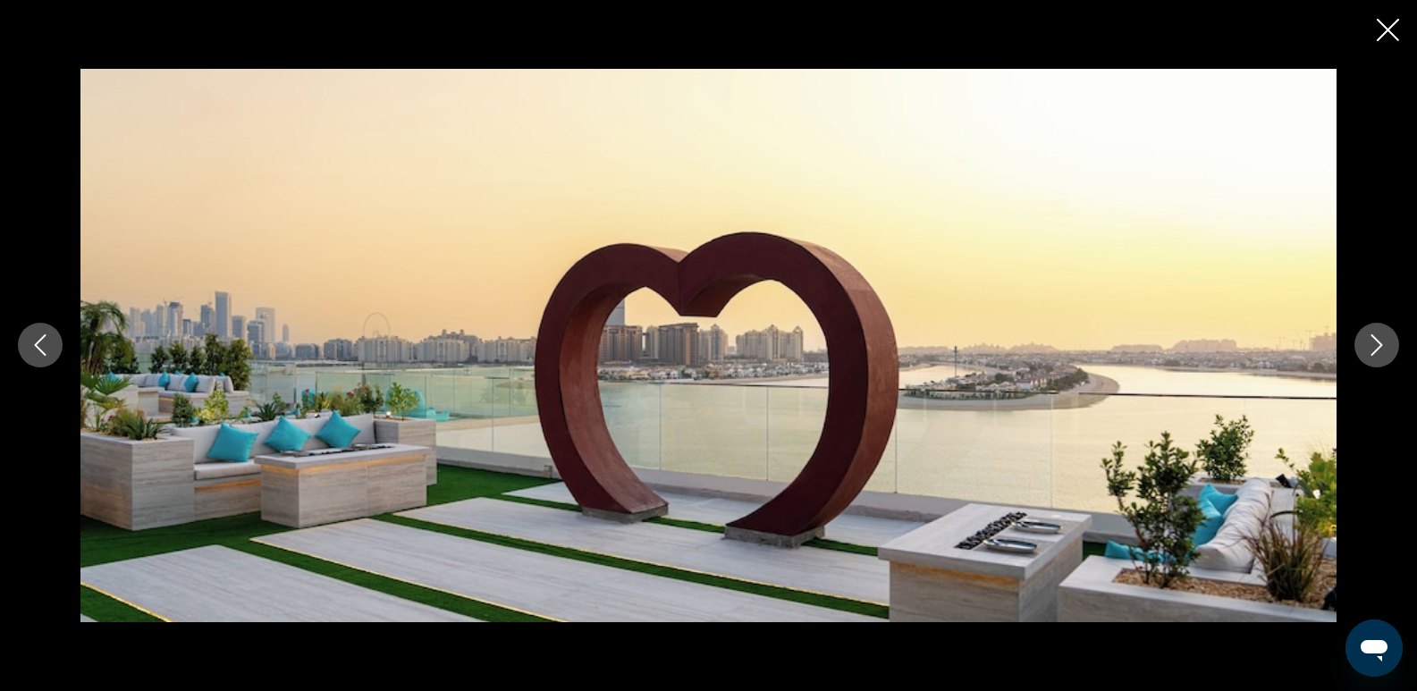
click at [1382, 346] on icon "Next image" at bounding box center [1378, 345] width 12 height 21
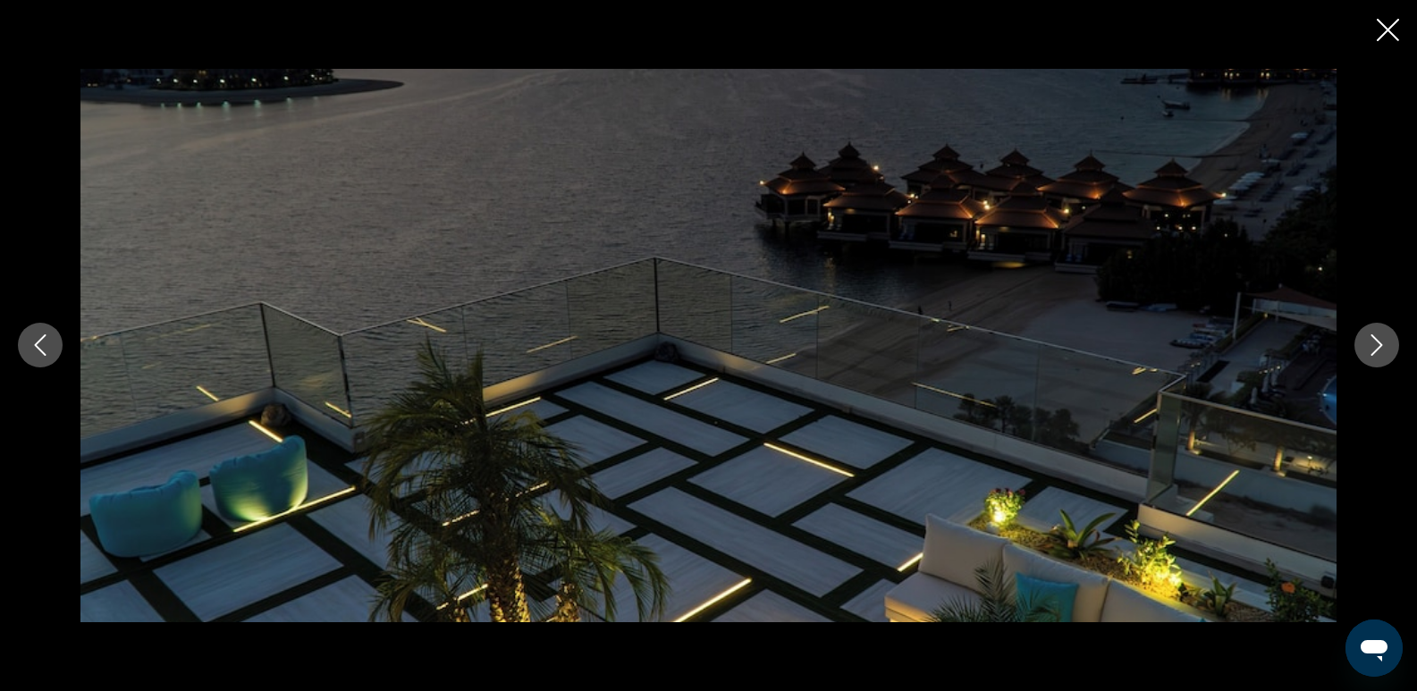
click at [1390, 31] on icon "Close slideshow" at bounding box center [1388, 30] width 22 height 22
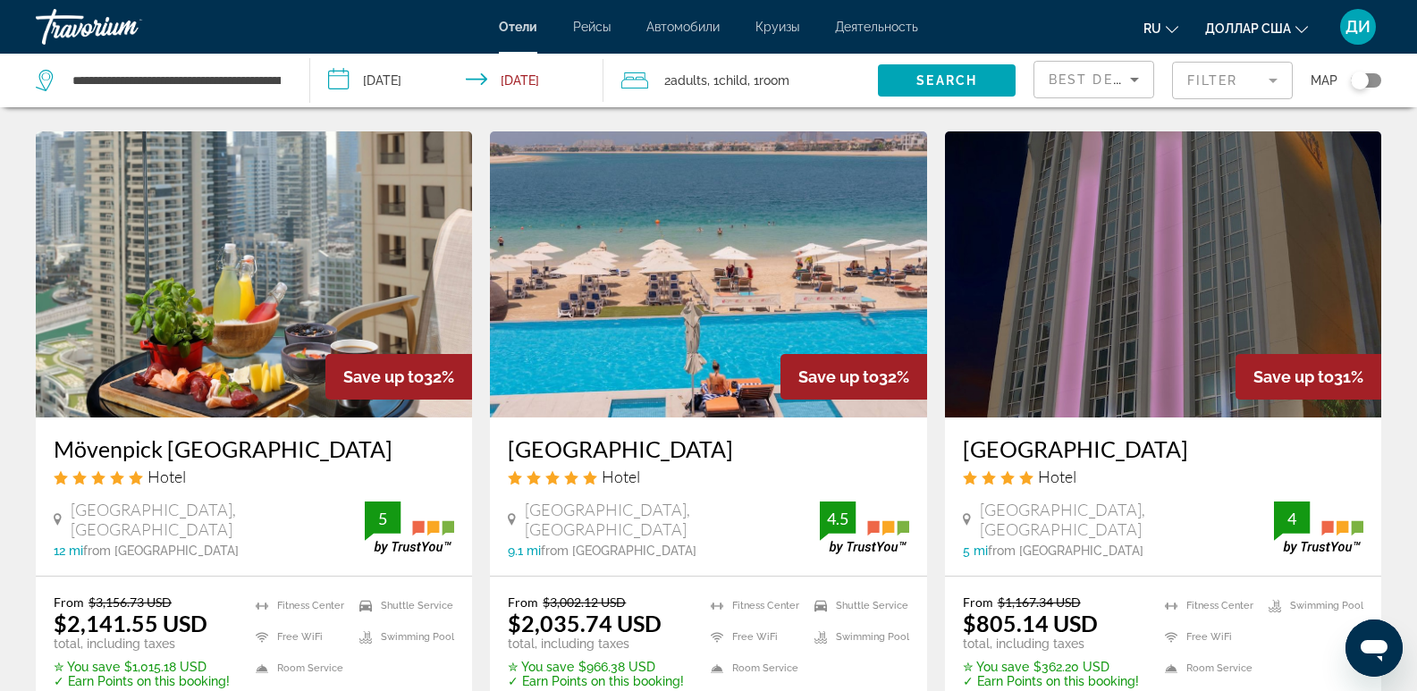
scroll to position [1431, 0]
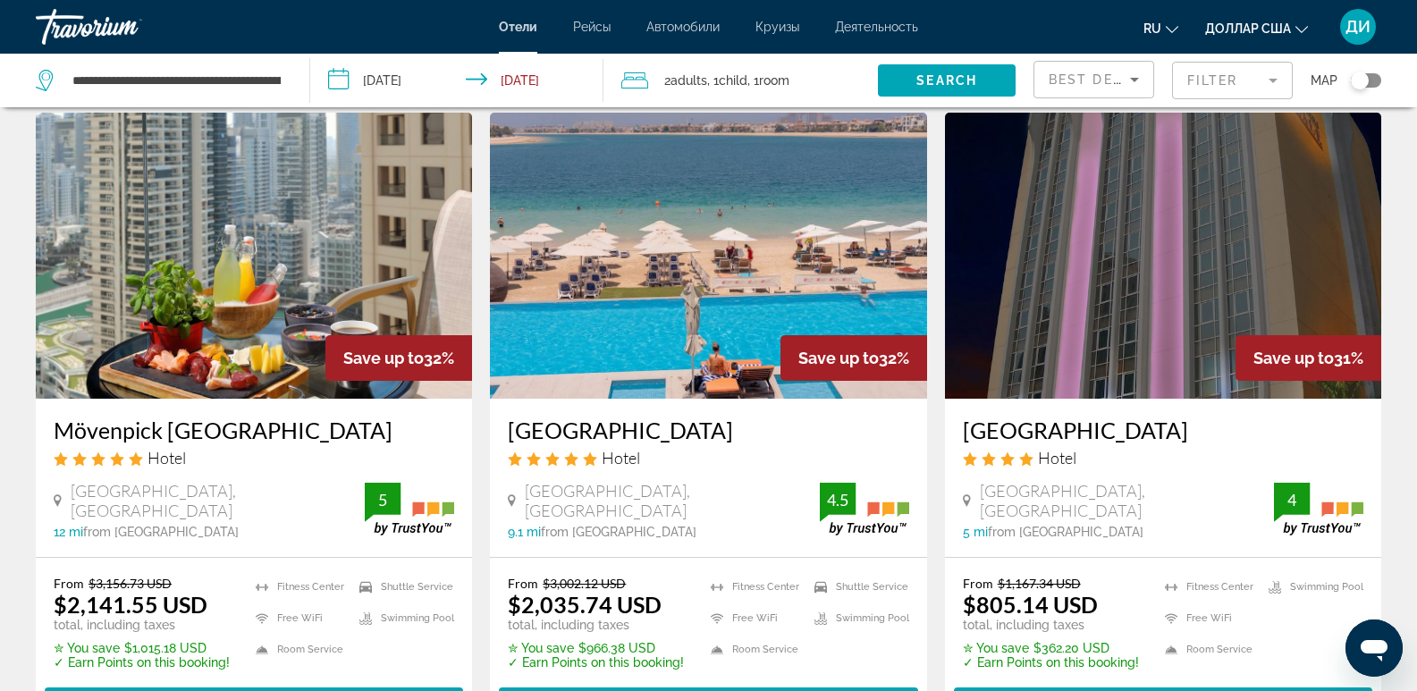
click at [251, 417] on h3 "Mövenpick [GEOGRAPHIC_DATA]" at bounding box center [254, 430] width 401 height 27
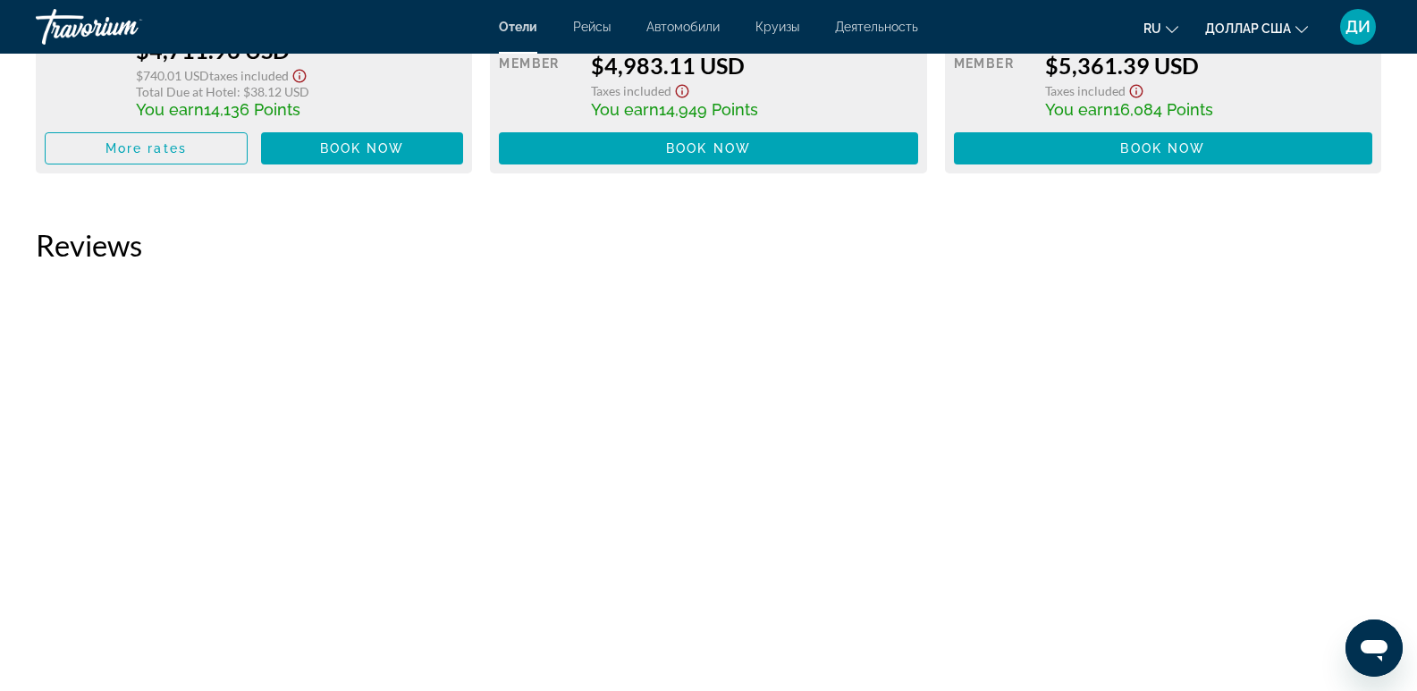
scroll to position [7066, 0]
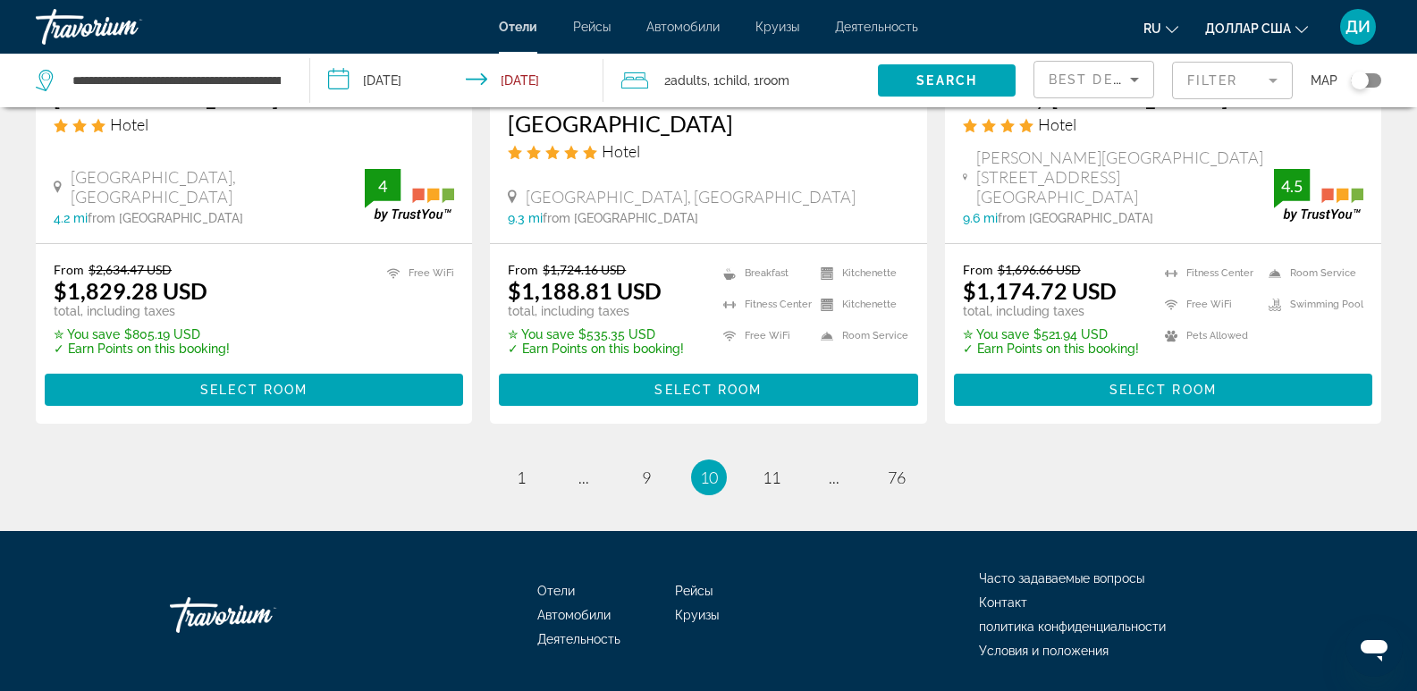
scroll to position [2435, 0]
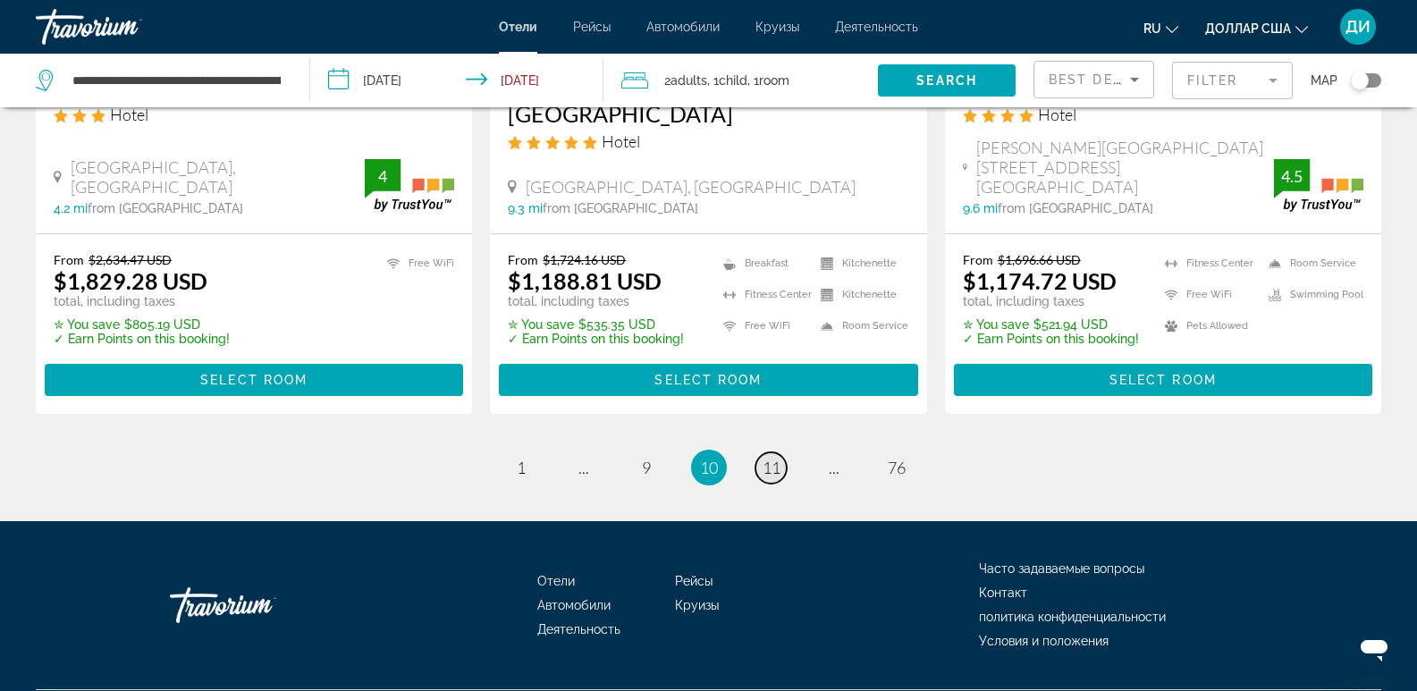
click at [773, 458] on span "11" at bounding box center [772, 468] width 18 height 20
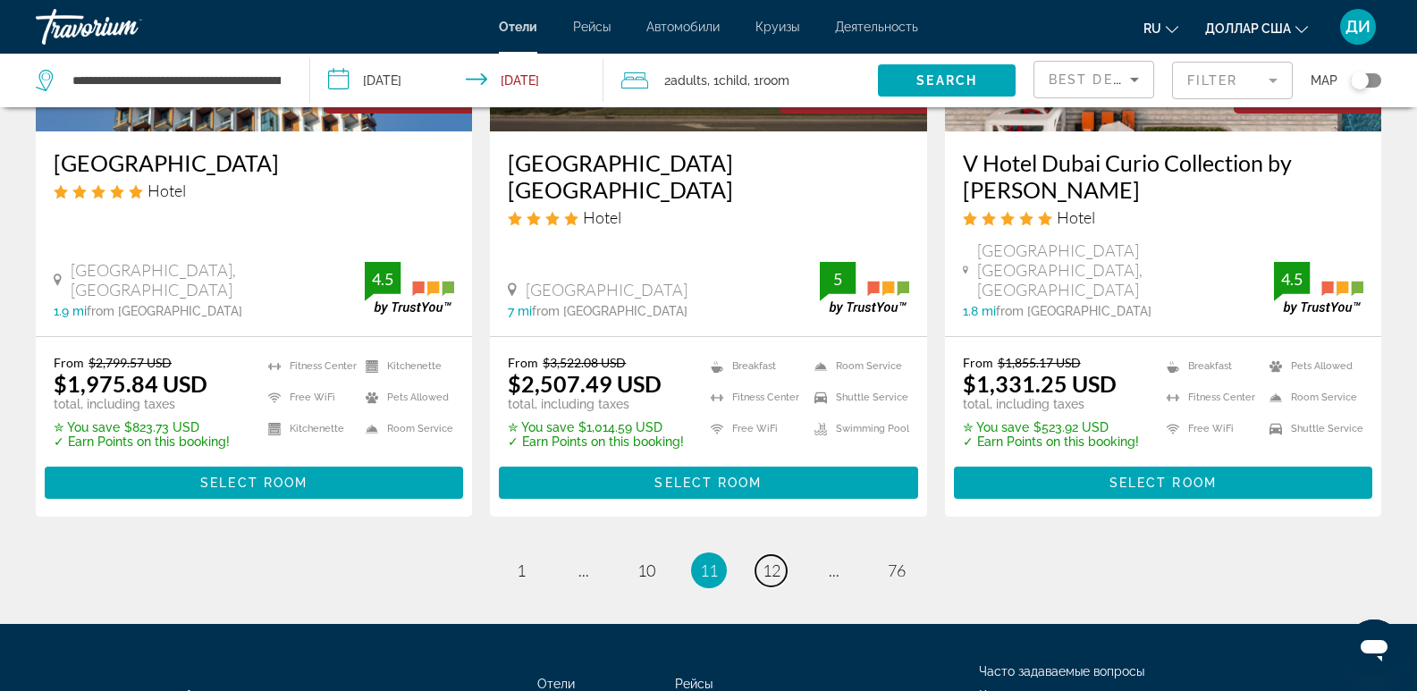
scroll to position [2411, 0]
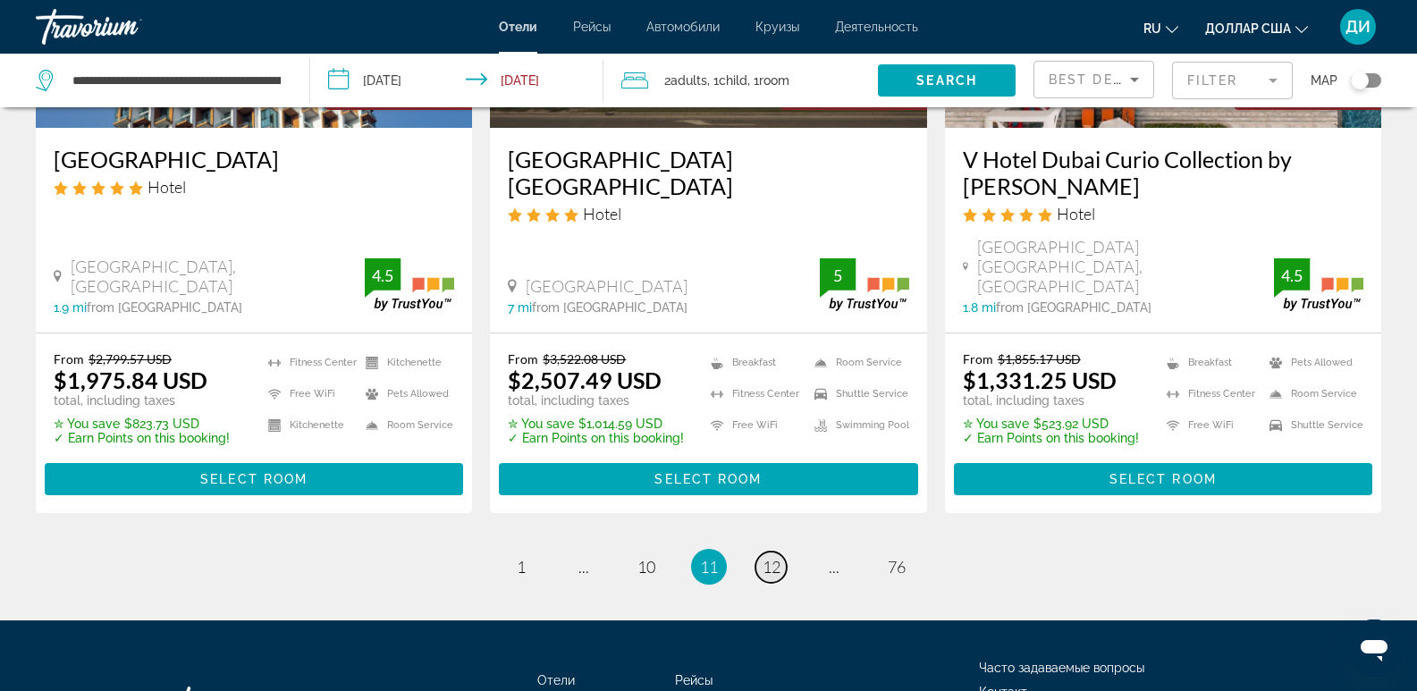
click at [767, 557] on span "12" at bounding box center [772, 567] width 18 height 20
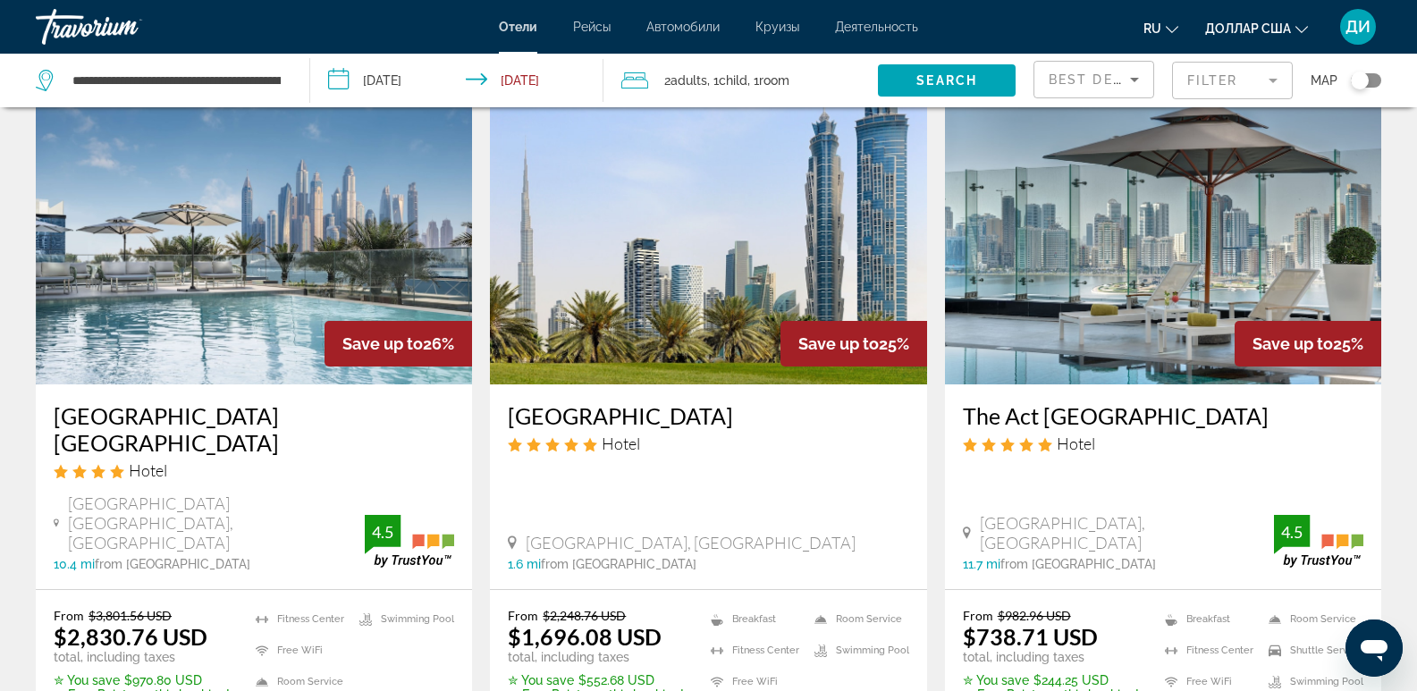
scroll to position [2146, 0]
click at [300, 401] on h3 "[GEOGRAPHIC_DATA] [GEOGRAPHIC_DATA]" at bounding box center [254, 428] width 401 height 54
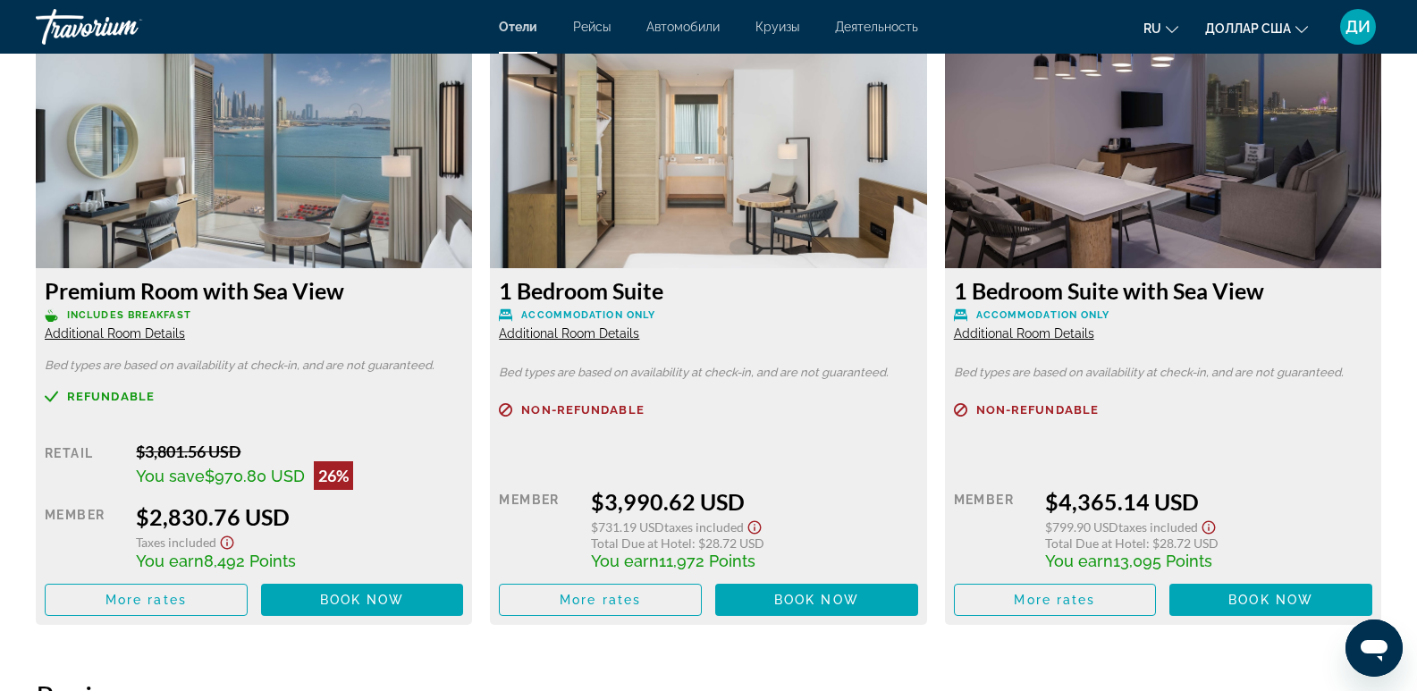
scroll to position [2504, 0]
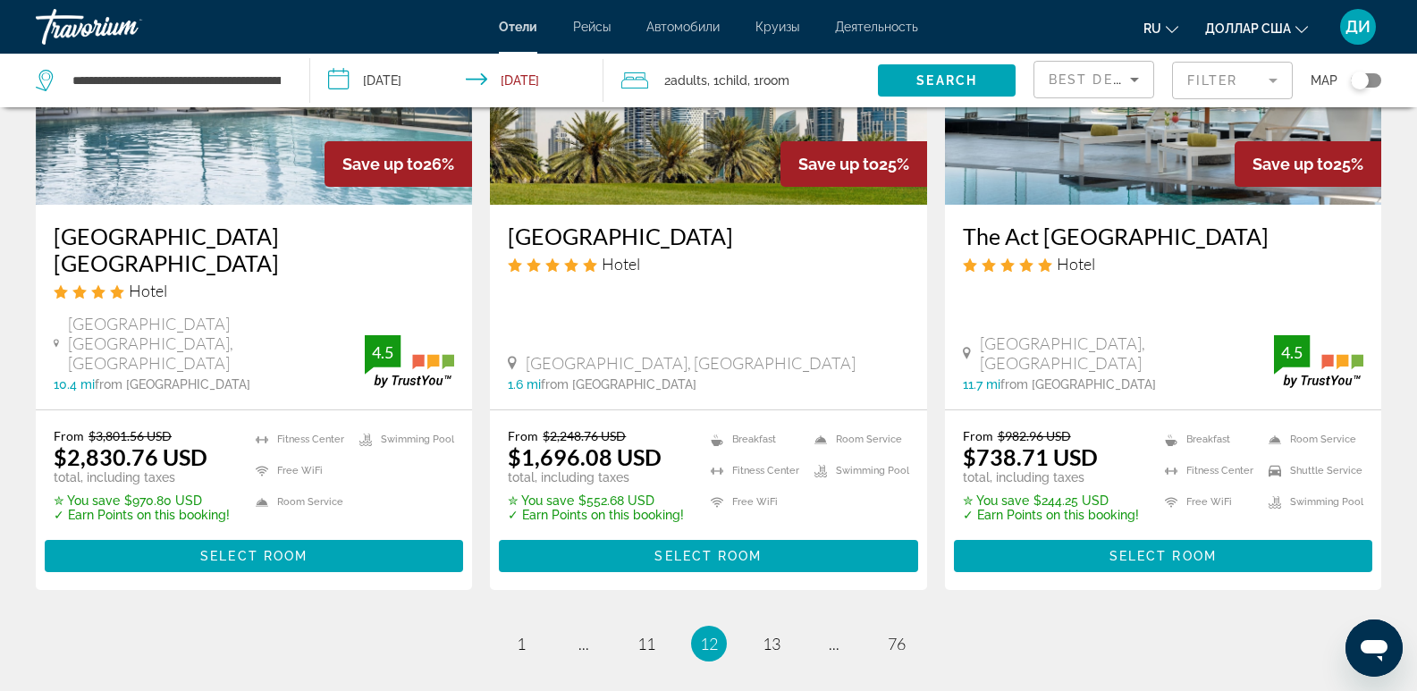
scroll to position [2435, 0]
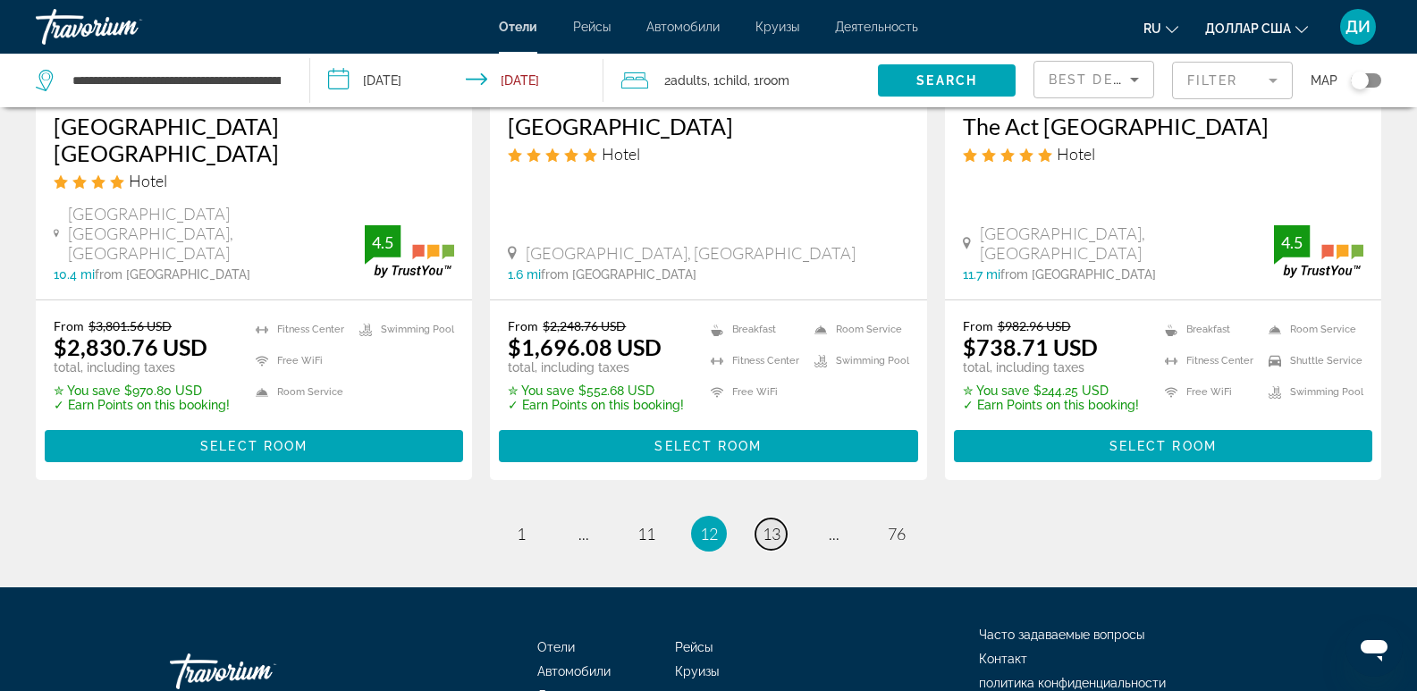
click at [770, 524] on span "13" at bounding box center [772, 534] width 18 height 20
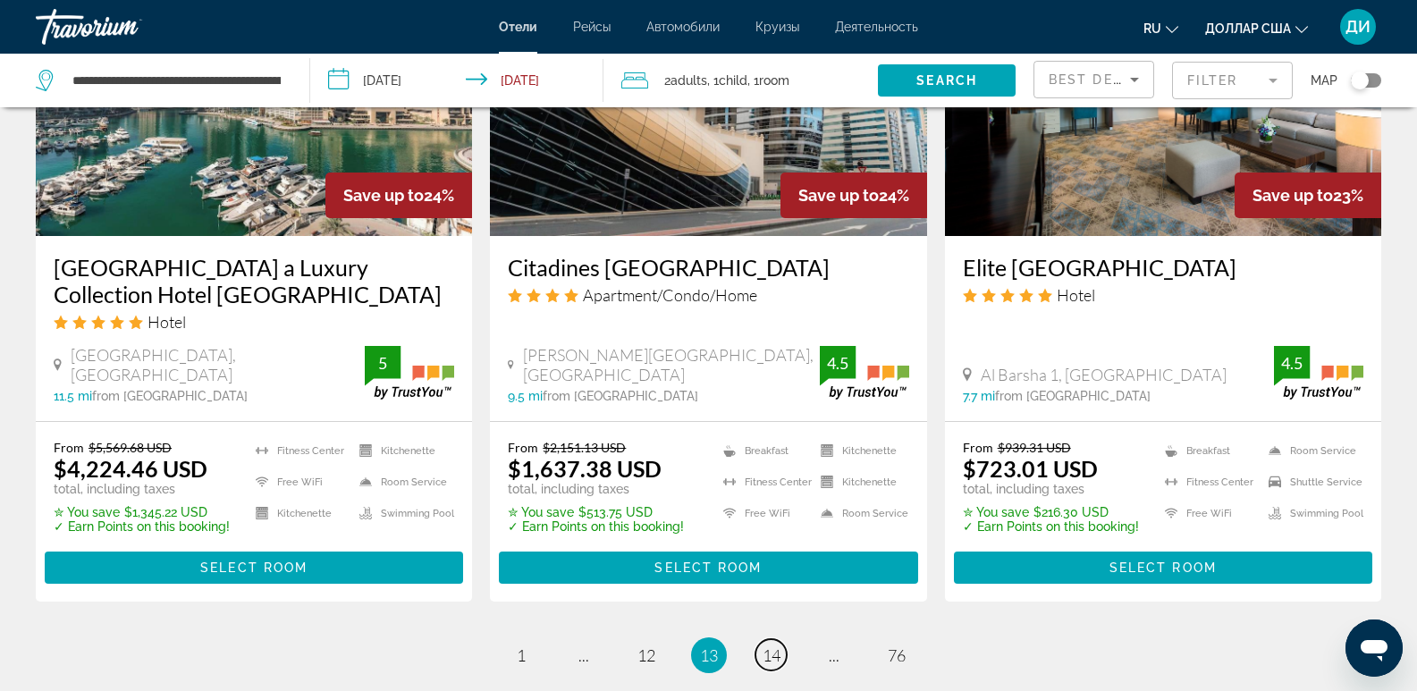
scroll to position [2414, 0]
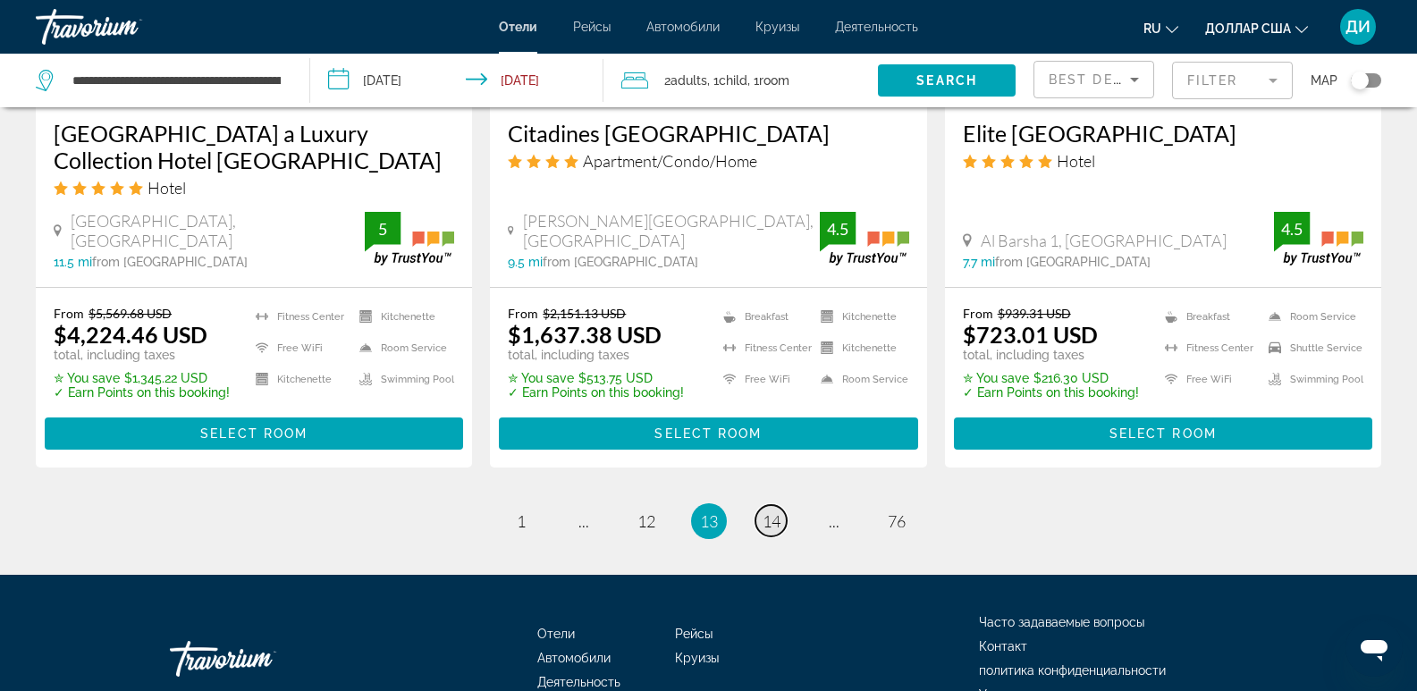
click at [773, 511] on span "14" at bounding box center [772, 521] width 18 height 20
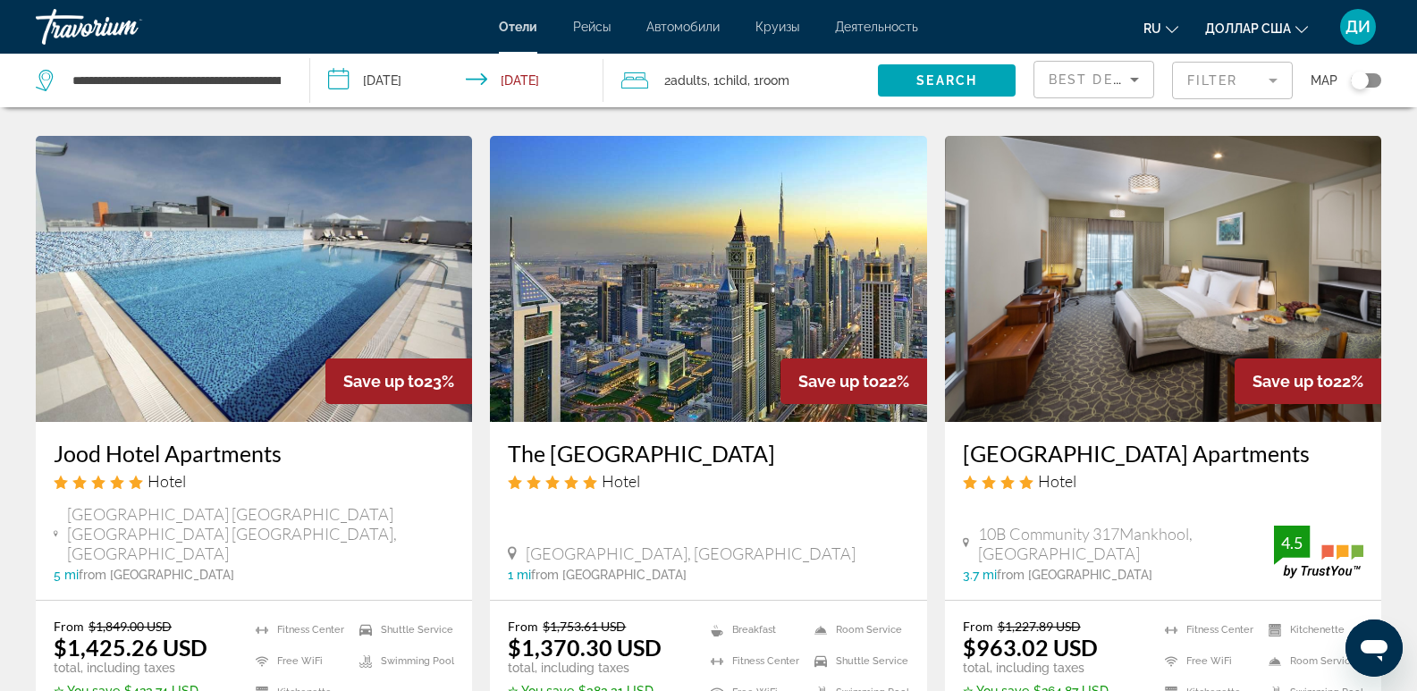
scroll to position [1431, 0]
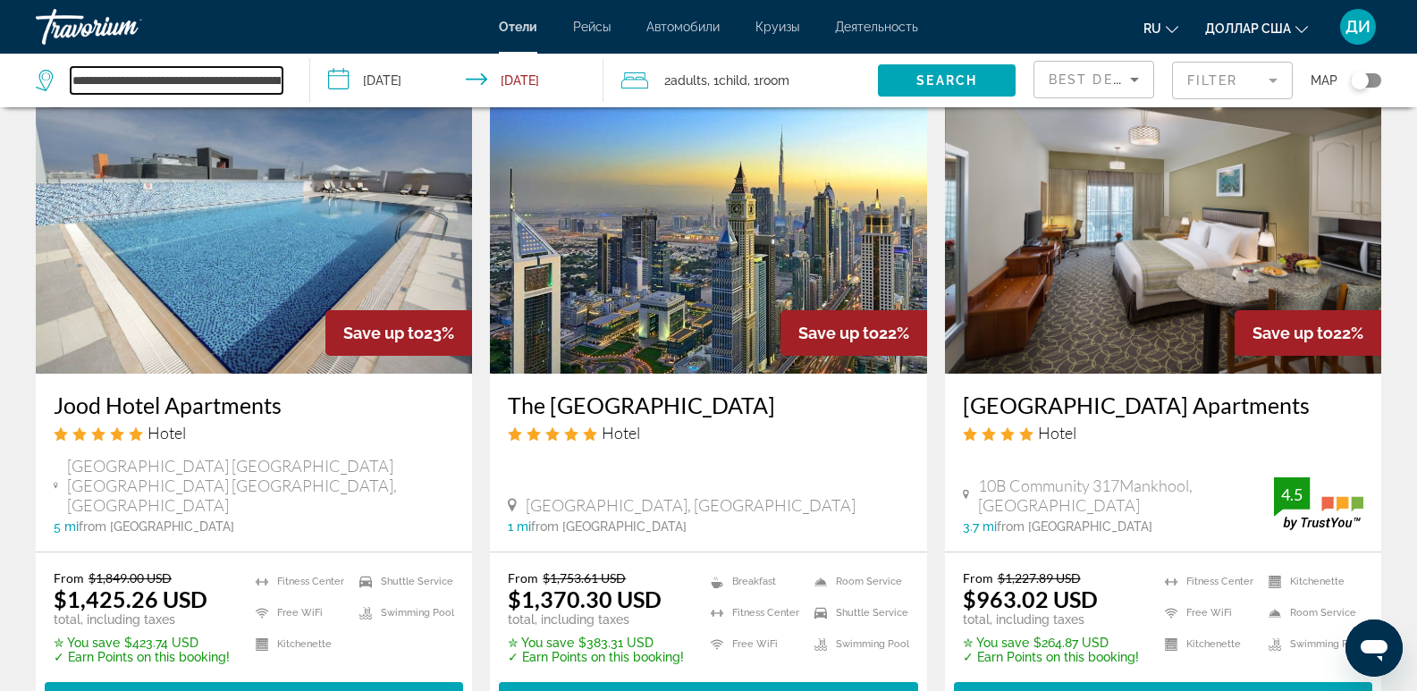
click at [215, 84] on input "**********" at bounding box center [177, 80] width 212 height 27
click at [266, 80] on input "**********" at bounding box center [177, 80] width 212 height 27
drag, startPoint x: 198, startPoint y: 81, endPoint x: 63, endPoint y: 82, distance: 134.1
click at [63, 82] on div "**********" at bounding box center [159, 80] width 247 height 27
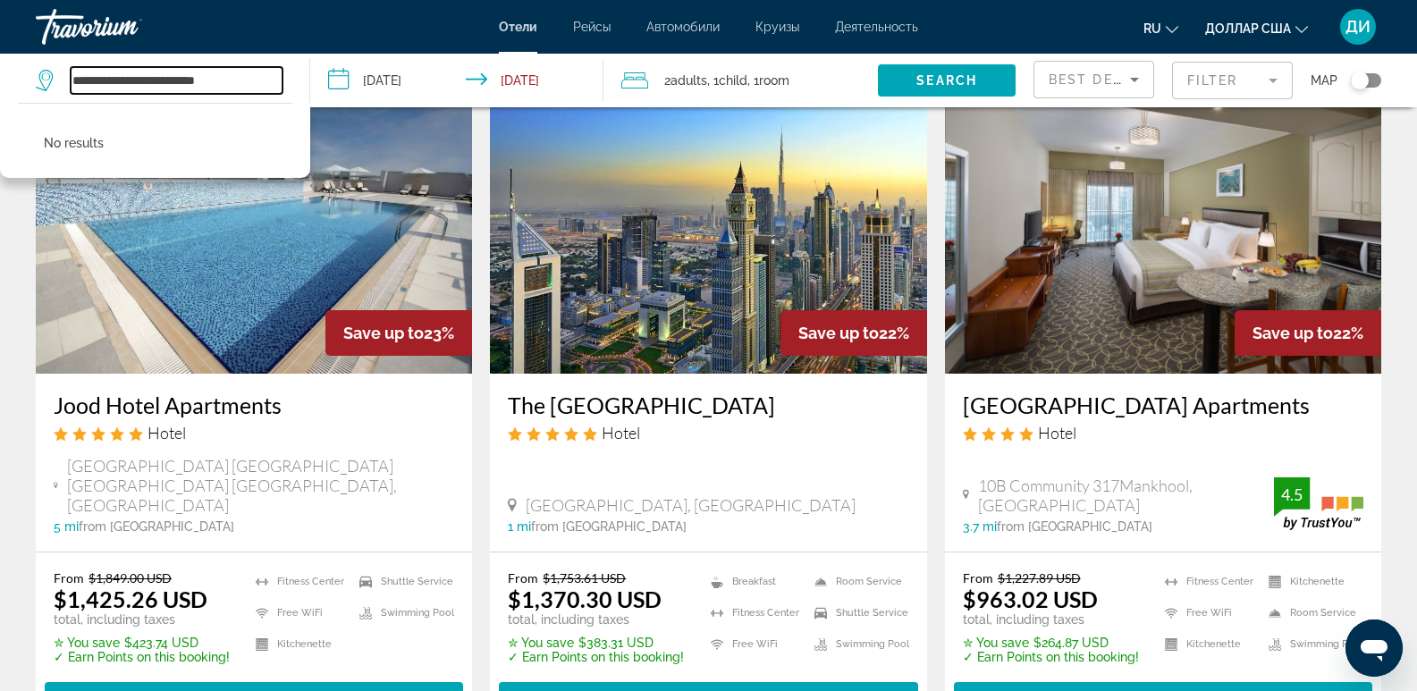
drag, startPoint x: 249, startPoint y: 80, endPoint x: 203, endPoint y: 76, distance: 45.8
click at [203, 76] on input "**********" at bounding box center [177, 80] width 212 height 27
drag, startPoint x: 214, startPoint y: 83, endPoint x: 53, endPoint y: 75, distance: 161.1
click at [53, 75] on div "**********" at bounding box center [159, 80] width 247 height 27
type input "*"
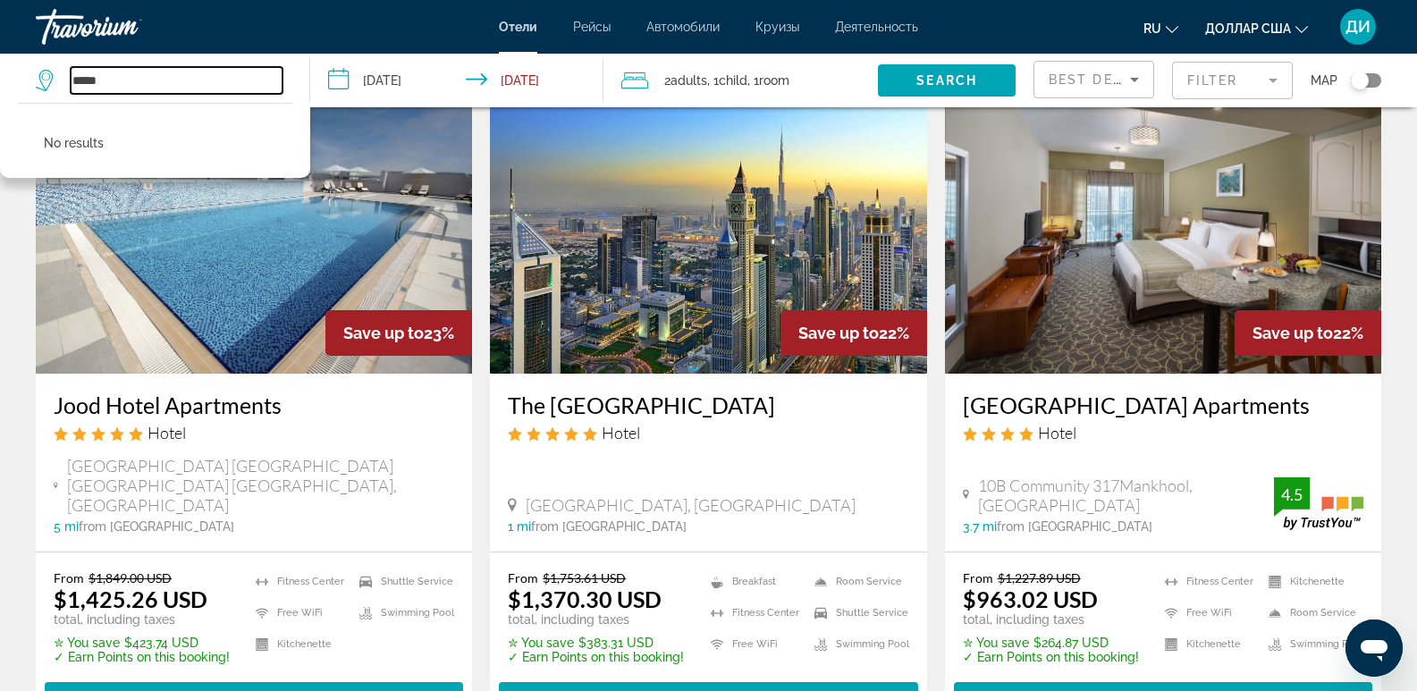
type input "******"
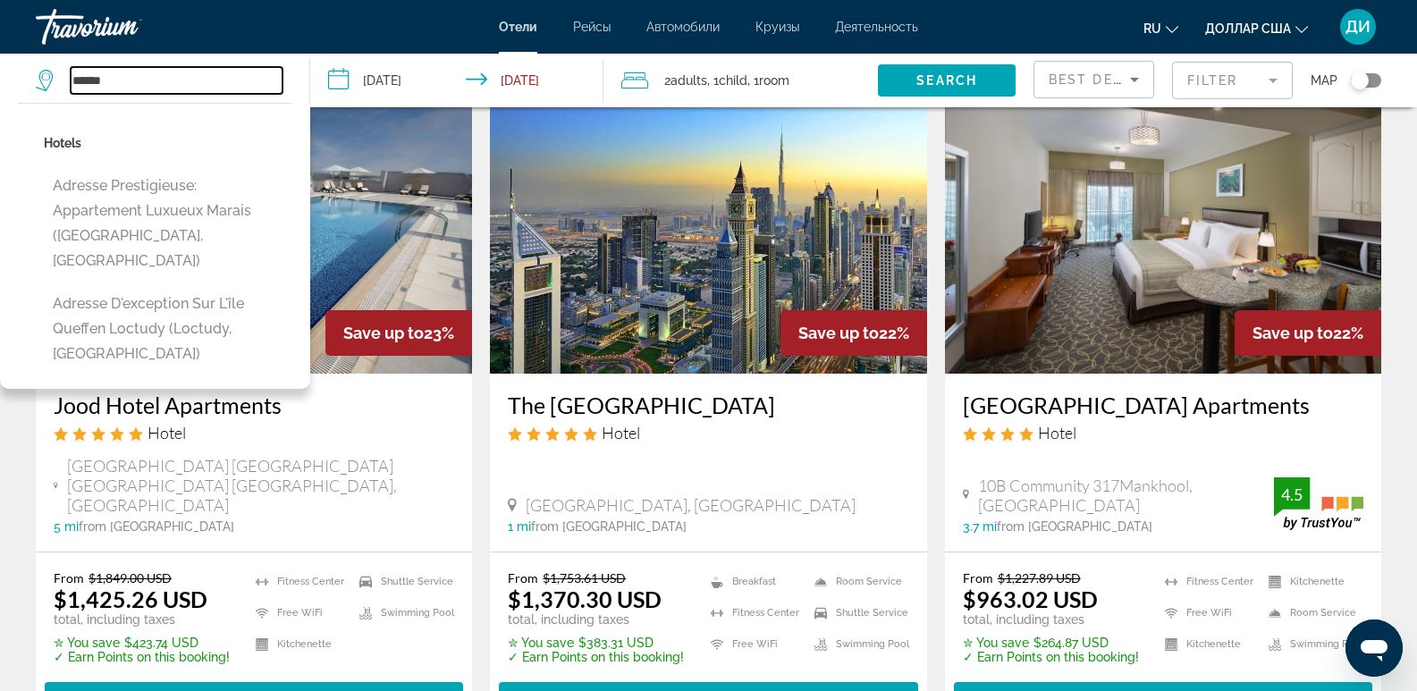
drag, startPoint x: 119, startPoint y: 85, endPoint x: 72, endPoint y: 80, distance: 46.7
click at [72, 80] on input "******" at bounding box center [177, 80] width 212 height 27
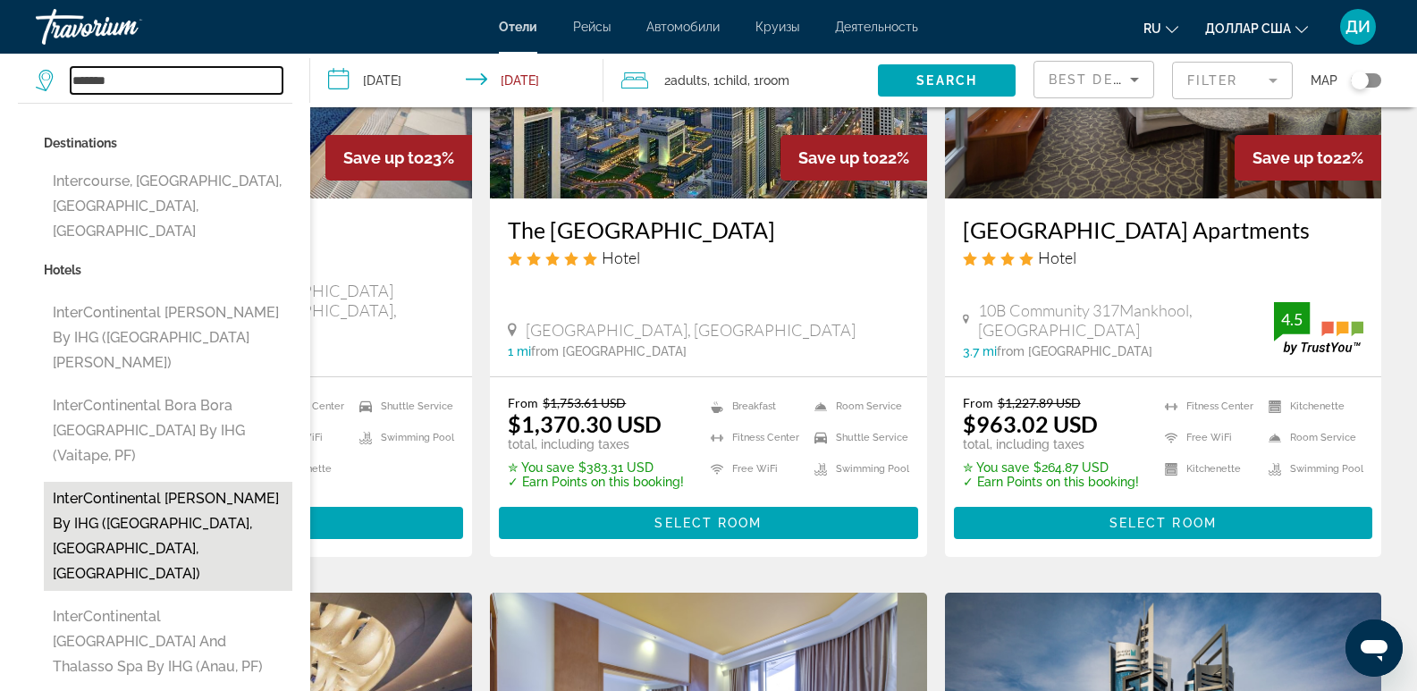
scroll to position [1609, 0]
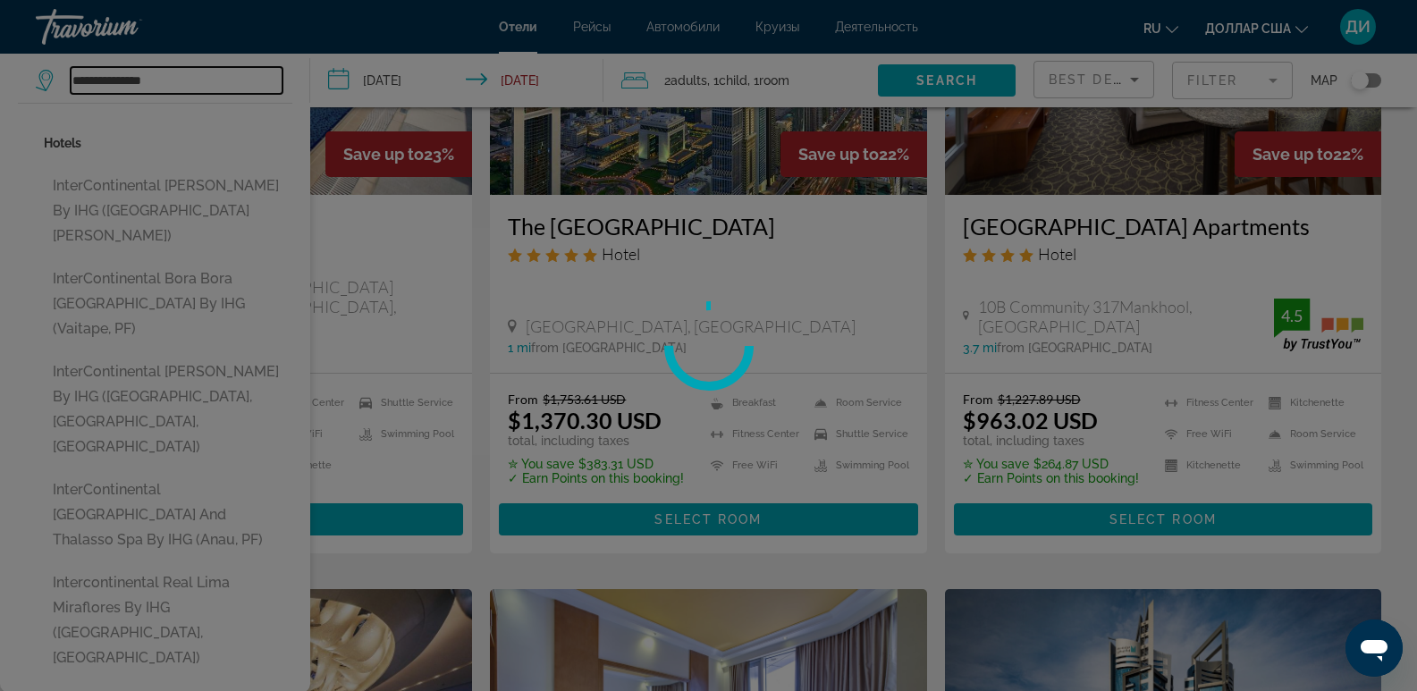
type input "**********"
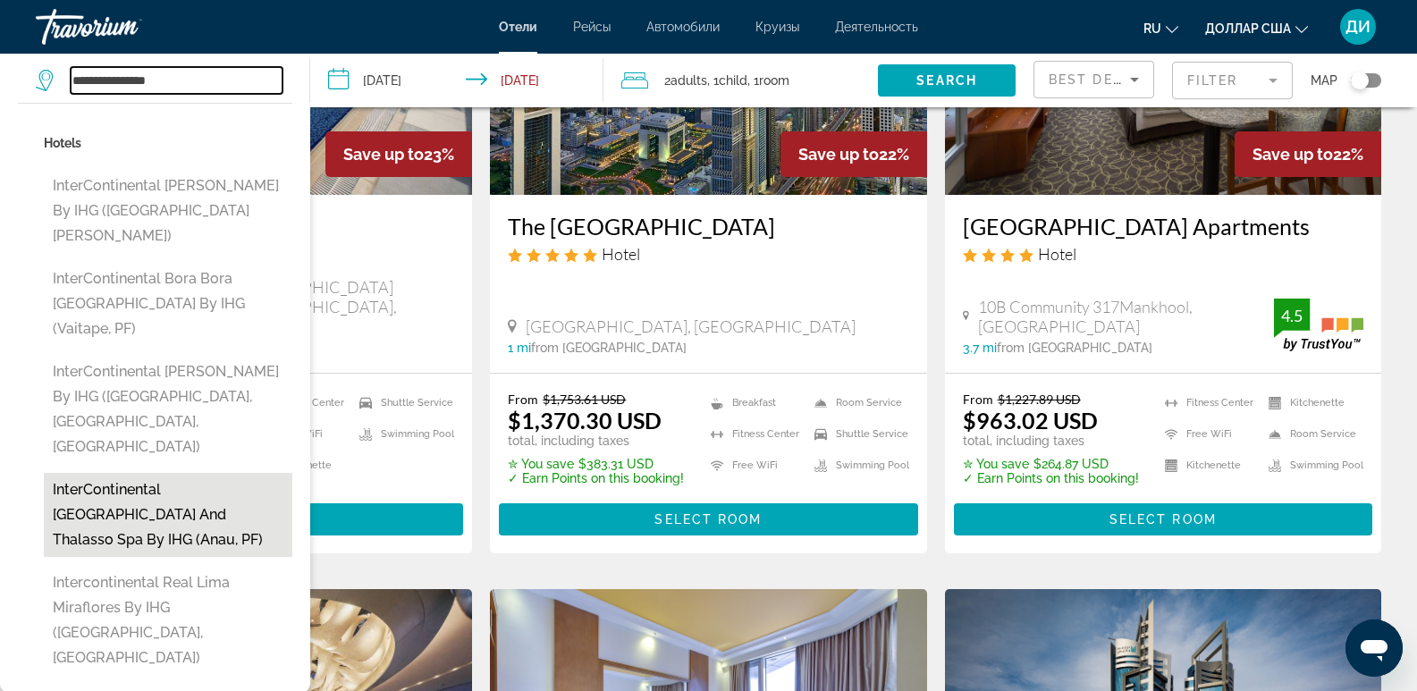
scroll to position [1699, 0]
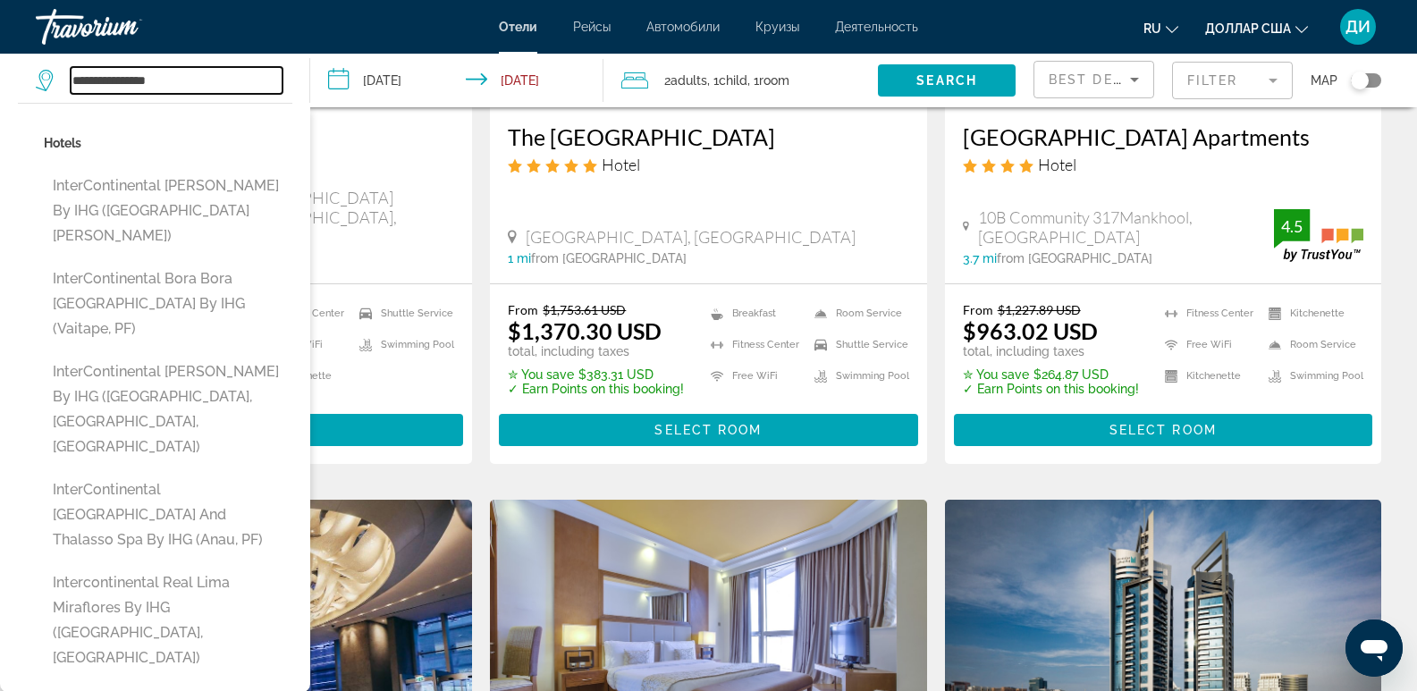
drag, startPoint x: 173, startPoint y: 83, endPoint x: 63, endPoint y: 72, distance: 111.5
click at [63, 72] on div "**********" at bounding box center [159, 80] width 247 height 27
click at [31, 74] on app-destination-search "Hotels InterContinental [PERSON_NAME] by IHG ([GEOGRAPHIC_DATA][PERSON_NAME]) I…" at bounding box center [155, 81] width 310 height 54
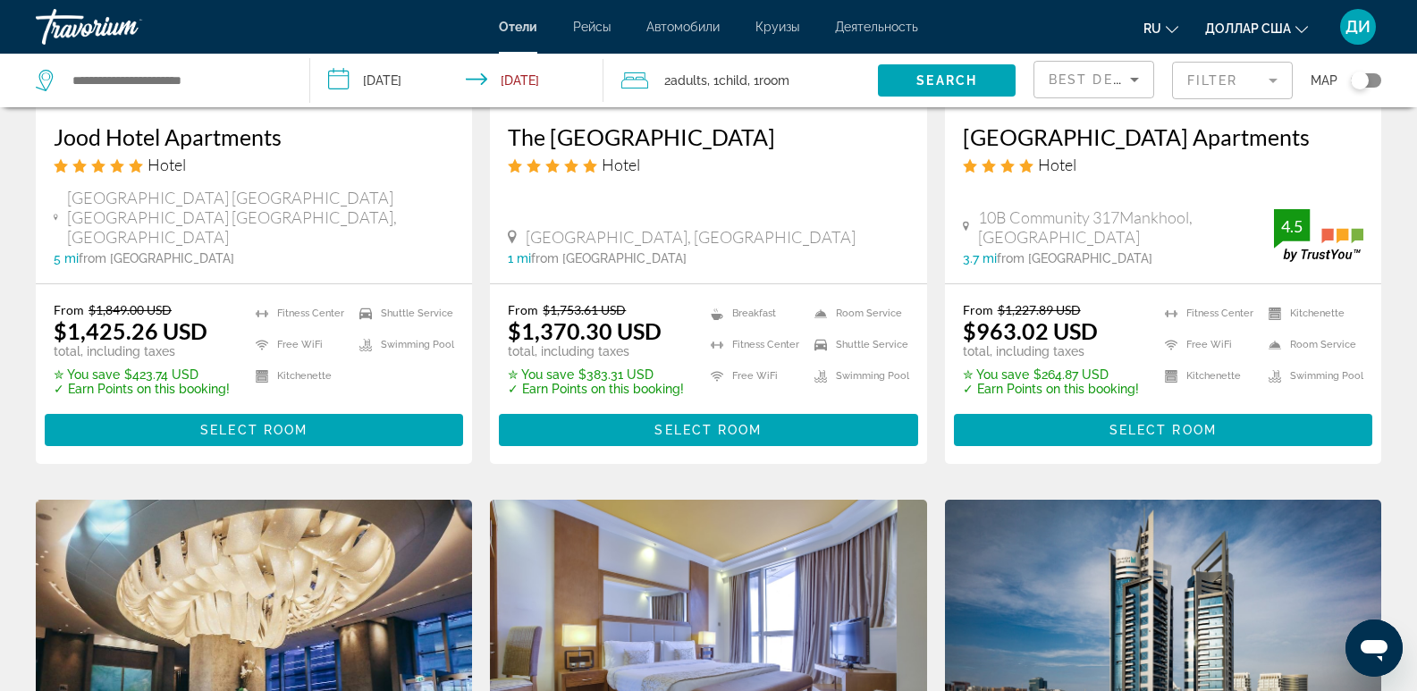
click at [45, 77] on icon "Search widget" at bounding box center [46, 80] width 21 height 21
click at [137, 86] on input "Search widget" at bounding box center [177, 80] width 212 height 27
paste input "********"
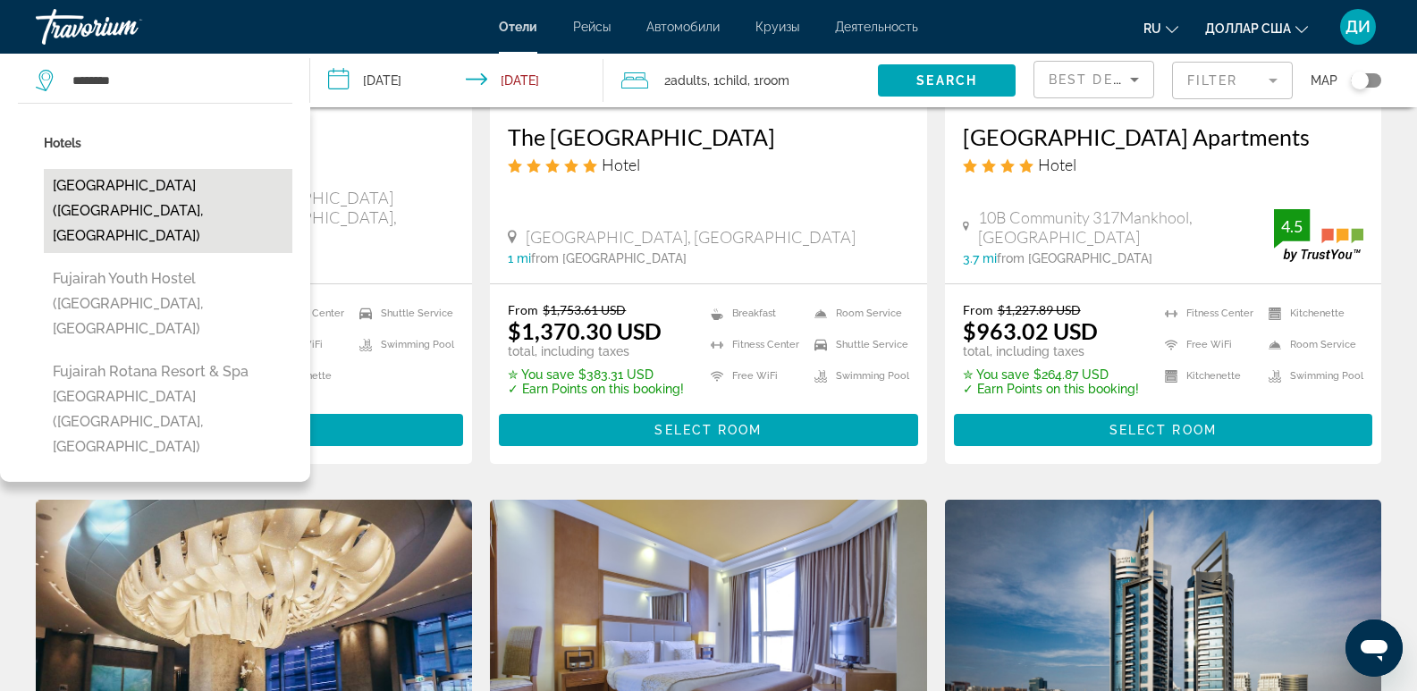
click at [180, 186] on button "[GEOGRAPHIC_DATA] ([GEOGRAPHIC_DATA], [GEOGRAPHIC_DATA])" at bounding box center [168, 211] width 249 height 84
type input "**********"
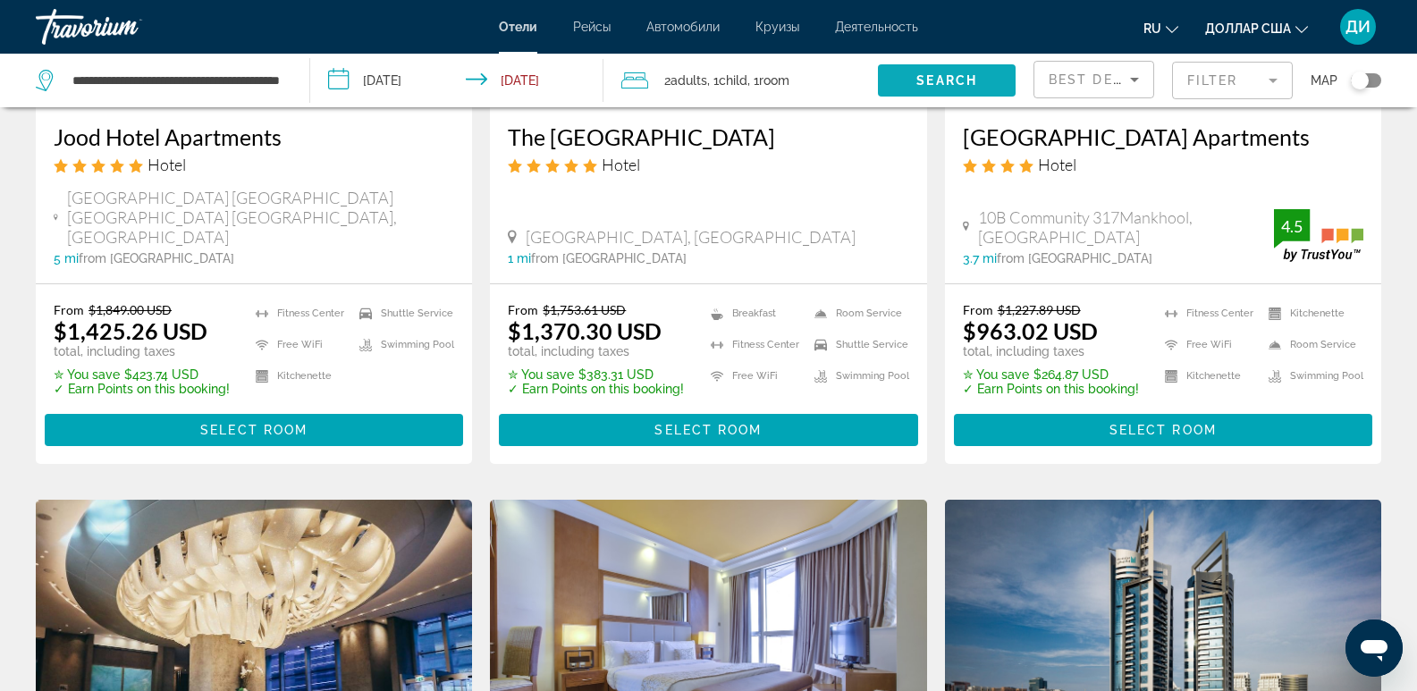
click at [974, 73] on span "Search" at bounding box center [946, 80] width 61 height 14
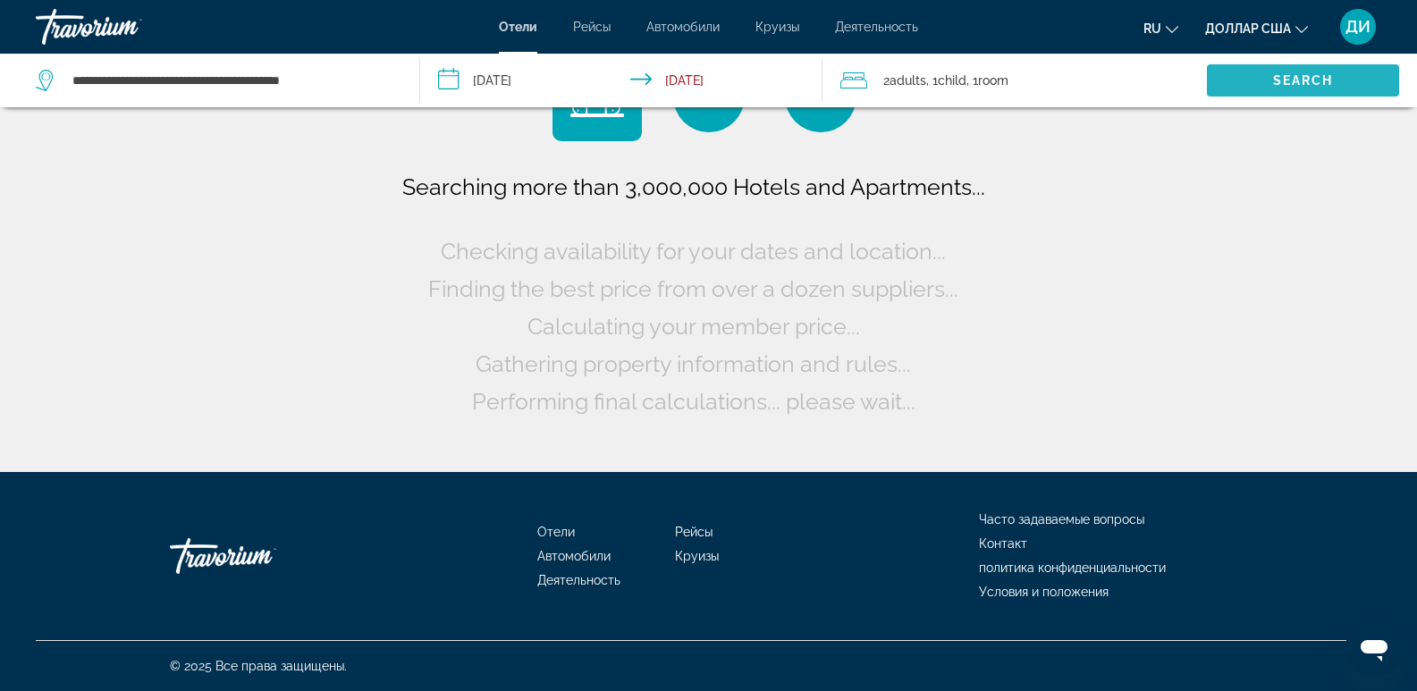
scroll to position [0, 0]
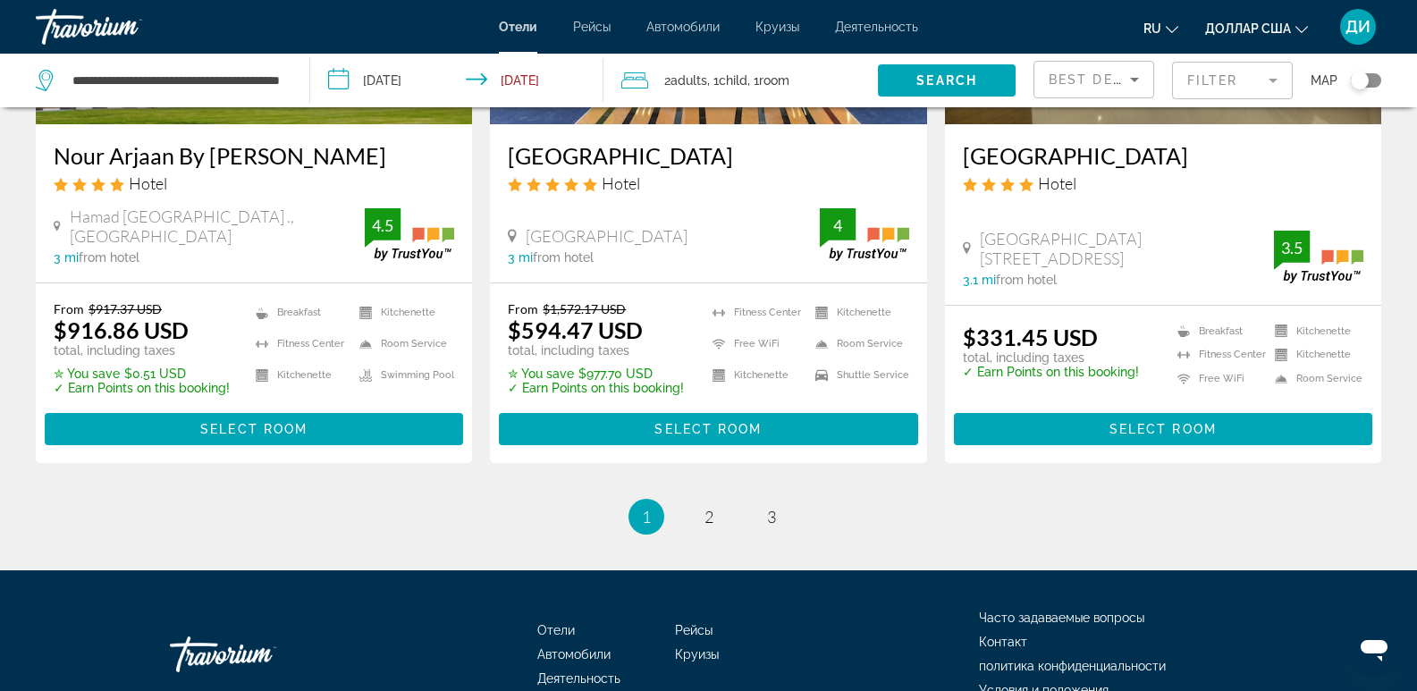
scroll to position [2414, 0]
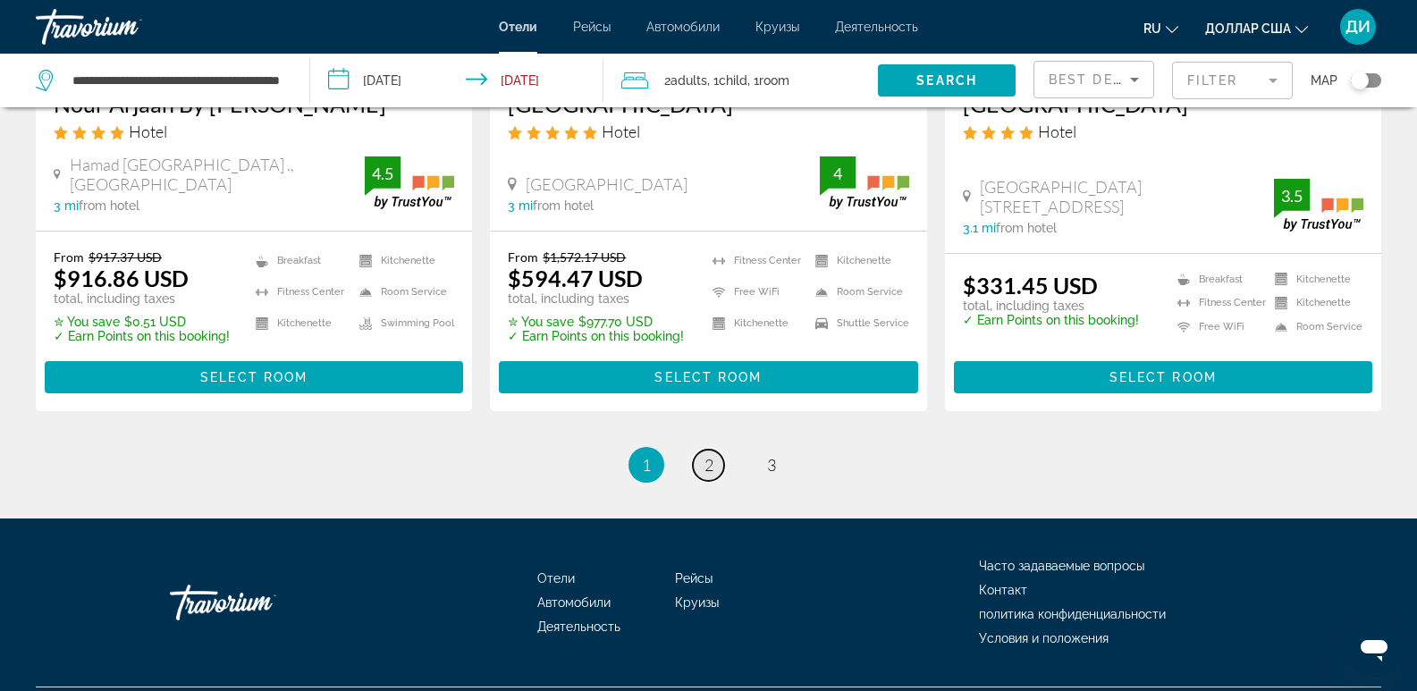
click at [710, 455] on span "2" at bounding box center [709, 465] width 9 height 20
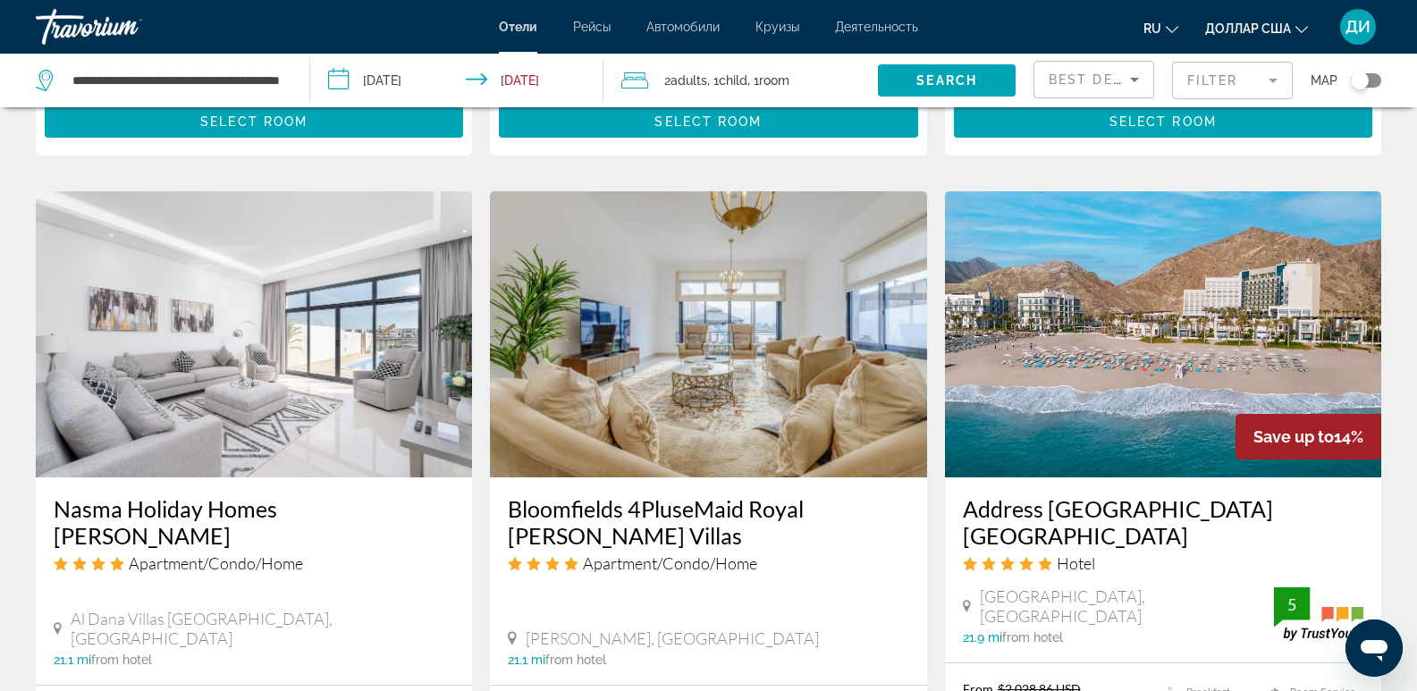
scroll to position [2056, 0]
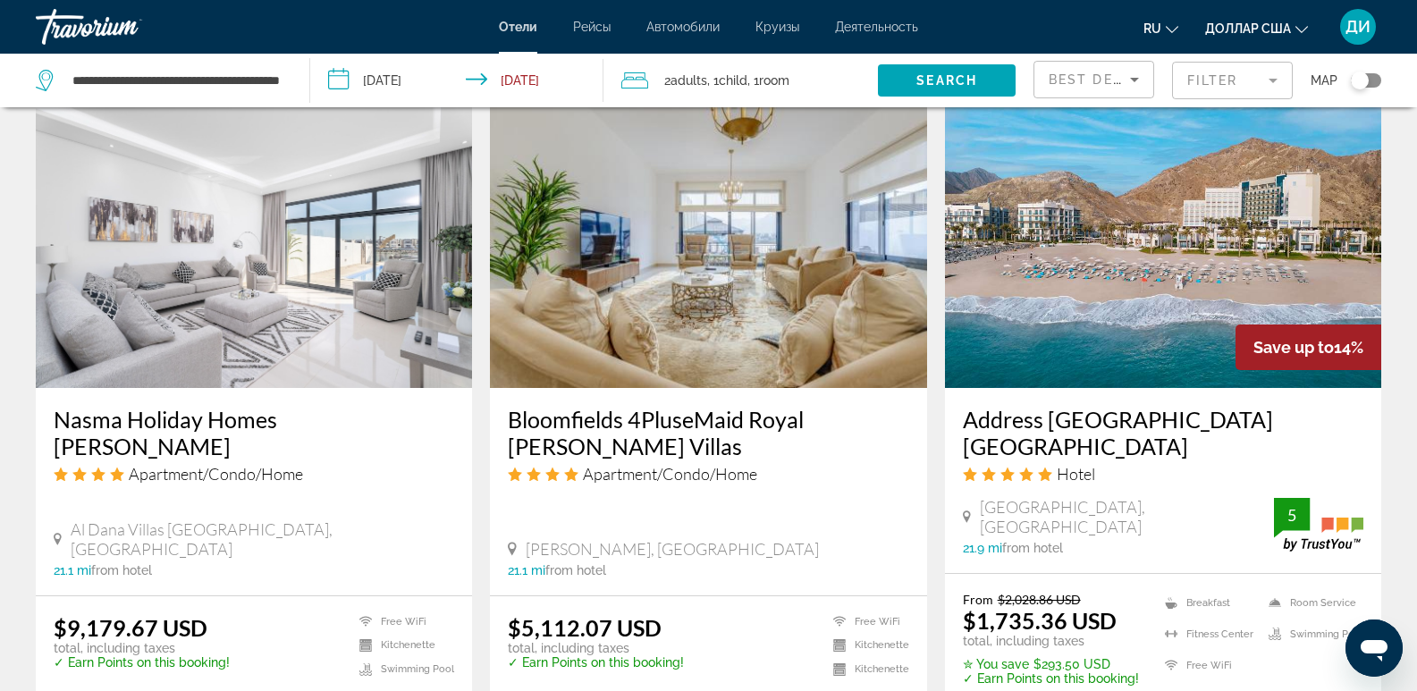
click at [1187, 410] on h3 "Address [GEOGRAPHIC_DATA] [GEOGRAPHIC_DATA]" at bounding box center [1163, 433] width 401 height 54
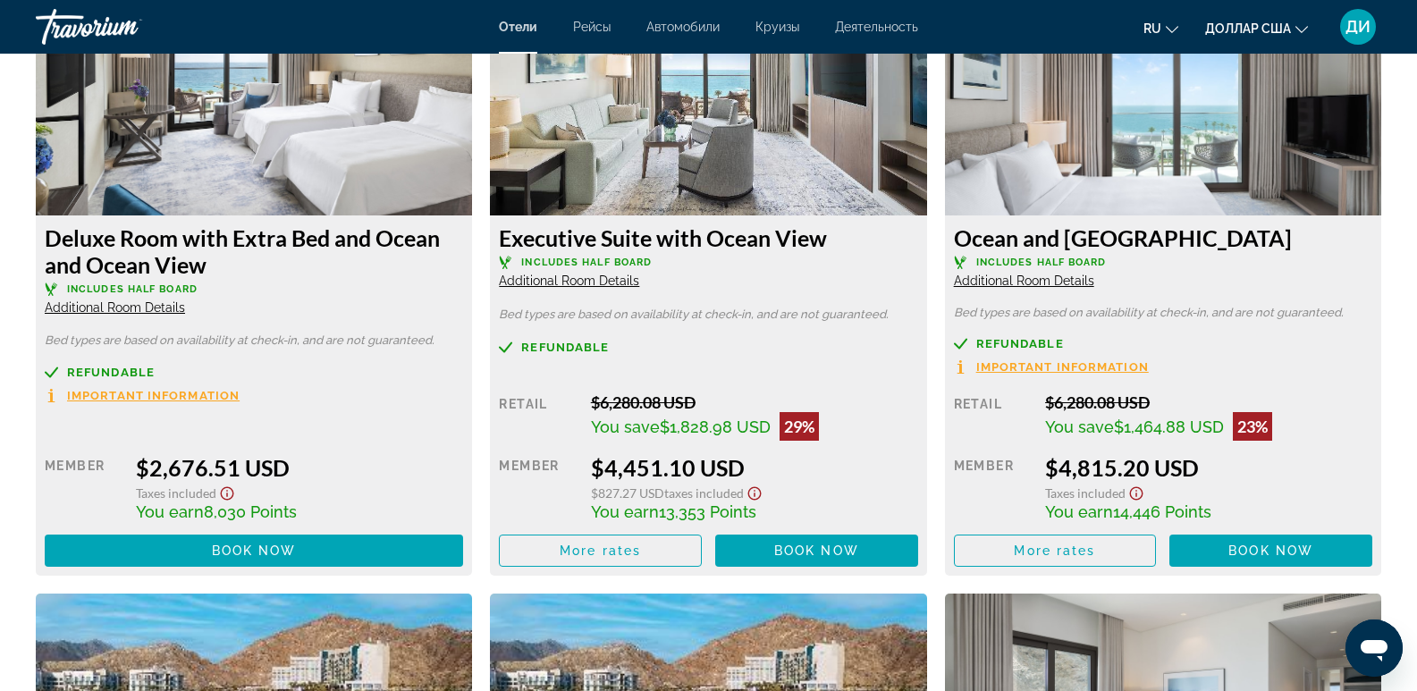
scroll to position [4926, 0]
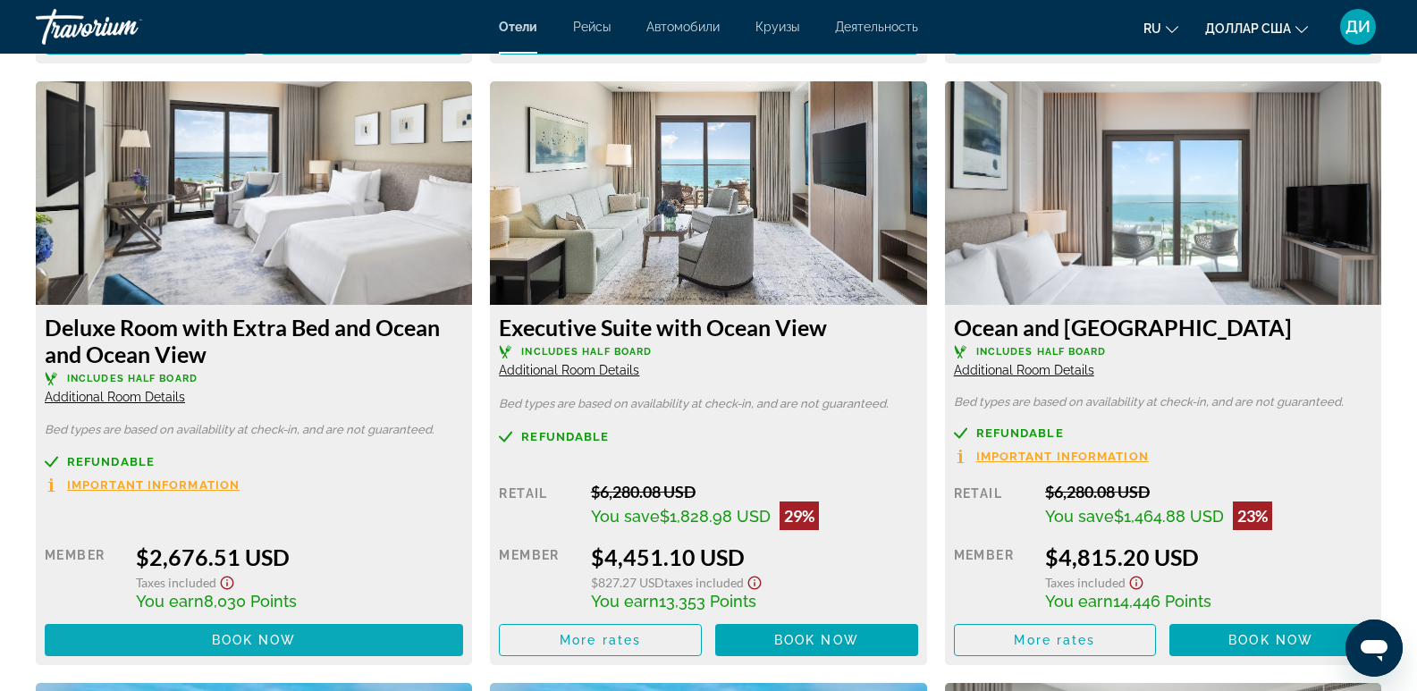
click at [197, 629] on span "Основное содержание" at bounding box center [254, 640] width 418 height 43
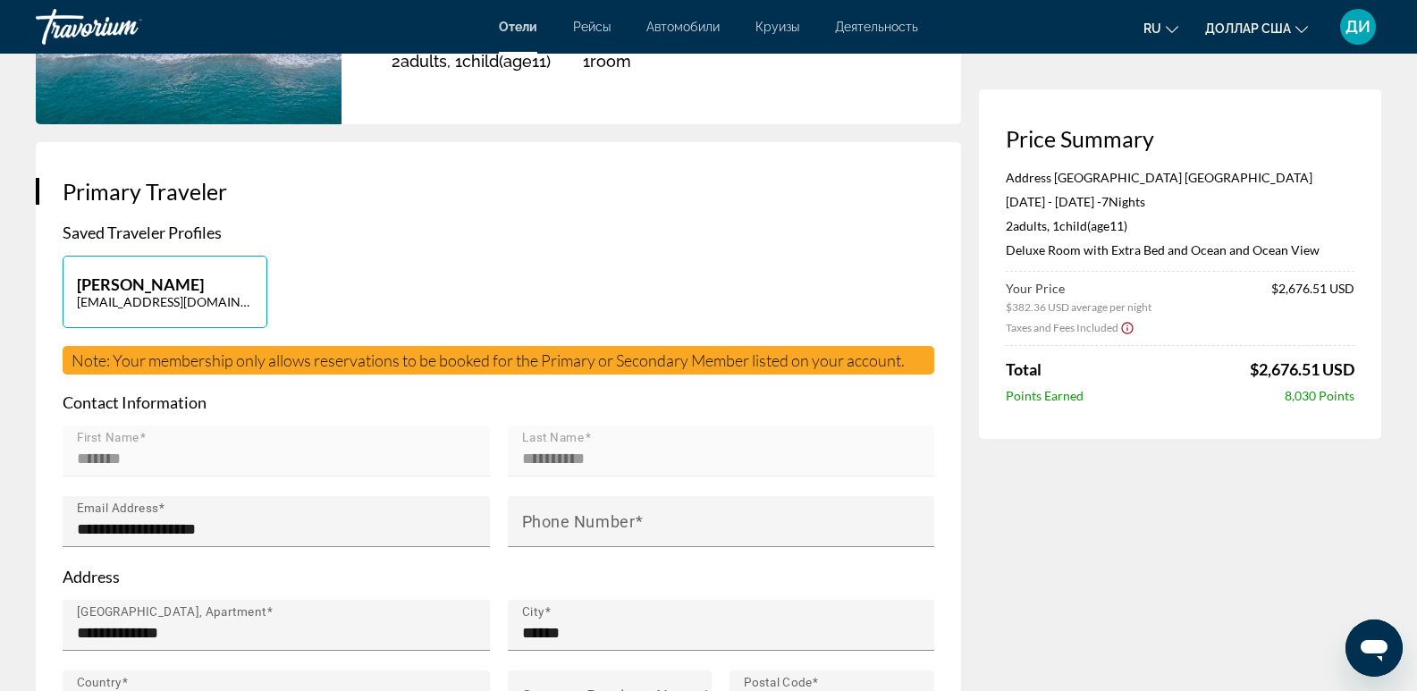
scroll to position [358, 0]
